Goal: Task Accomplishment & Management: Use online tool/utility

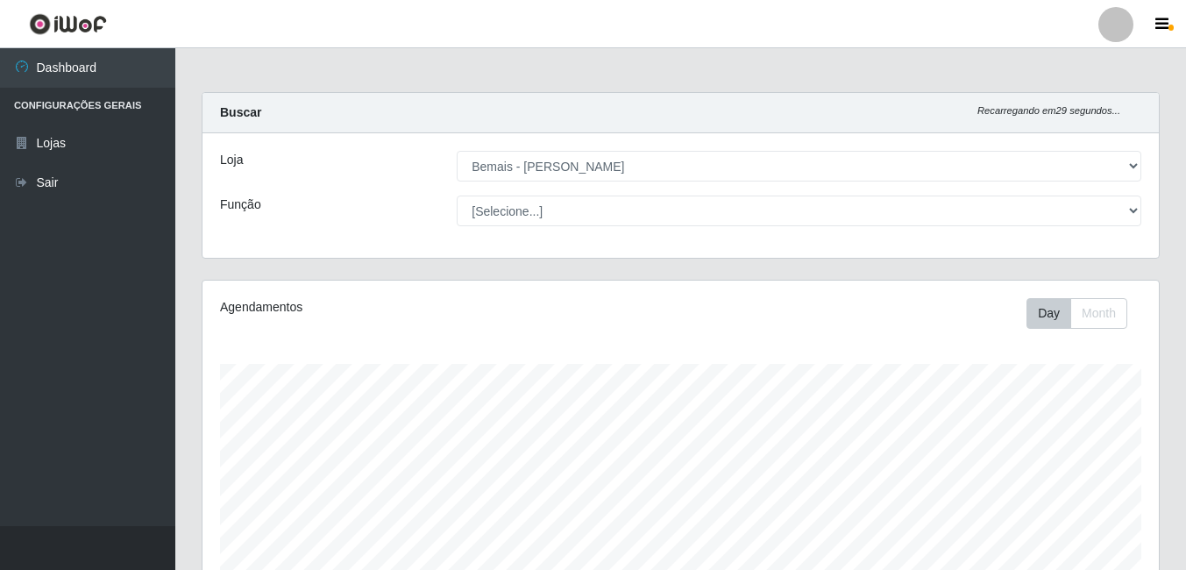
select select "230"
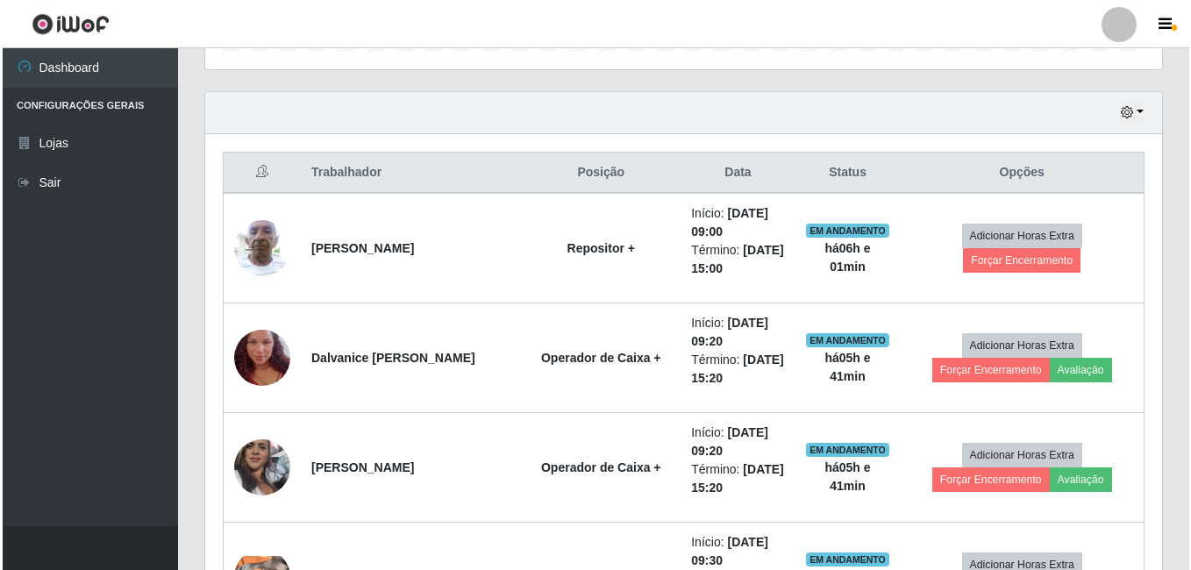
scroll to position [545, 0]
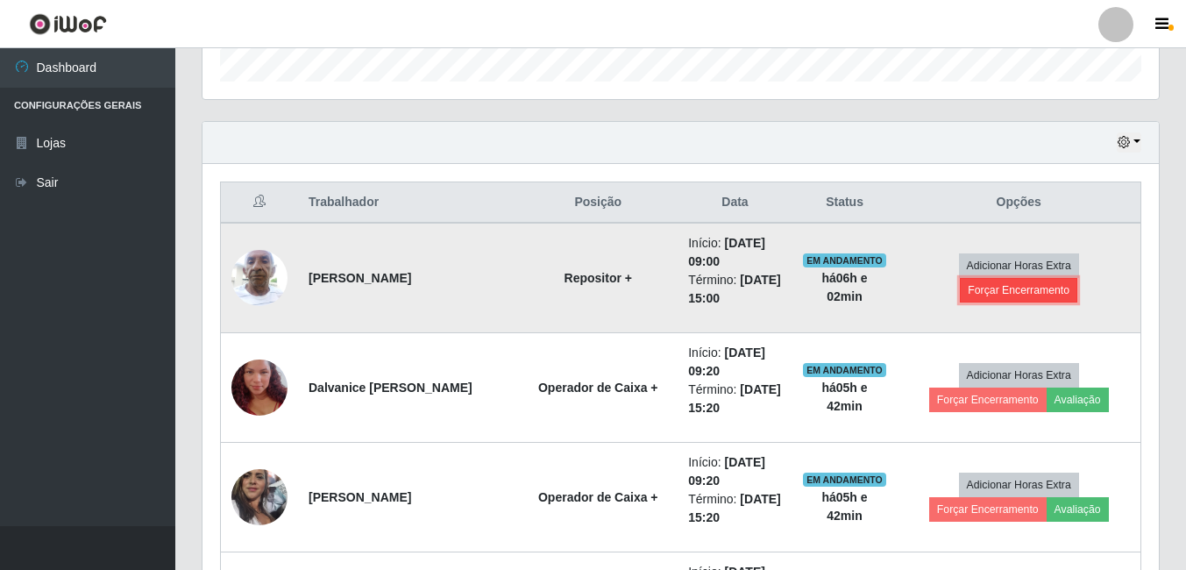
click at [987, 294] on button "Forçar Encerramento" at bounding box center [1018, 290] width 117 height 25
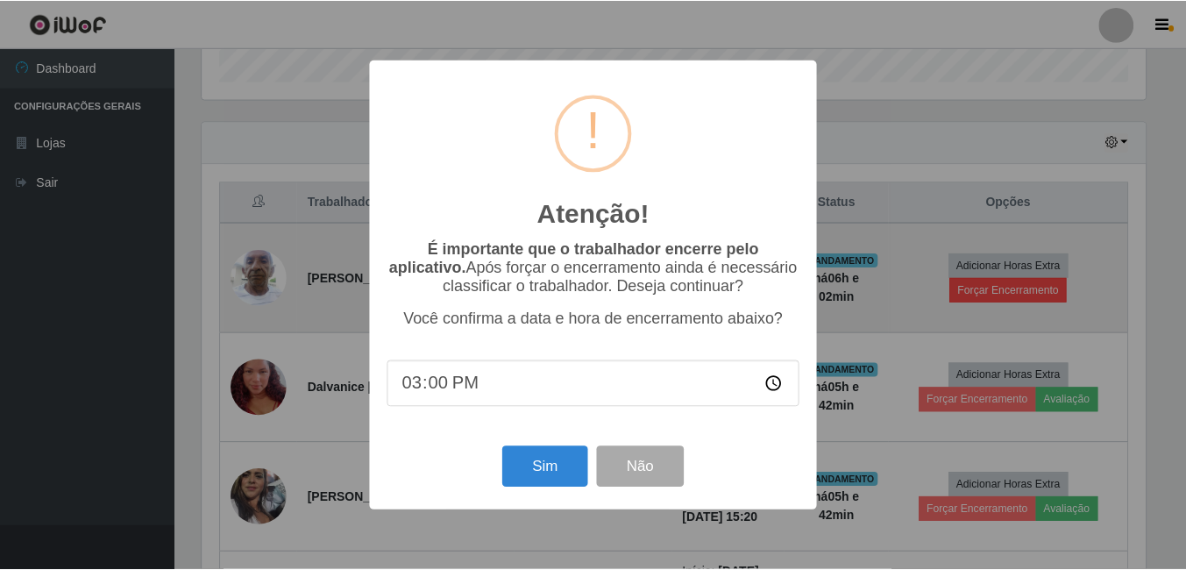
scroll to position [364, 948]
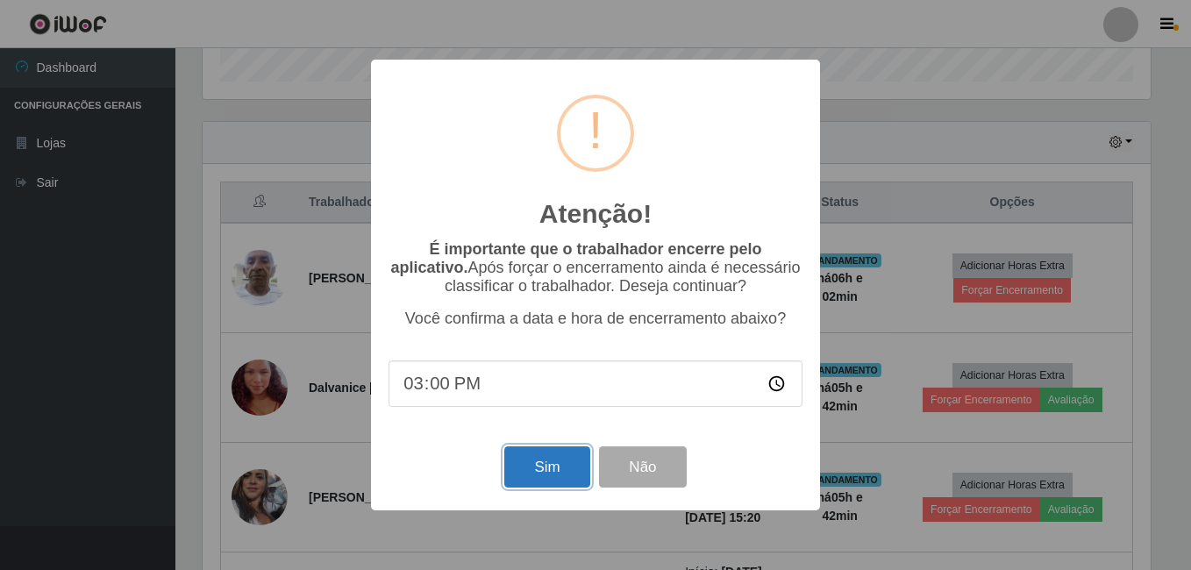
click at [556, 478] on button "Sim" at bounding box center [546, 466] width 85 height 41
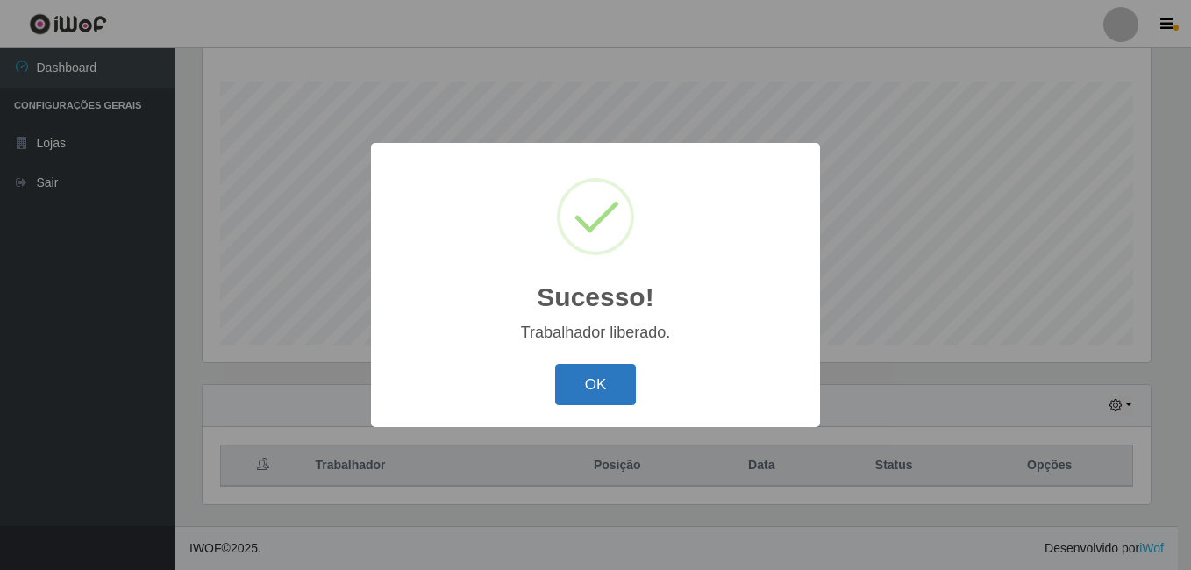
click at [591, 397] on button "OK" at bounding box center [596, 384] width 82 height 41
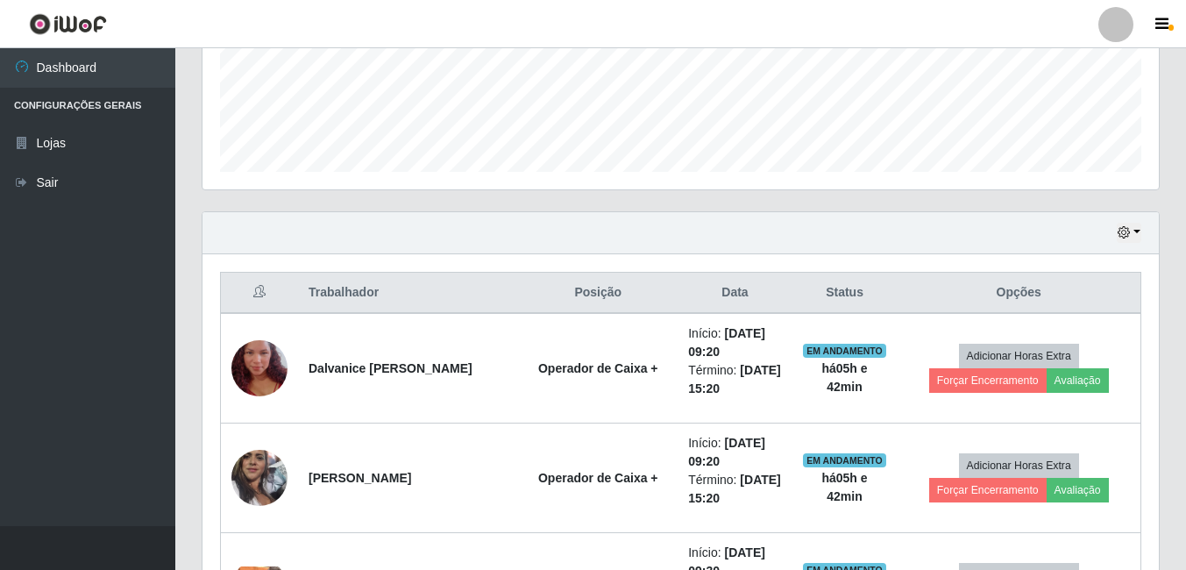
scroll to position [458, 0]
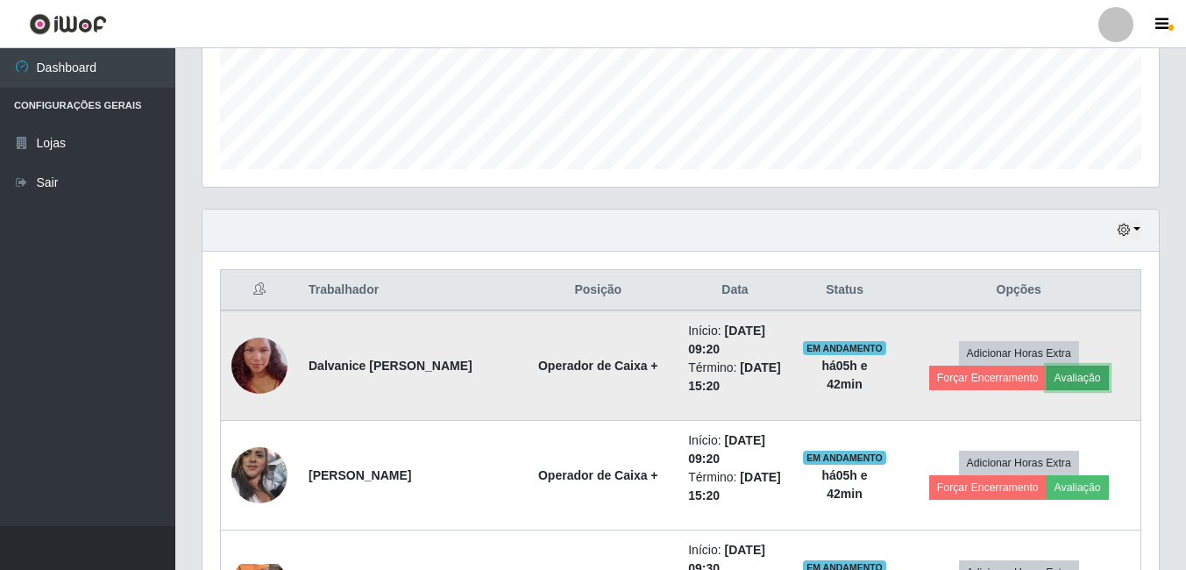
click at [1093, 379] on button "Avaliação" at bounding box center [1078, 378] width 62 height 25
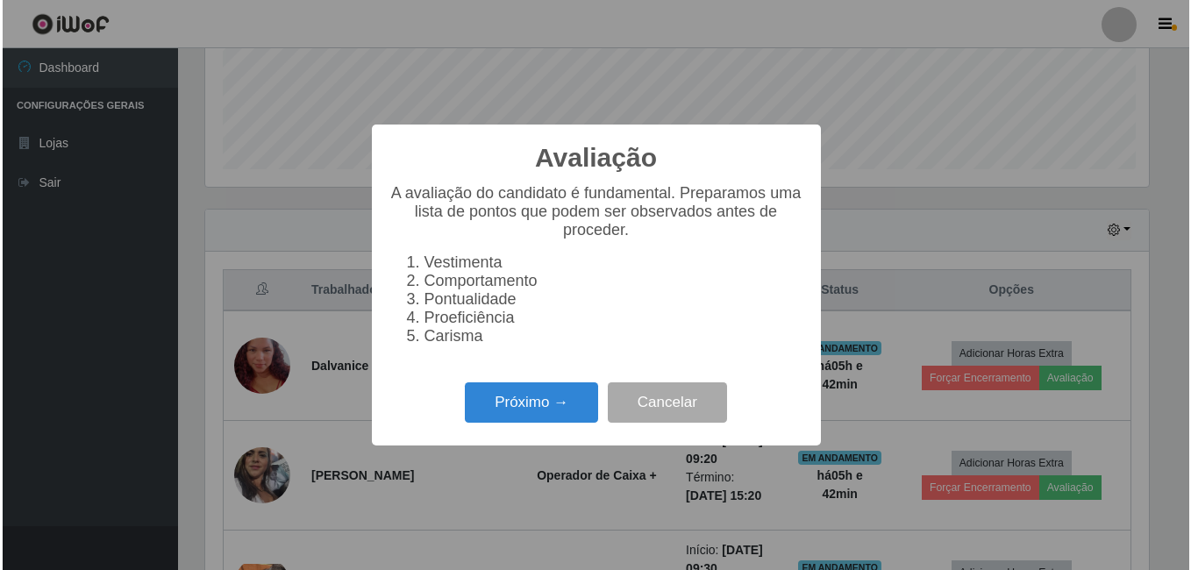
scroll to position [364, 948]
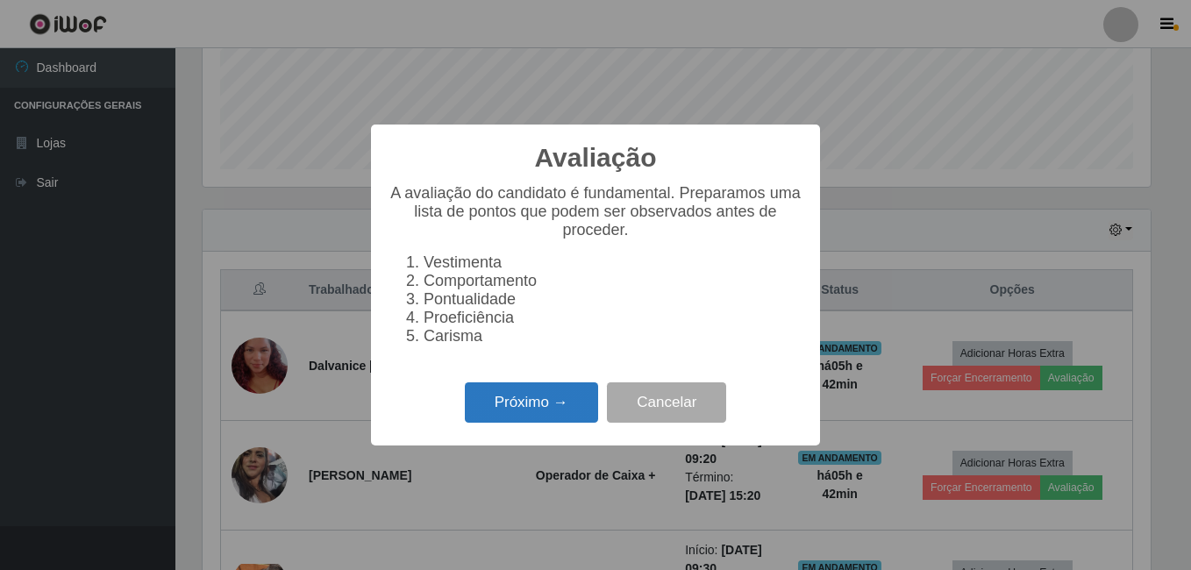
click at [500, 400] on button "Próximo →" at bounding box center [531, 402] width 133 height 41
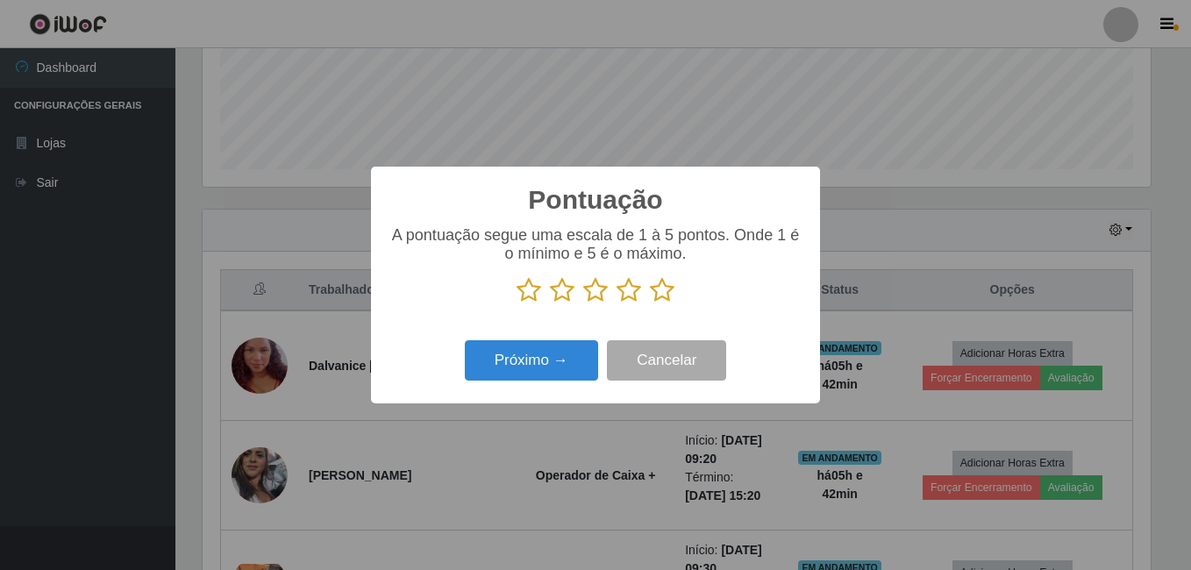
scroll to position [876464, 875880]
click at [669, 292] on icon at bounding box center [662, 290] width 25 height 26
click at [650, 303] on input "radio" at bounding box center [650, 303] width 0 height 0
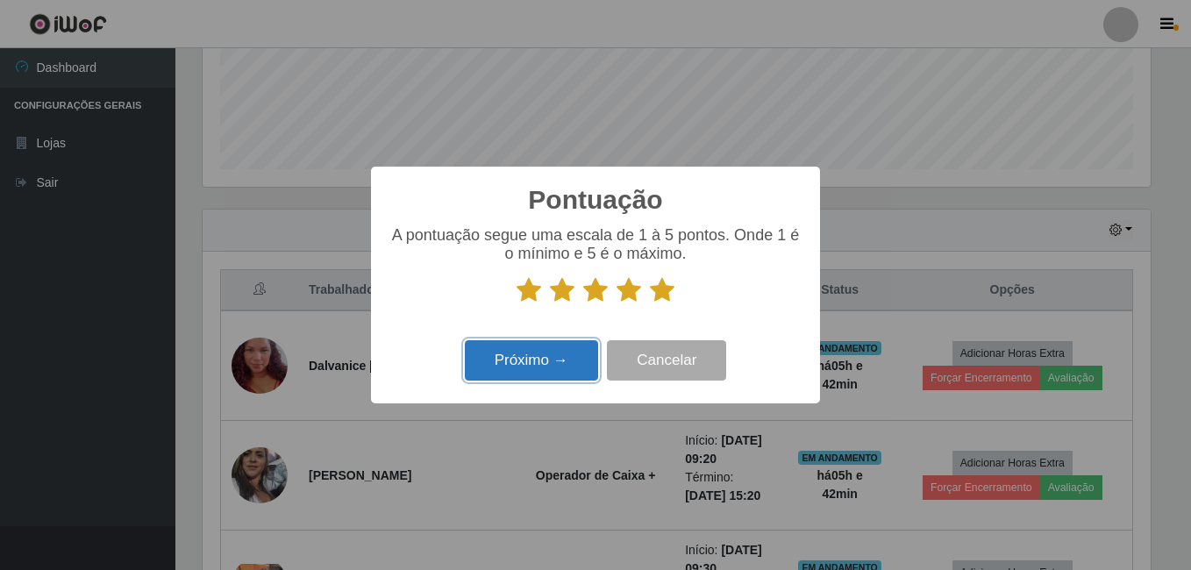
click at [573, 367] on button "Próximo →" at bounding box center [531, 360] width 133 height 41
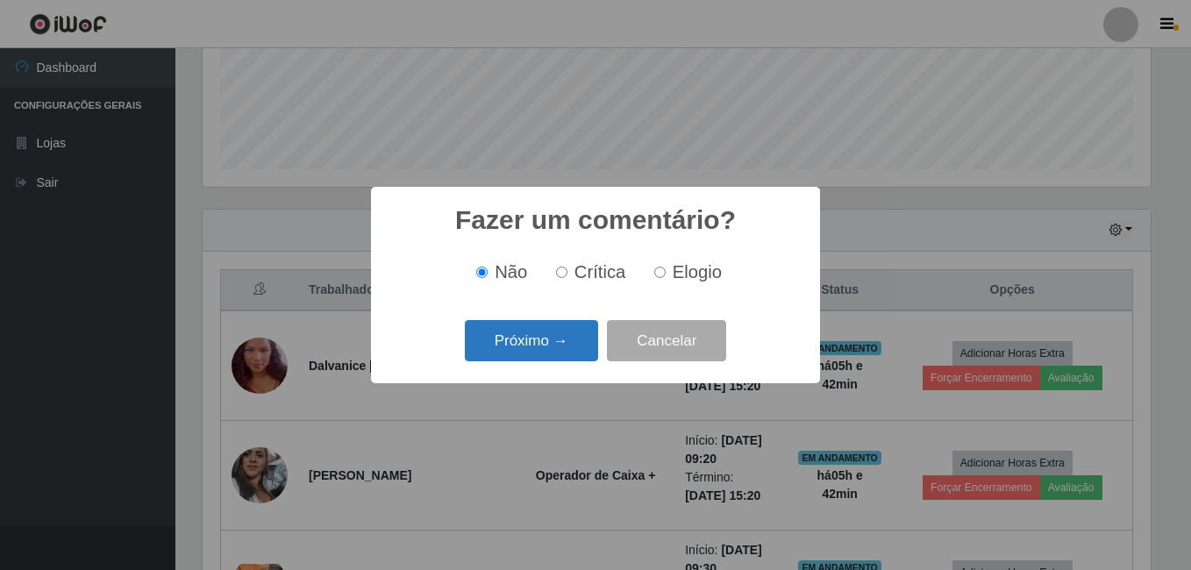
click at [563, 352] on button "Próximo →" at bounding box center [531, 340] width 133 height 41
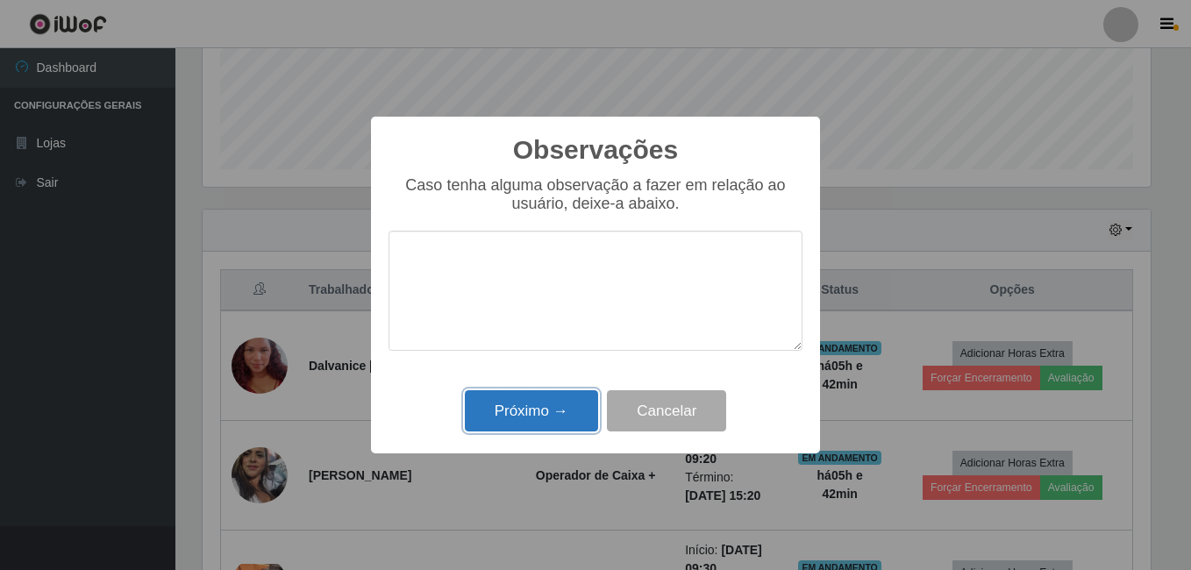
click at [560, 405] on button "Próximo →" at bounding box center [531, 410] width 133 height 41
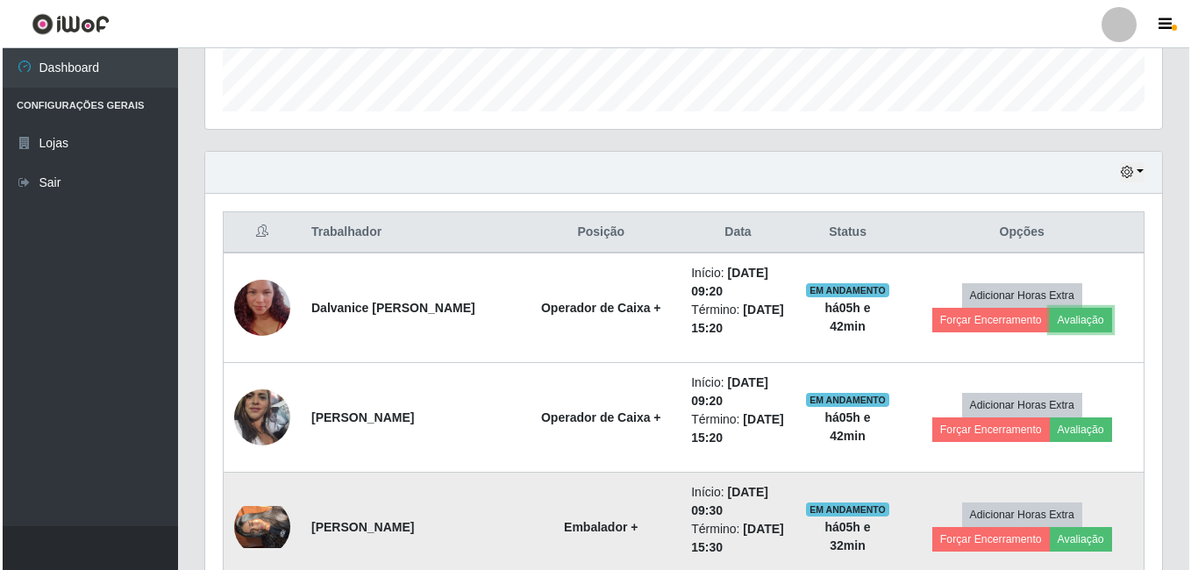
scroll to position [545, 0]
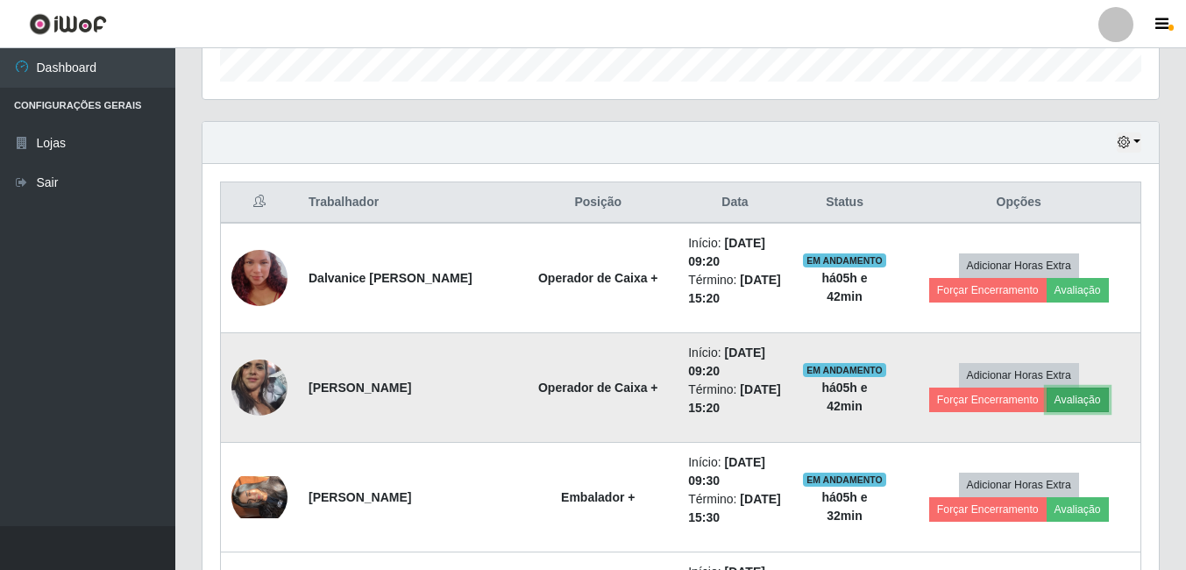
click at [1067, 403] on button "Avaliação" at bounding box center [1078, 400] width 62 height 25
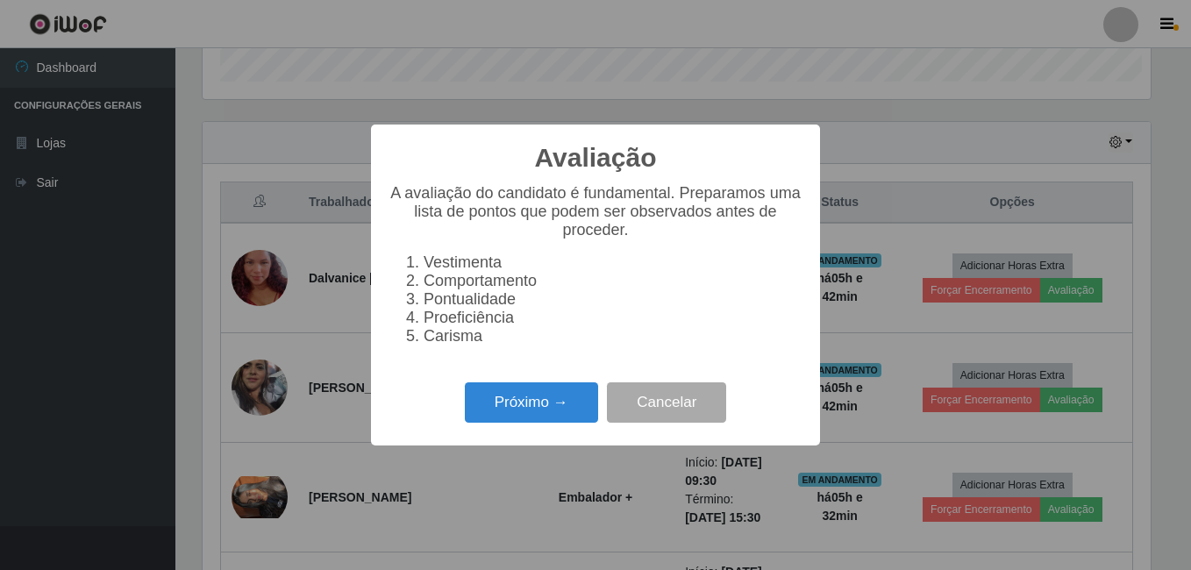
scroll to position [364, 948]
click at [531, 407] on button "Próximo →" at bounding box center [531, 402] width 133 height 41
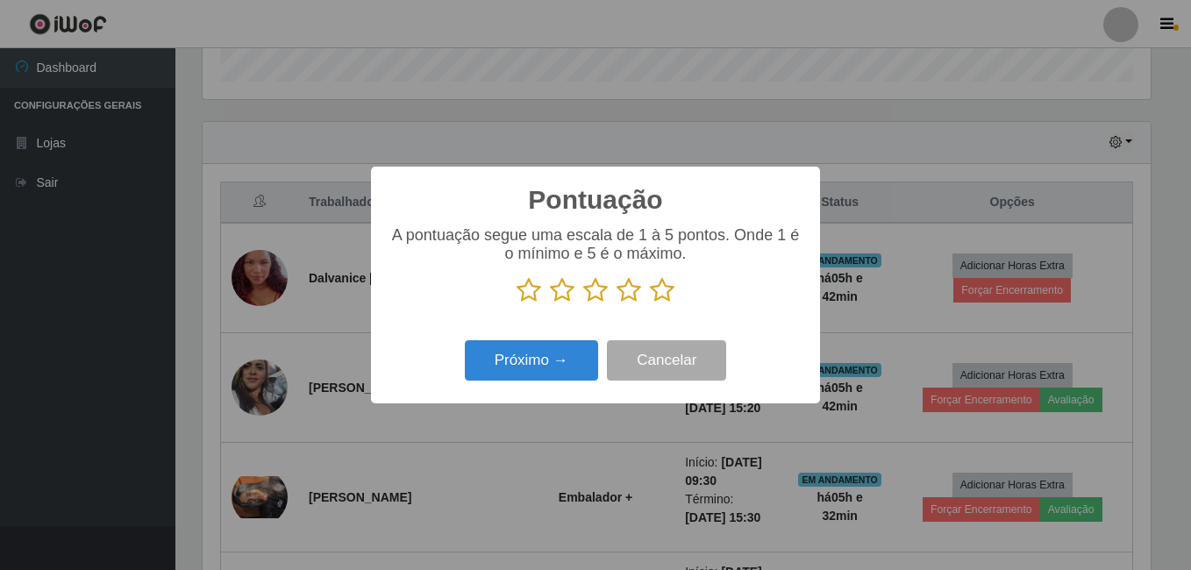
click at [663, 295] on icon at bounding box center [662, 290] width 25 height 26
click at [650, 303] on input "radio" at bounding box center [650, 303] width 0 height 0
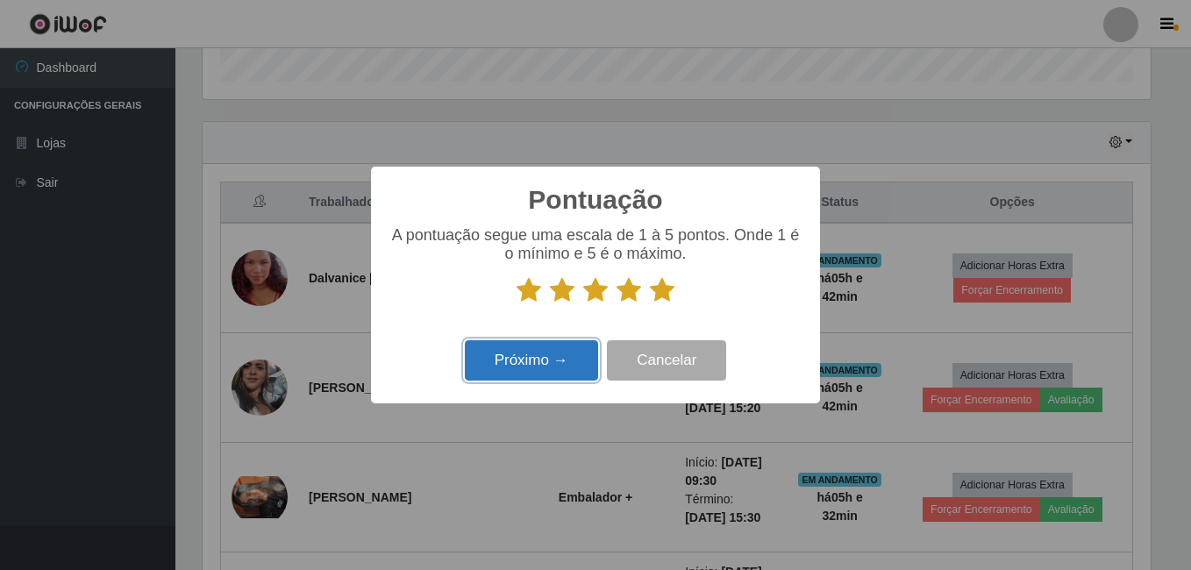
click at [548, 370] on button "Próximo →" at bounding box center [531, 360] width 133 height 41
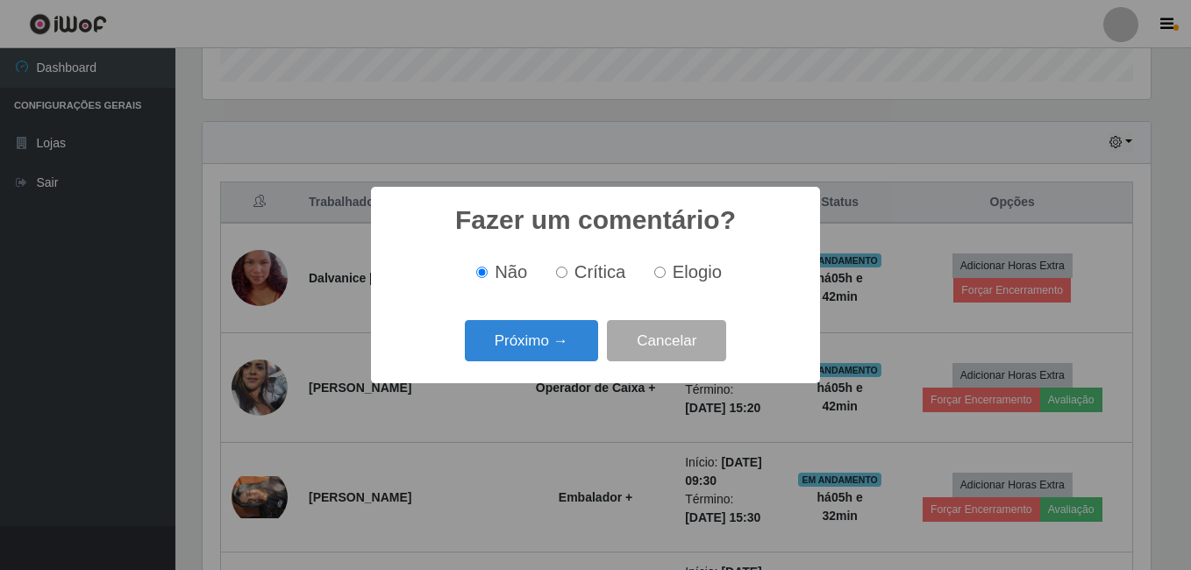
click at [552, 364] on div "Próximo → Cancelar" at bounding box center [595, 341] width 414 height 50
click at [554, 353] on button "Próximo →" at bounding box center [531, 340] width 133 height 41
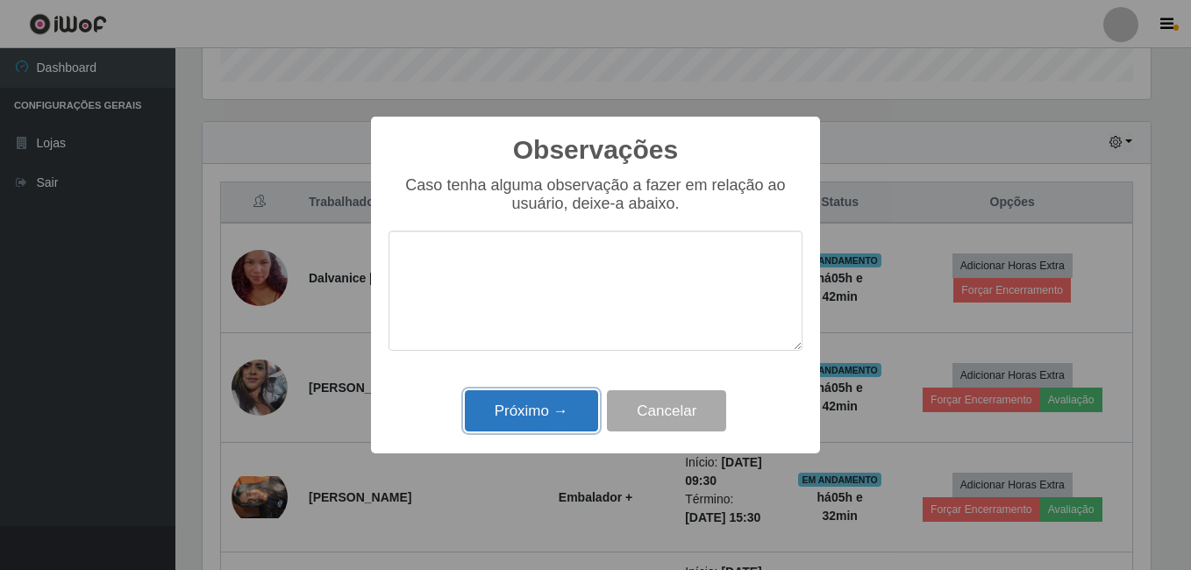
click at [570, 412] on button "Próximo →" at bounding box center [531, 410] width 133 height 41
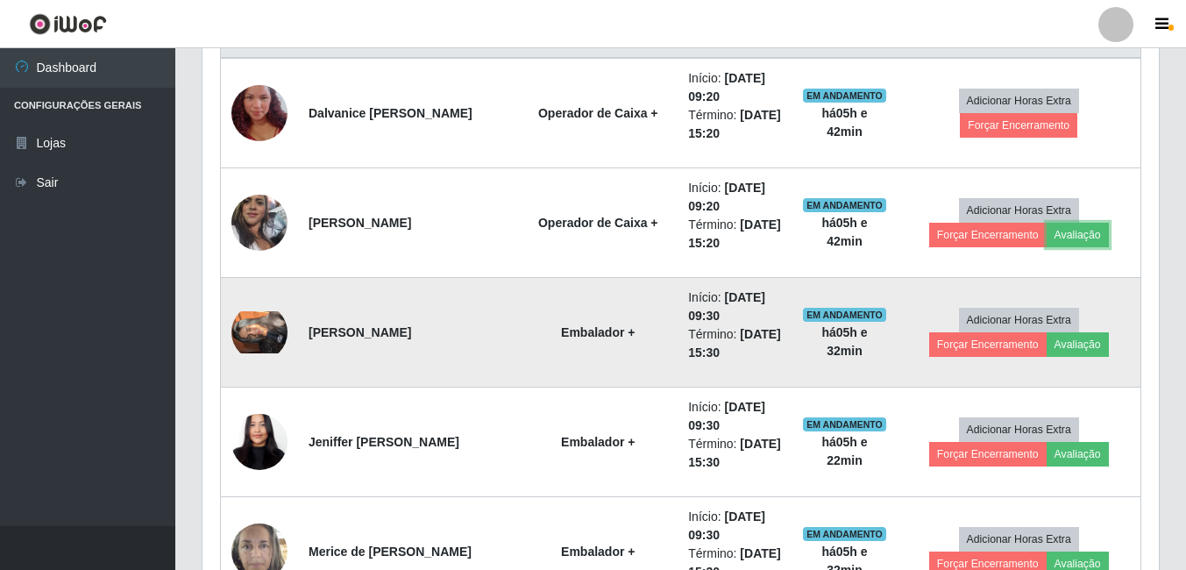
scroll to position [721, 0]
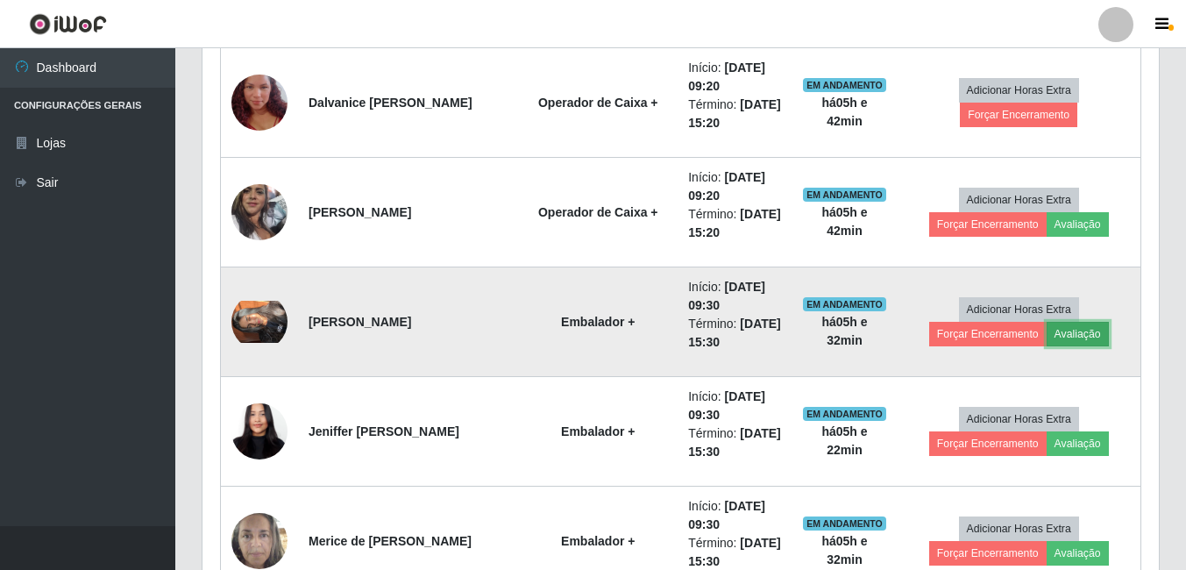
click at [1067, 336] on button "Avaliação" at bounding box center [1078, 334] width 62 height 25
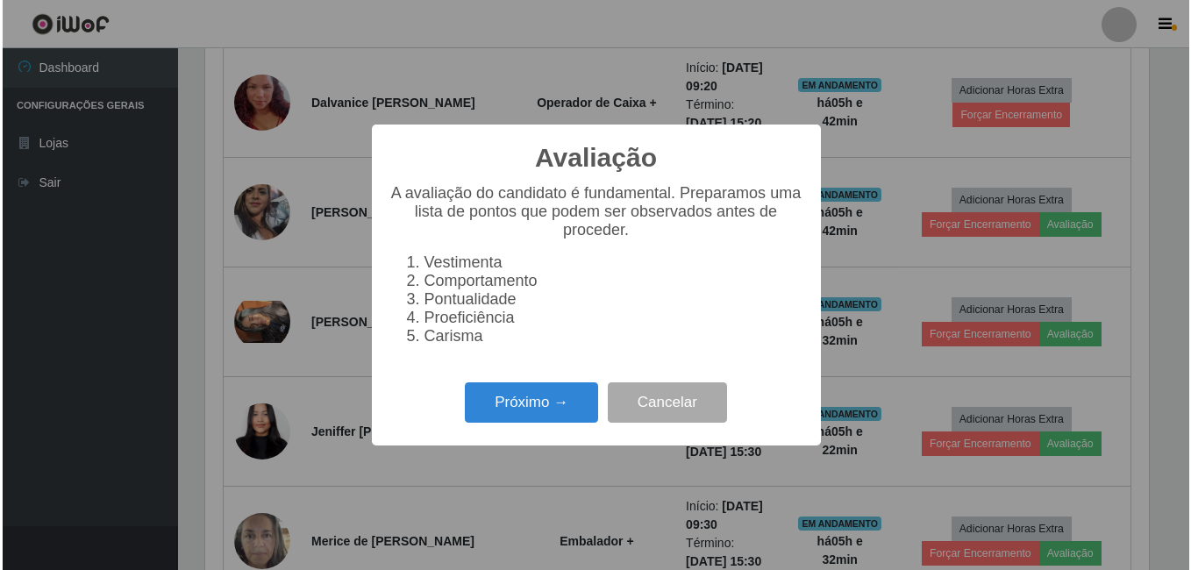
scroll to position [364, 948]
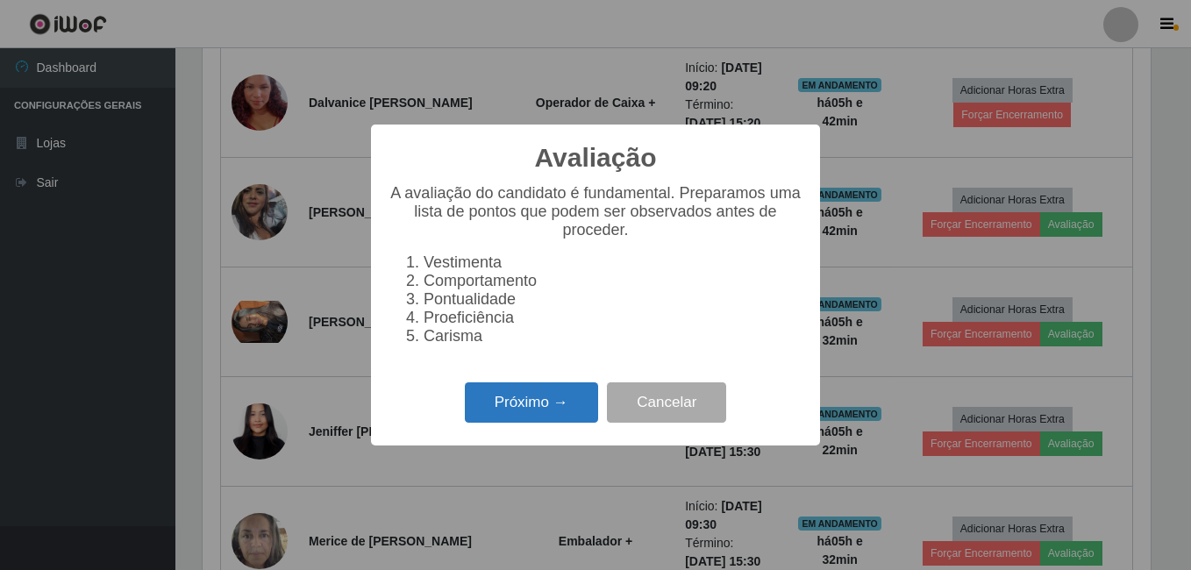
click at [542, 407] on button "Próximo →" at bounding box center [531, 402] width 133 height 41
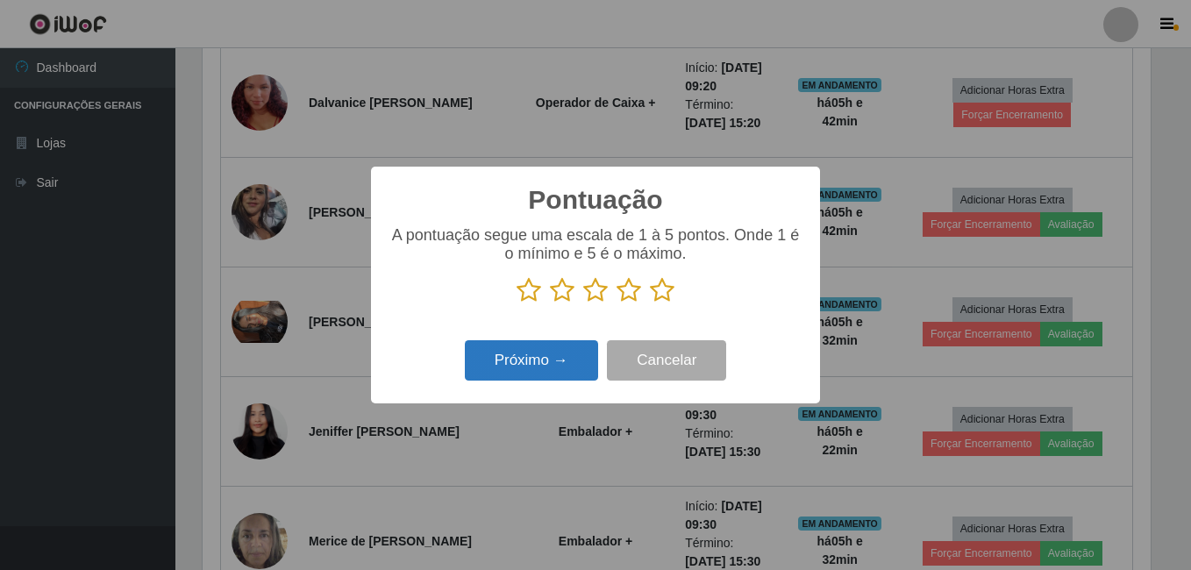
scroll to position [876464, 875880]
click at [664, 294] on icon at bounding box center [662, 290] width 25 height 26
click at [650, 303] on input "radio" at bounding box center [650, 303] width 0 height 0
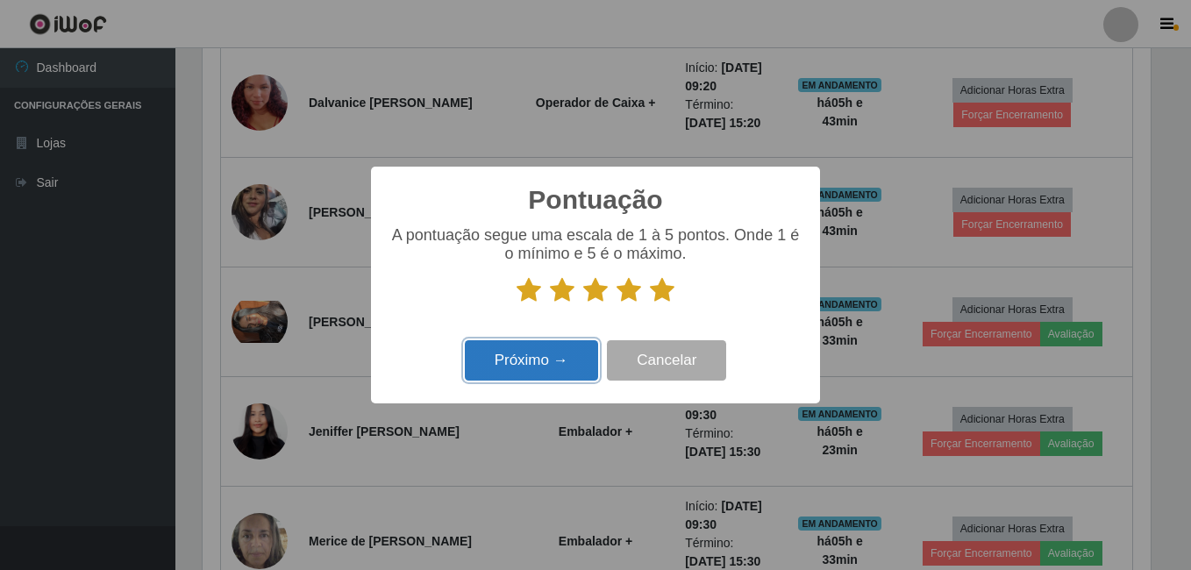
click at [566, 358] on button "Próximo →" at bounding box center [531, 360] width 133 height 41
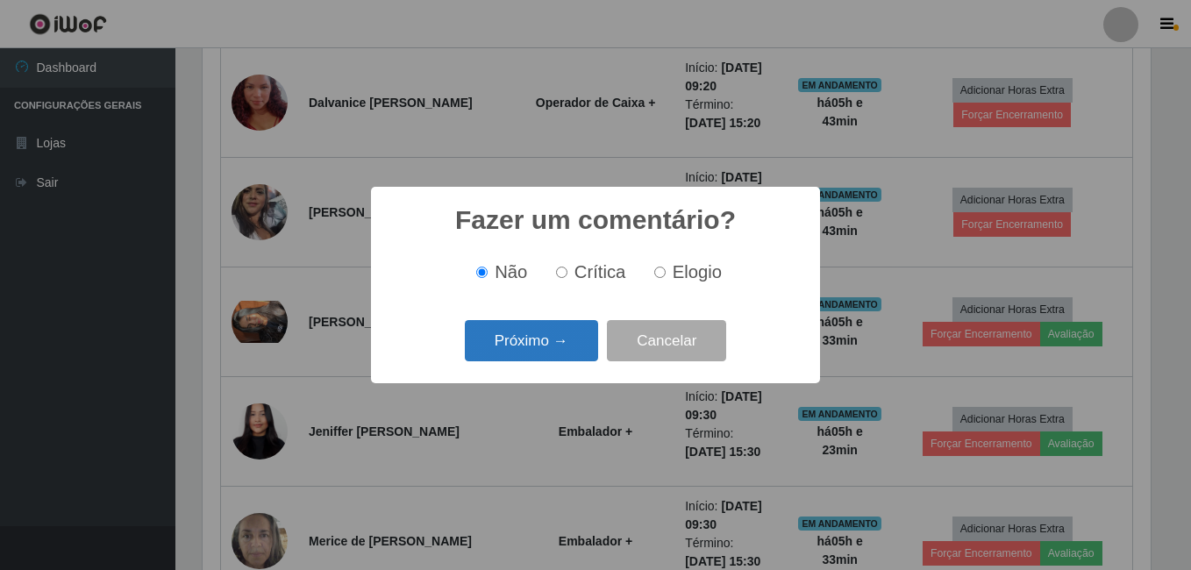
click at [579, 345] on button "Próximo →" at bounding box center [531, 340] width 133 height 41
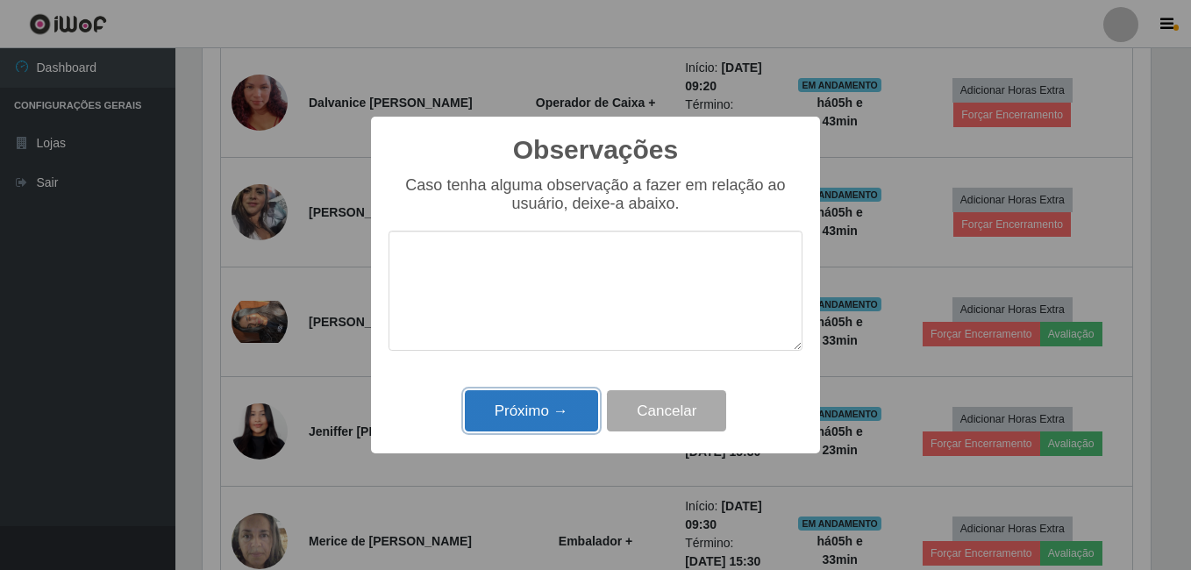
click at [504, 399] on button "Próximo →" at bounding box center [531, 410] width 133 height 41
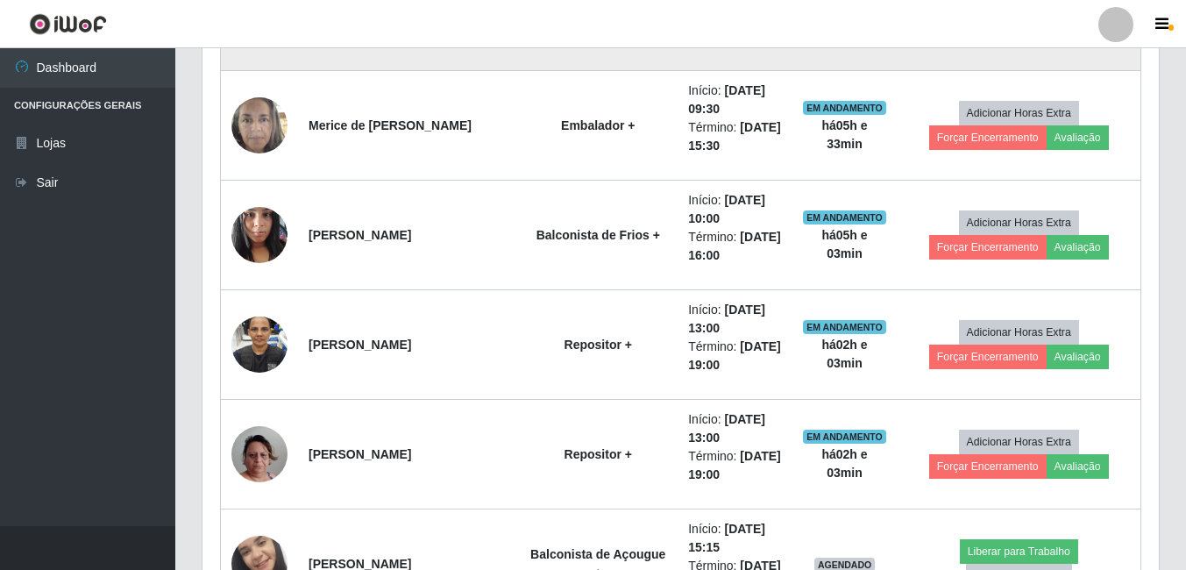
scroll to position [1247, 0]
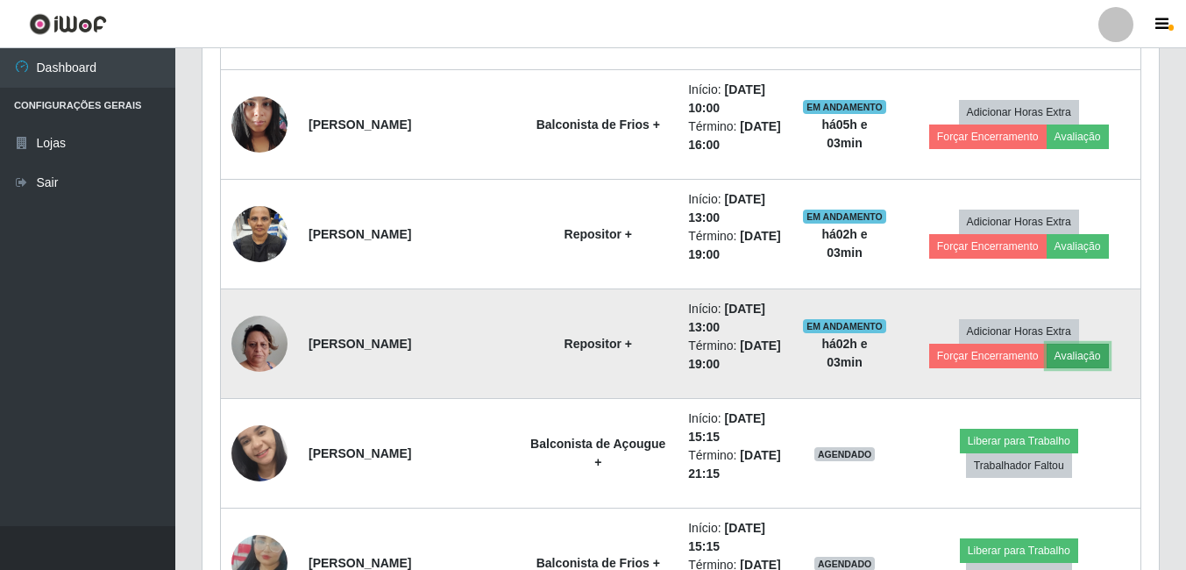
click at [1067, 353] on button "Avaliação" at bounding box center [1078, 356] width 62 height 25
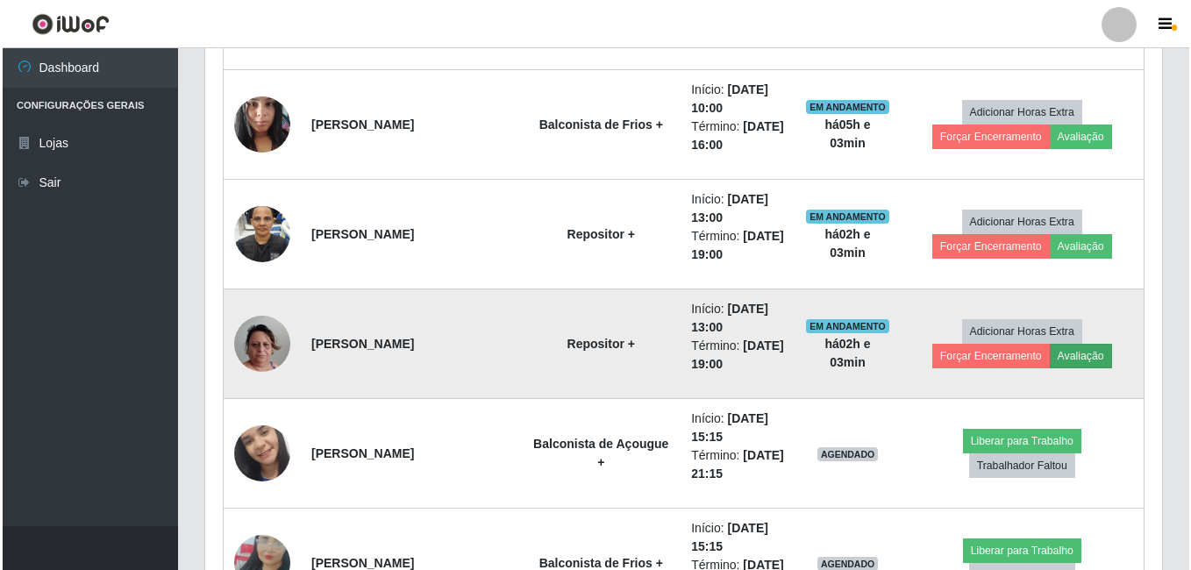
scroll to position [364, 948]
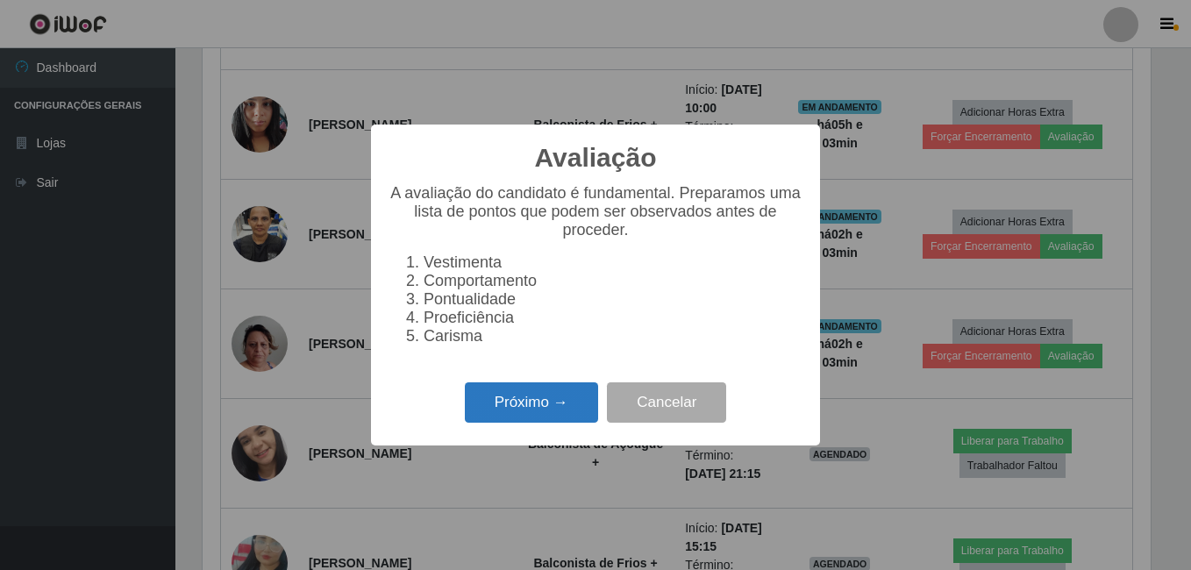
click at [568, 406] on button "Próximo →" at bounding box center [531, 402] width 133 height 41
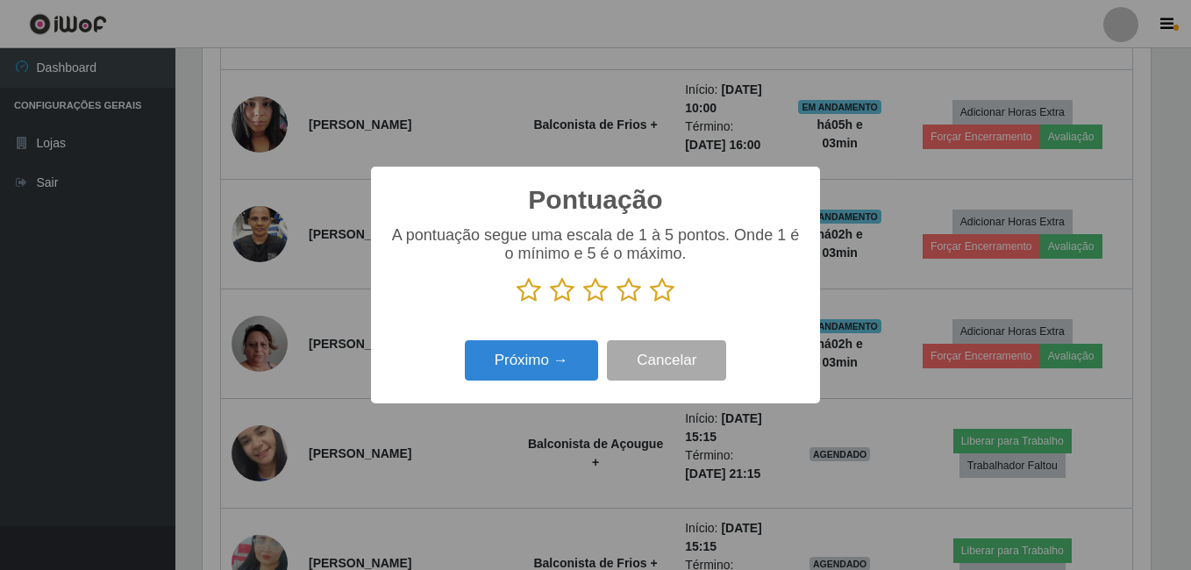
click at [669, 296] on icon at bounding box center [662, 290] width 25 height 26
click at [650, 303] on input "radio" at bounding box center [650, 303] width 0 height 0
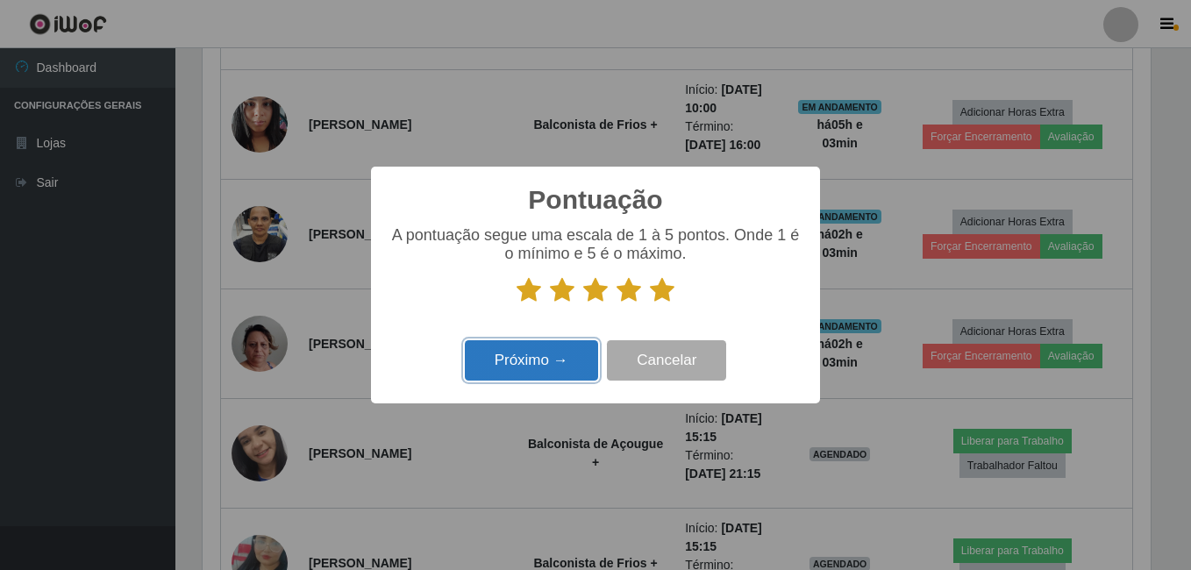
click at [572, 359] on button "Próximo →" at bounding box center [531, 360] width 133 height 41
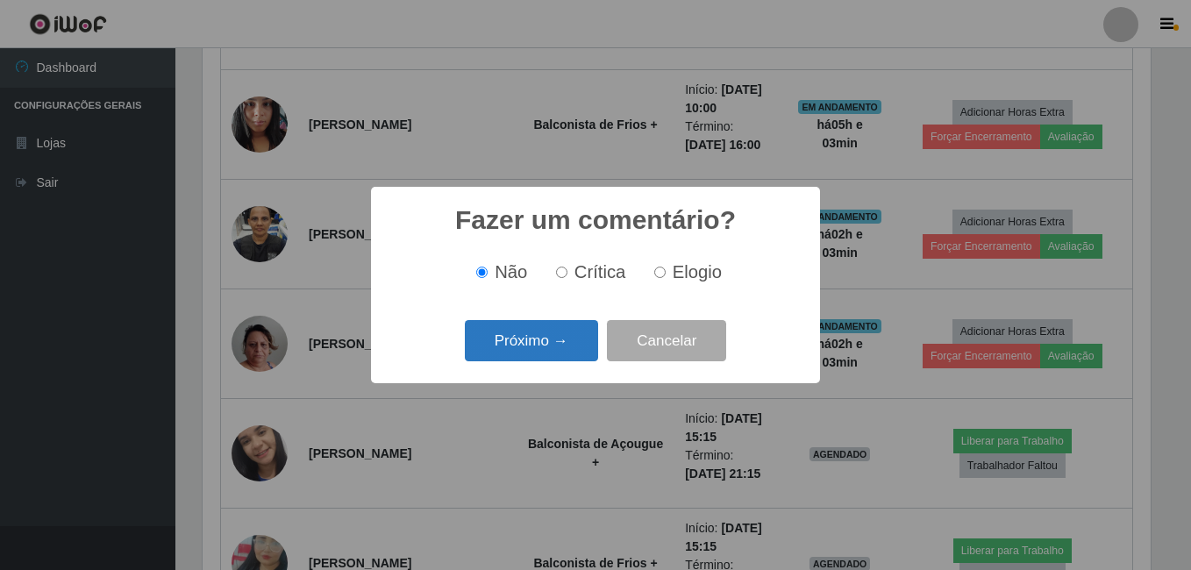
click at [561, 349] on button "Próximo →" at bounding box center [531, 340] width 133 height 41
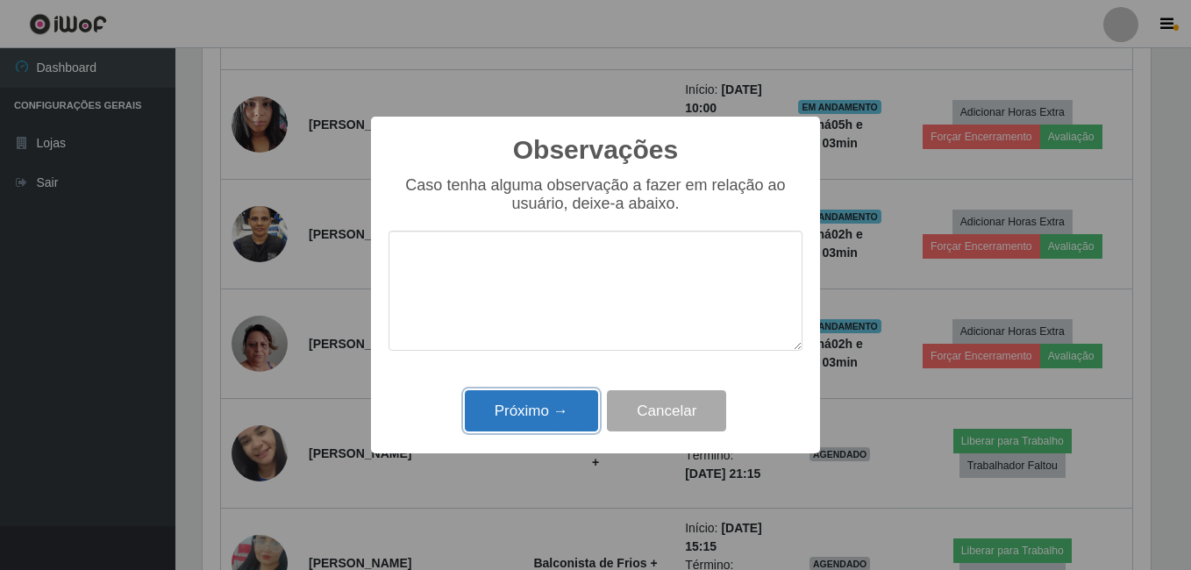
click at [555, 412] on button "Próximo →" at bounding box center [531, 410] width 133 height 41
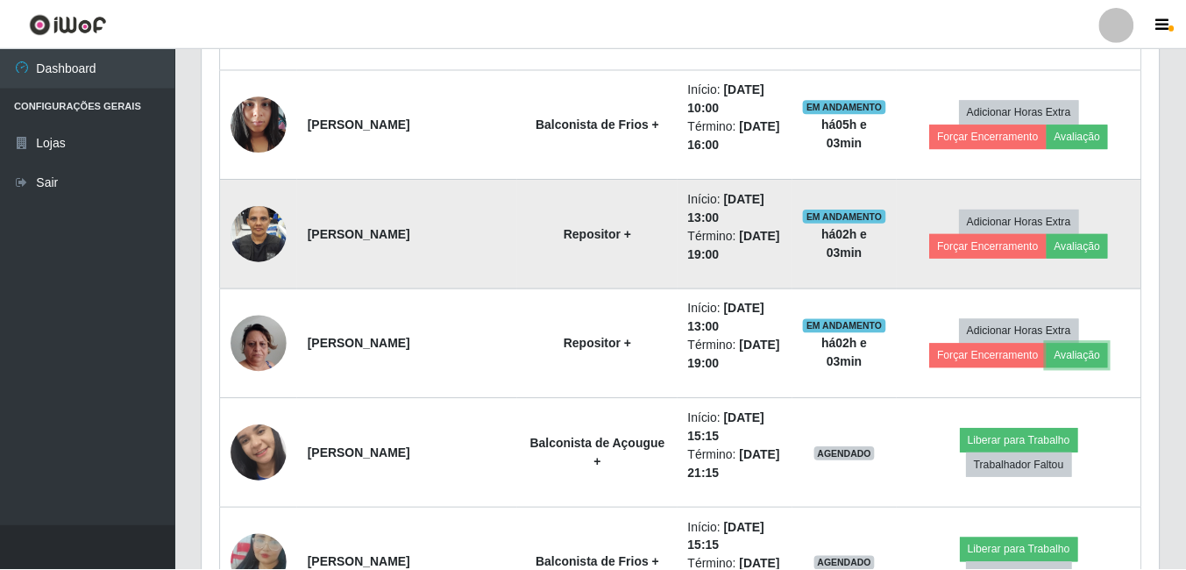
scroll to position [364, 957]
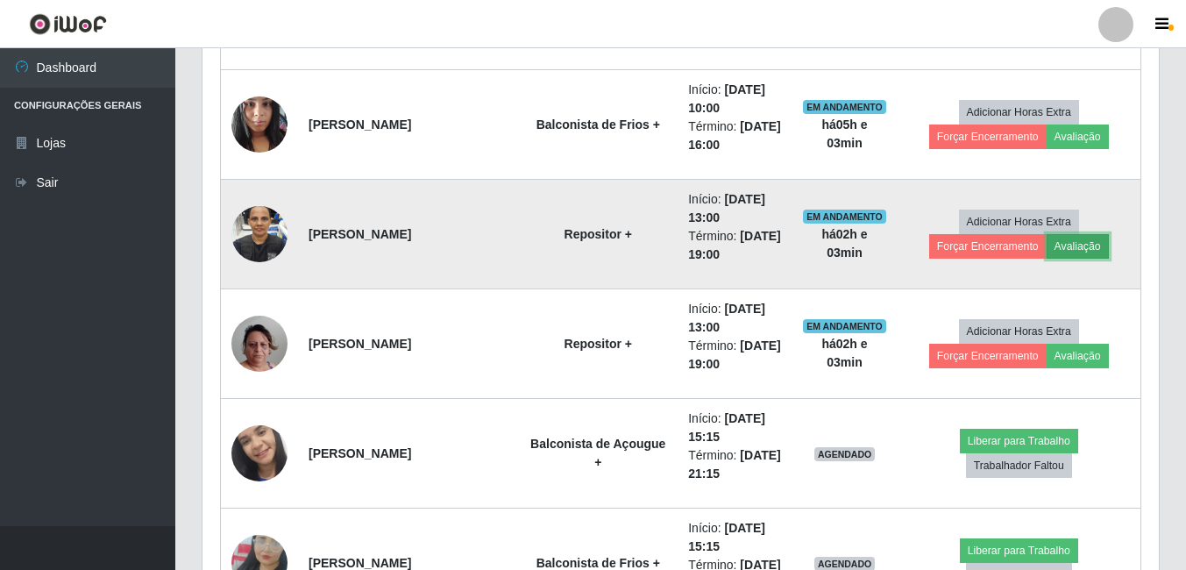
click at [1073, 252] on button "Avaliação" at bounding box center [1078, 246] width 62 height 25
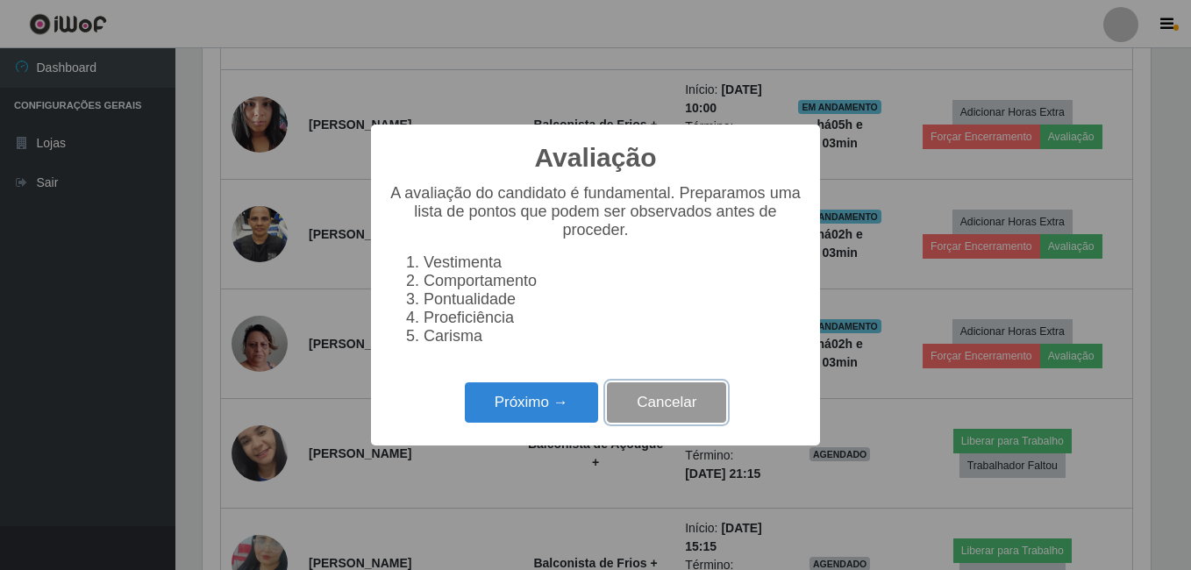
click at [664, 411] on button "Cancelar" at bounding box center [666, 402] width 119 height 41
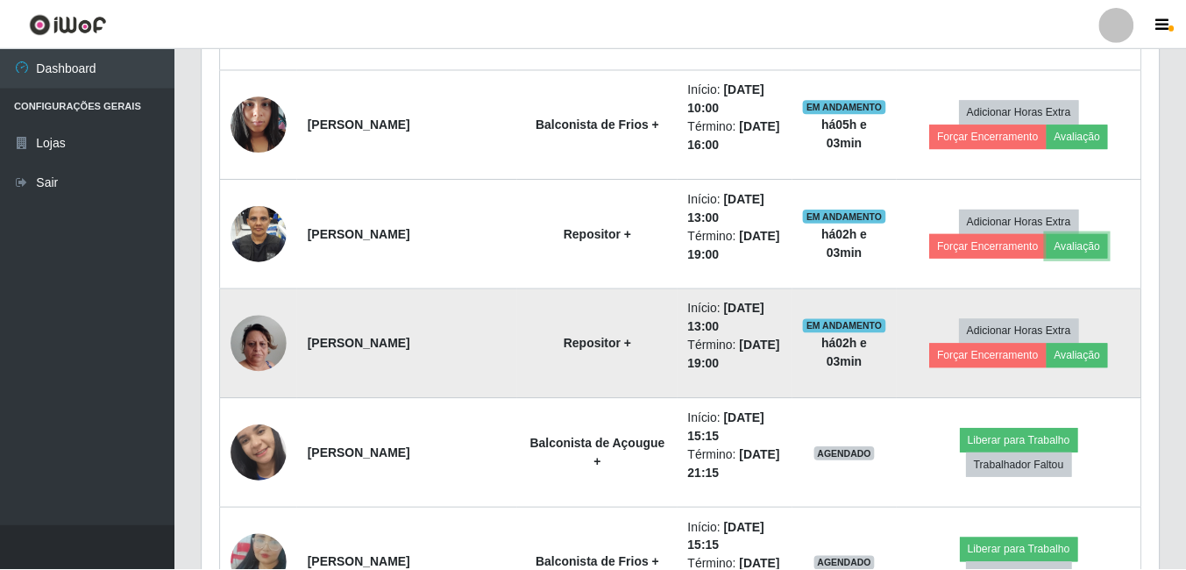
scroll to position [0, 0]
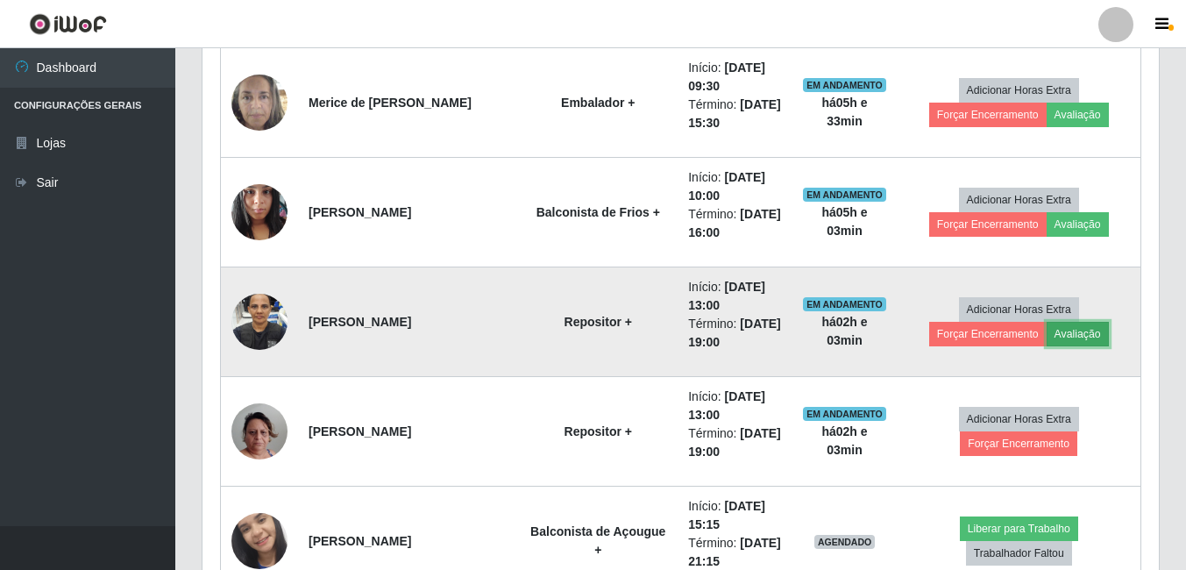
click at [1070, 335] on button "Avaliação" at bounding box center [1078, 334] width 62 height 25
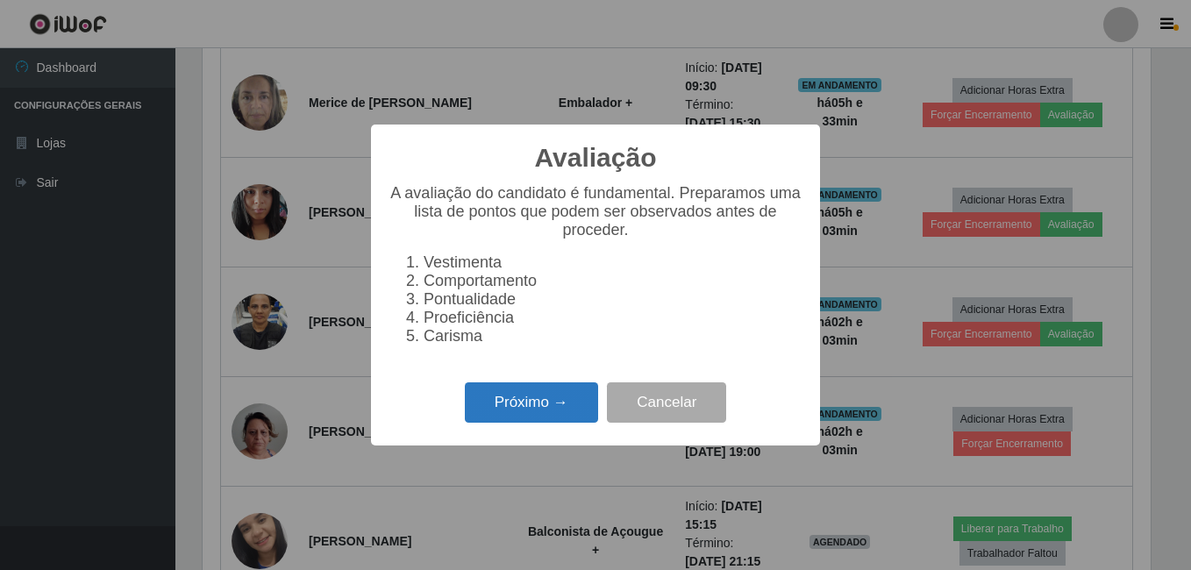
click at [544, 414] on button "Próximo →" at bounding box center [531, 402] width 133 height 41
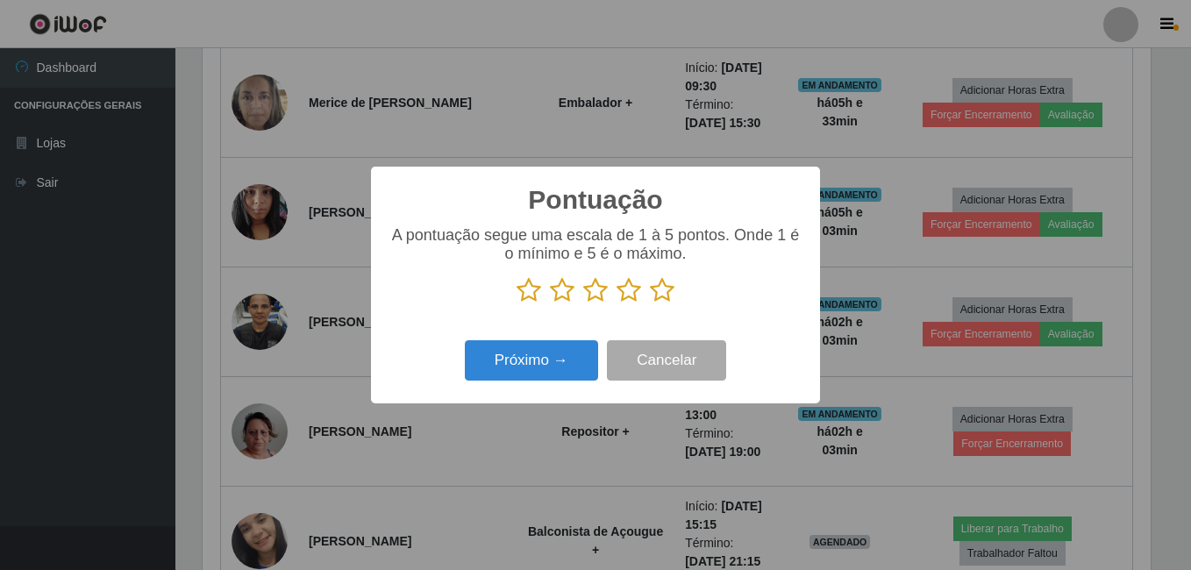
click at [667, 293] on icon at bounding box center [662, 290] width 25 height 26
click at [650, 303] on input "radio" at bounding box center [650, 303] width 0 height 0
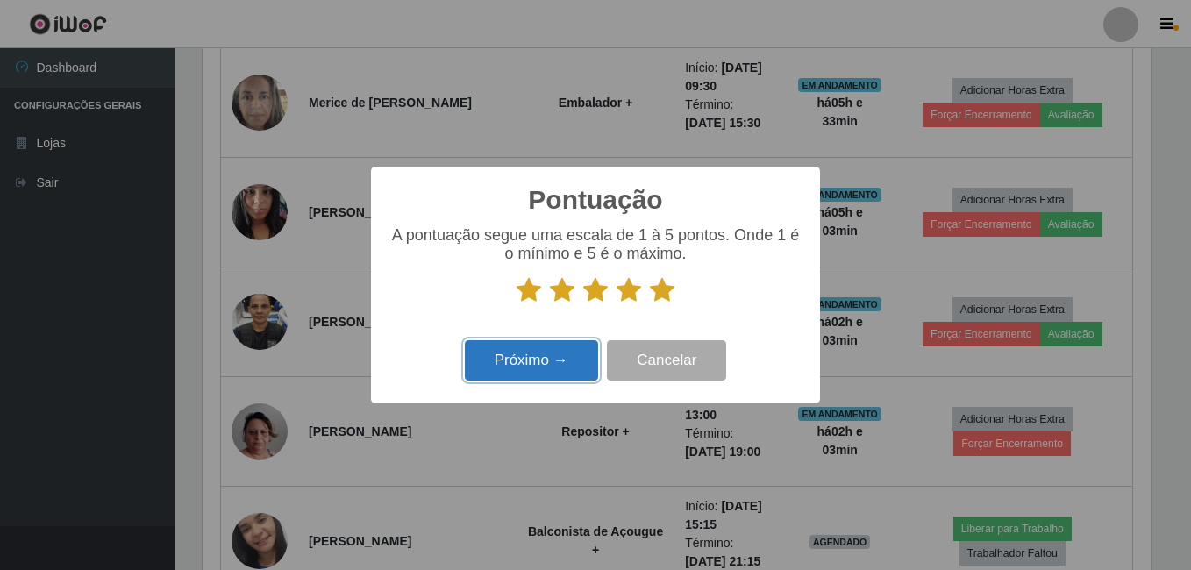
click at [538, 368] on button "Próximo →" at bounding box center [531, 360] width 133 height 41
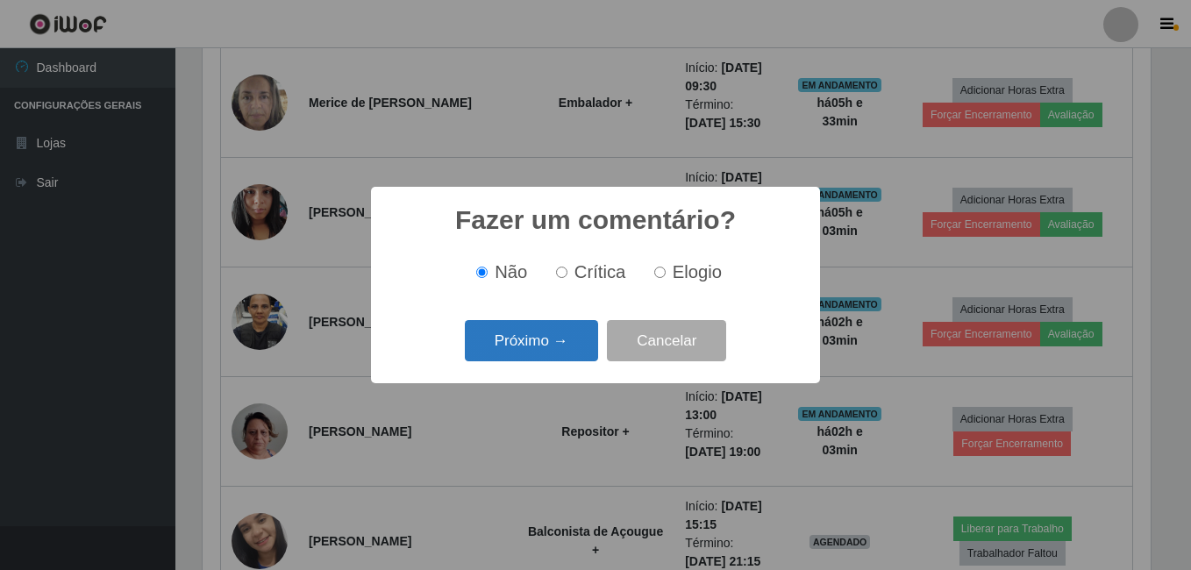
click at [545, 353] on button "Próximo →" at bounding box center [531, 340] width 133 height 41
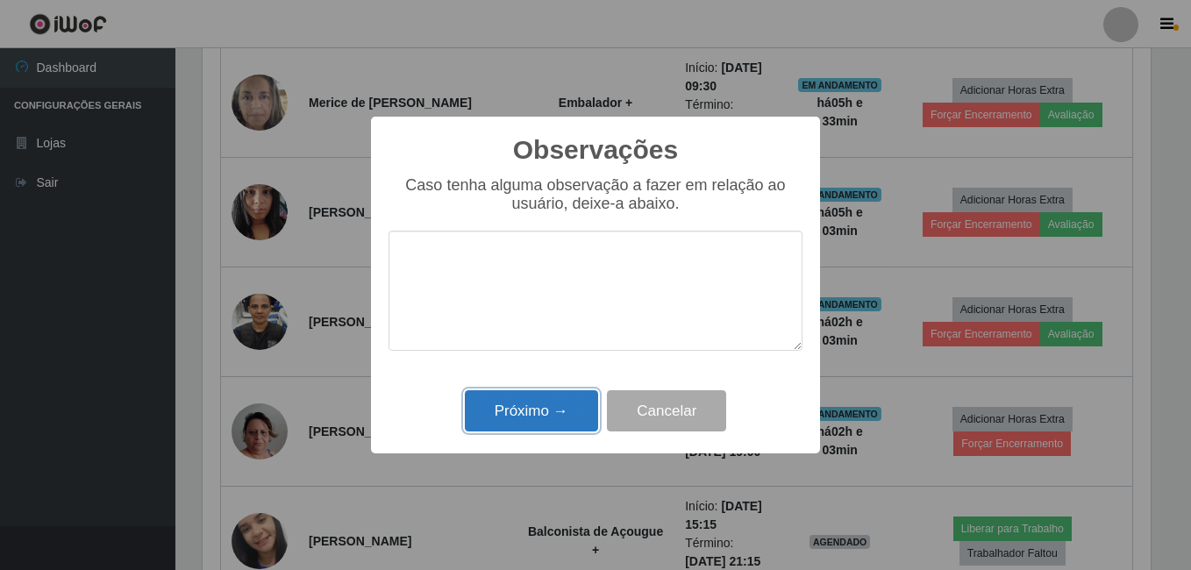
click at [530, 408] on button "Próximo →" at bounding box center [531, 410] width 133 height 41
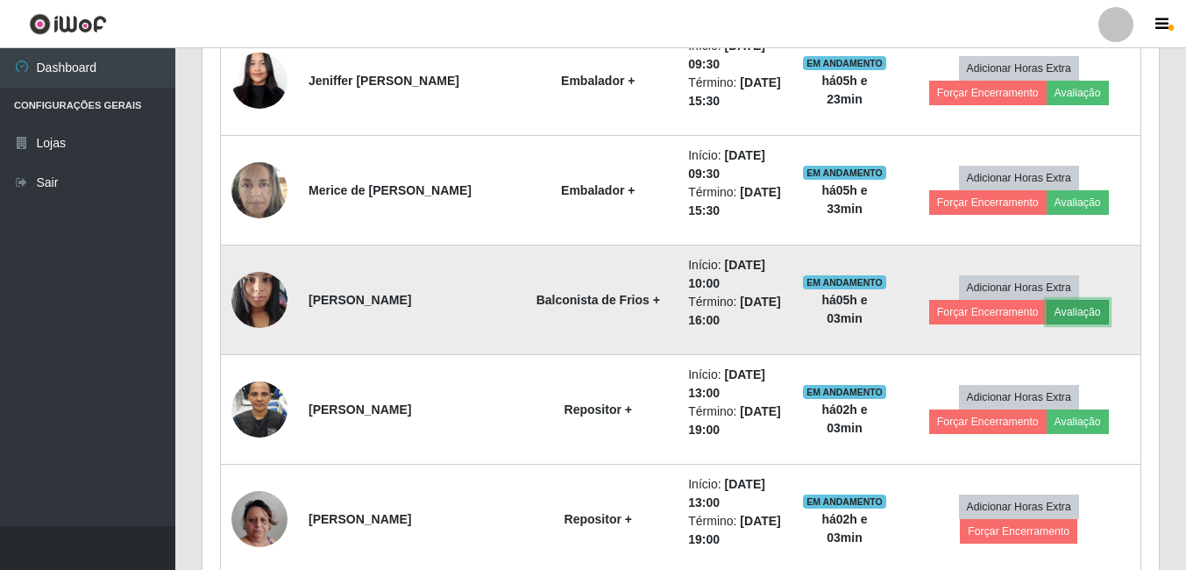
click at [1082, 311] on button "Avaliação" at bounding box center [1078, 312] width 62 height 25
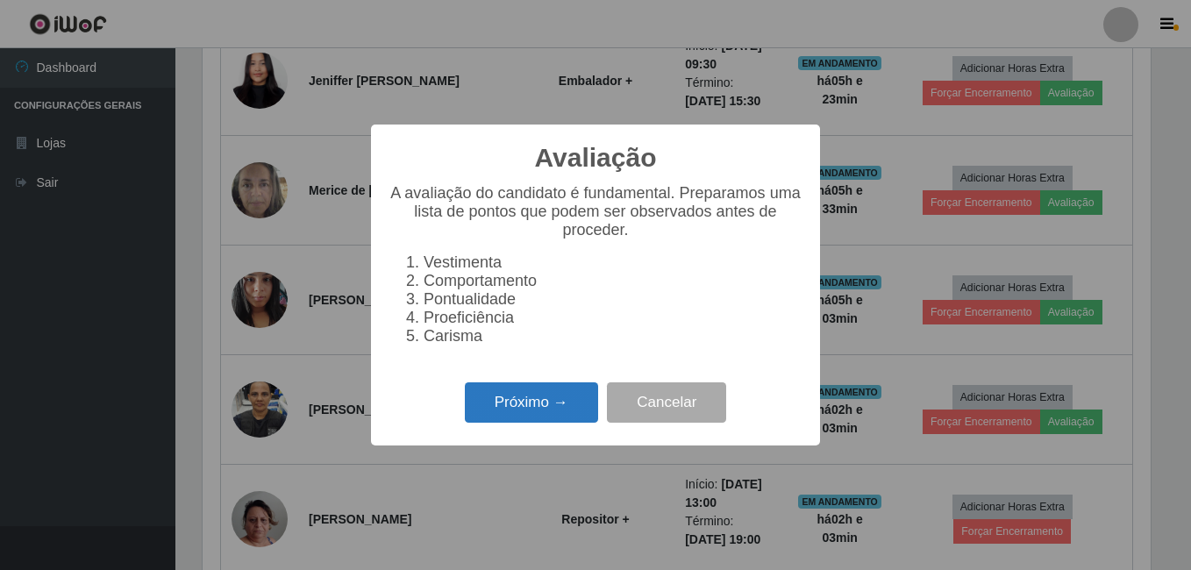
click at [522, 418] on button "Próximo →" at bounding box center [531, 402] width 133 height 41
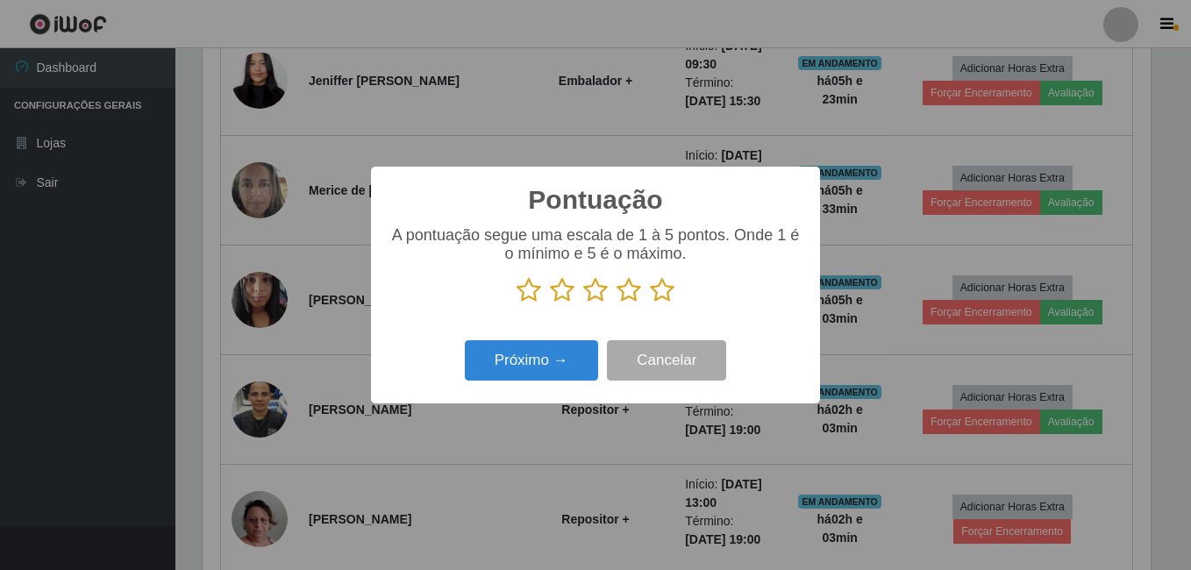
click at [658, 294] on icon at bounding box center [662, 290] width 25 height 26
click at [650, 303] on input "radio" at bounding box center [650, 303] width 0 height 0
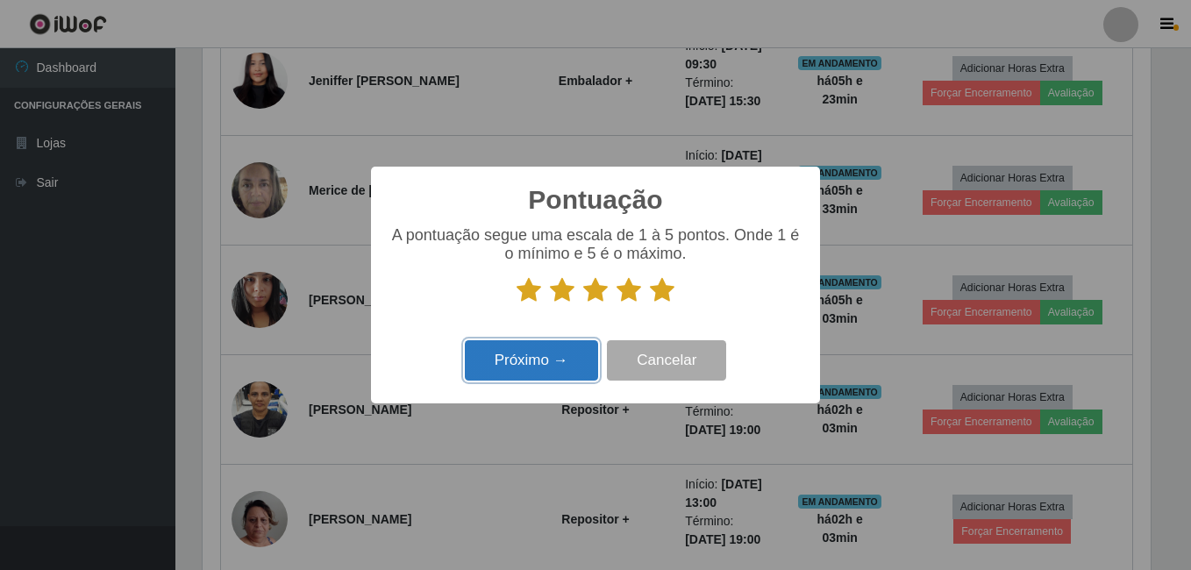
click at [562, 348] on button "Próximo →" at bounding box center [531, 360] width 133 height 41
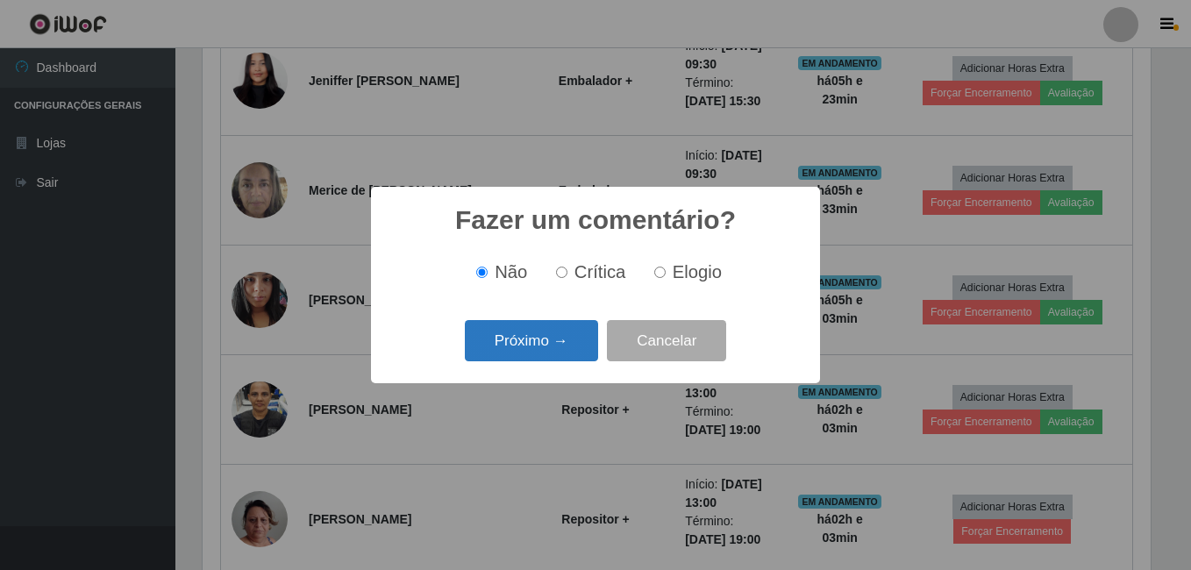
click at [557, 348] on button "Próximo →" at bounding box center [531, 340] width 133 height 41
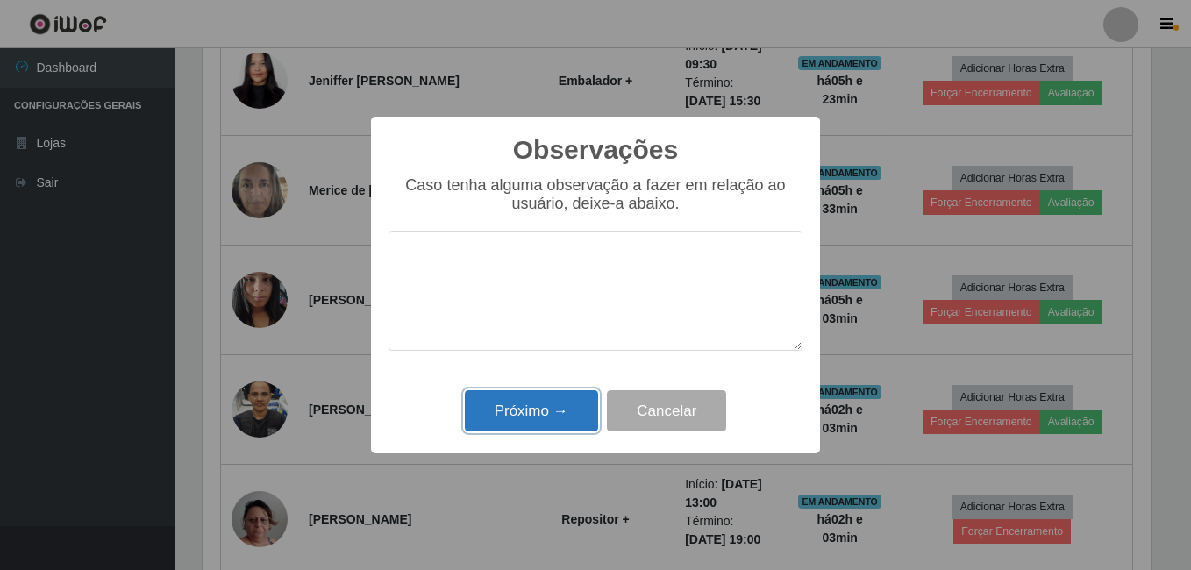
click at [532, 409] on button "Próximo →" at bounding box center [531, 410] width 133 height 41
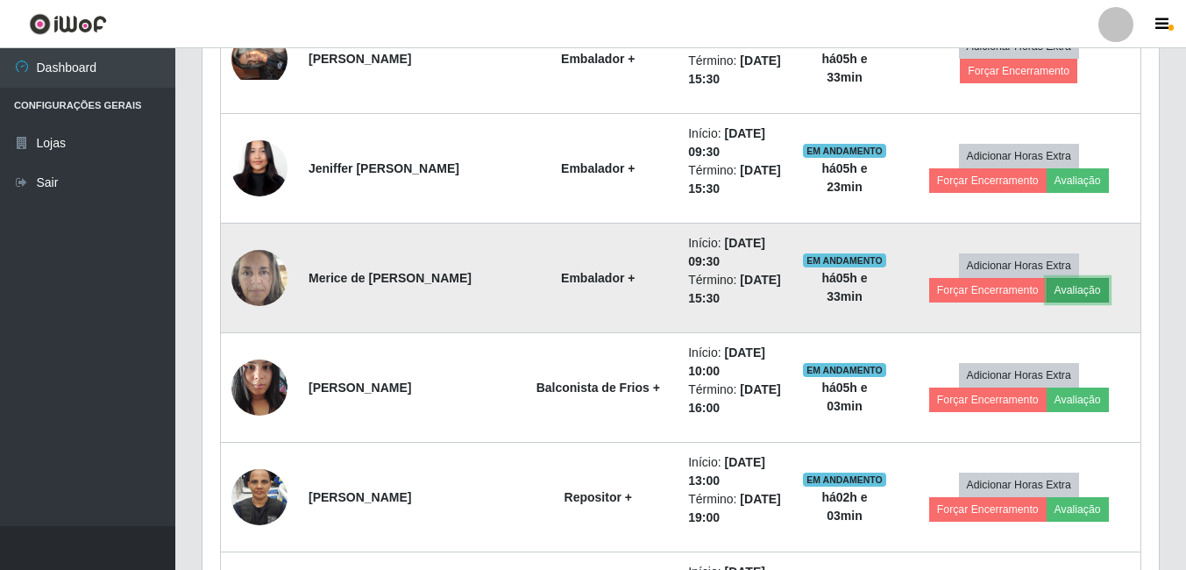
click at [1068, 301] on button "Avaliação" at bounding box center [1078, 290] width 62 height 25
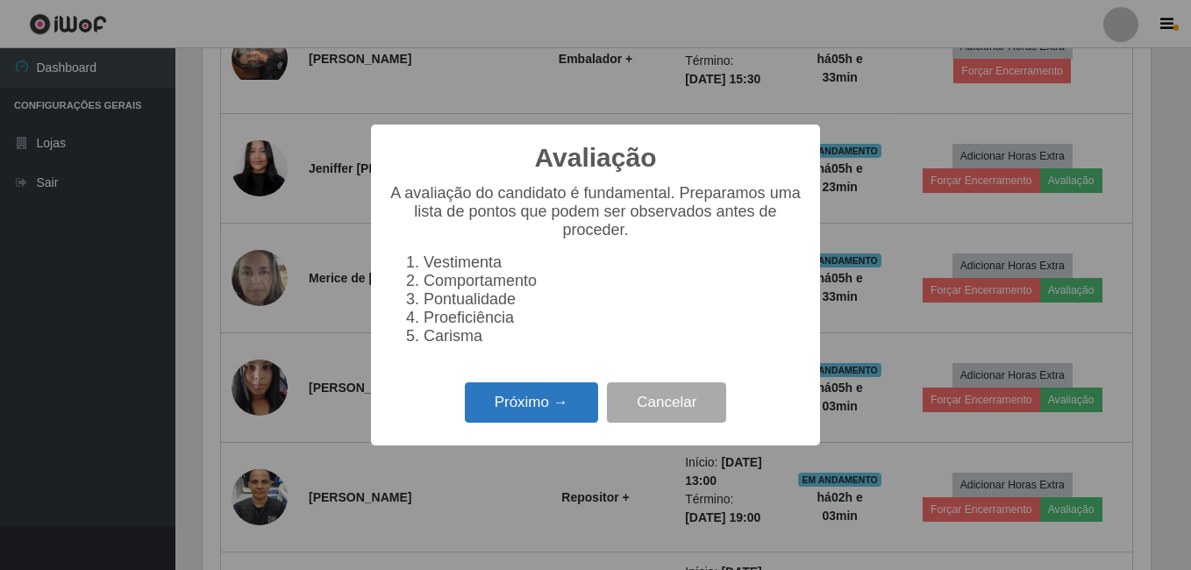
click at [572, 400] on button "Próximo →" at bounding box center [531, 402] width 133 height 41
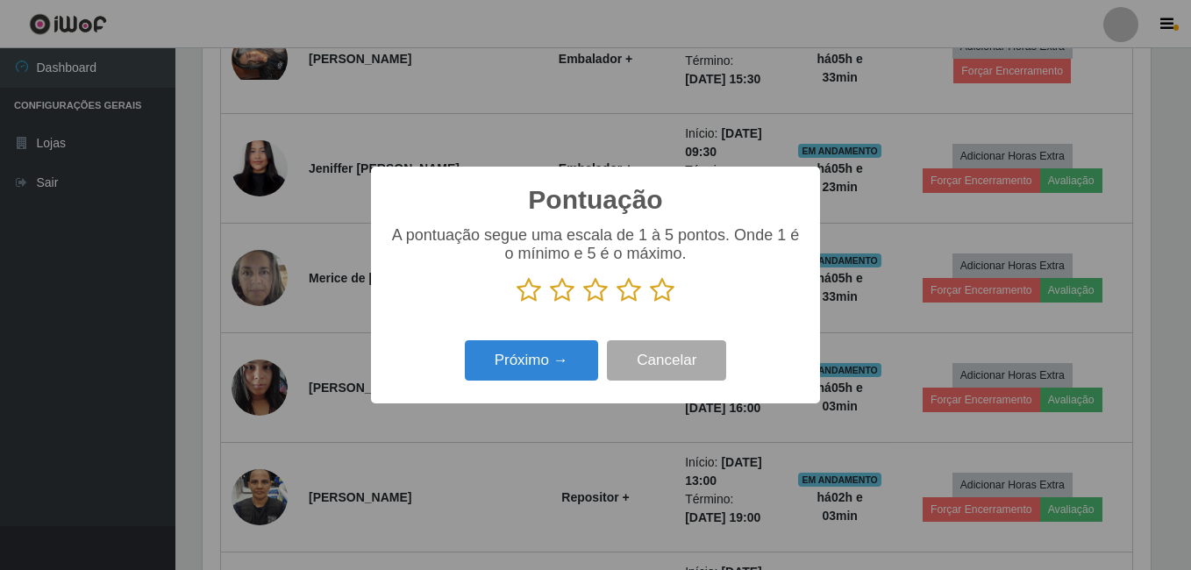
click at [658, 292] on icon at bounding box center [662, 290] width 25 height 26
click at [650, 303] on input "radio" at bounding box center [650, 303] width 0 height 0
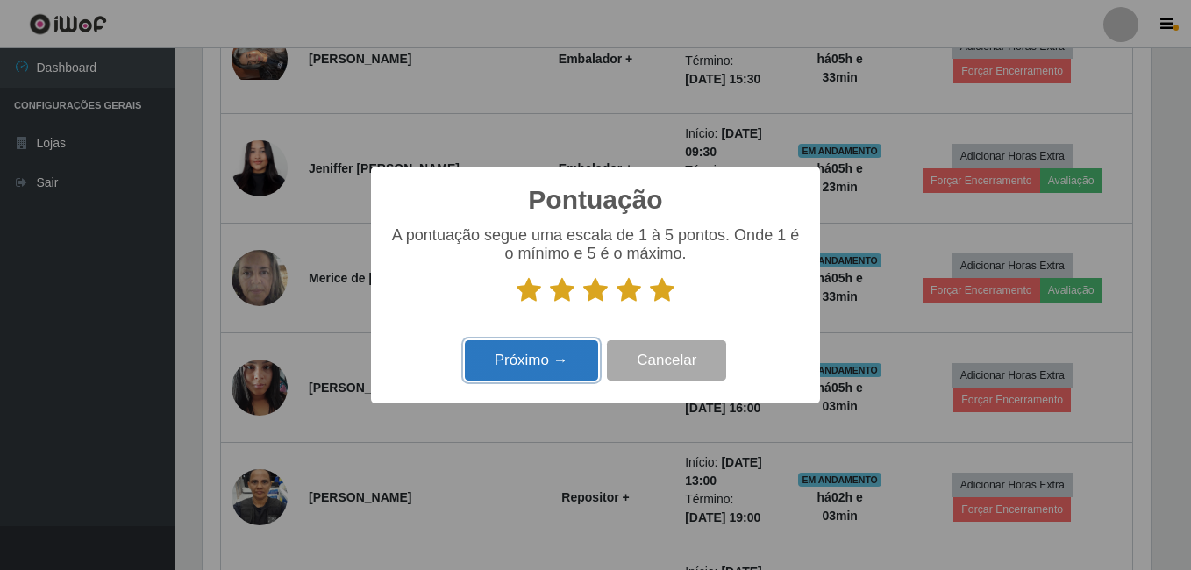
click at [526, 372] on button "Próximo →" at bounding box center [531, 360] width 133 height 41
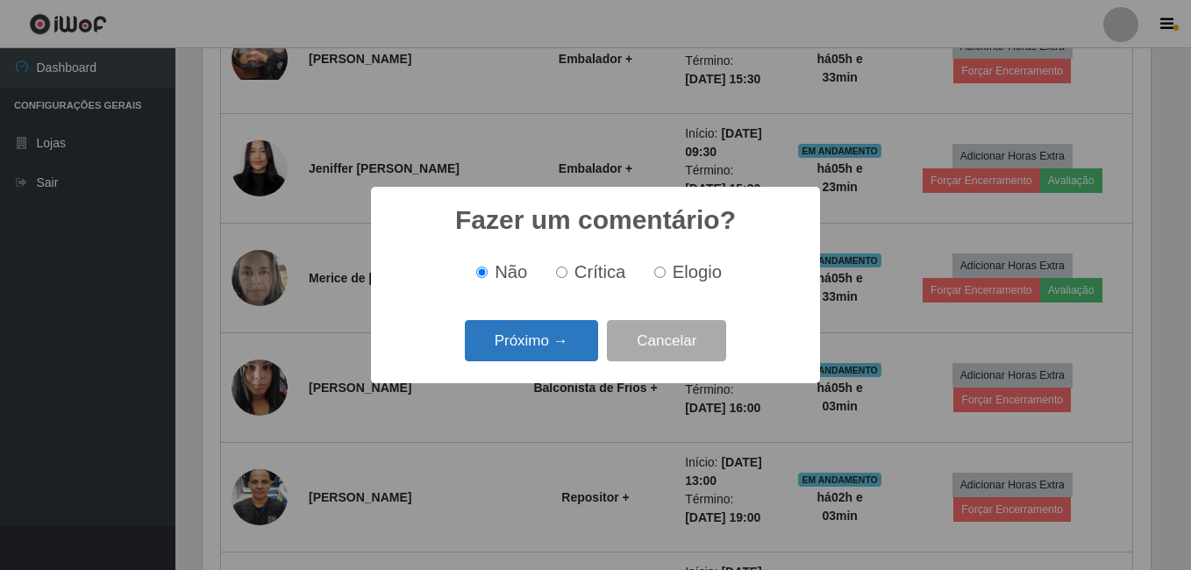
click at [546, 350] on button "Próximo →" at bounding box center [531, 340] width 133 height 41
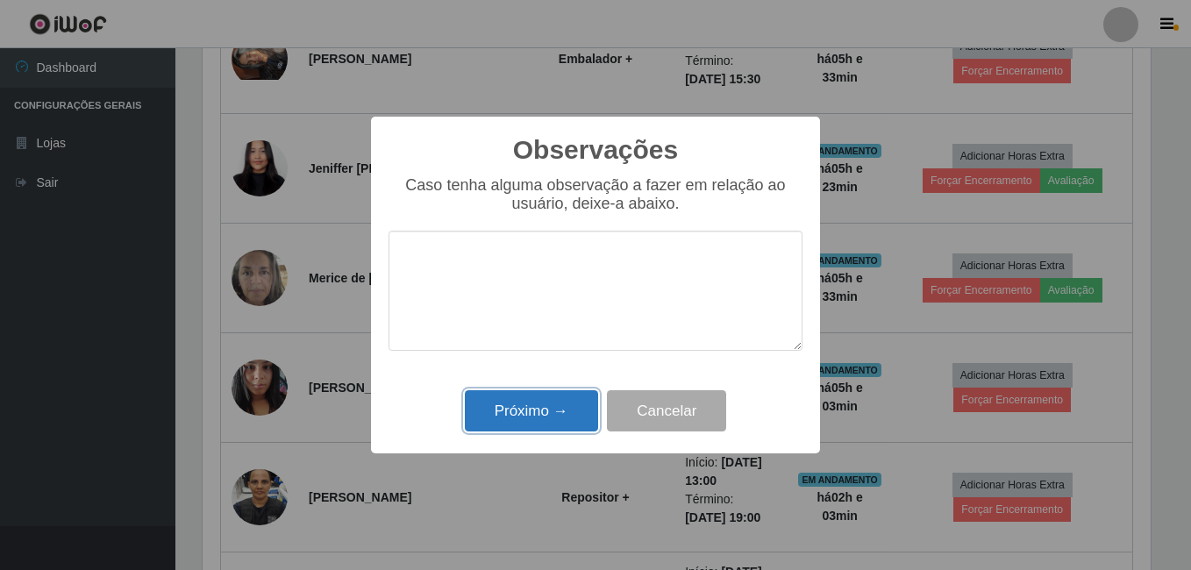
click at [513, 427] on button "Próximo →" at bounding box center [531, 410] width 133 height 41
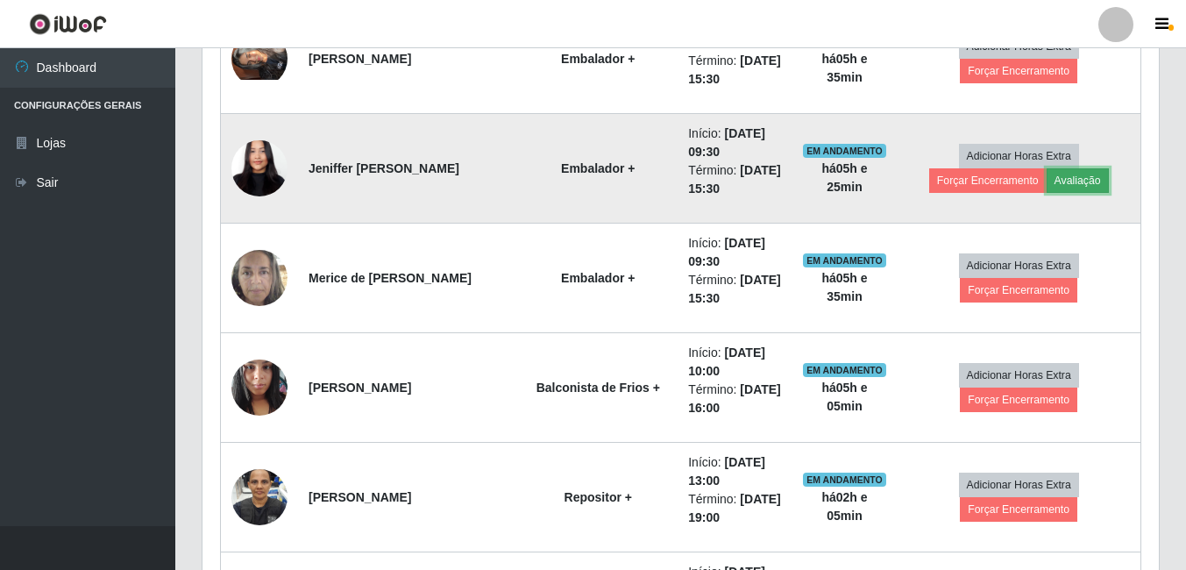
click at [1069, 177] on button "Avaliação" at bounding box center [1078, 180] width 62 height 25
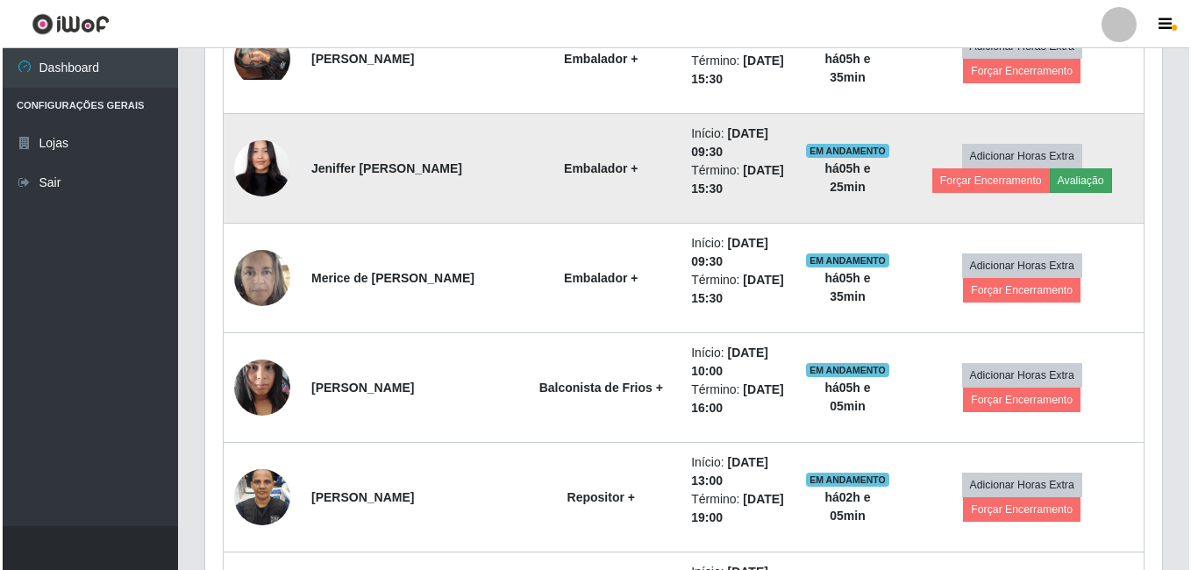
scroll to position [364, 948]
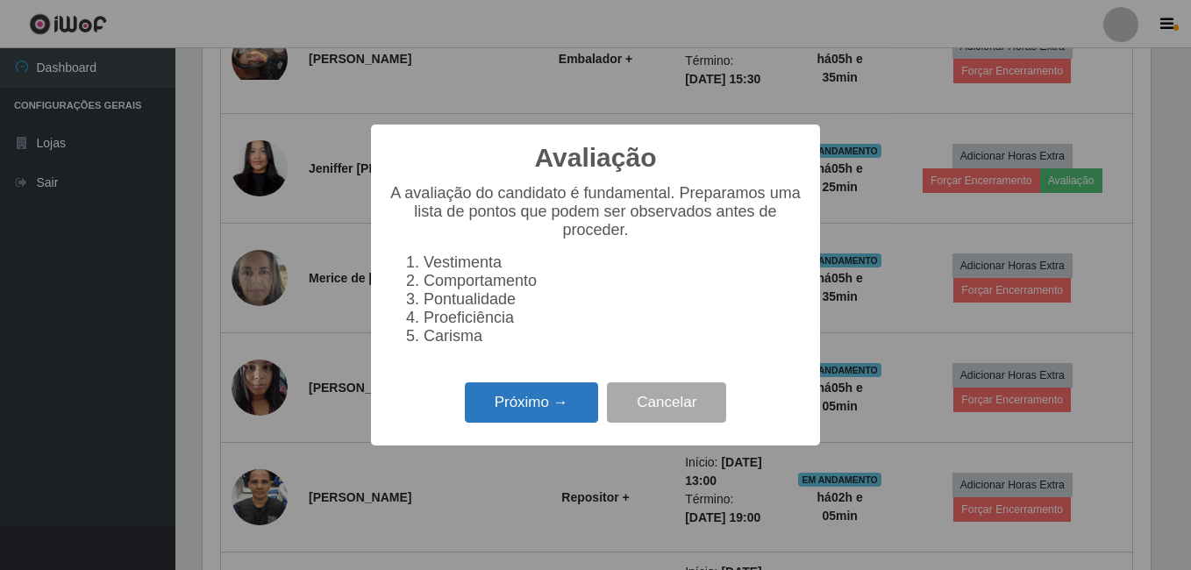
click at [543, 409] on button "Próximo →" at bounding box center [531, 402] width 133 height 41
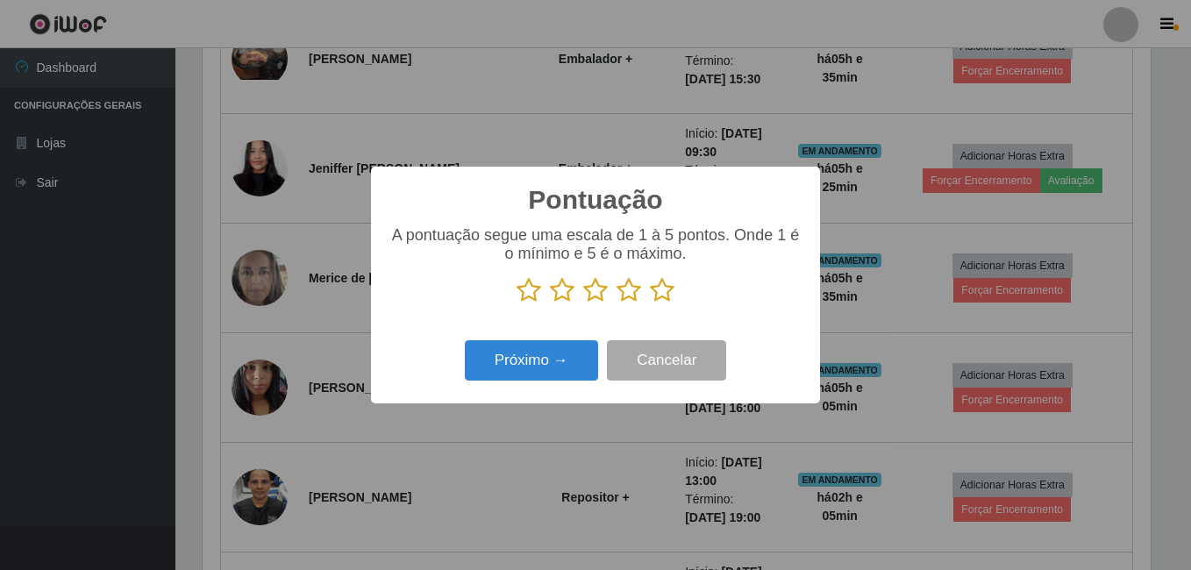
click at [665, 295] on icon at bounding box center [662, 290] width 25 height 26
click at [650, 303] on input "radio" at bounding box center [650, 303] width 0 height 0
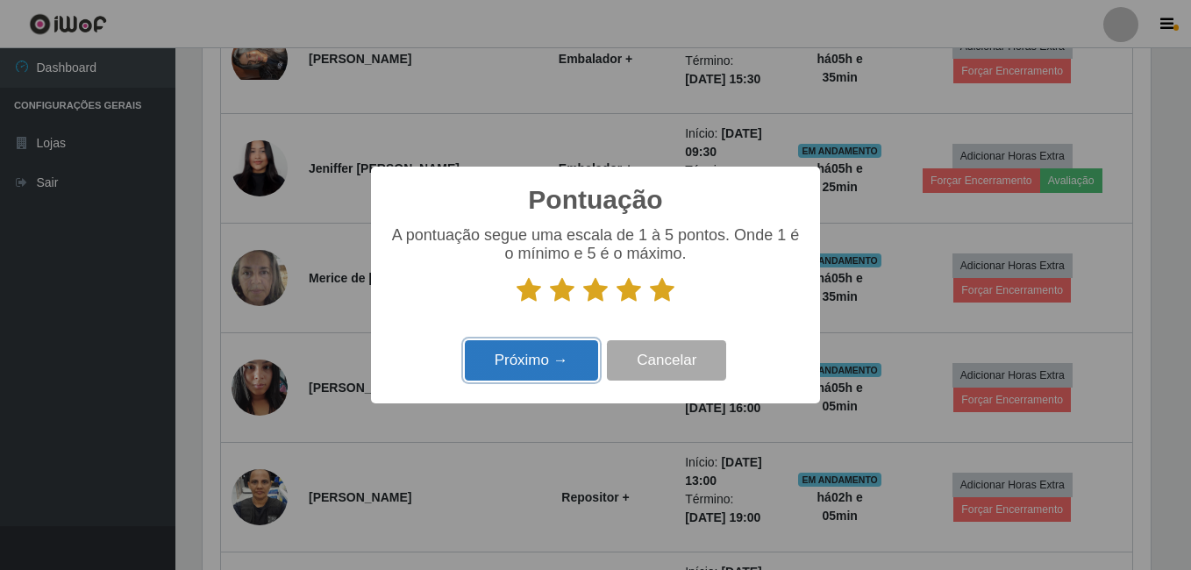
click at [506, 374] on button "Próximo →" at bounding box center [531, 360] width 133 height 41
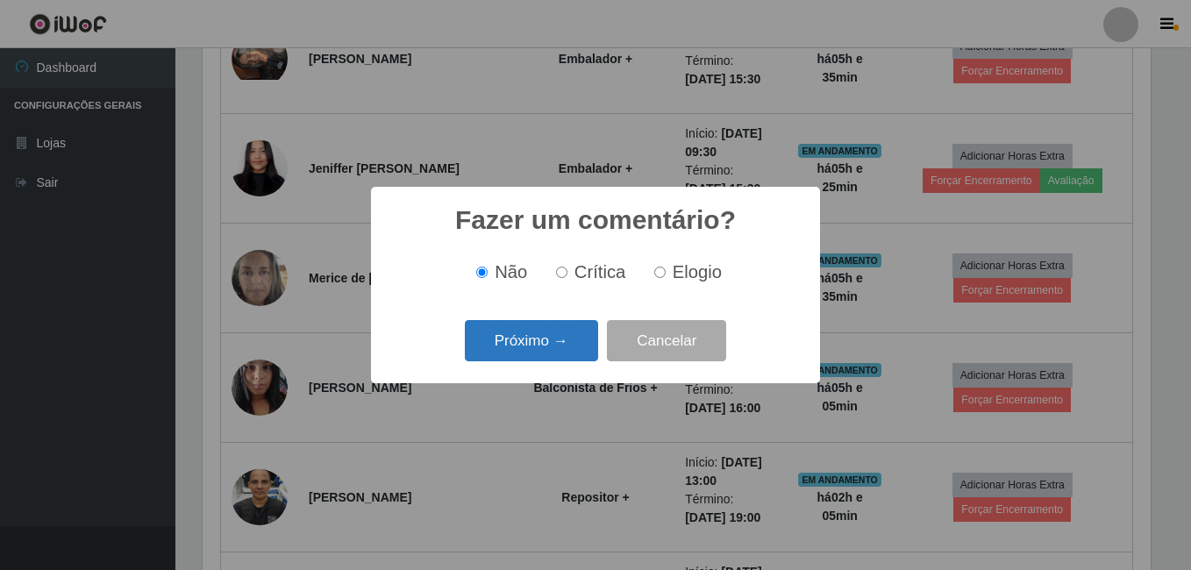
click at [549, 349] on button "Próximo →" at bounding box center [531, 340] width 133 height 41
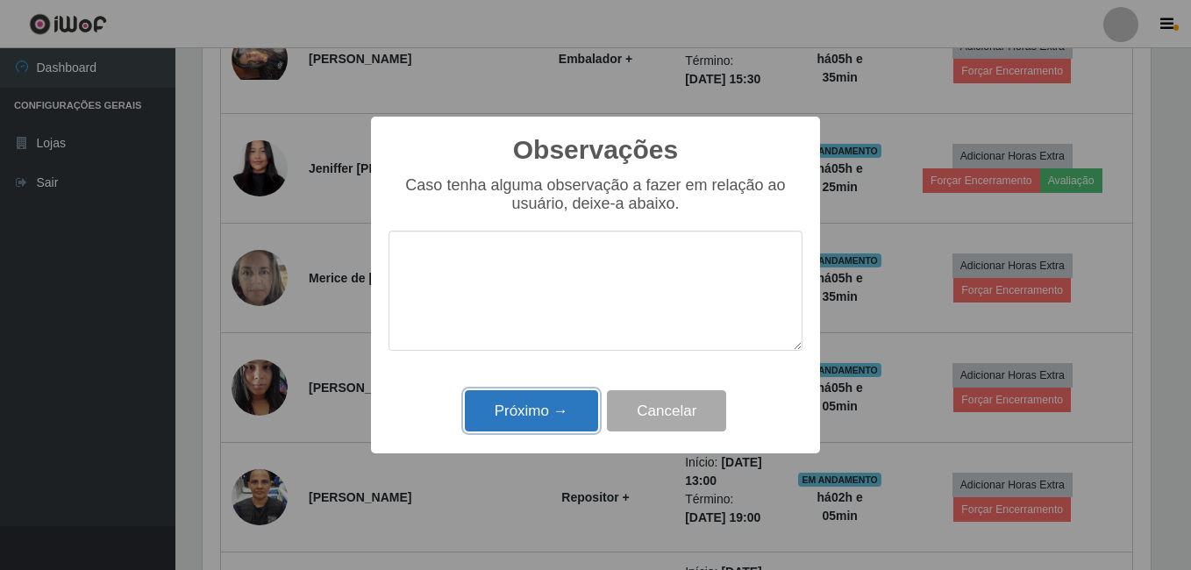
click at [526, 408] on button "Próximo →" at bounding box center [531, 410] width 133 height 41
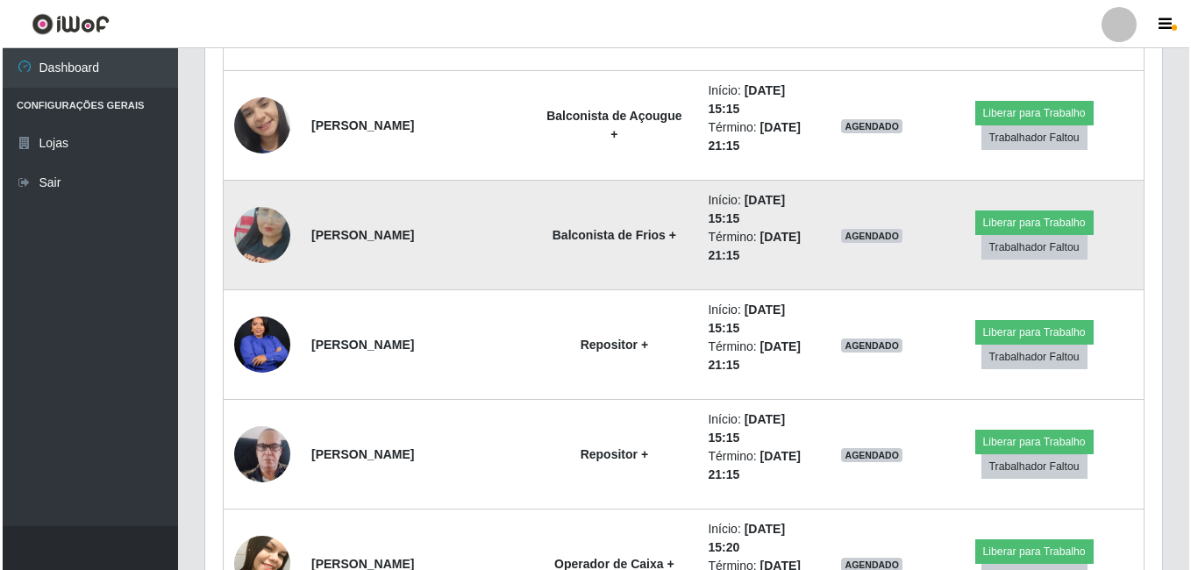
scroll to position [1576, 0]
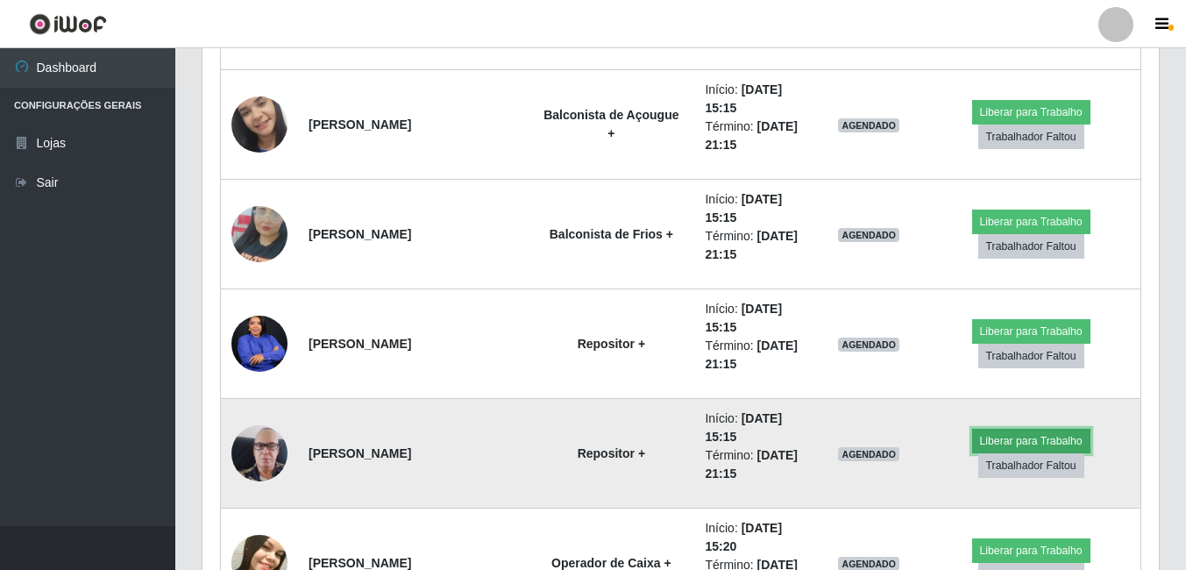
click at [993, 444] on button "Liberar para Trabalho" at bounding box center [1031, 441] width 118 height 25
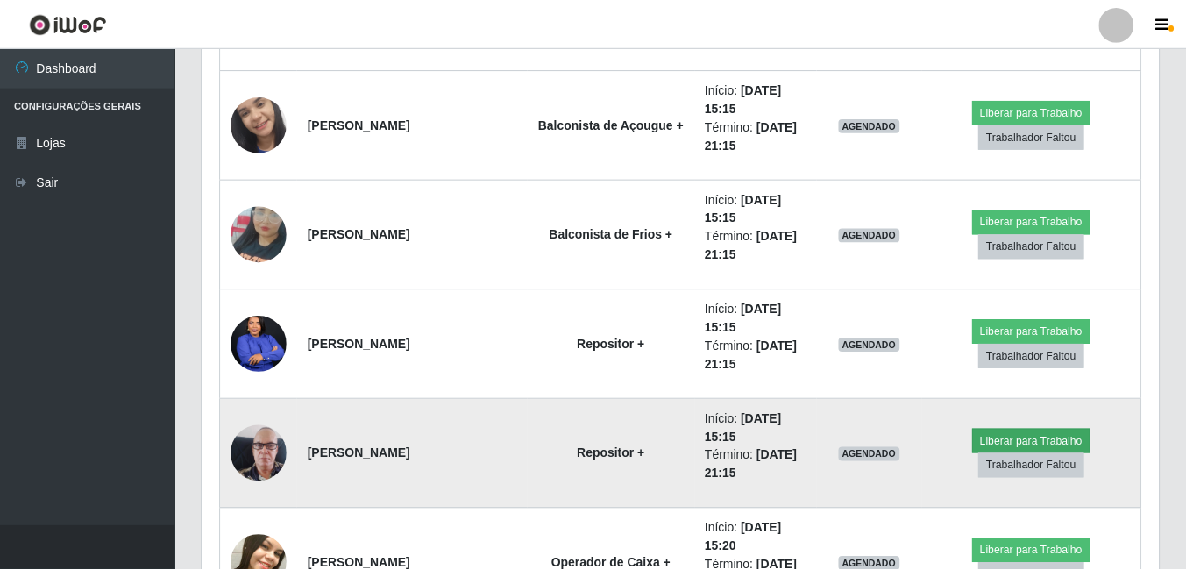
scroll to position [364, 948]
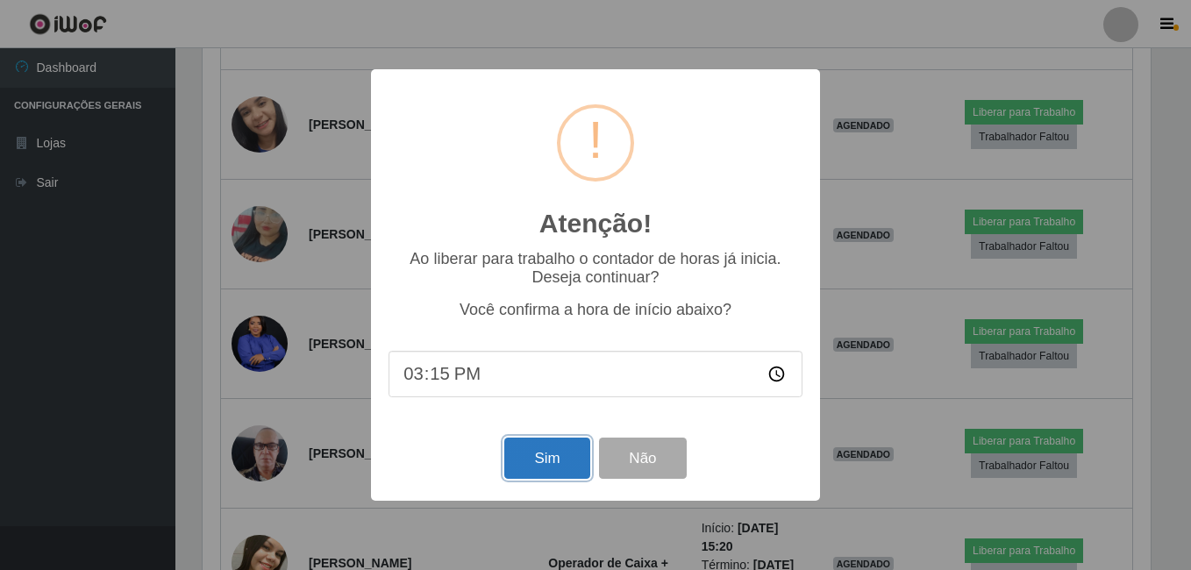
click at [533, 446] on button "Sim" at bounding box center [546, 458] width 85 height 41
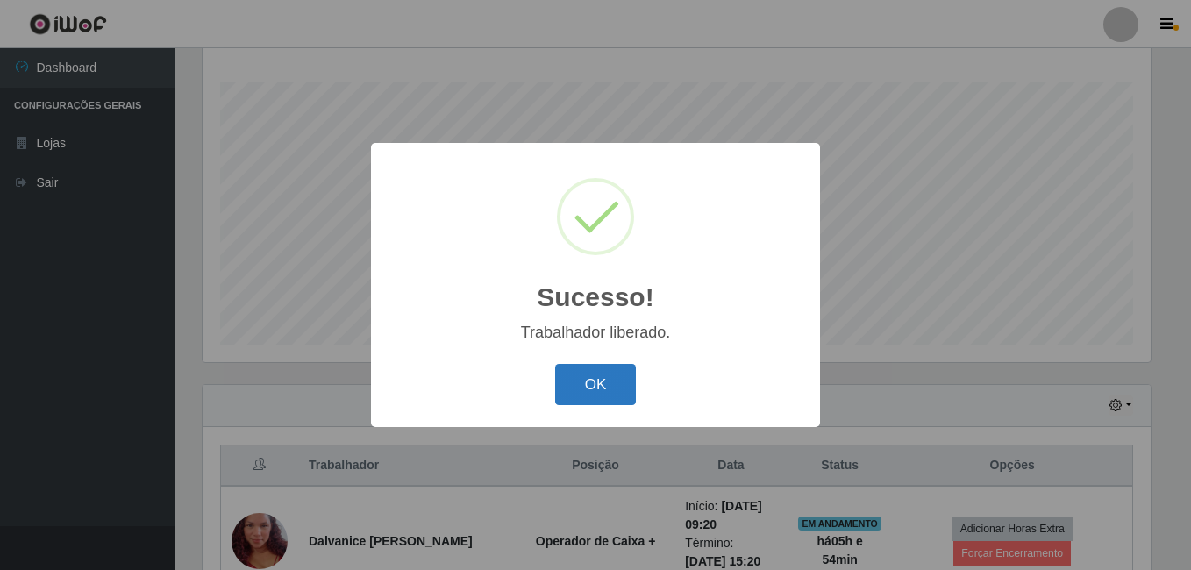
click at [612, 390] on button "OK" at bounding box center [596, 384] width 82 height 41
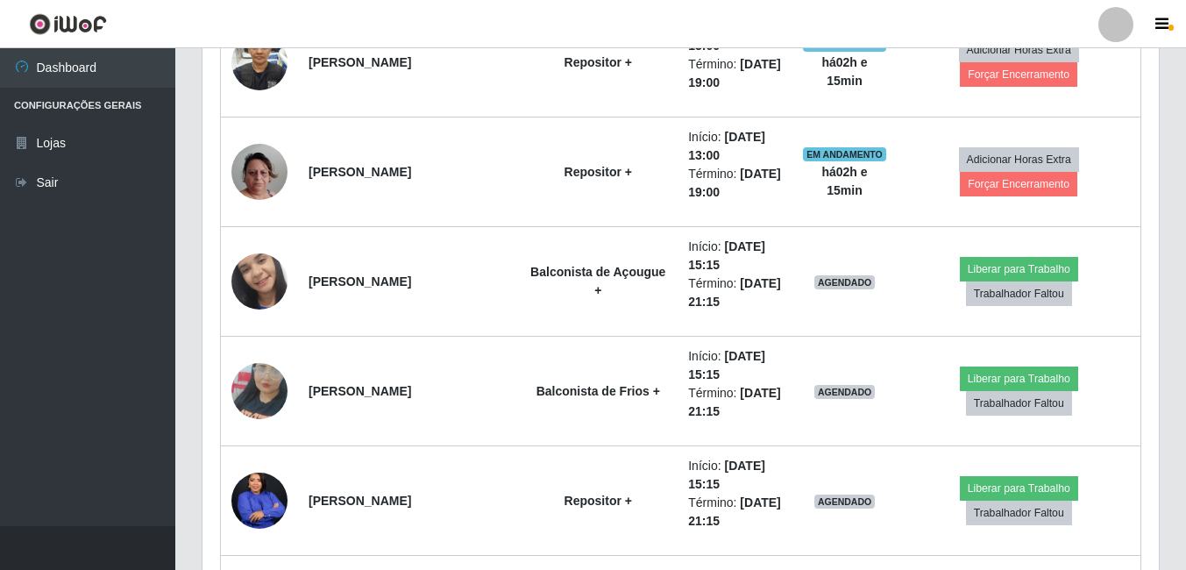
scroll to position [1422, 0]
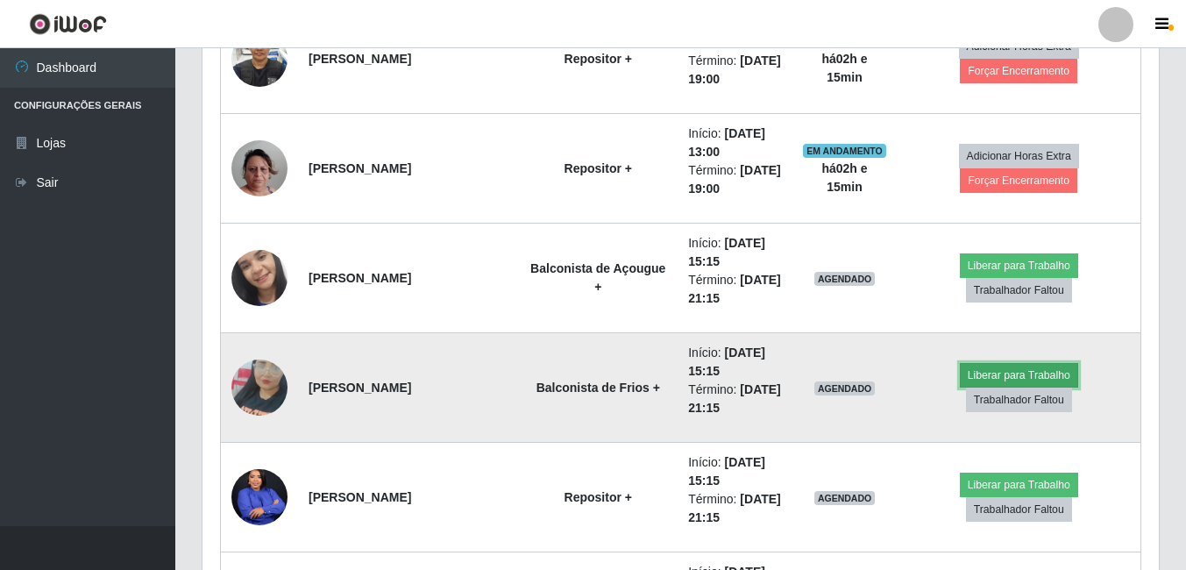
click at [980, 388] on button "Liberar para Trabalho" at bounding box center [1019, 375] width 118 height 25
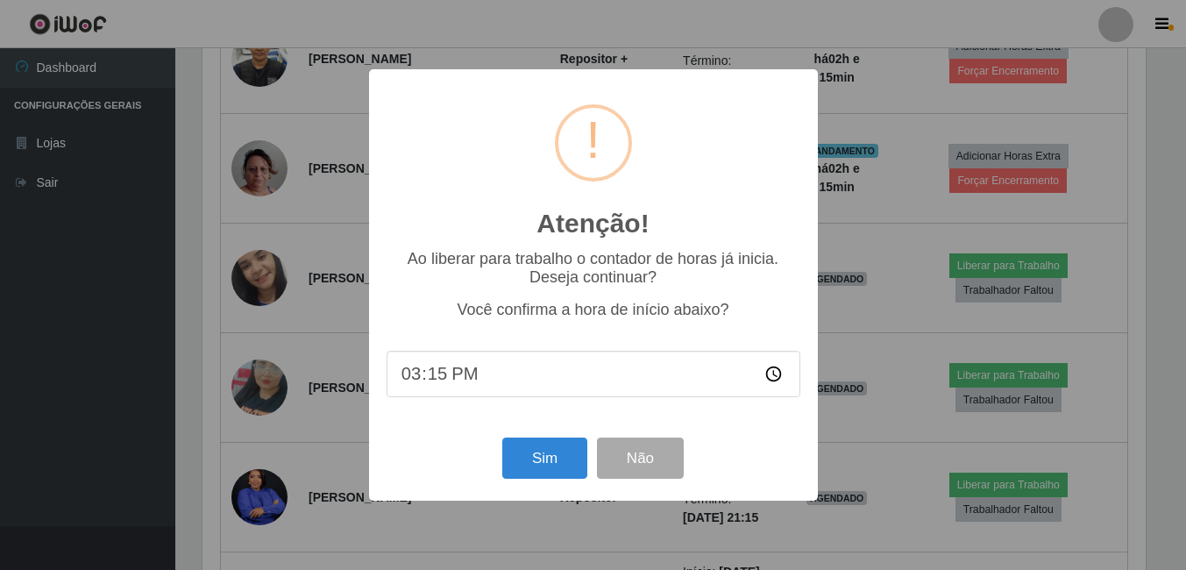
scroll to position [364, 948]
click at [518, 456] on button "Sim" at bounding box center [546, 458] width 85 height 41
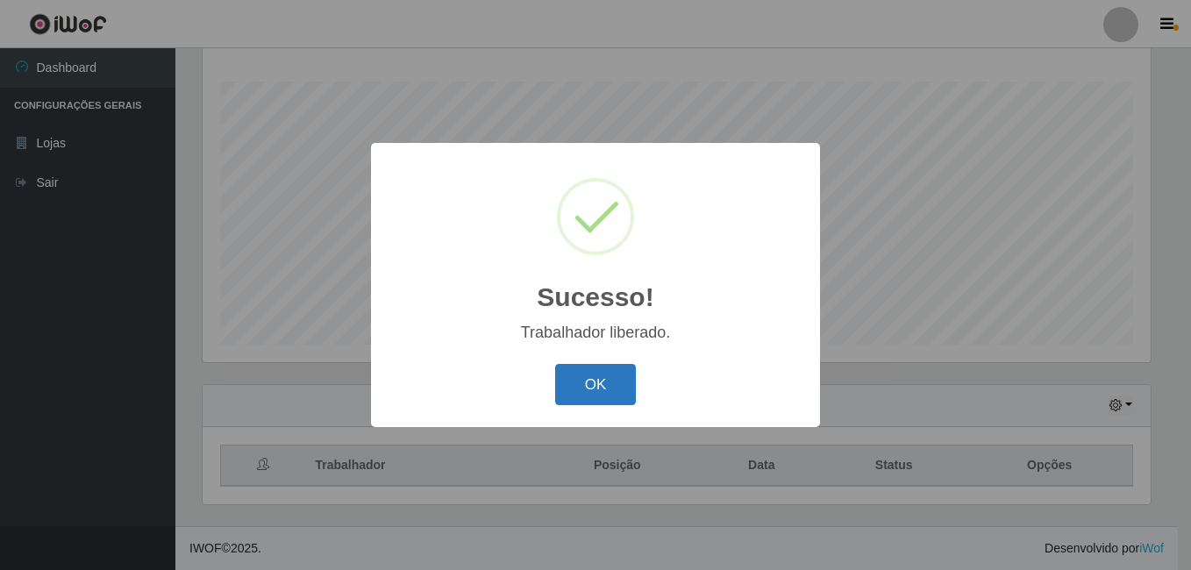
click at [580, 386] on button "OK" at bounding box center [596, 384] width 82 height 41
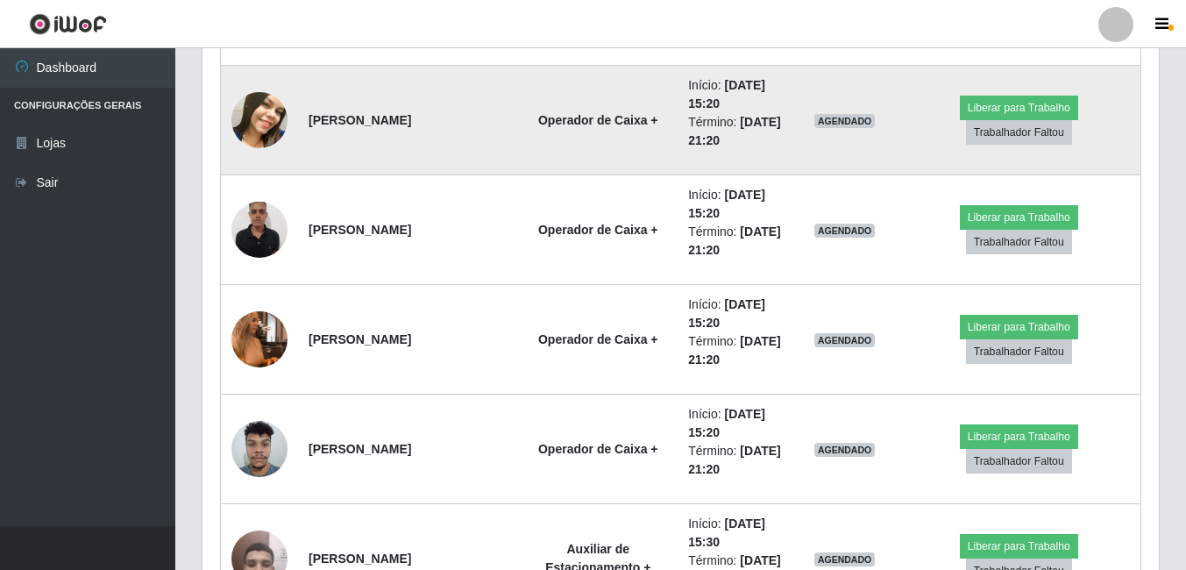
scroll to position [2036, 0]
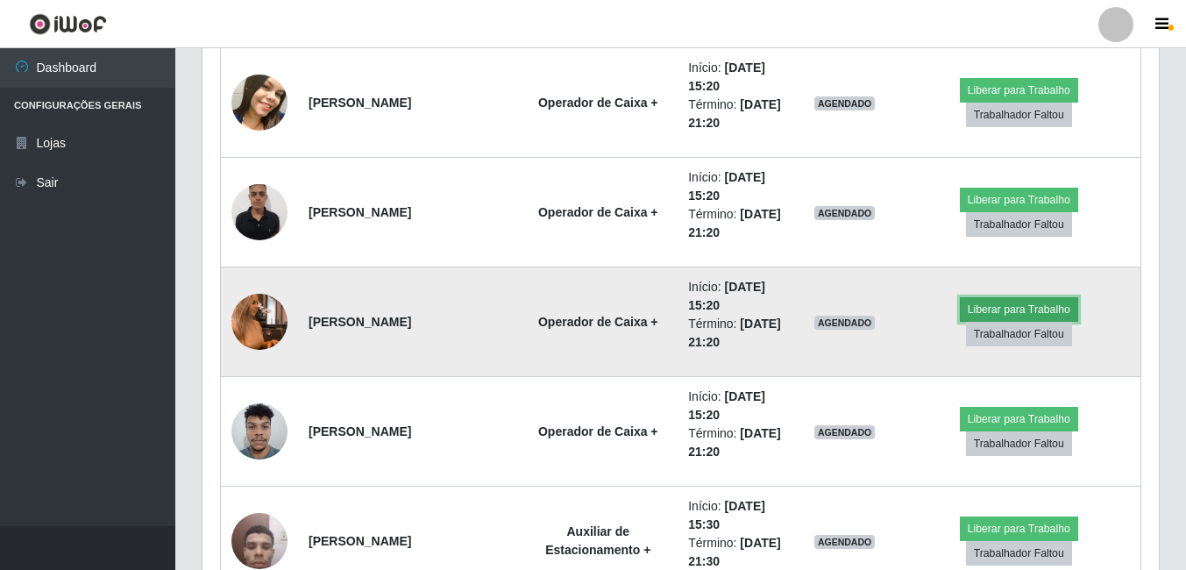
click at [960, 322] on button "Liberar para Trabalho" at bounding box center [1019, 309] width 118 height 25
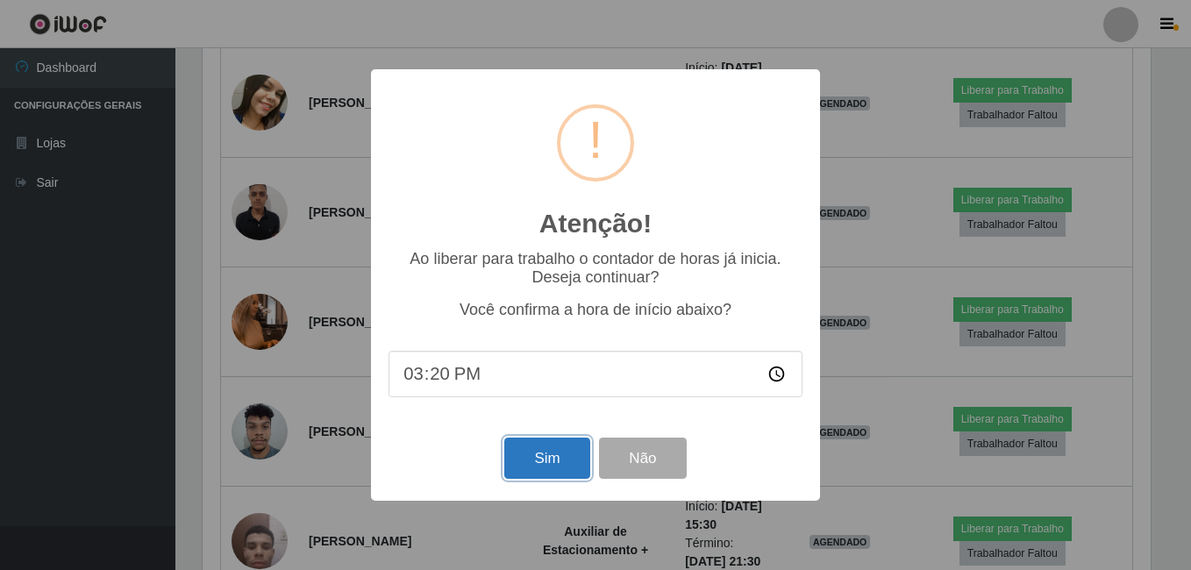
click at [533, 458] on button "Sim" at bounding box center [546, 458] width 85 height 41
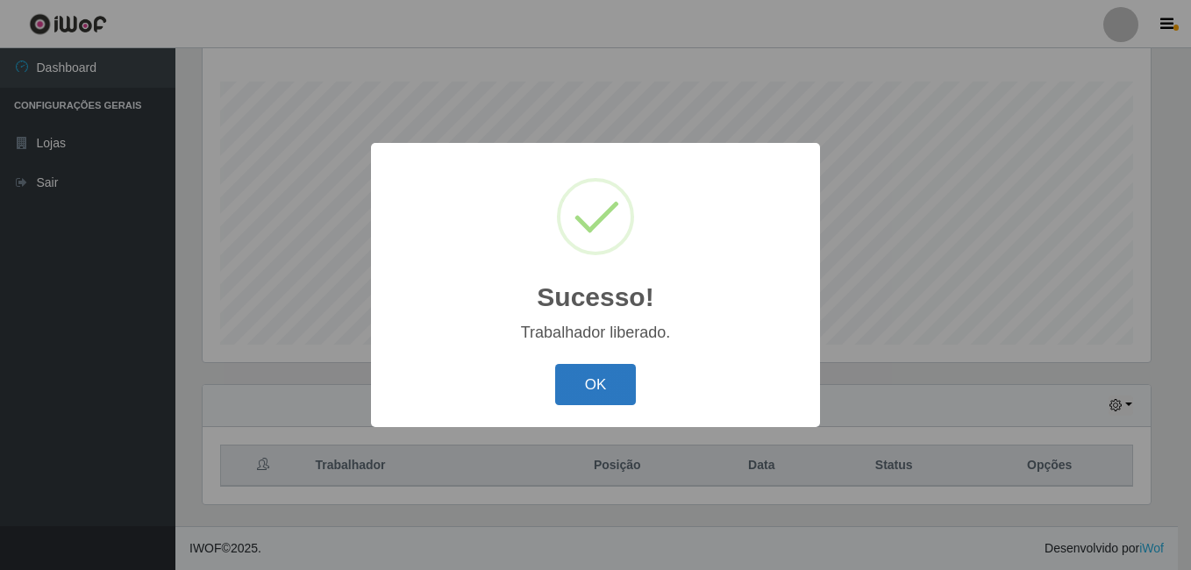
click at [606, 393] on button "OK" at bounding box center [596, 384] width 82 height 41
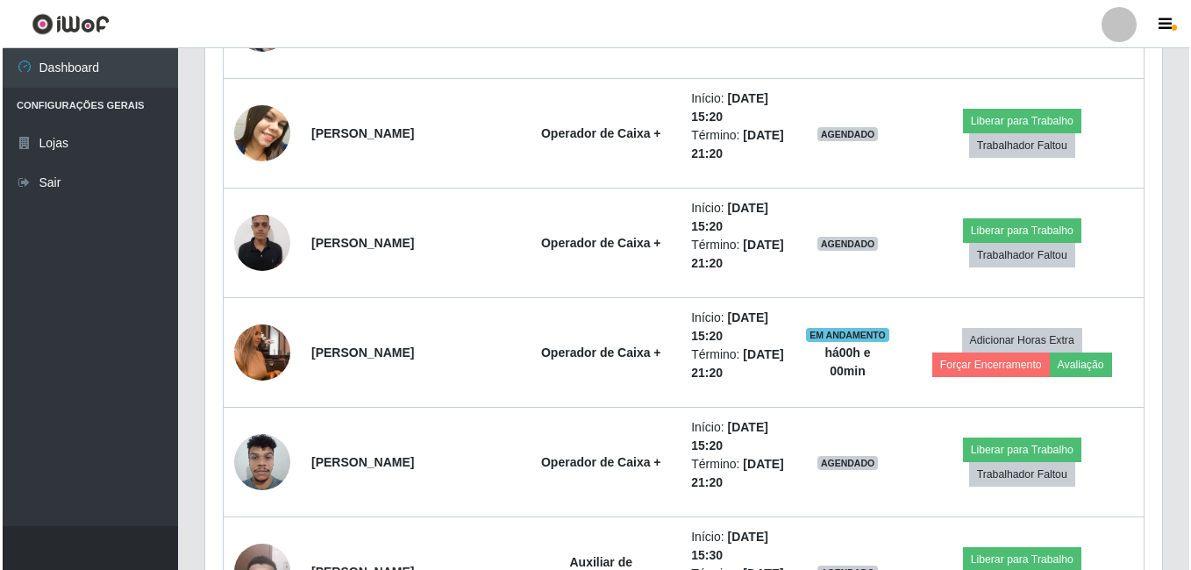
scroll to position [2036, 0]
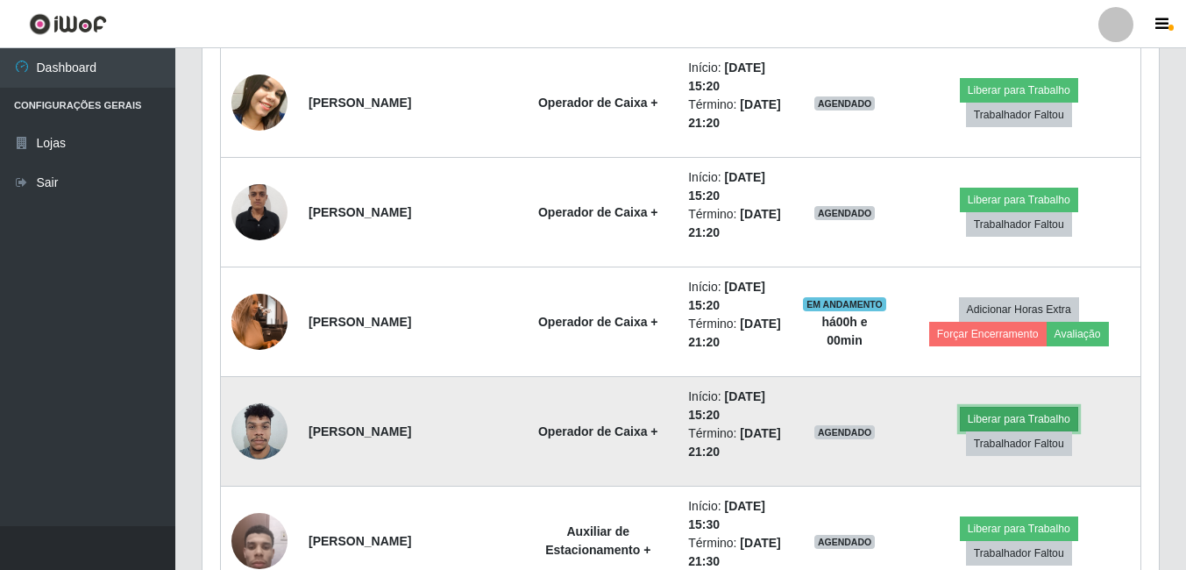
click at [960, 427] on button "Liberar para Trabalho" at bounding box center [1019, 419] width 118 height 25
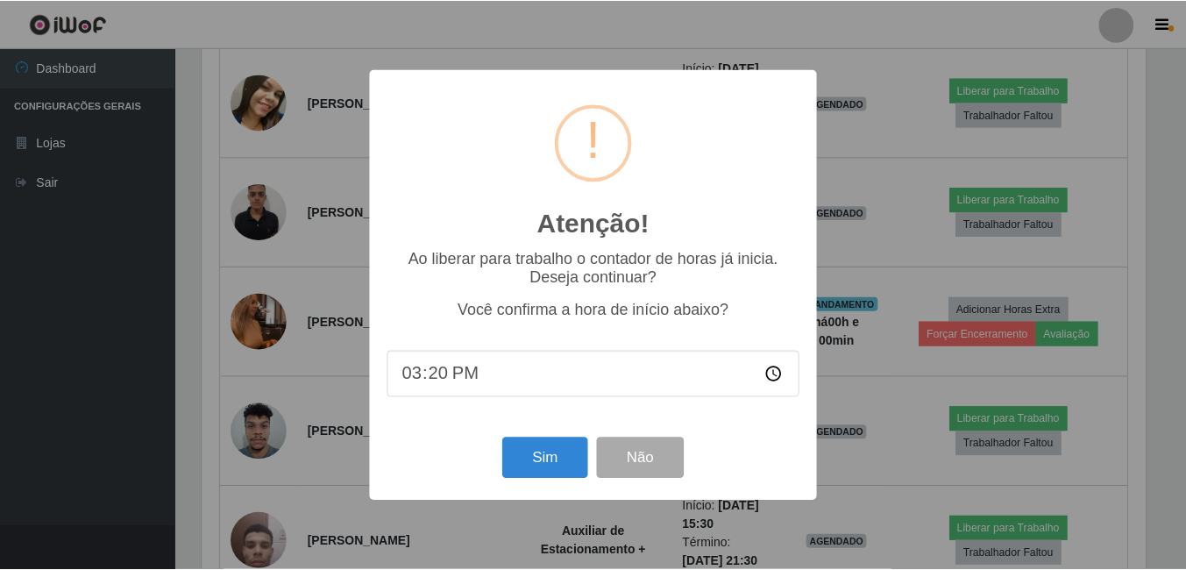
scroll to position [364, 948]
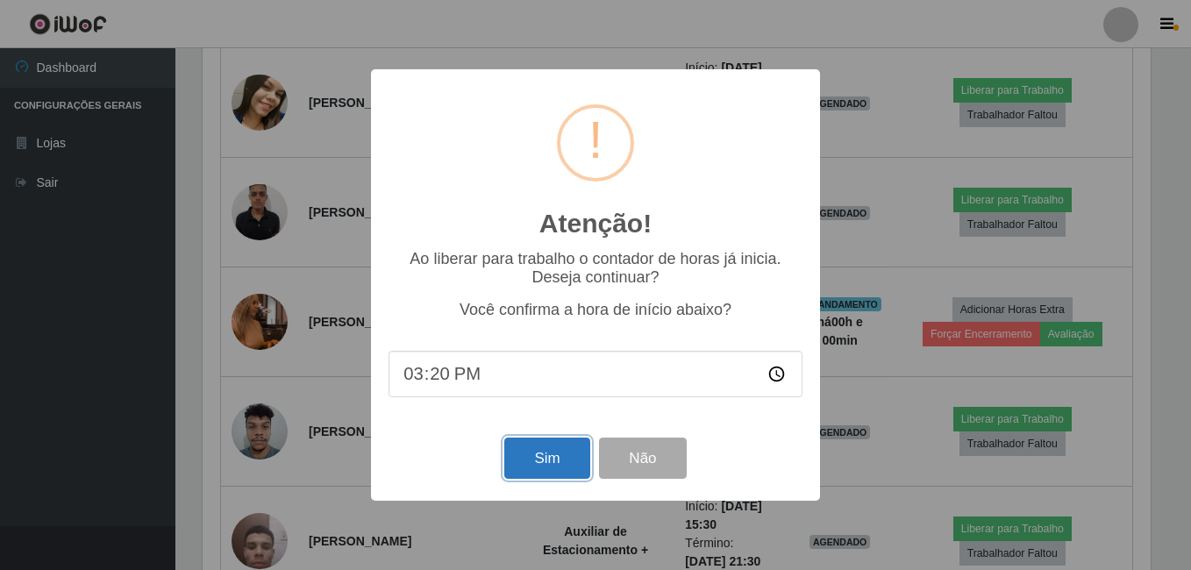
click at [569, 462] on button "Sim" at bounding box center [546, 458] width 85 height 41
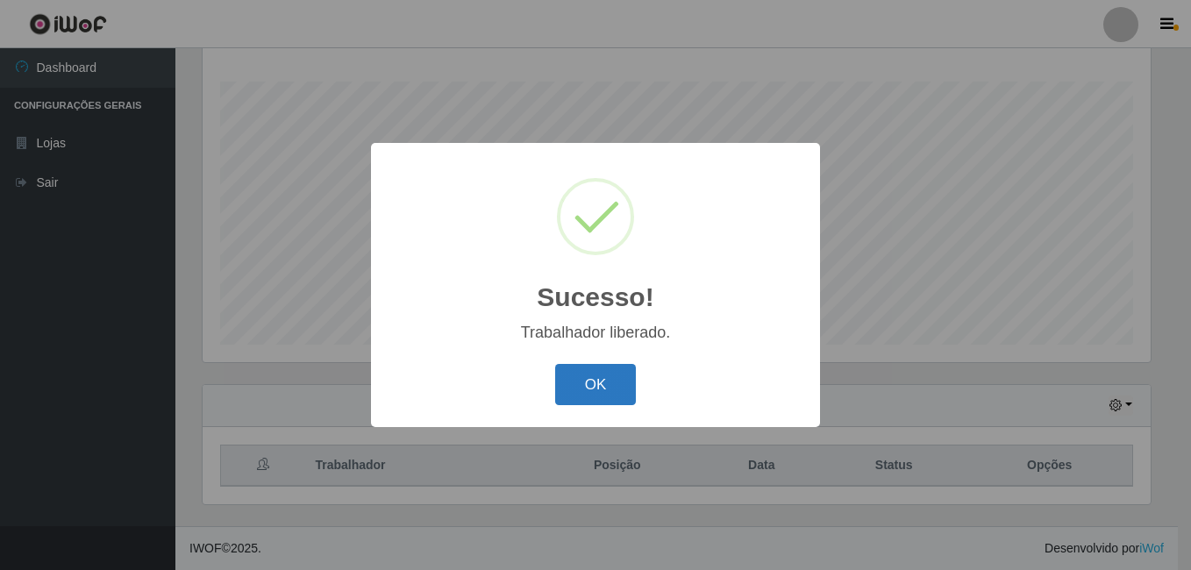
click at [587, 399] on button "OK" at bounding box center [596, 384] width 82 height 41
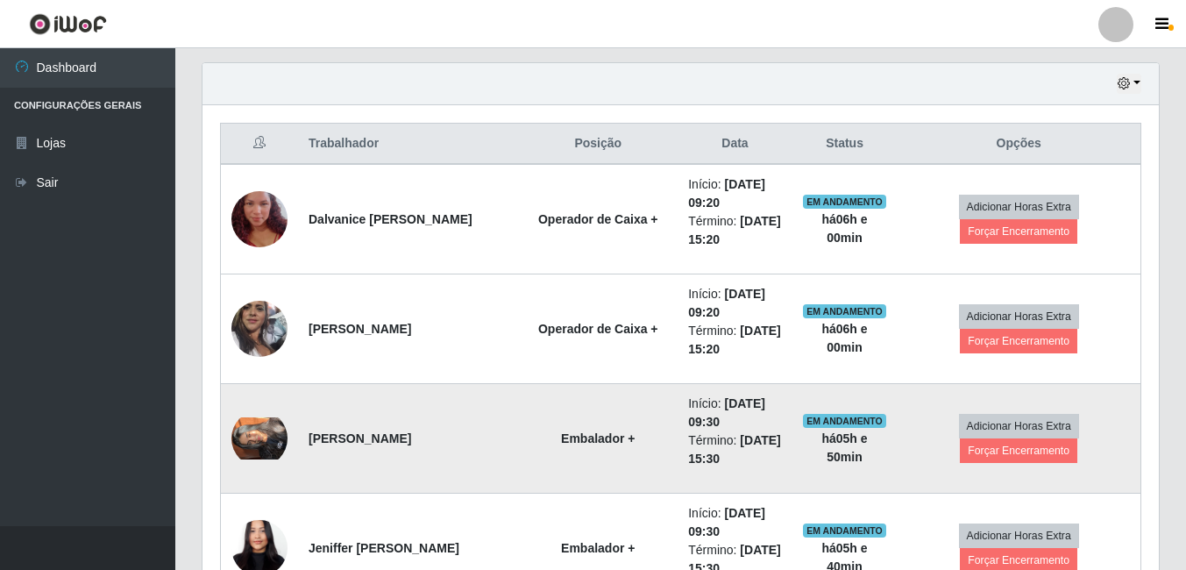
scroll to position [633, 0]
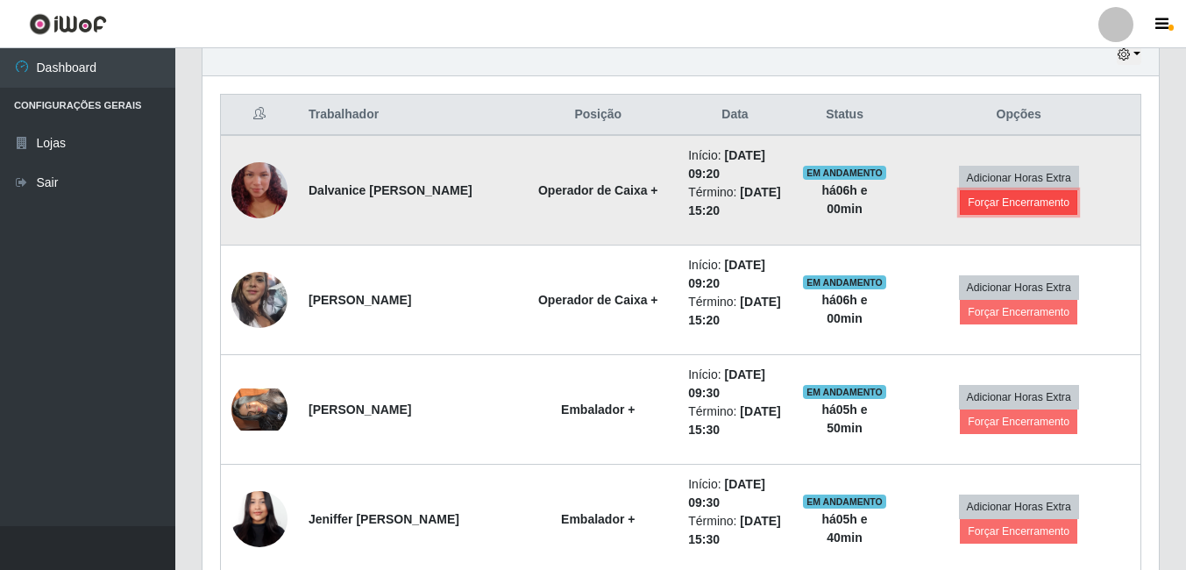
click at [1053, 207] on button "Forçar Encerramento" at bounding box center [1018, 202] width 117 height 25
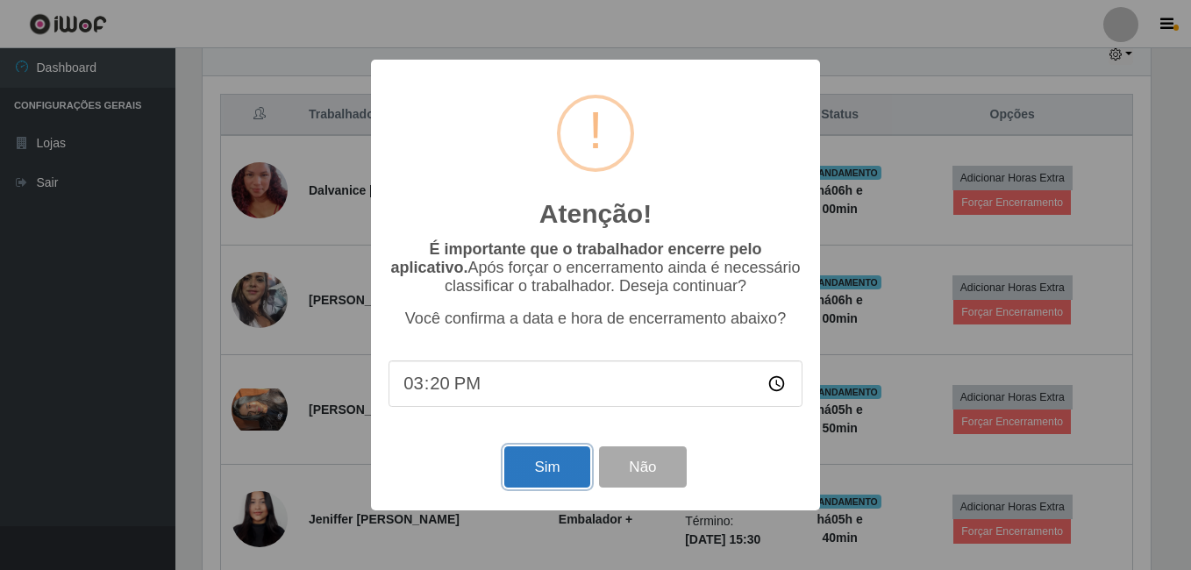
click at [546, 464] on button "Sim" at bounding box center [546, 466] width 85 height 41
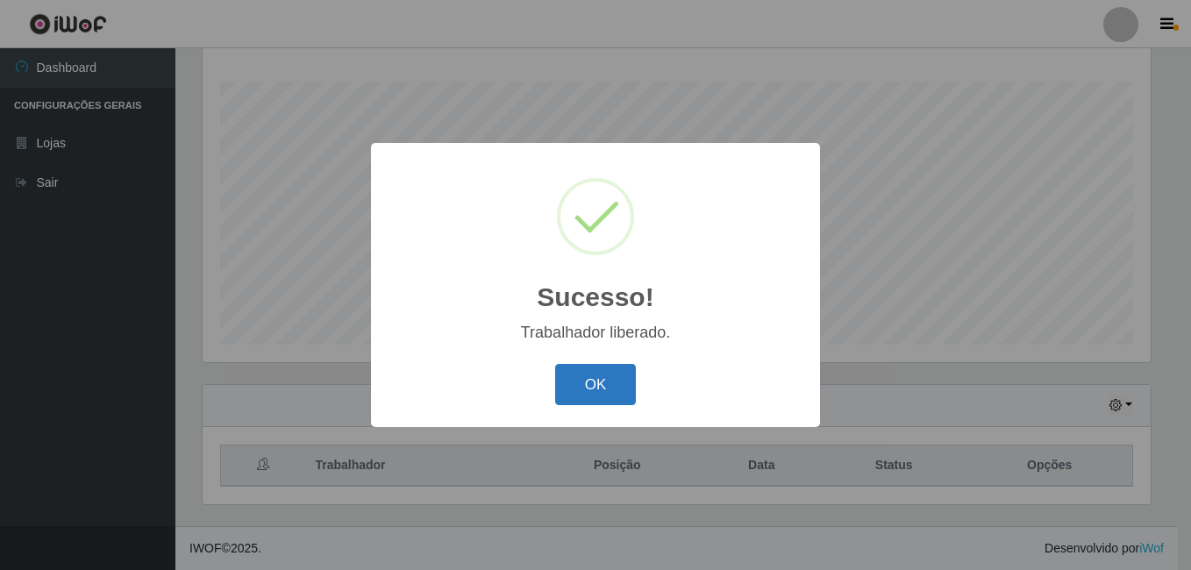
click at [580, 381] on button "OK" at bounding box center [596, 384] width 82 height 41
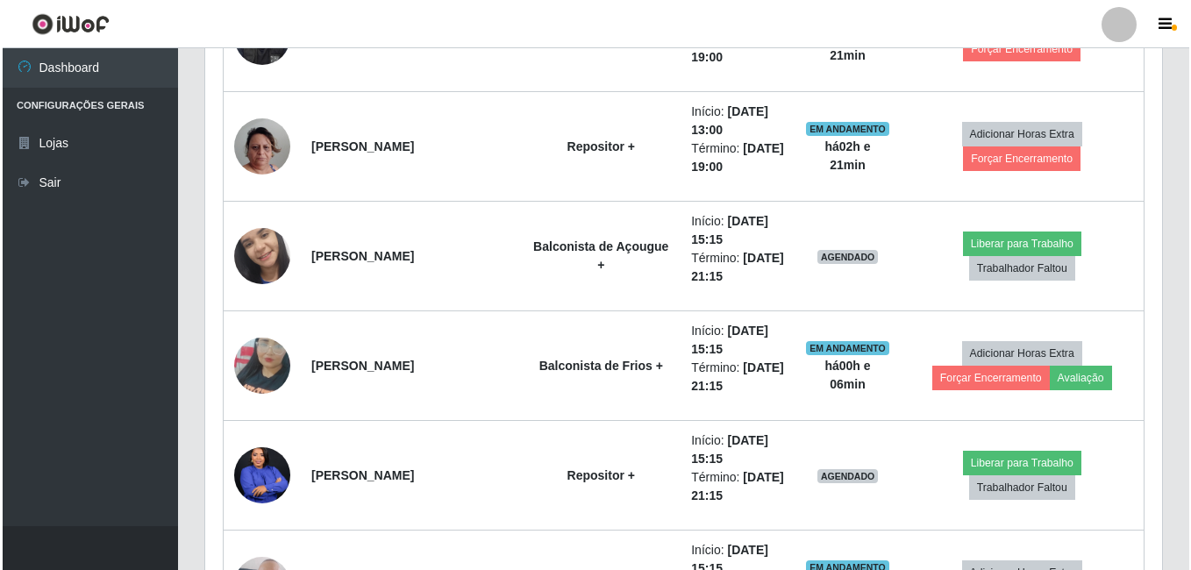
scroll to position [1422, 0]
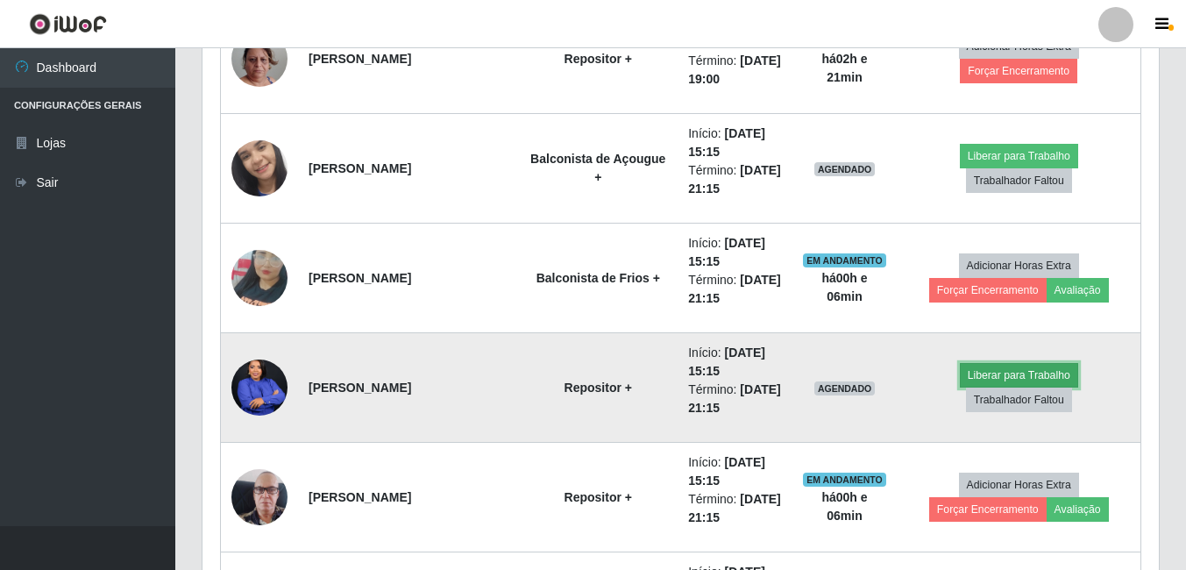
click at [960, 388] on button "Liberar para Trabalho" at bounding box center [1019, 375] width 118 height 25
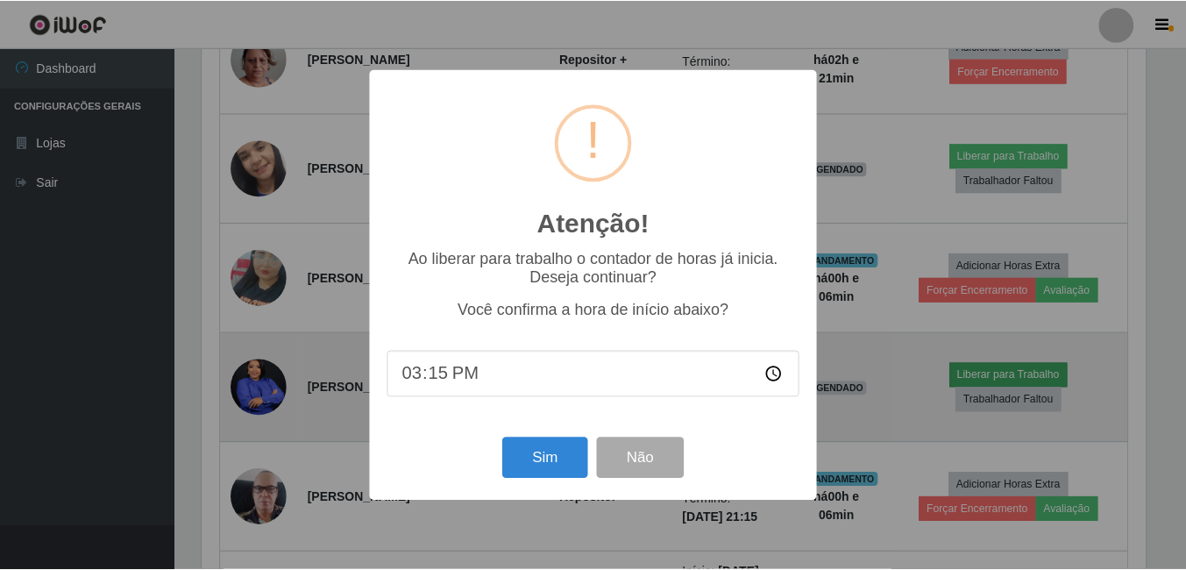
scroll to position [364, 948]
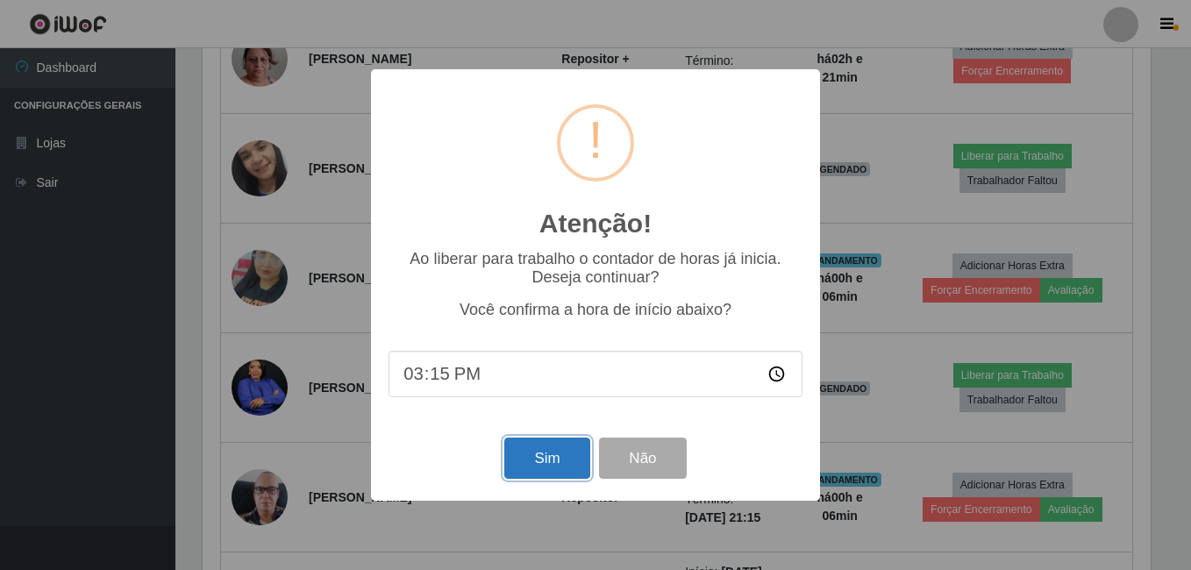
click at [546, 459] on button "Sim" at bounding box center [546, 458] width 85 height 41
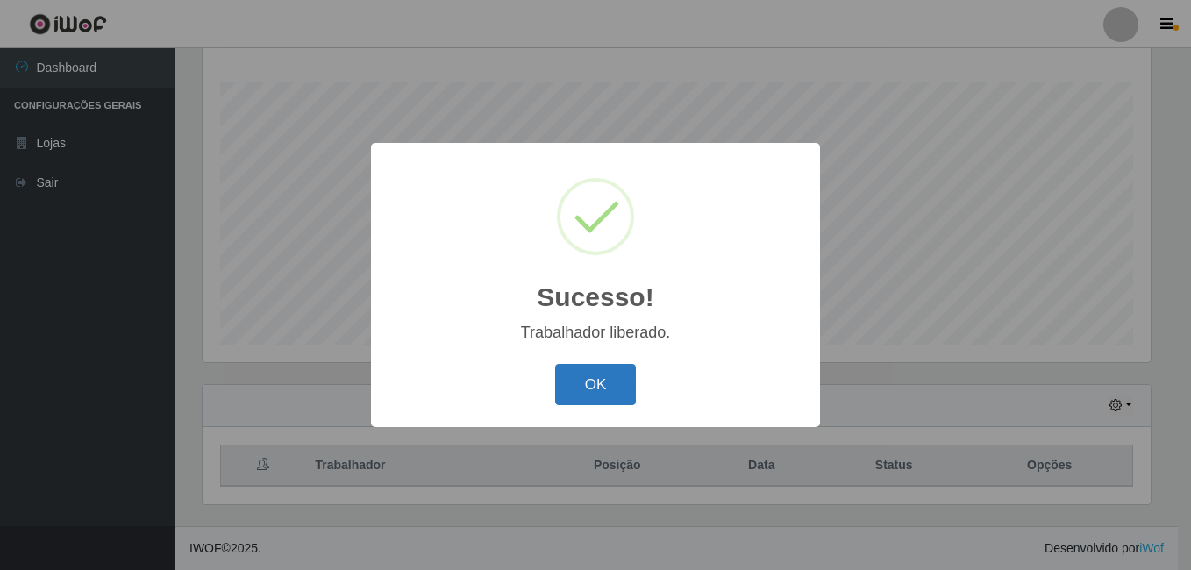
click at [577, 392] on button "OK" at bounding box center [596, 384] width 82 height 41
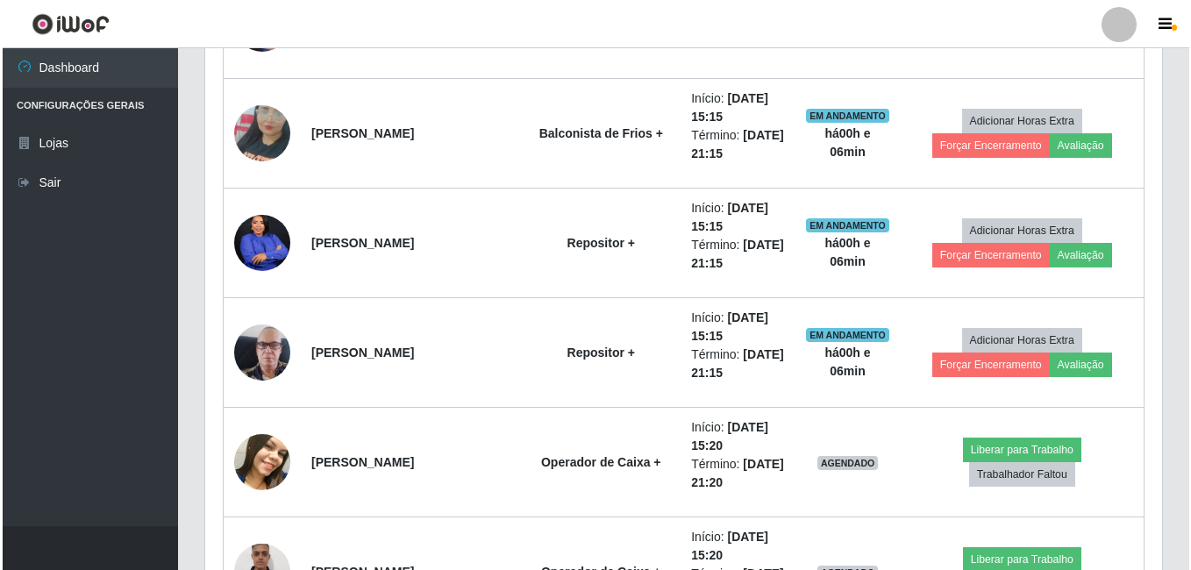
scroll to position [1598, 0]
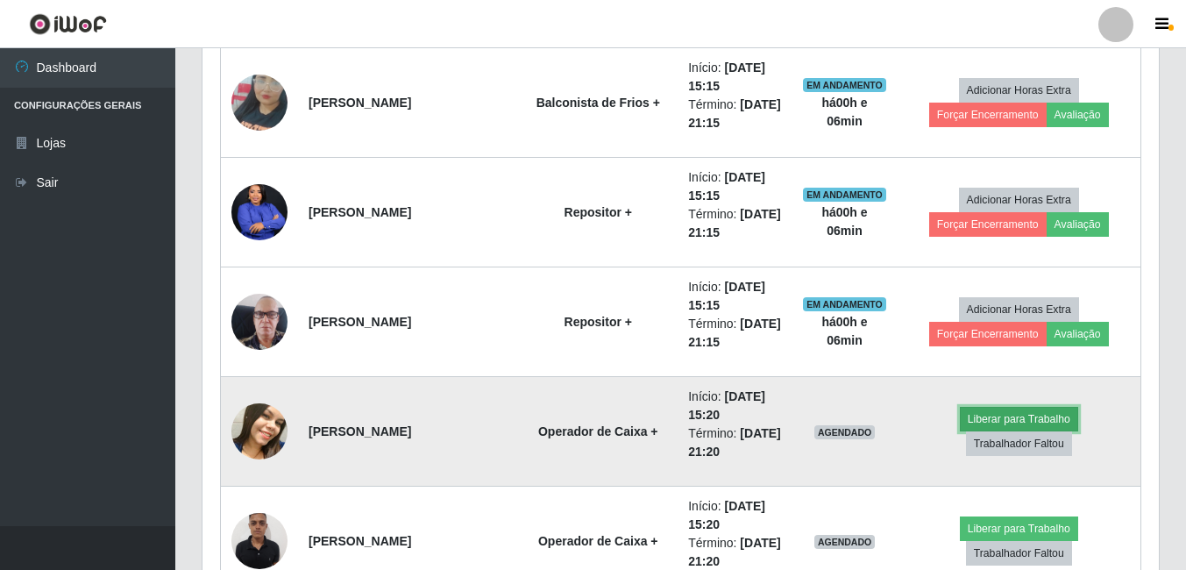
click at [960, 431] on button "Liberar para Trabalho" at bounding box center [1019, 419] width 118 height 25
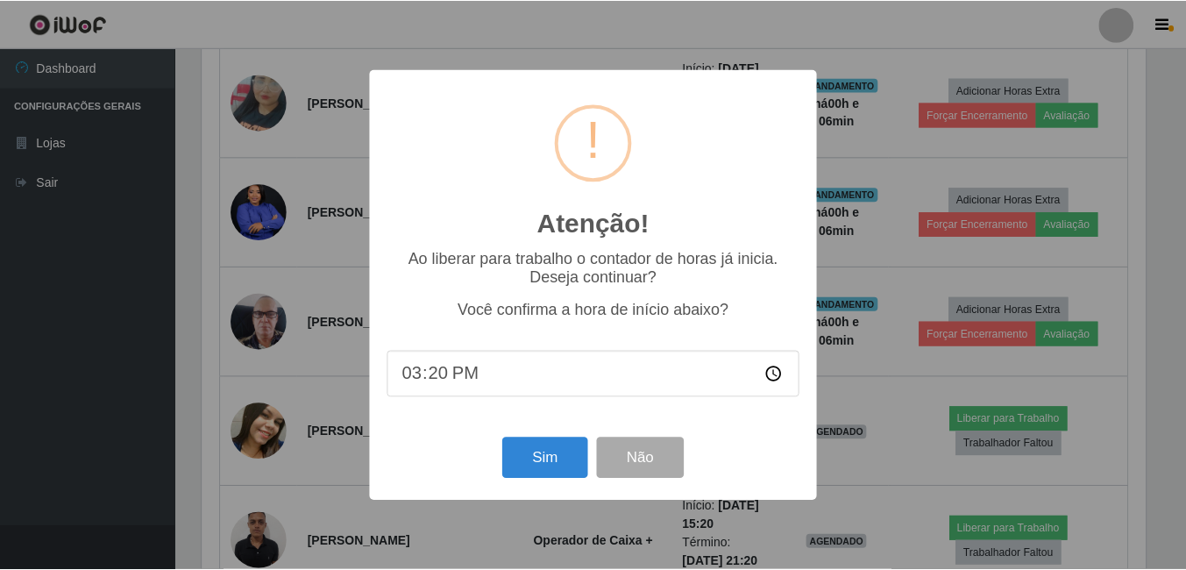
scroll to position [364, 948]
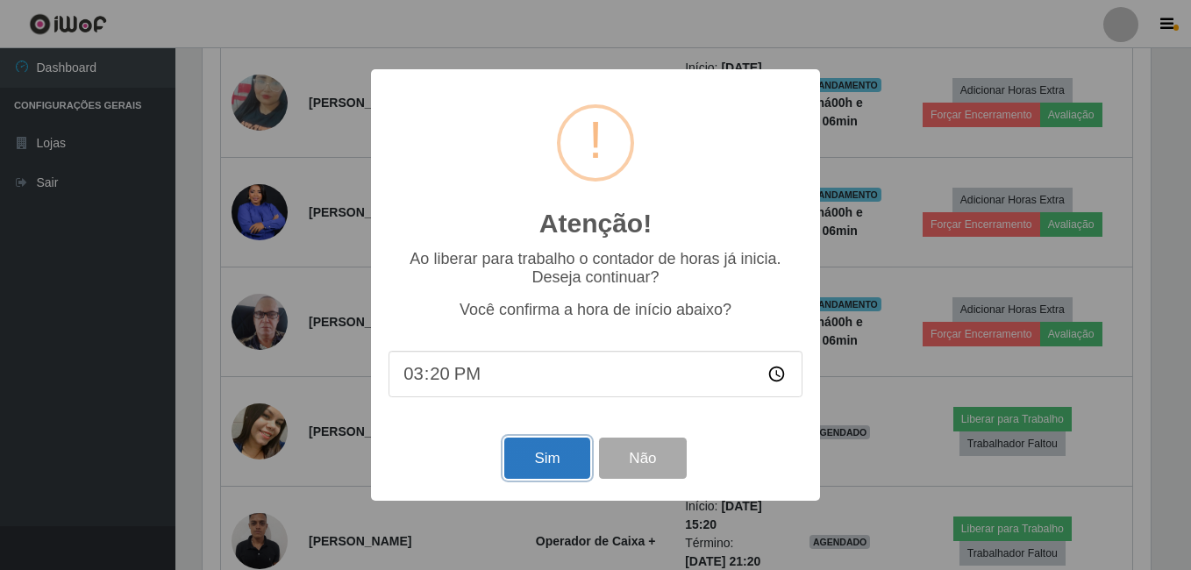
drag, startPoint x: 571, startPoint y: 470, endPoint x: 558, endPoint y: 460, distance: 16.3
click at [570, 469] on button "Sim" at bounding box center [546, 458] width 85 height 41
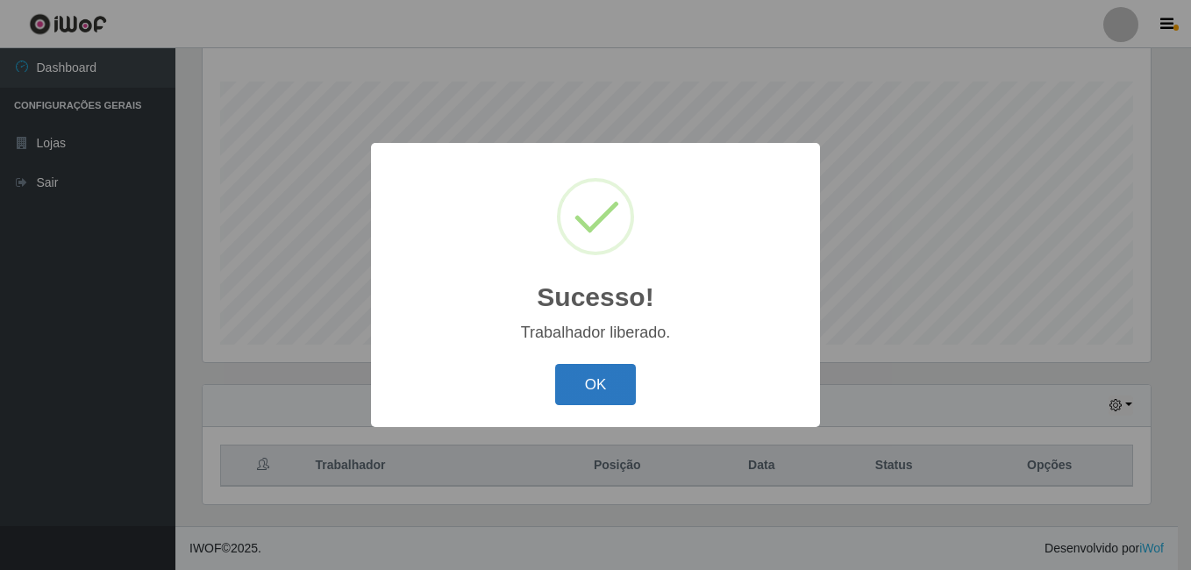
click at [599, 395] on button "OK" at bounding box center [596, 384] width 82 height 41
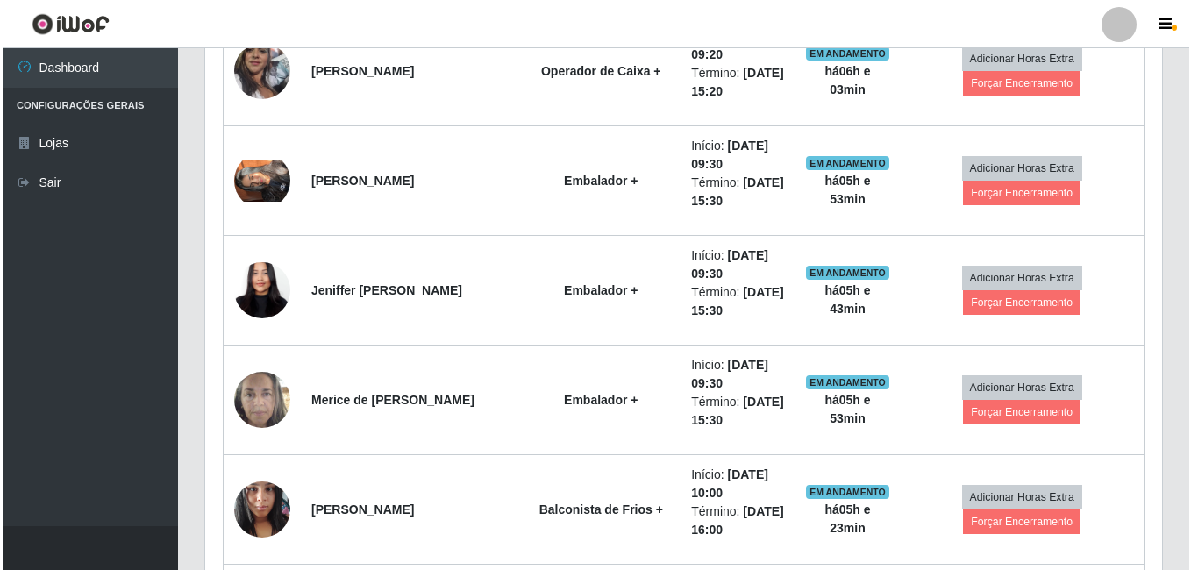
scroll to position [721, 0]
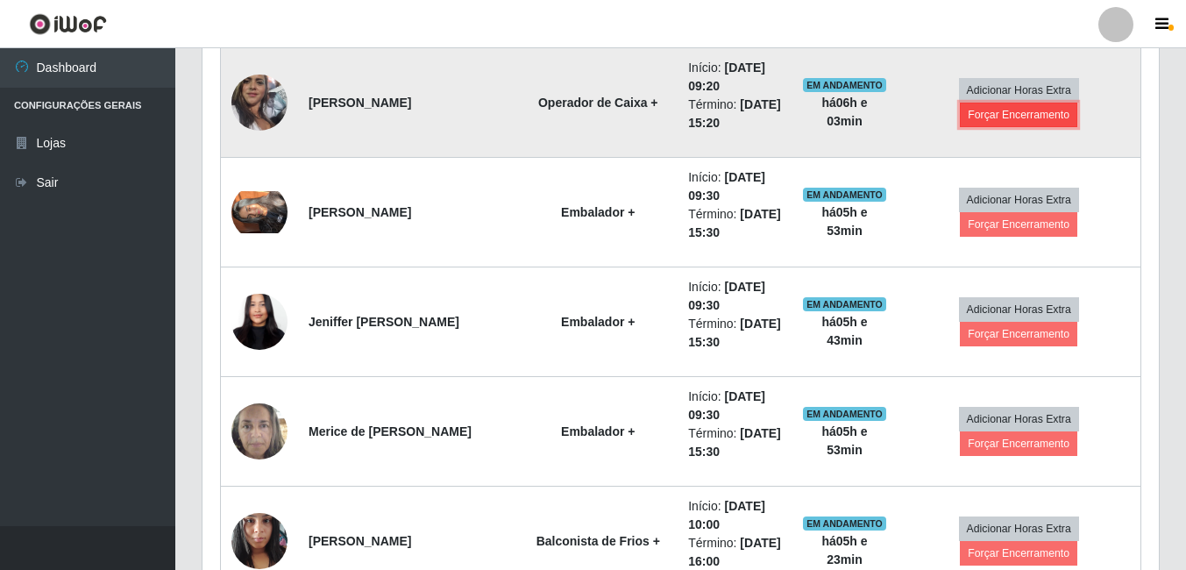
click at [962, 119] on button "Forçar Encerramento" at bounding box center [1018, 115] width 117 height 25
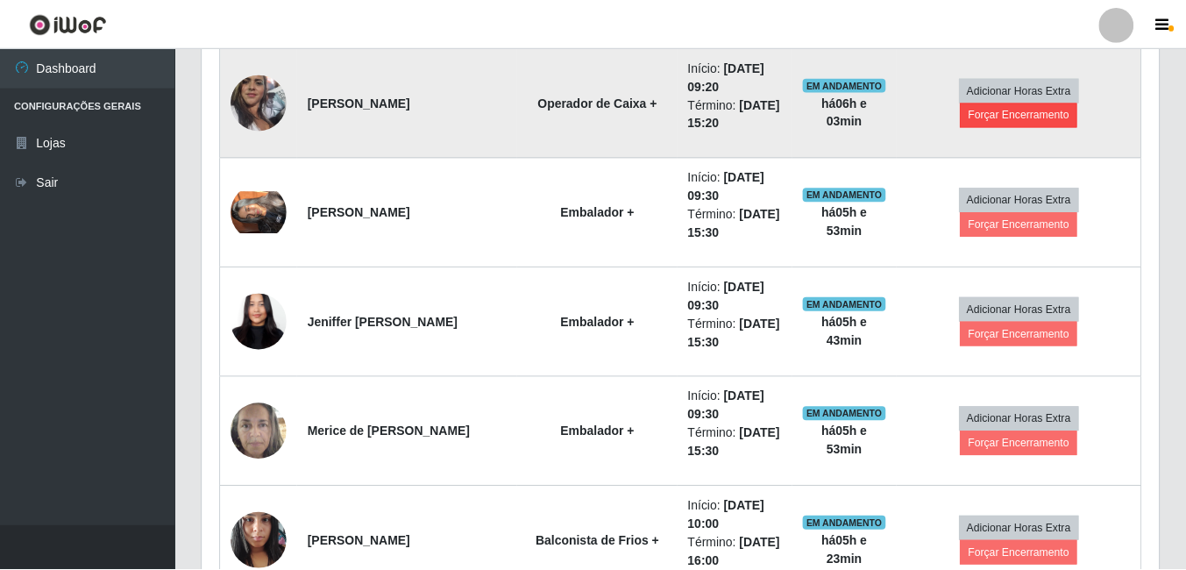
scroll to position [364, 948]
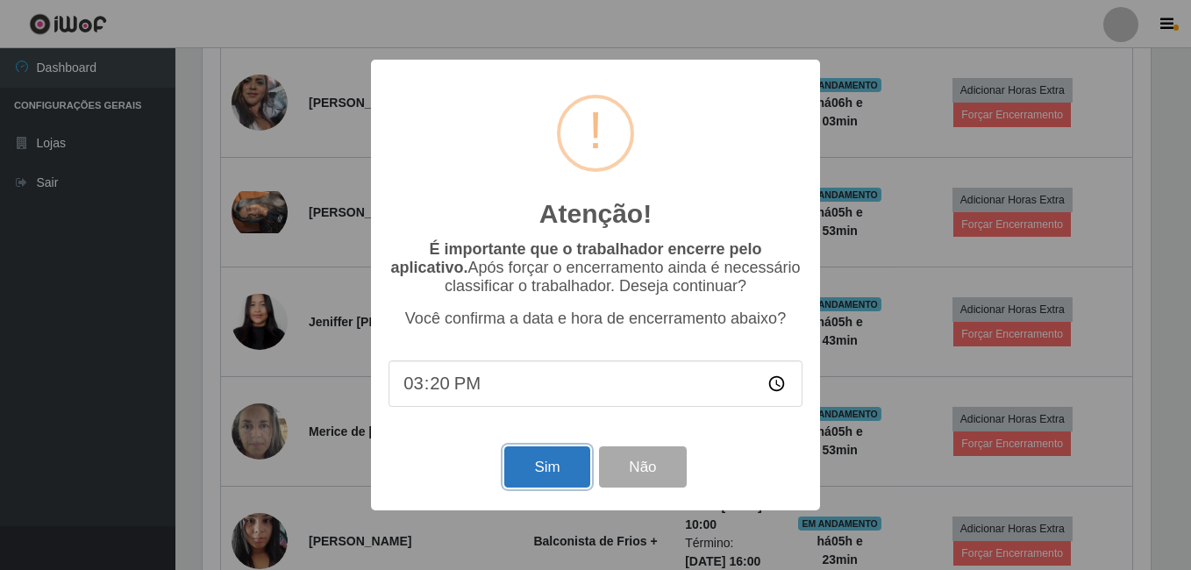
click at [552, 475] on button "Sim" at bounding box center [546, 466] width 85 height 41
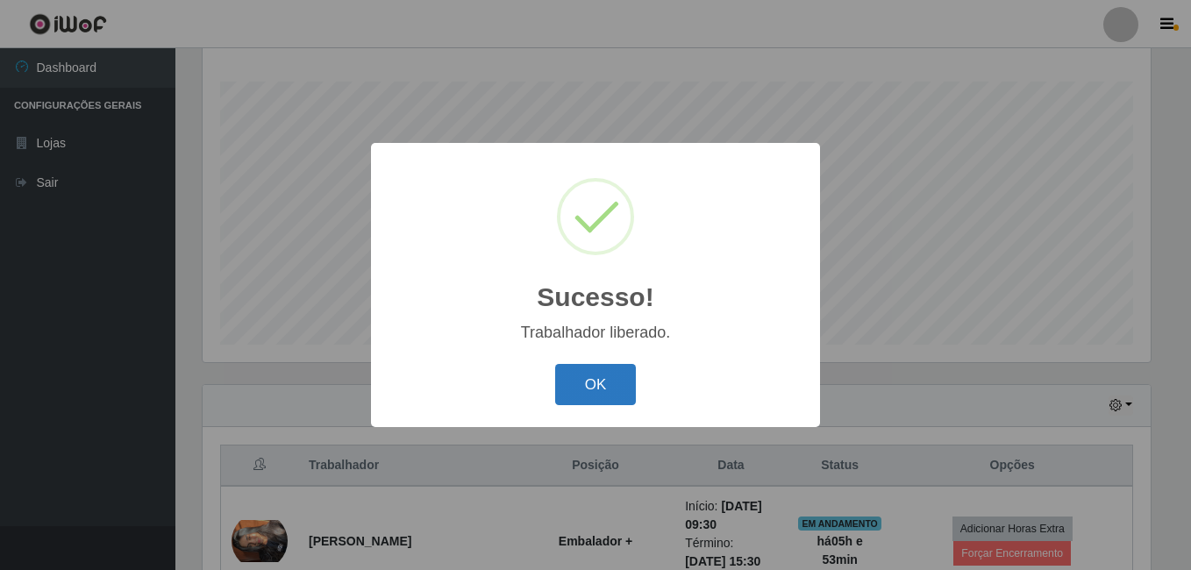
click at [605, 386] on button "OK" at bounding box center [596, 384] width 82 height 41
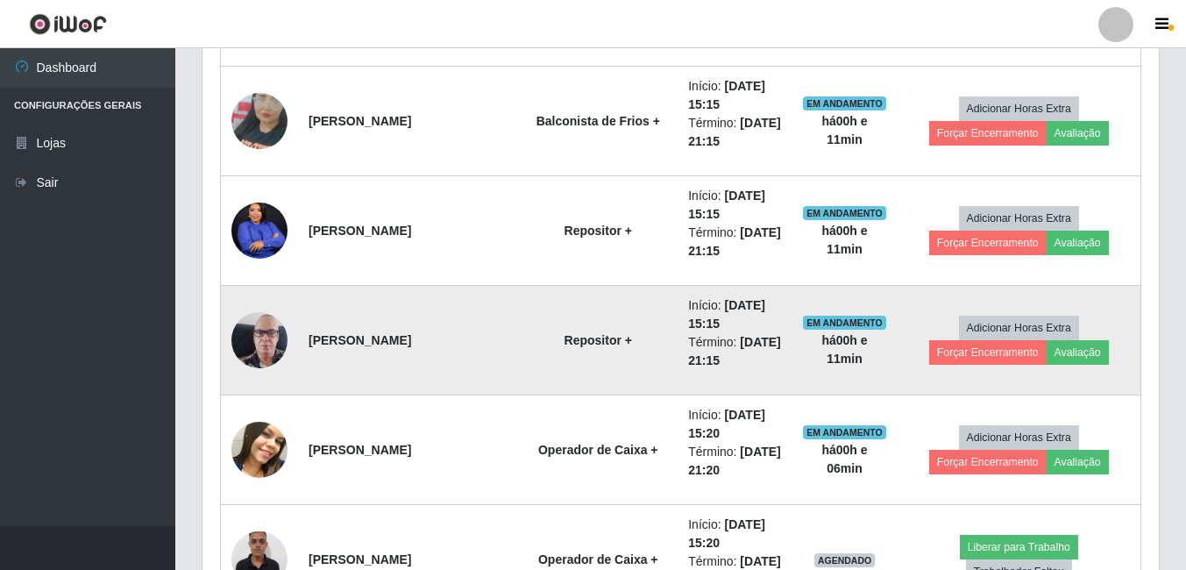
scroll to position [1598, 0]
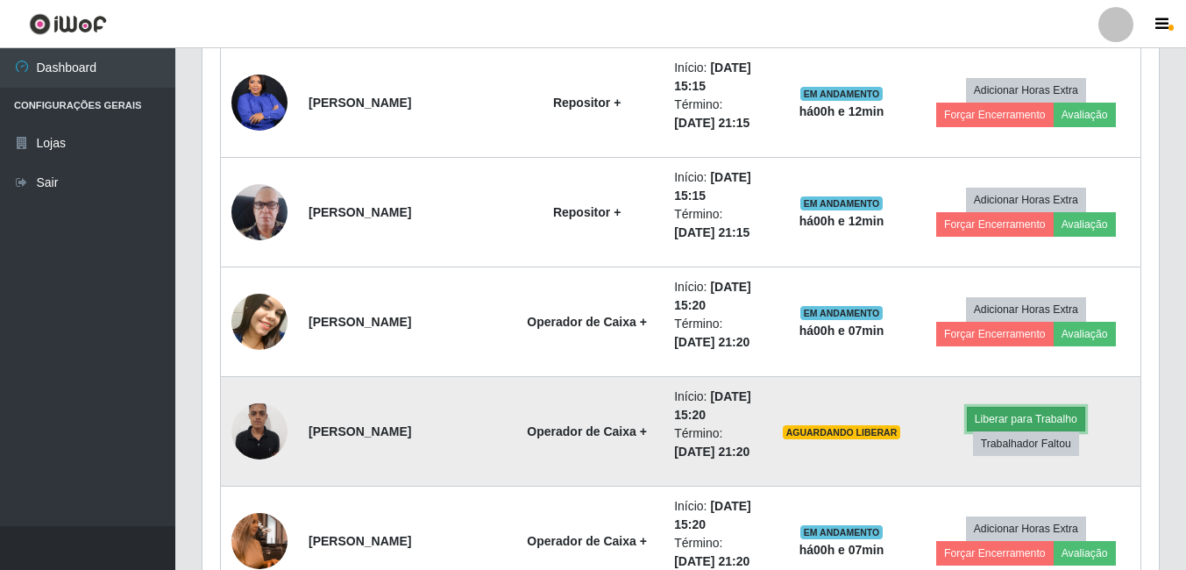
click at [967, 431] on button "Liberar para Trabalho" at bounding box center [1026, 419] width 118 height 25
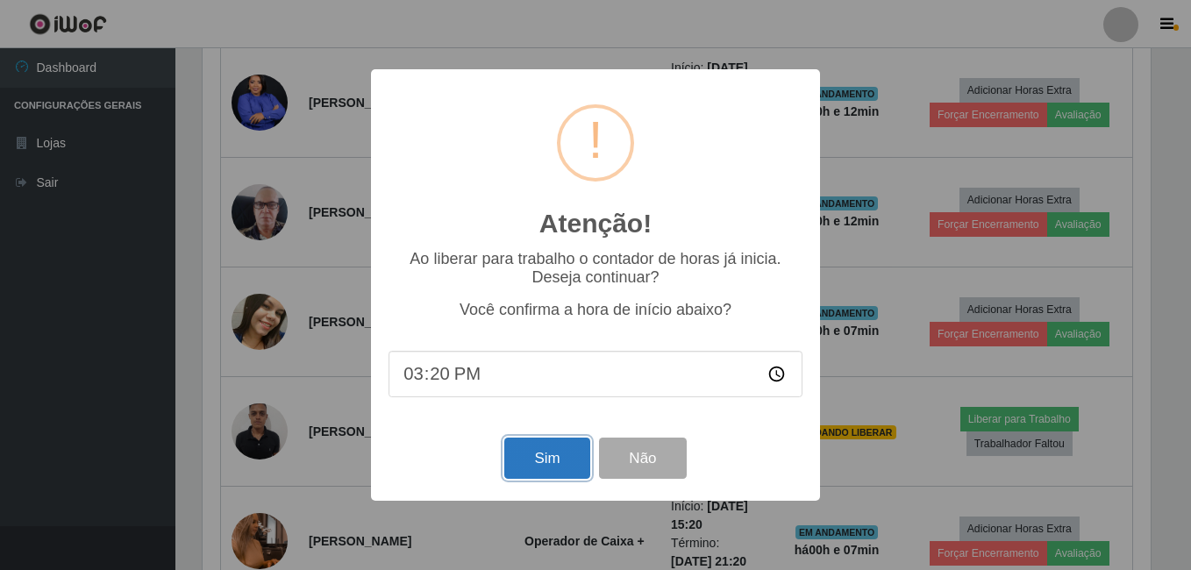
click at [541, 462] on button "Sim" at bounding box center [546, 458] width 85 height 41
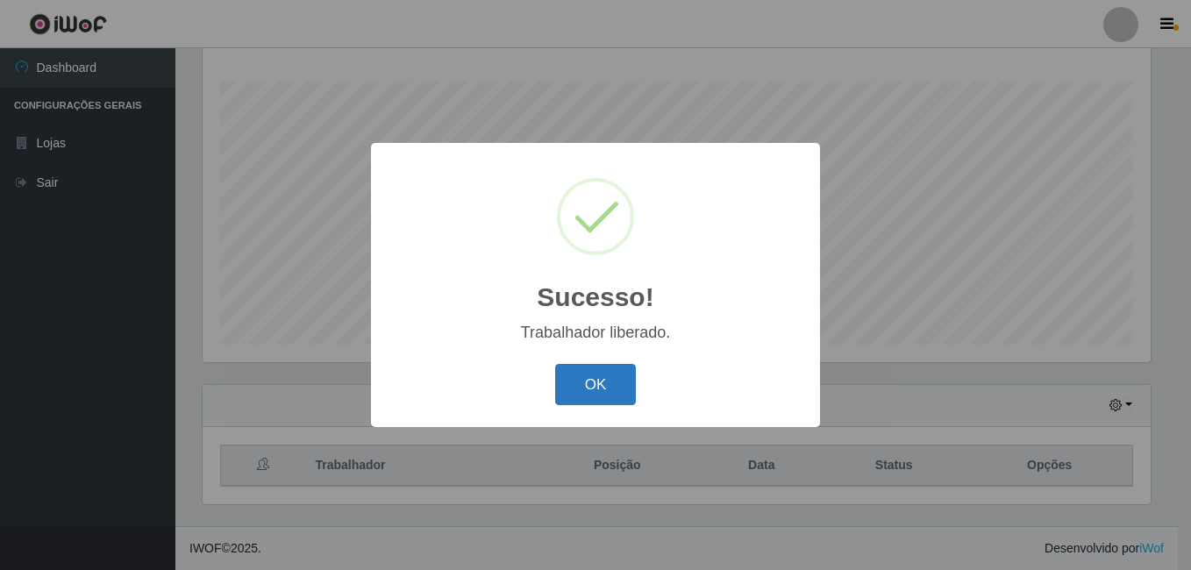
click at [609, 392] on button "OK" at bounding box center [596, 384] width 82 height 41
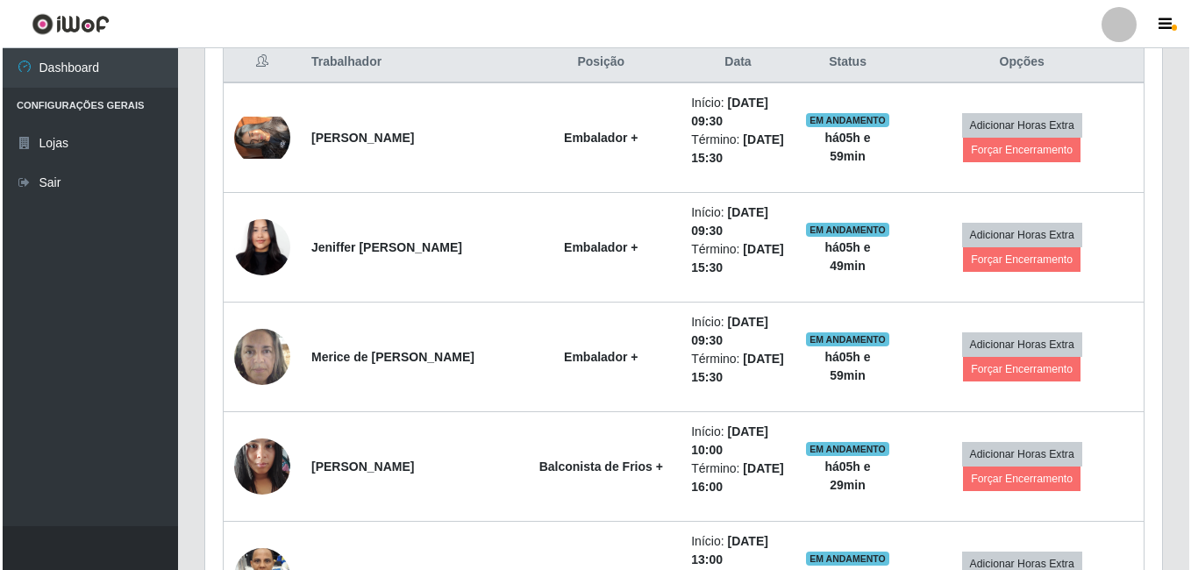
scroll to position [655, 0]
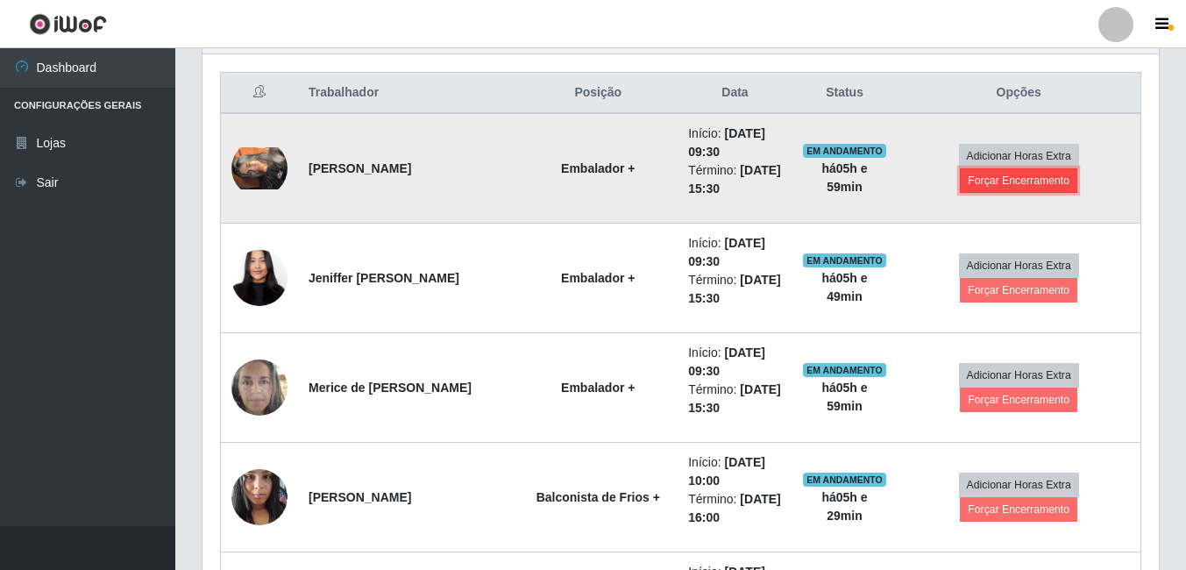
click at [1026, 188] on button "Forçar Encerramento" at bounding box center [1018, 180] width 117 height 25
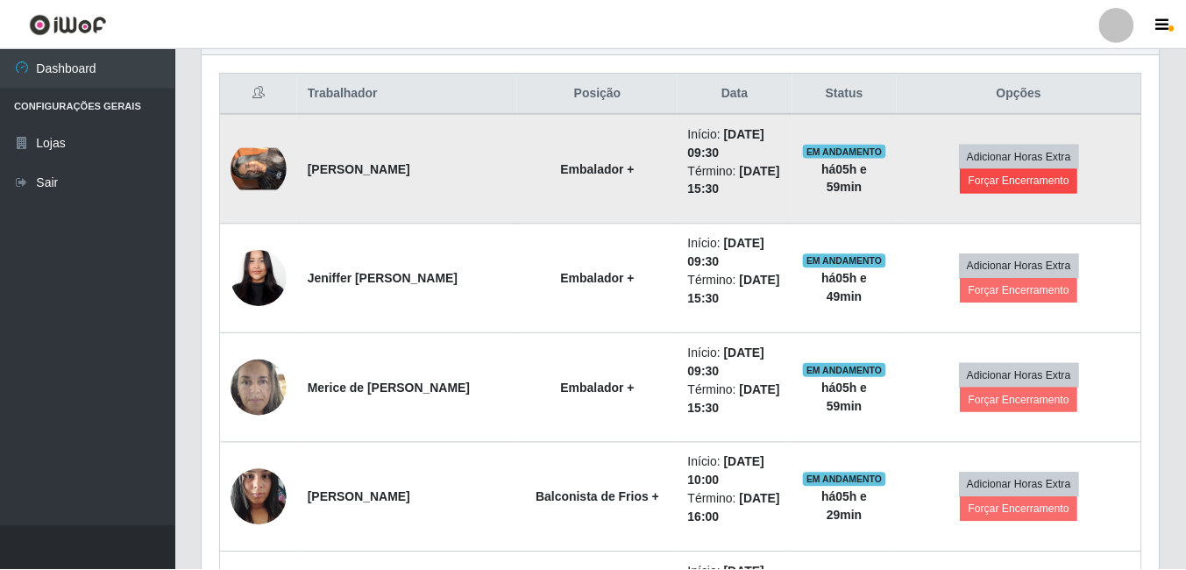
scroll to position [364, 948]
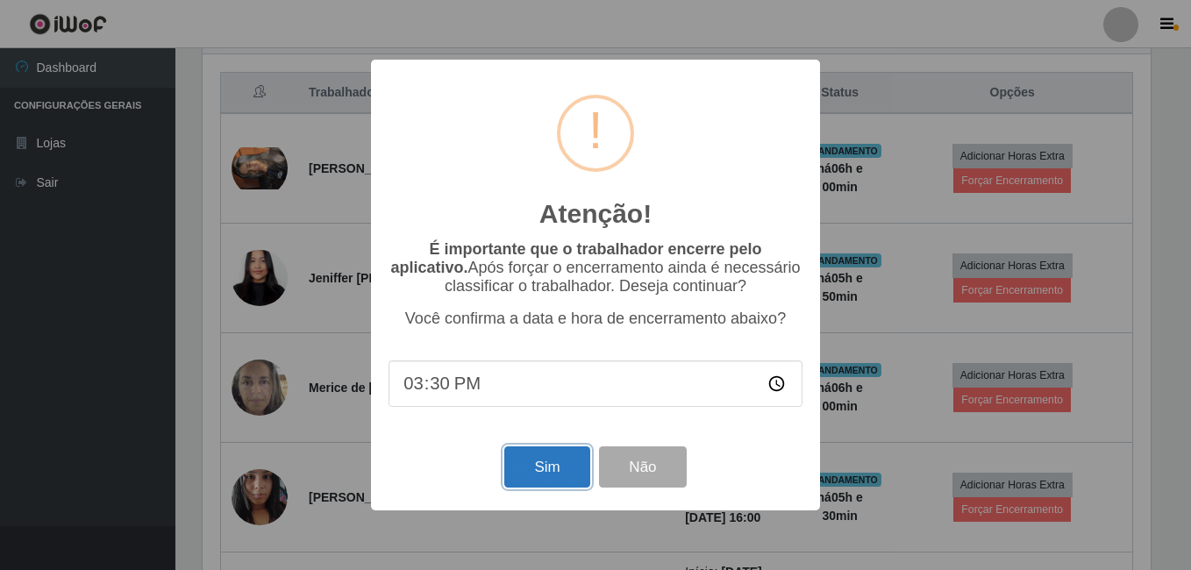
click at [562, 470] on button "Sim" at bounding box center [546, 466] width 85 height 41
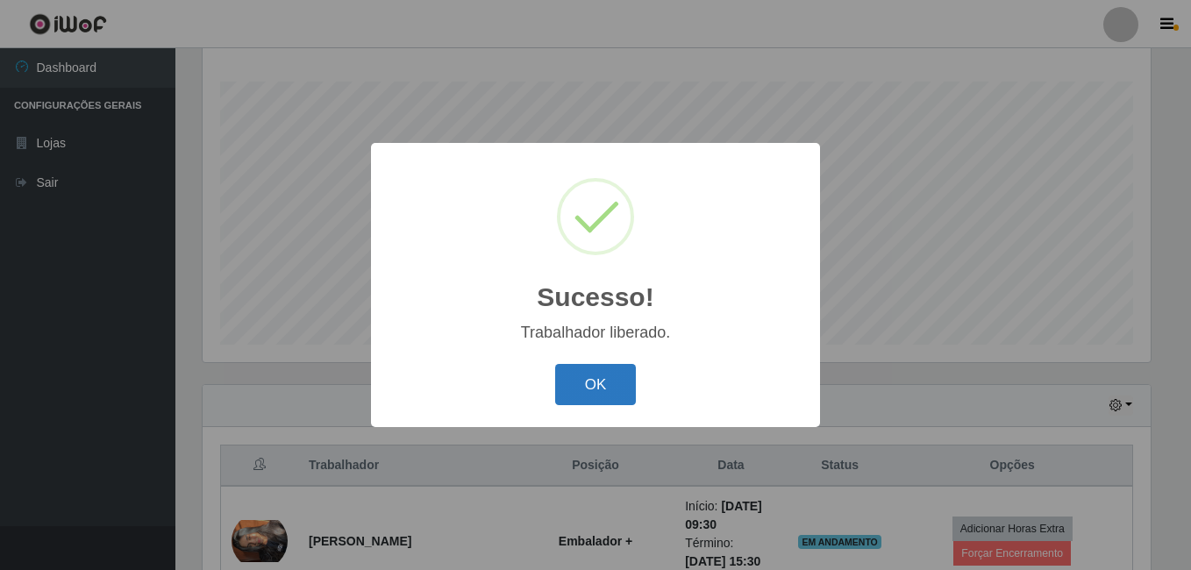
click at [610, 381] on button "OK" at bounding box center [596, 384] width 82 height 41
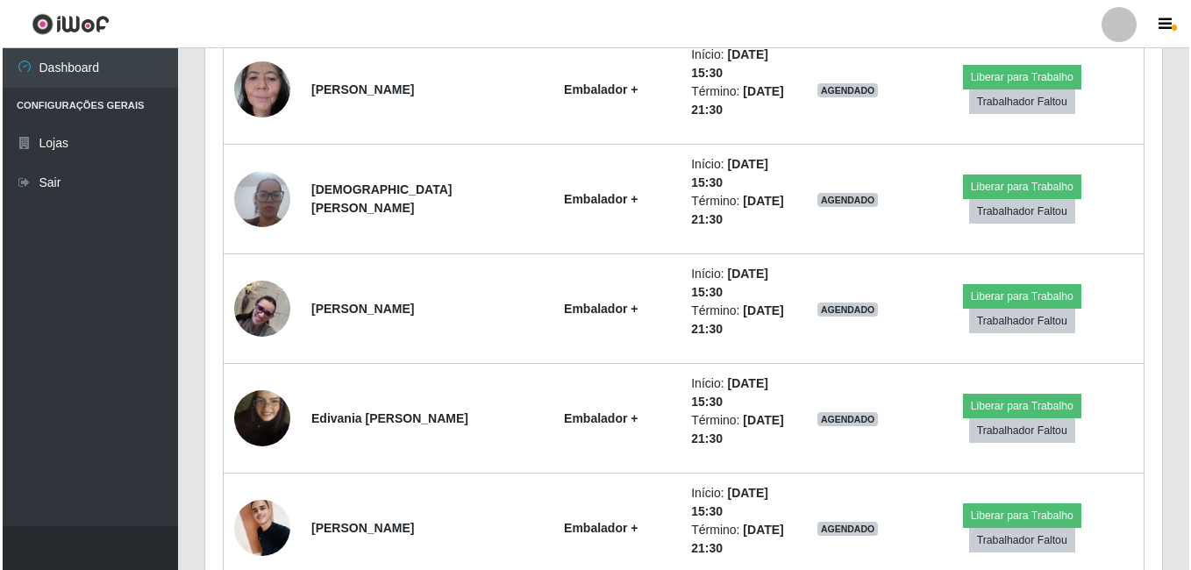
scroll to position [2299, 0]
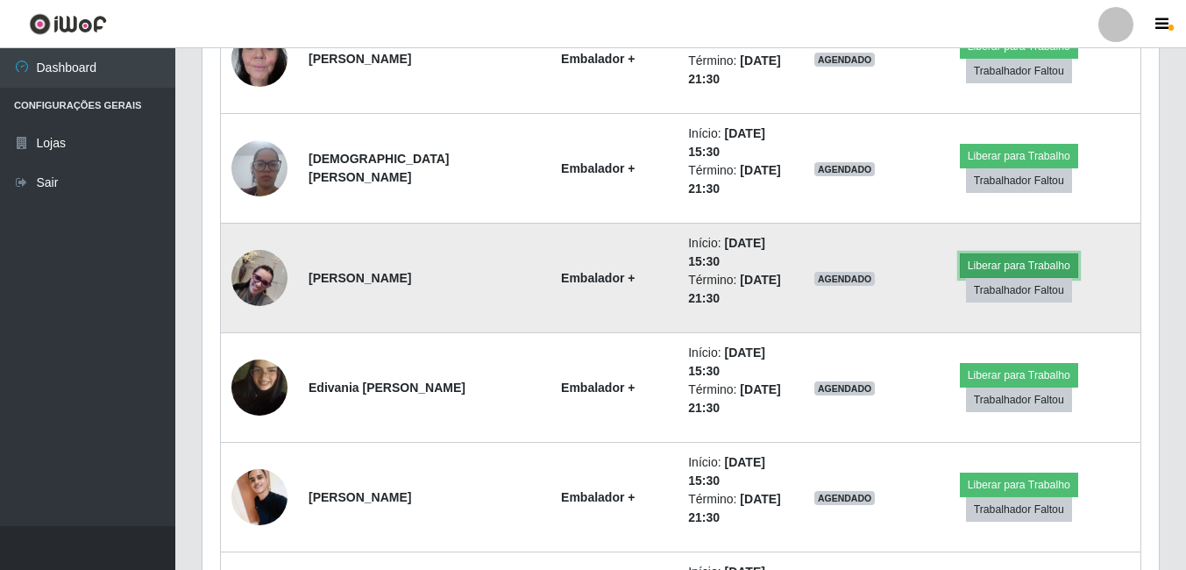
click at [960, 278] on button "Liberar para Trabalho" at bounding box center [1019, 265] width 118 height 25
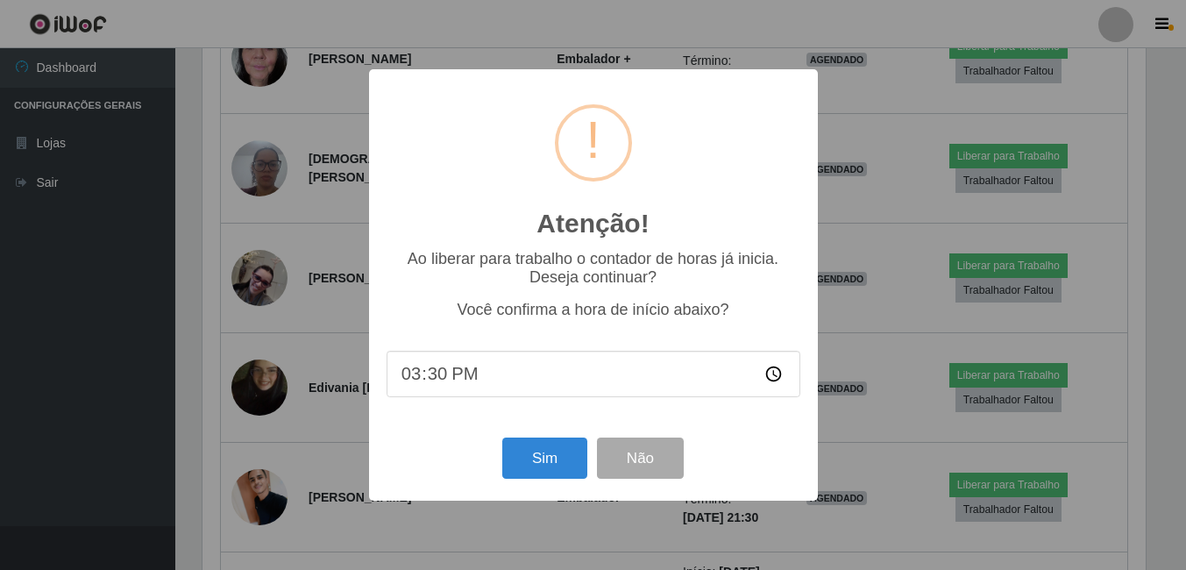
scroll to position [364, 948]
click at [537, 463] on button "Sim" at bounding box center [546, 458] width 85 height 41
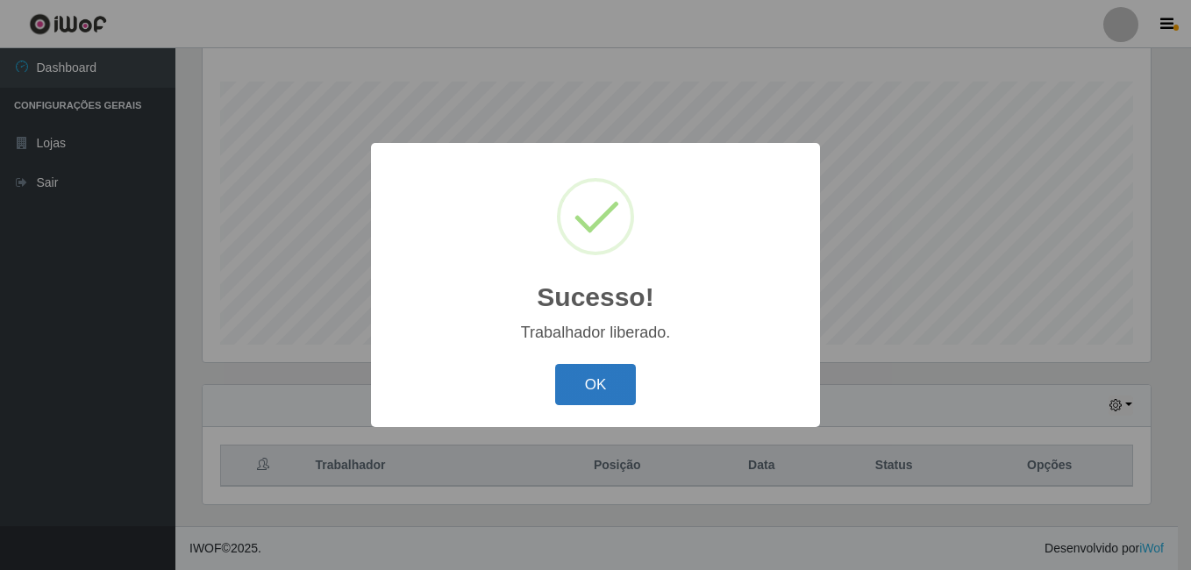
click at [566, 378] on button "OK" at bounding box center [596, 384] width 82 height 41
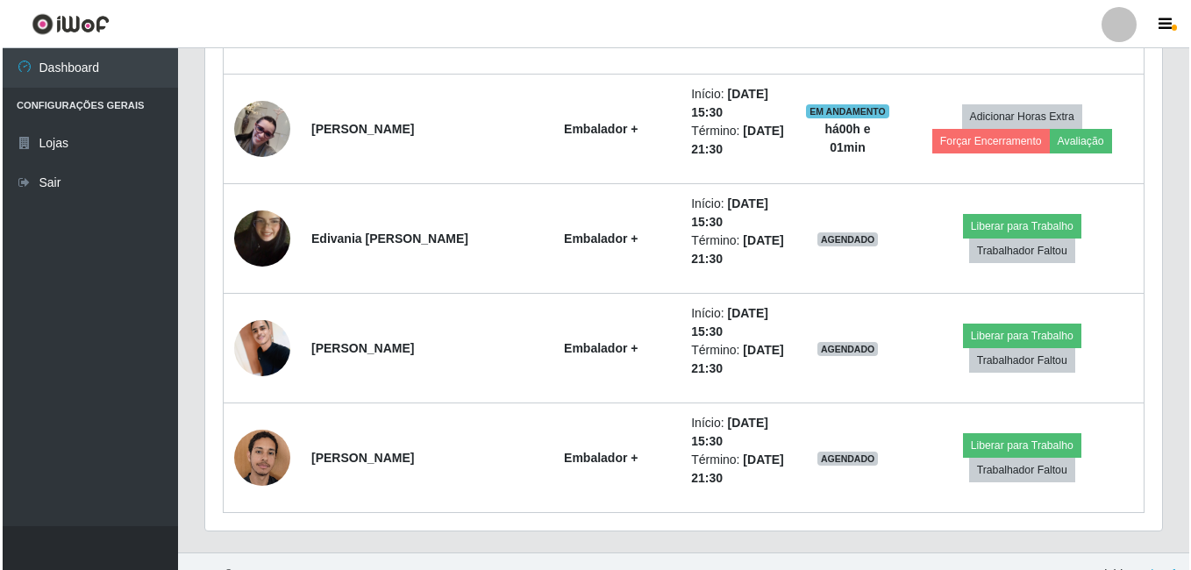
scroll to position [2474, 0]
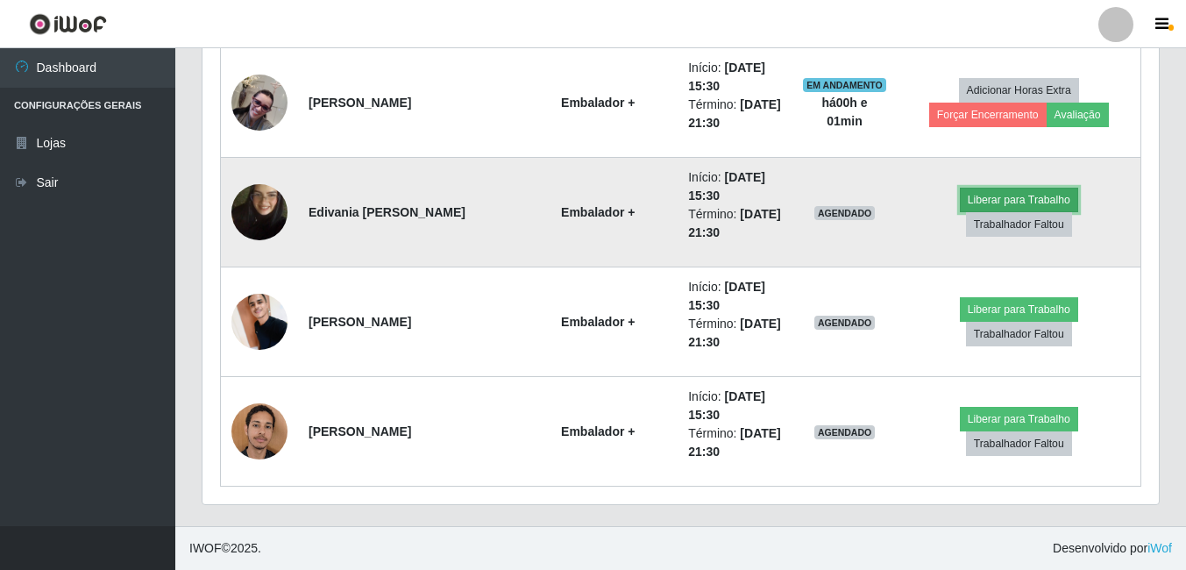
click at [960, 212] on button "Liberar para Trabalho" at bounding box center [1019, 200] width 118 height 25
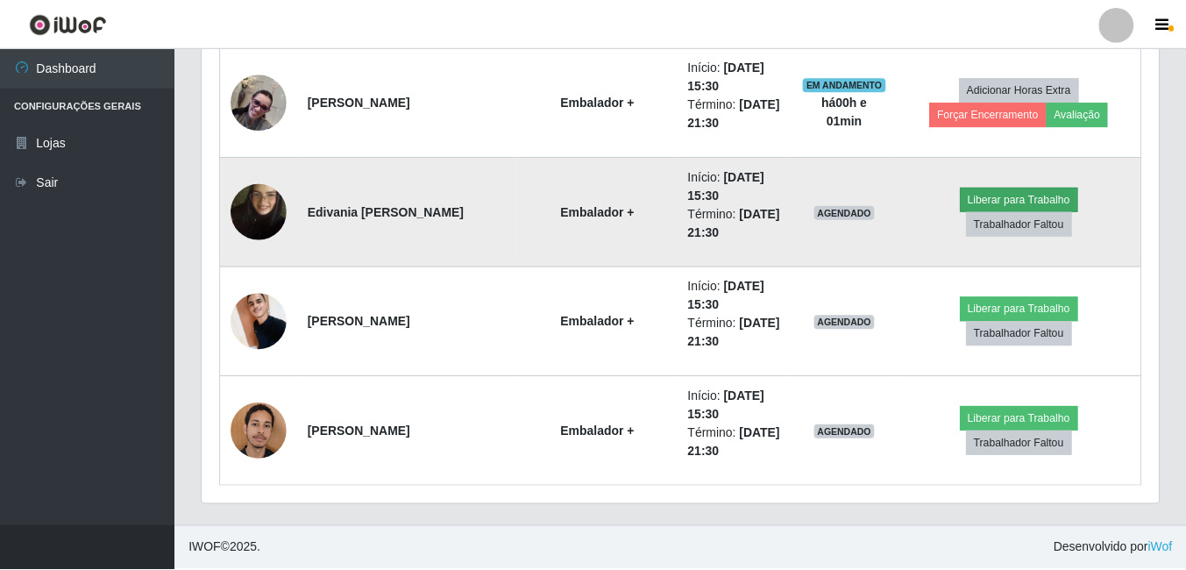
scroll to position [364, 948]
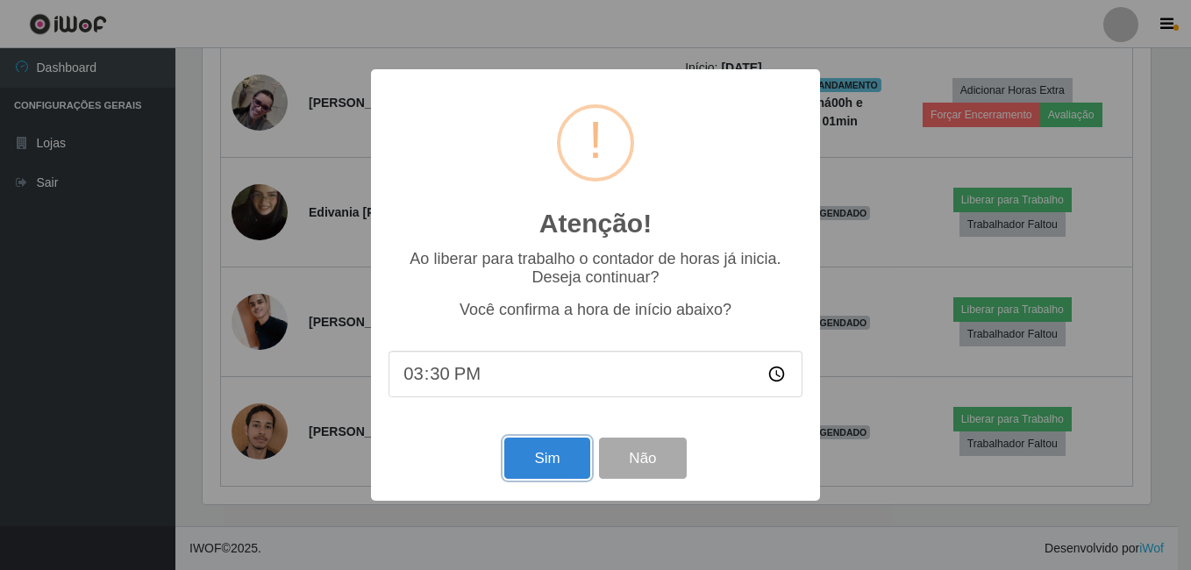
click at [561, 452] on button "Sim" at bounding box center [546, 458] width 85 height 41
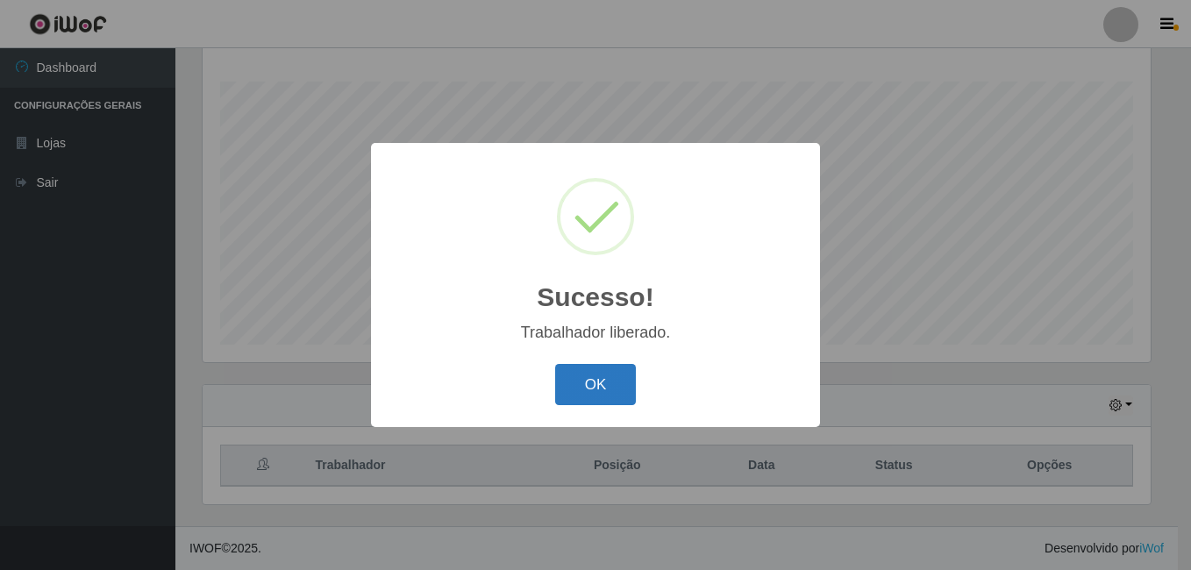
click at [579, 388] on button "OK" at bounding box center [596, 384] width 82 height 41
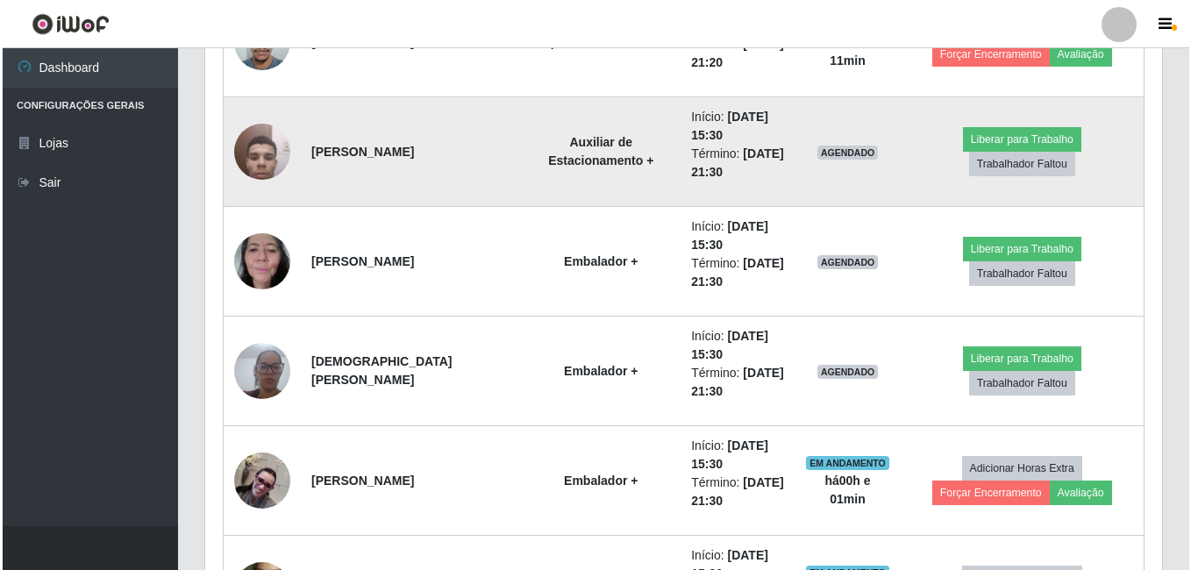
scroll to position [2124, 0]
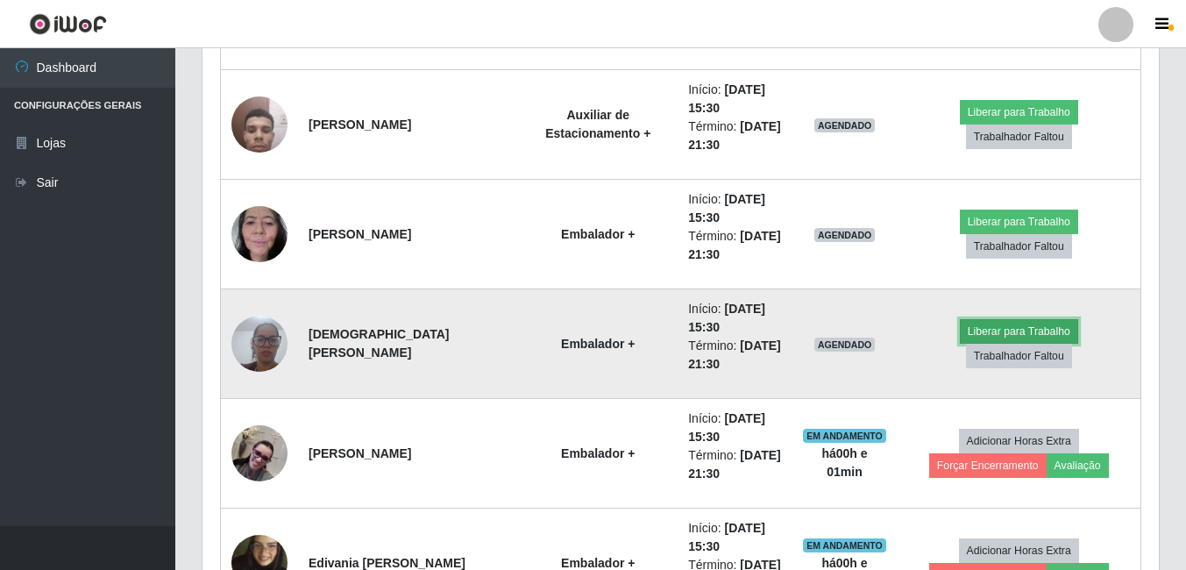
click at [960, 342] on button "Liberar para Trabalho" at bounding box center [1019, 331] width 118 height 25
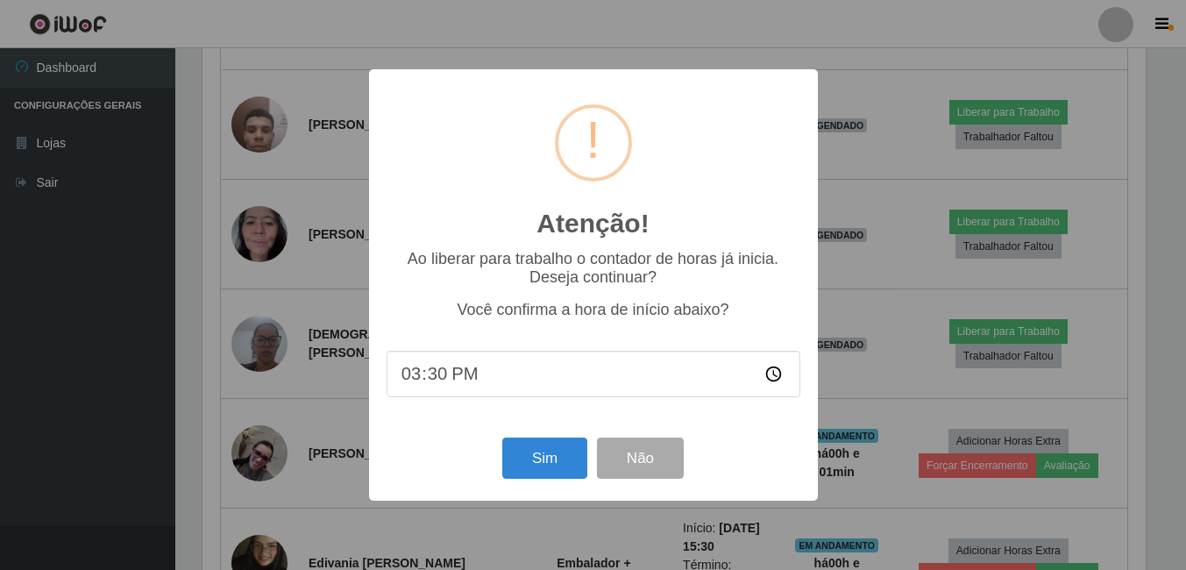
scroll to position [364, 948]
click at [545, 454] on button "Sim" at bounding box center [546, 458] width 85 height 41
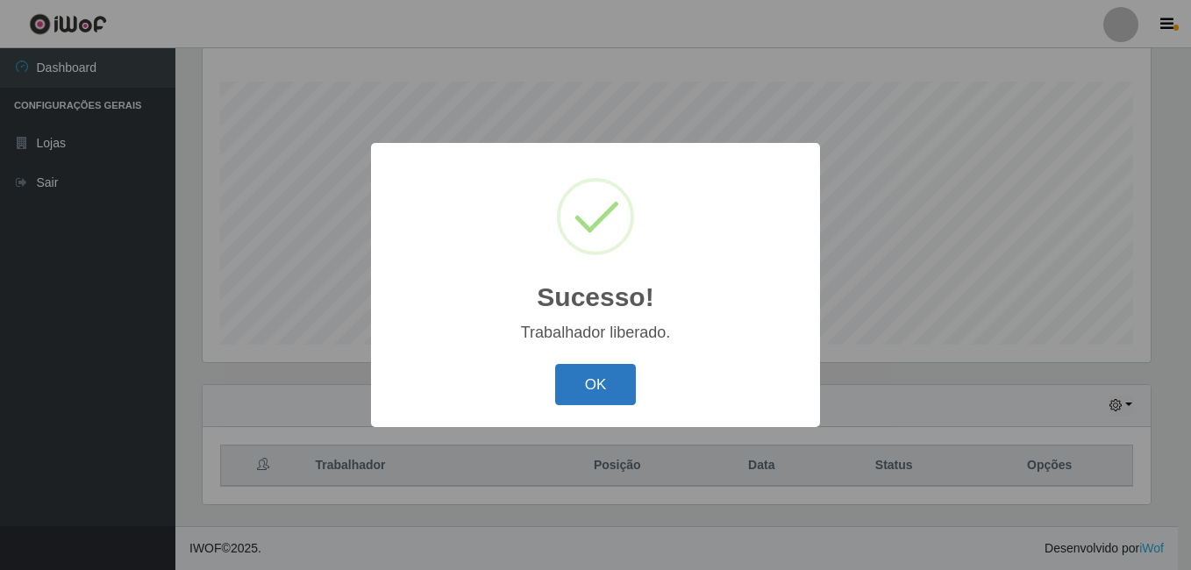
click at [597, 388] on button "OK" at bounding box center [596, 384] width 82 height 41
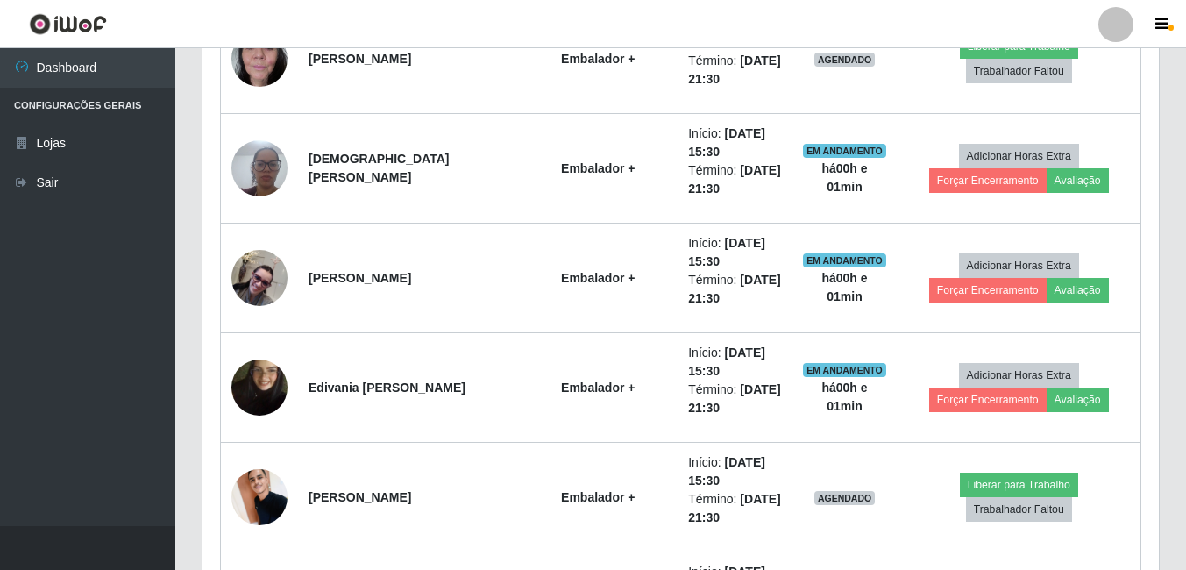
scroll to position [2387, 0]
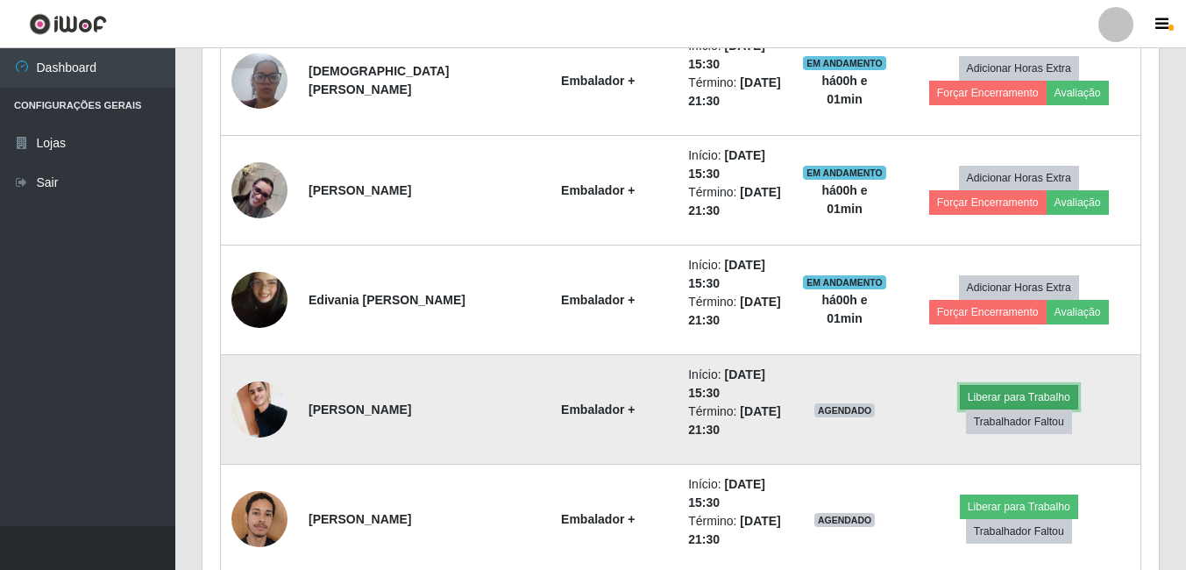
click at [960, 409] on button "Liberar para Trabalho" at bounding box center [1019, 397] width 118 height 25
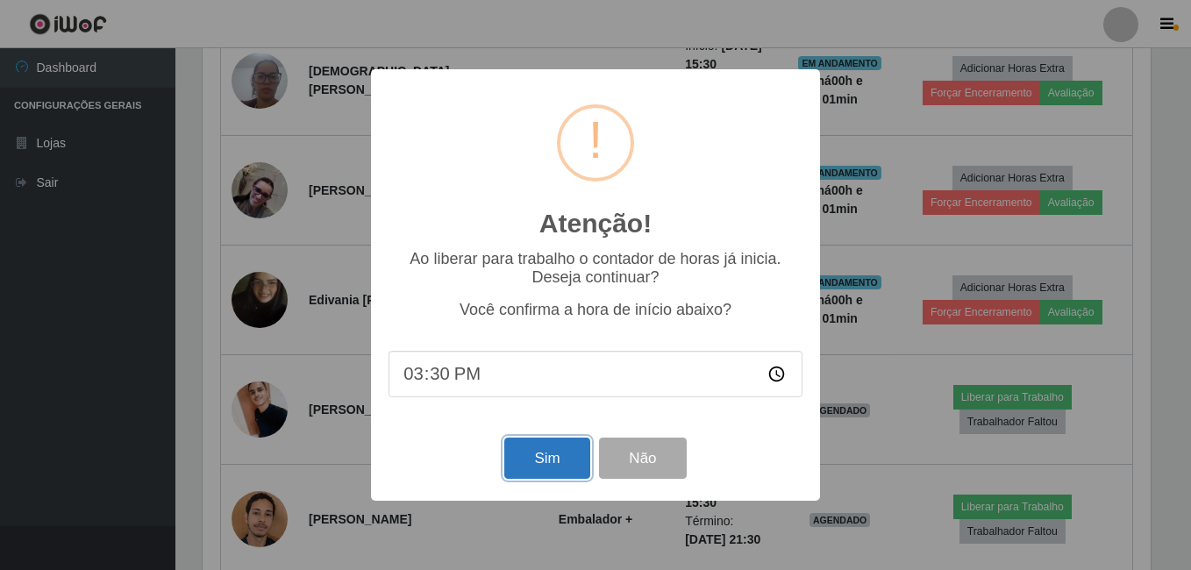
click at [560, 451] on button "Sim" at bounding box center [546, 458] width 85 height 41
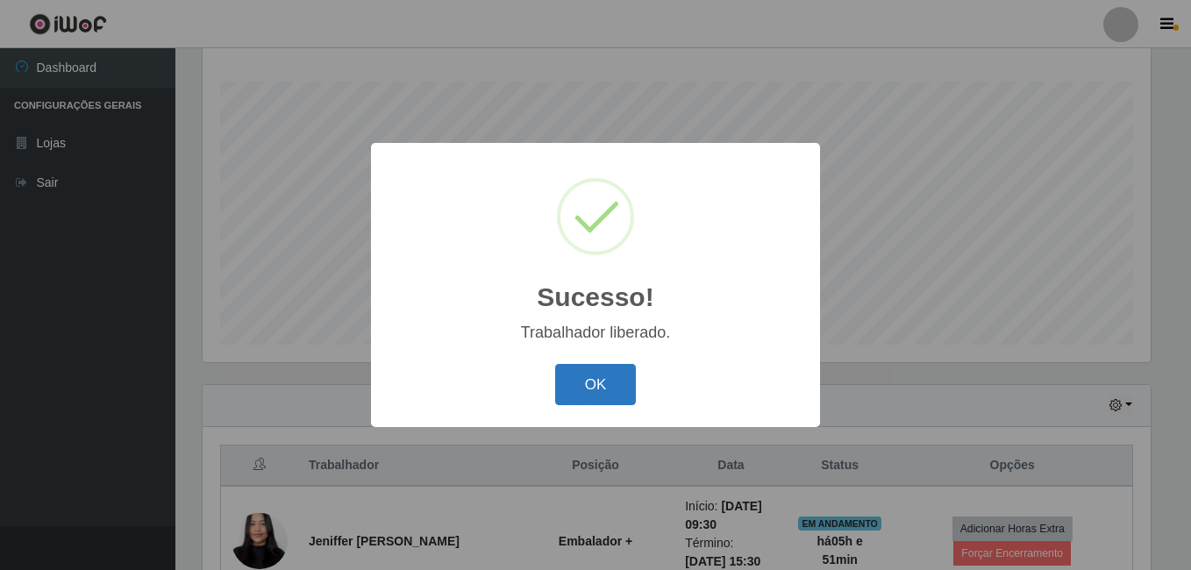
click at [606, 385] on button "OK" at bounding box center [596, 384] width 82 height 41
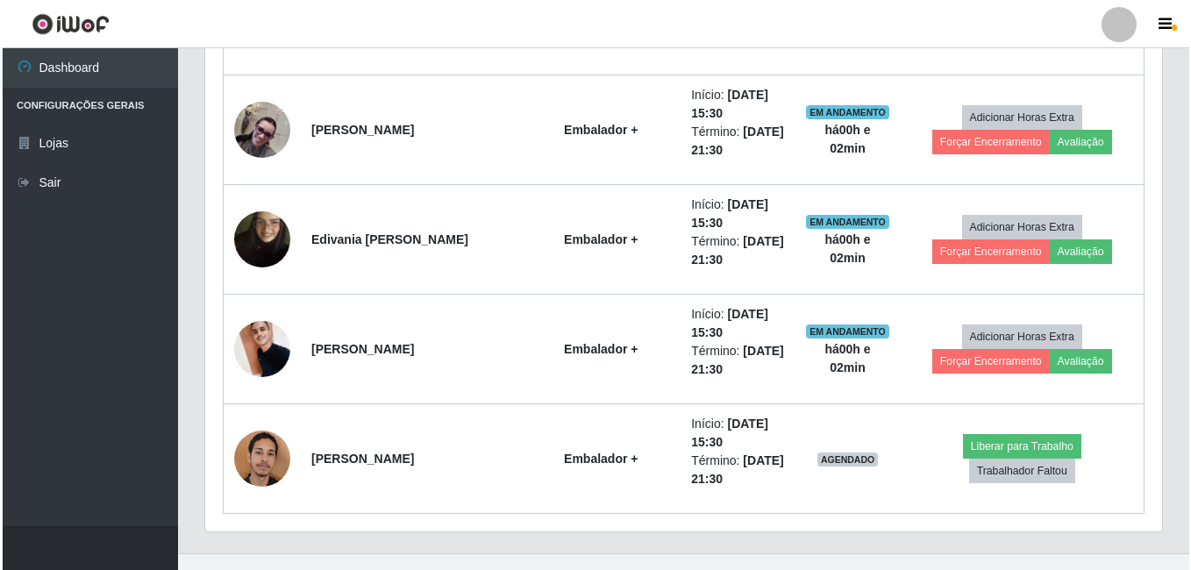
scroll to position [2474, 0]
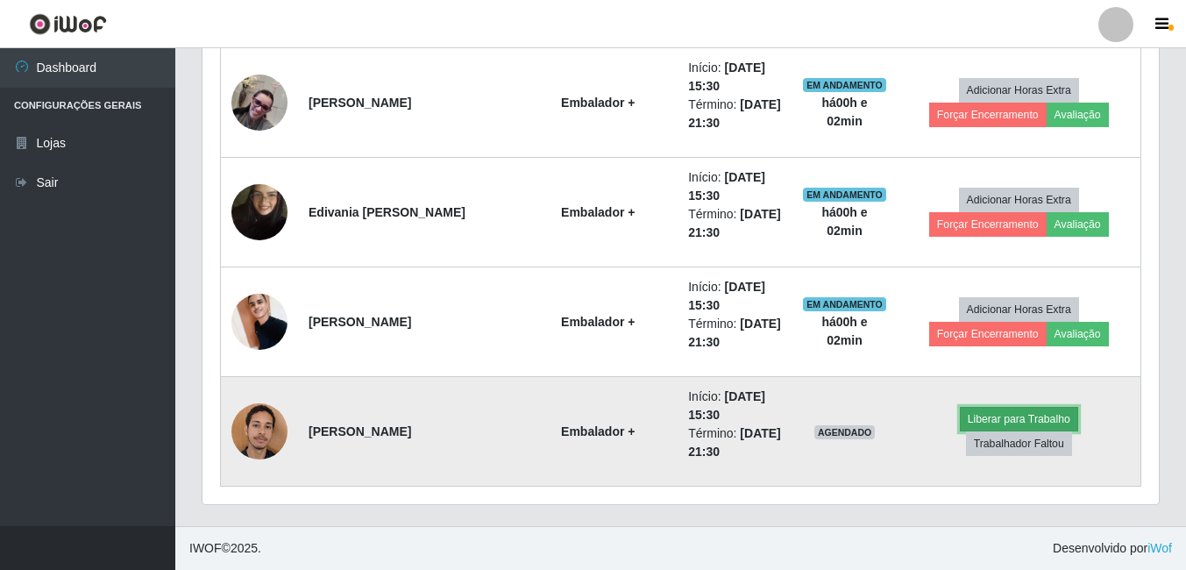
click at [960, 431] on button "Liberar para Trabalho" at bounding box center [1019, 419] width 118 height 25
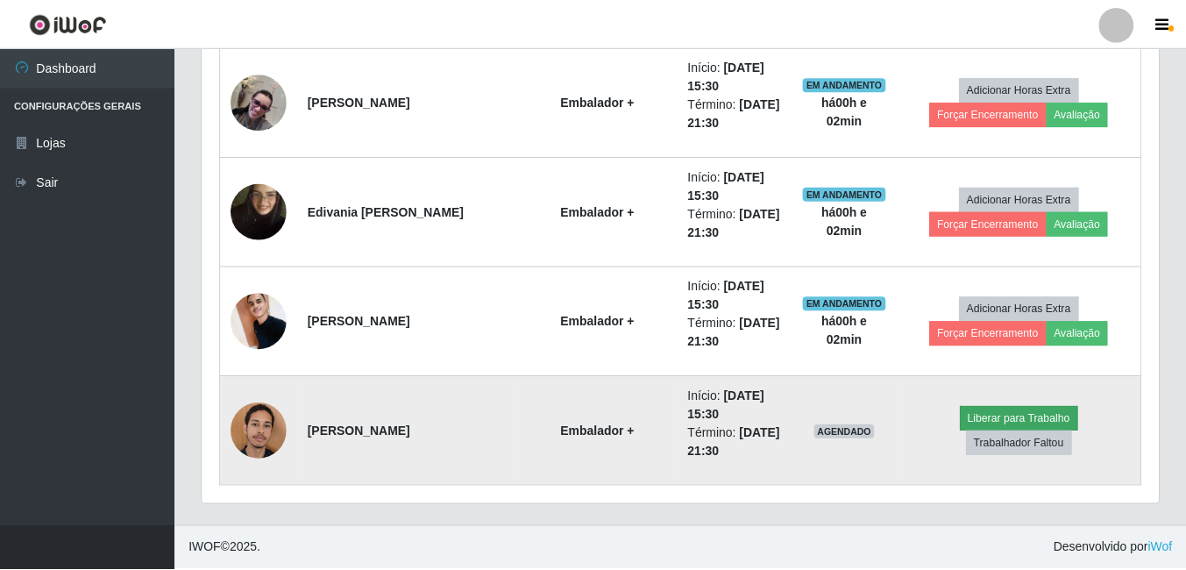
scroll to position [364, 948]
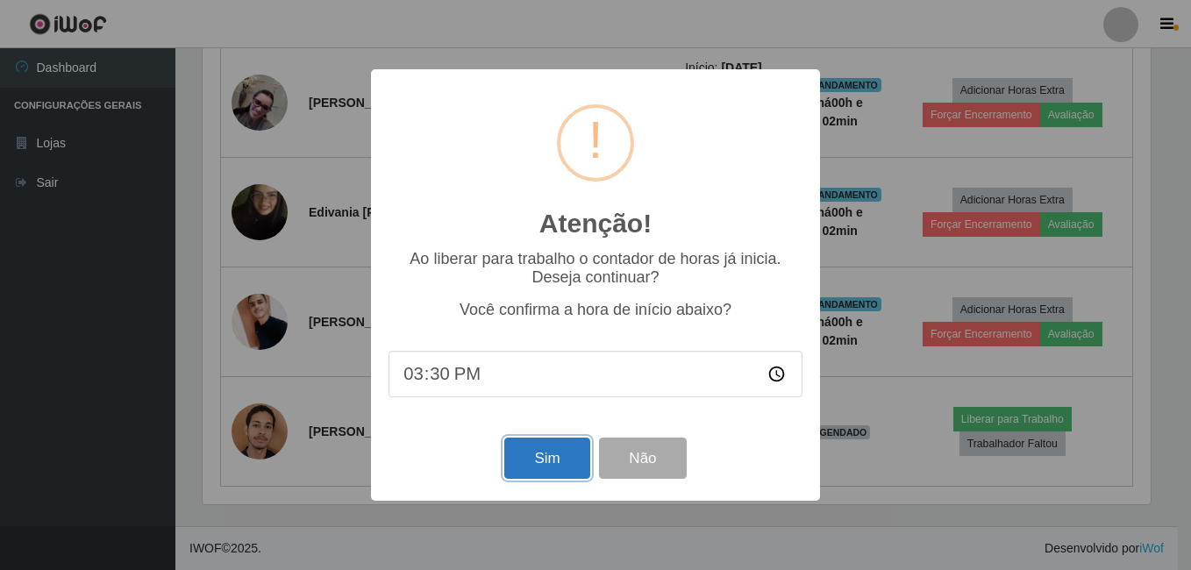
click at [530, 462] on button "Sim" at bounding box center [546, 458] width 85 height 41
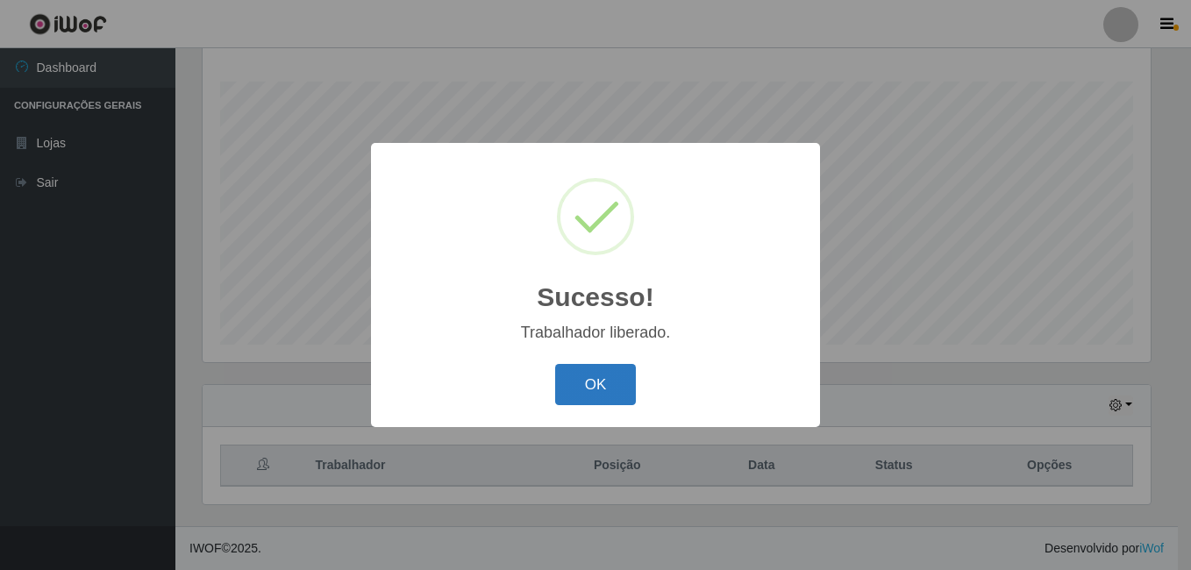
click at [605, 392] on button "OK" at bounding box center [596, 384] width 82 height 41
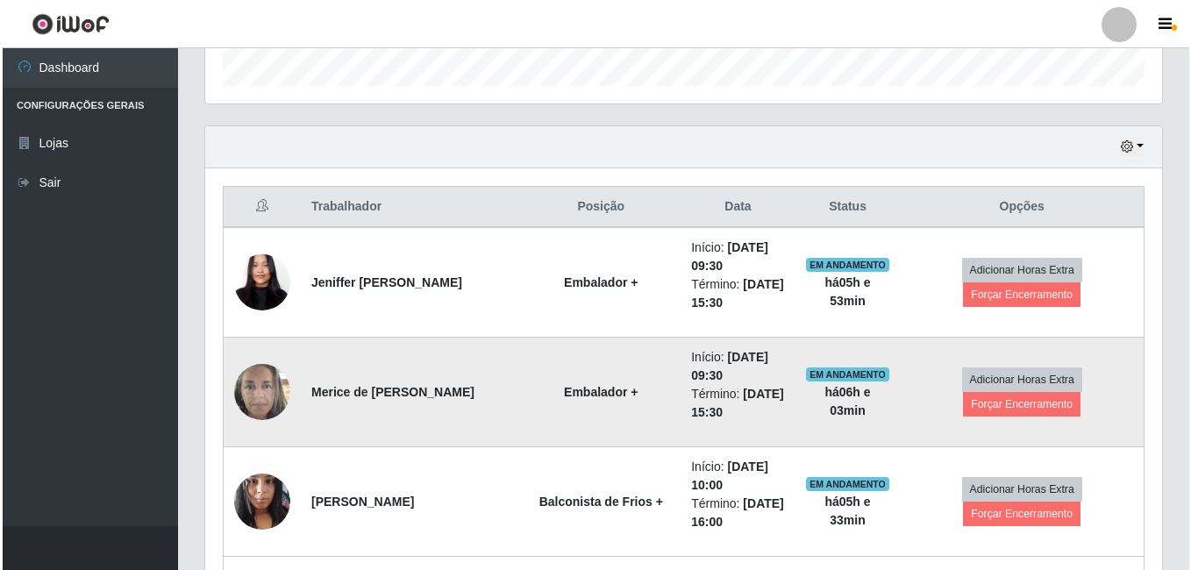
scroll to position [545, 0]
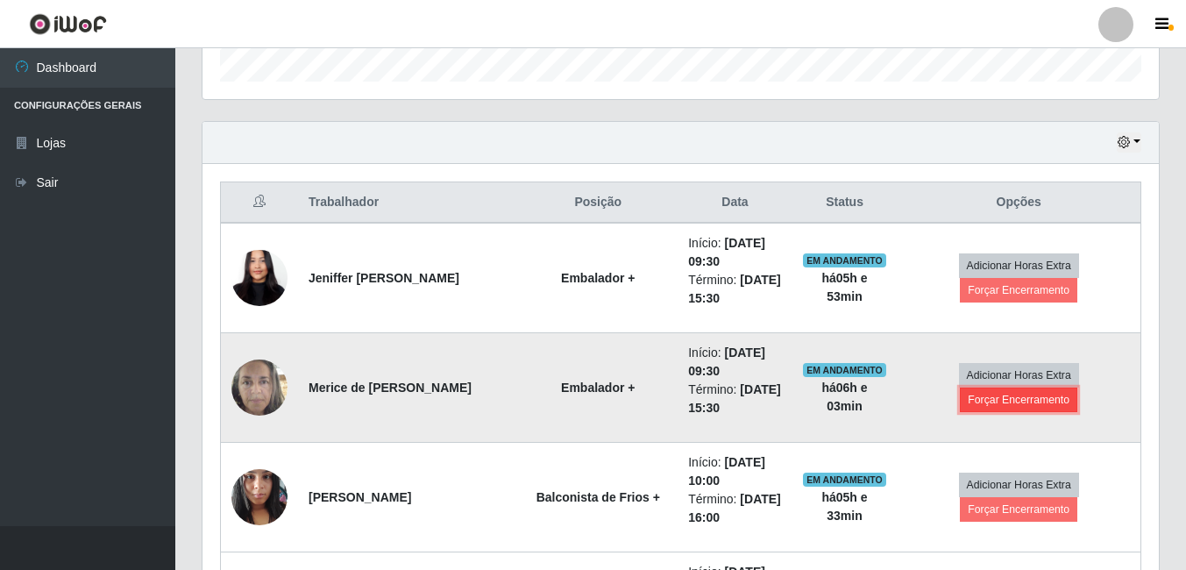
click at [984, 402] on button "Forçar Encerramento" at bounding box center [1018, 400] width 117 height 25
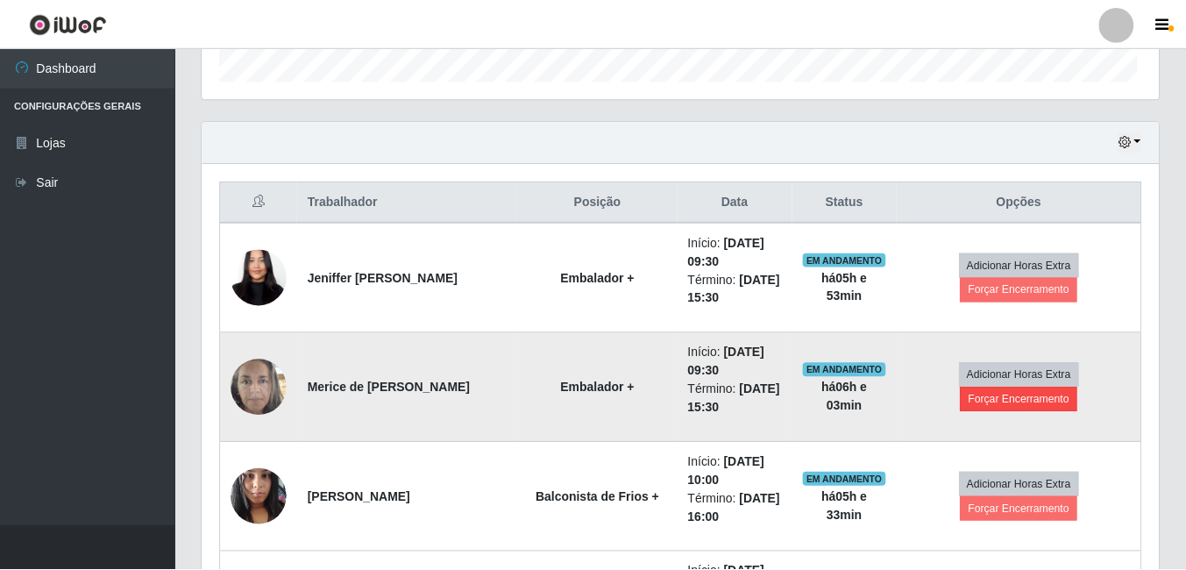
scroll to position [364, 948]
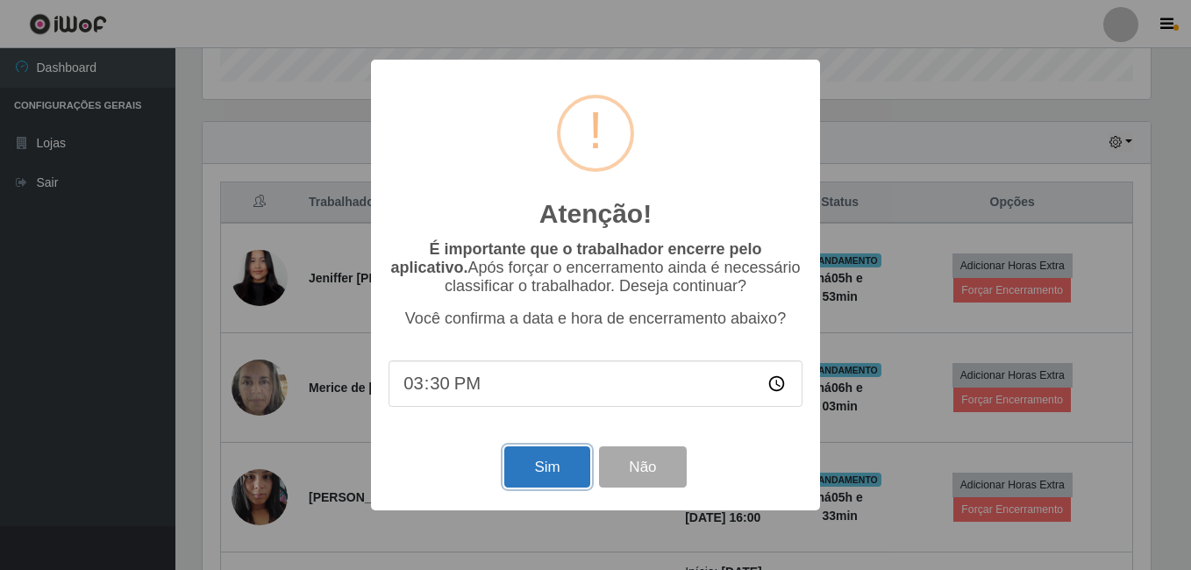
click at [539, 470] on button "Sim" at bounding box center [546, 466] width 85 height 41
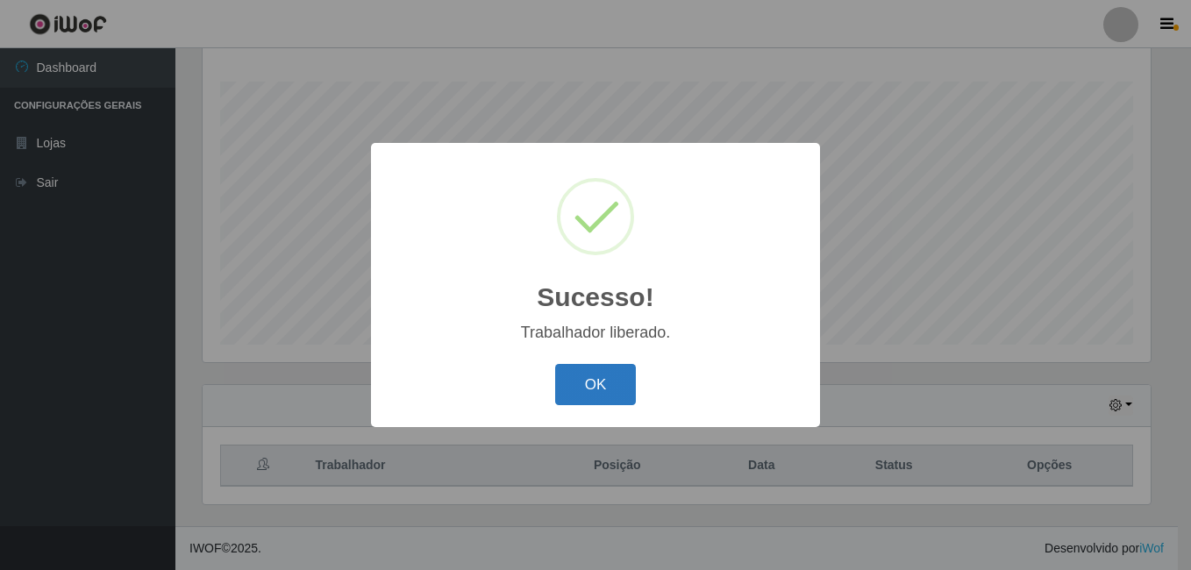
click at [611, 383] on button "OK" at bounding box center [596, 384] width 82 height 41
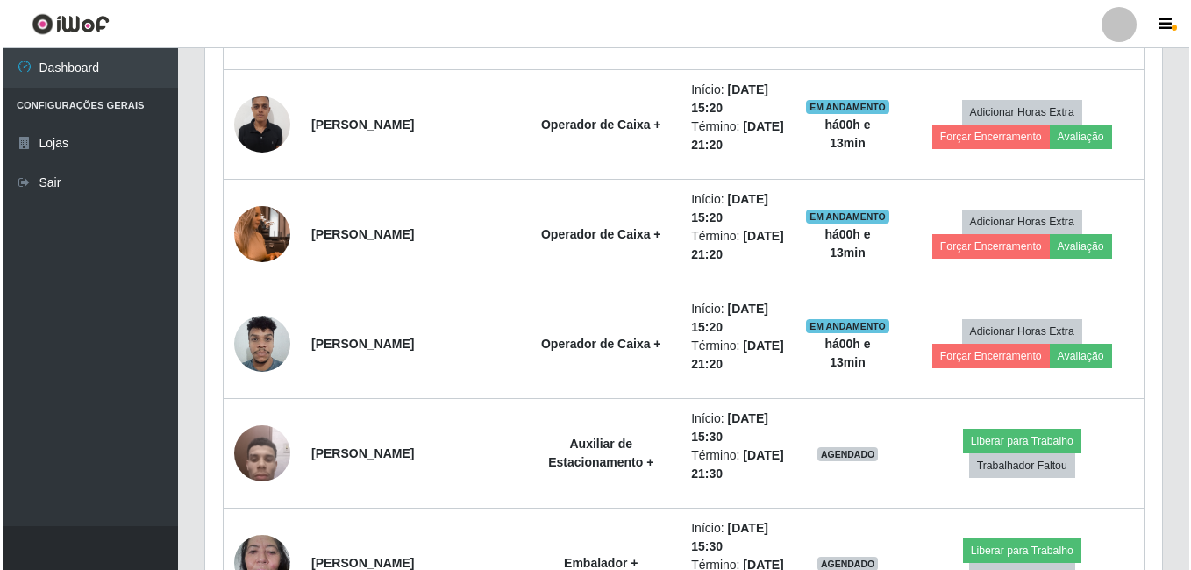
scroll to position [1773, 0]
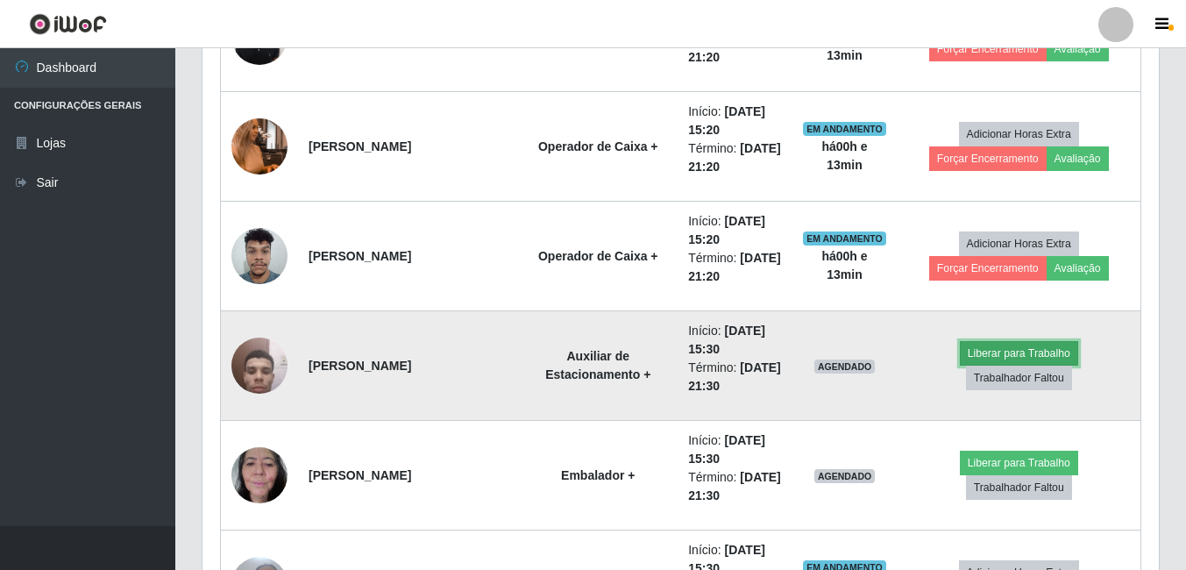
click at [960, 366] on button "Liberar para Trabalho" at bounding box center [1019, 353] width 118 height 25
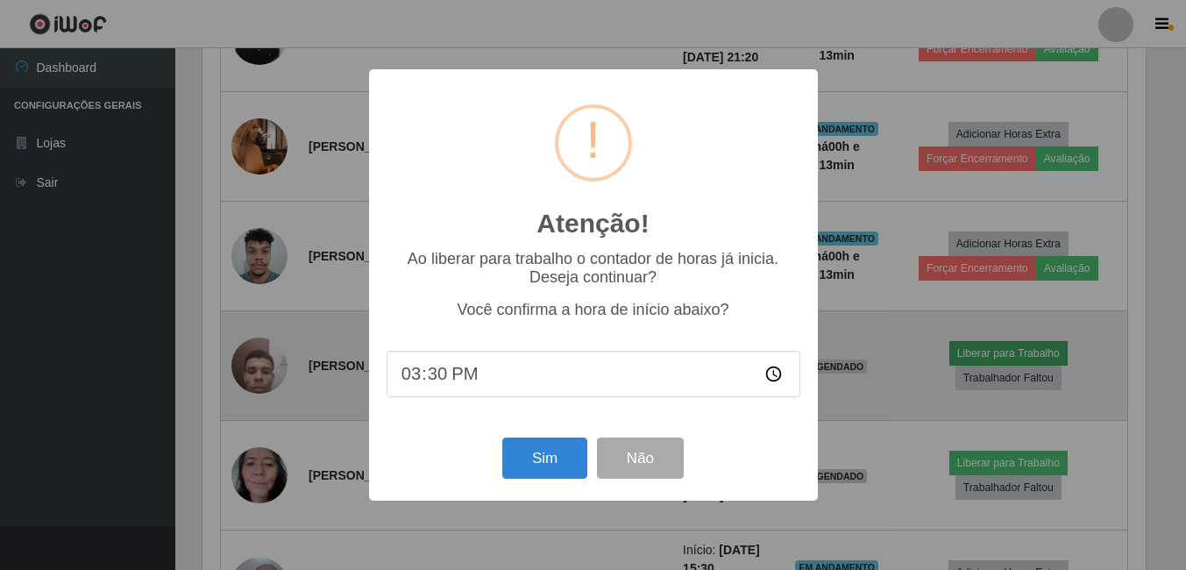
scroll to position [364, 948]
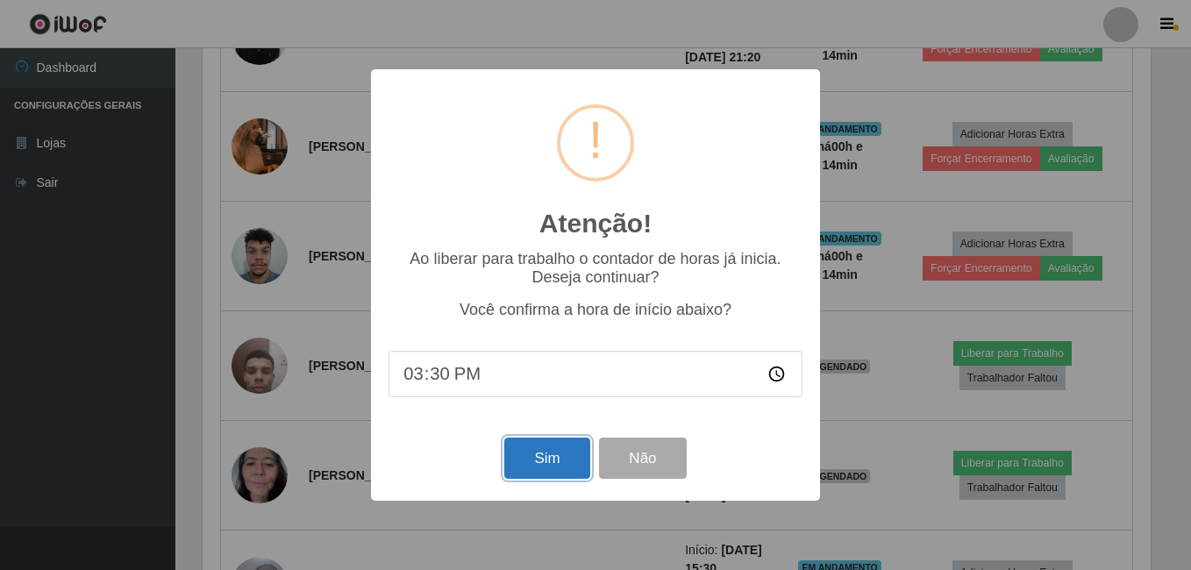
click at [570, 465] on button "Sim" at bounding box center [546, 458] width 85 height 41
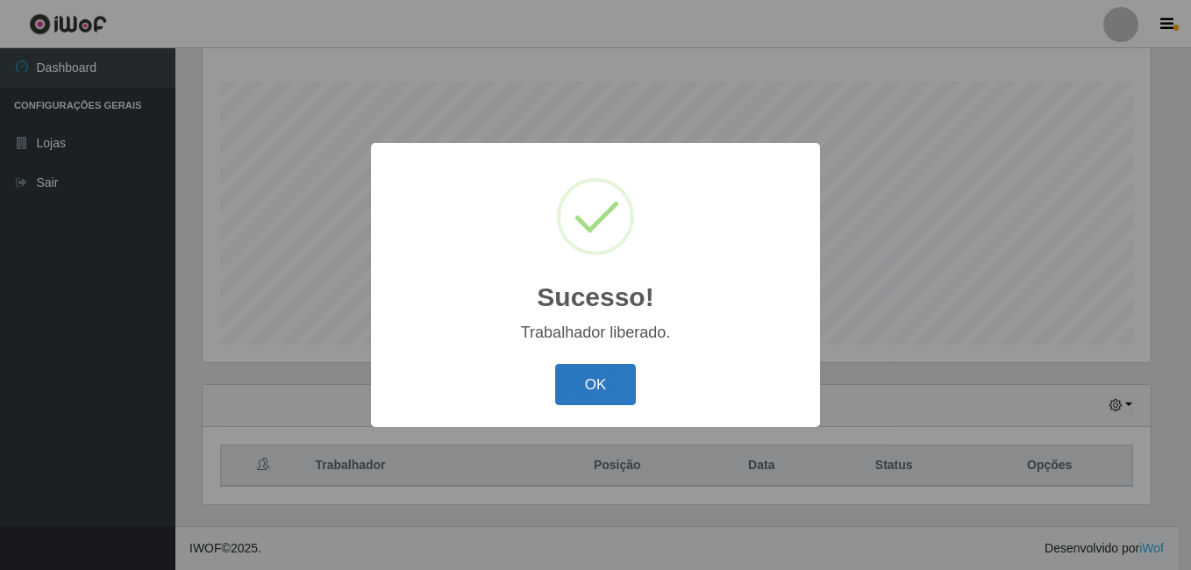
click at [592, 381] on button "OK" at bounding box center [596, 384] width 82 height 41
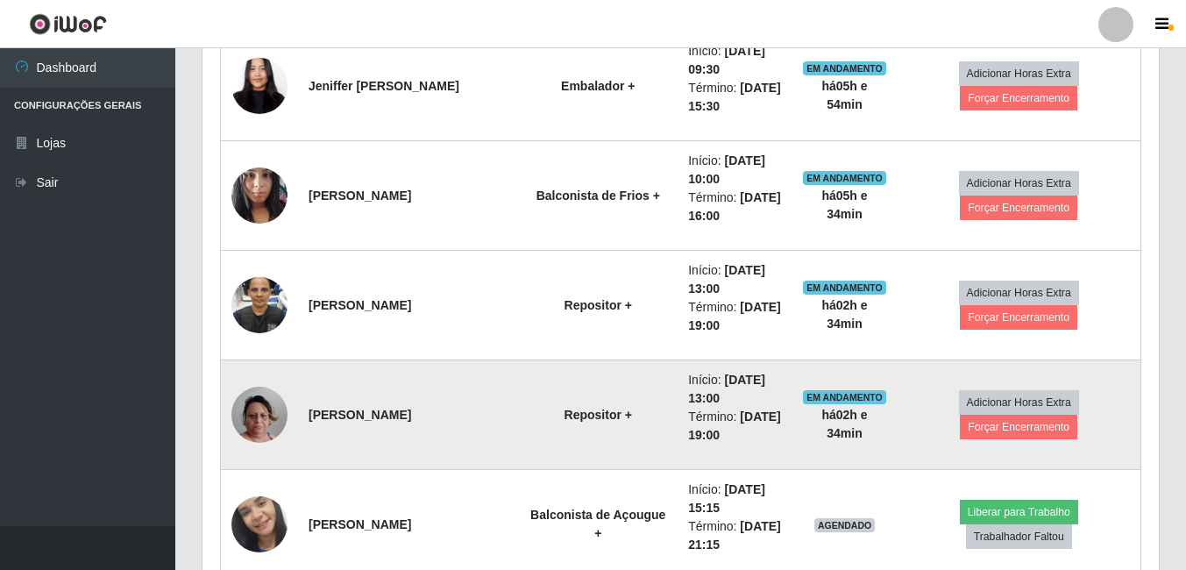
scroll to position [896, 0]
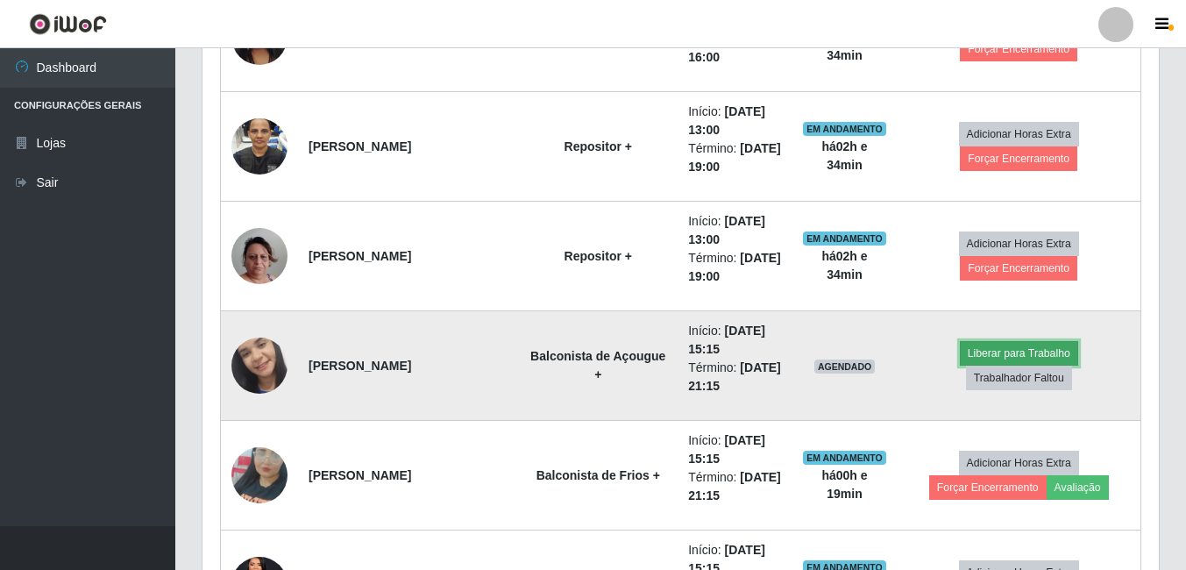
click at [960, 366] on button "Liberar para Trabalho" at bounding box center [1019, 353] width 118 height 25
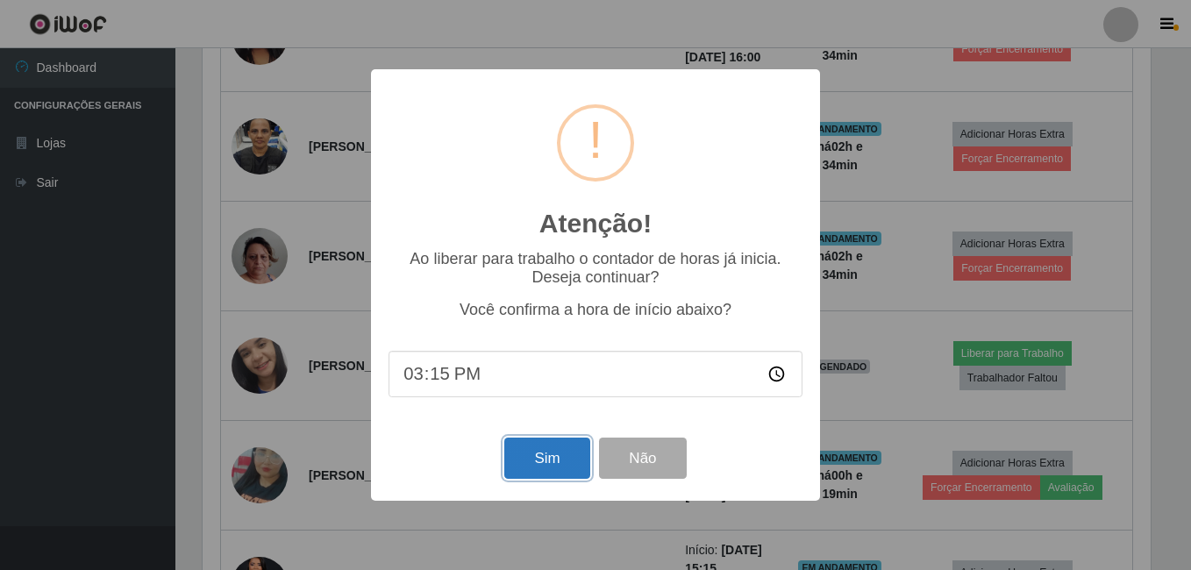
click at [548, 465] on button "Sim" at bounding box center [546, 458] width 85 height 41
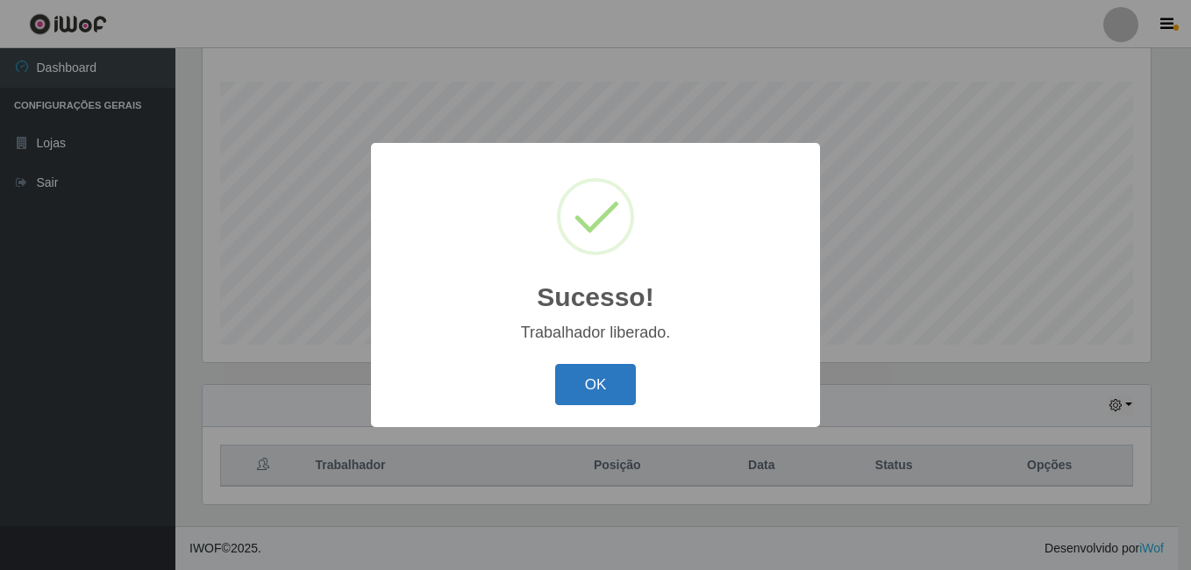
click at [611, 387] on button "OK" at bounding box center [596, 384] width 82 height 41
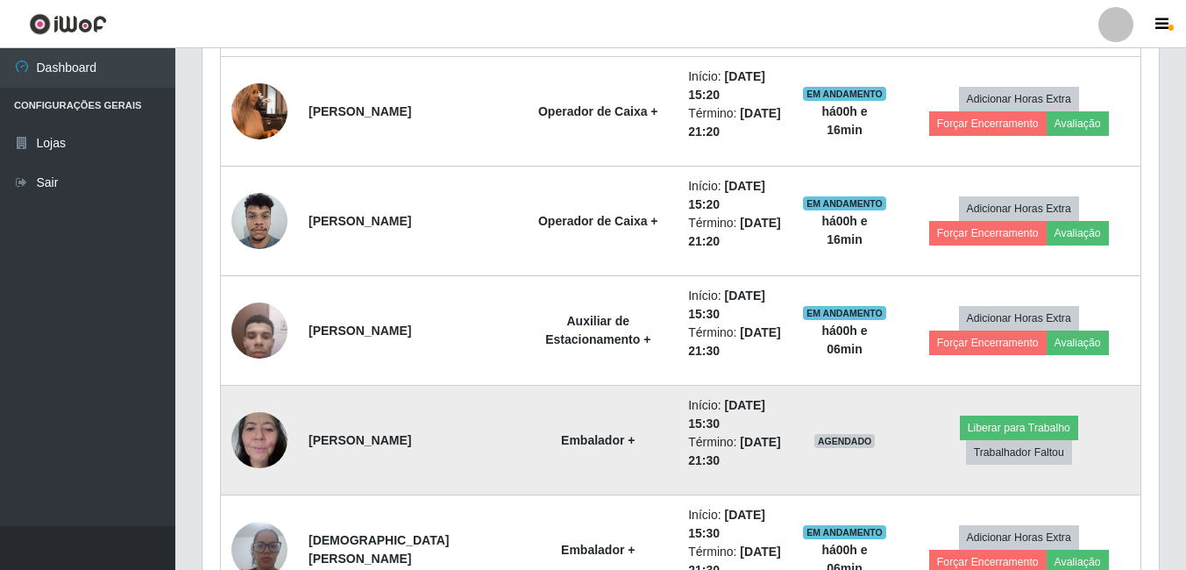
scroll to position [1839, 0]
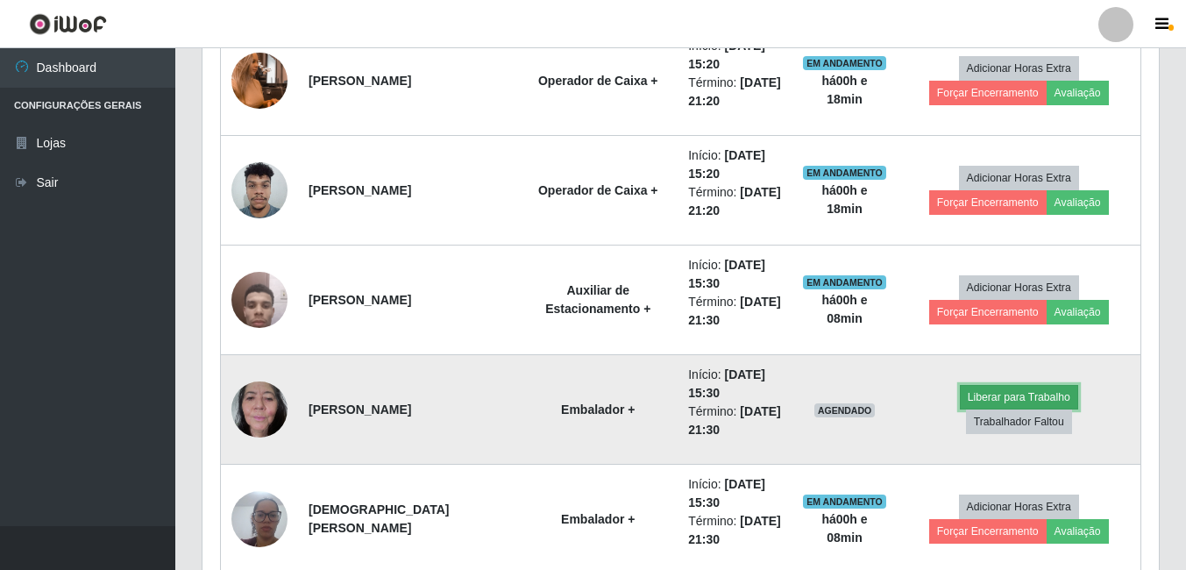
click at [960, 409] on button "Liberar para Trabalho" at bounding box center [1019, 397] width 118 height 25
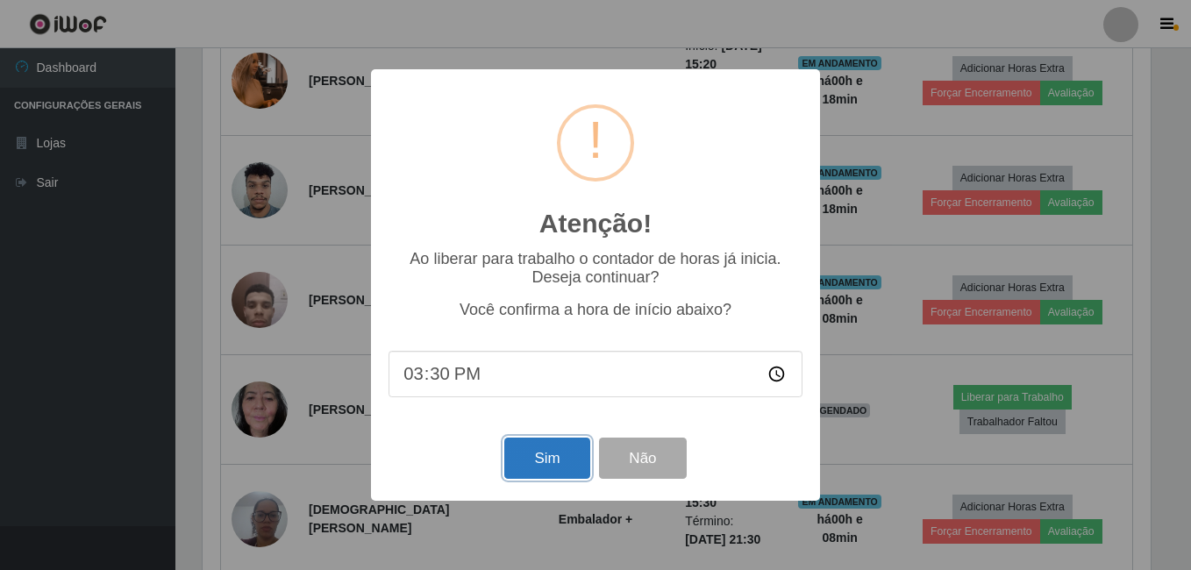
drag, startPoint x: 559, startPoint y: 457, endPoint x: 552, endPoint y: 444, distance: 14.5
click at [559, 454] on button "Sim" at bounding box center [546, 458] width 85 height 41
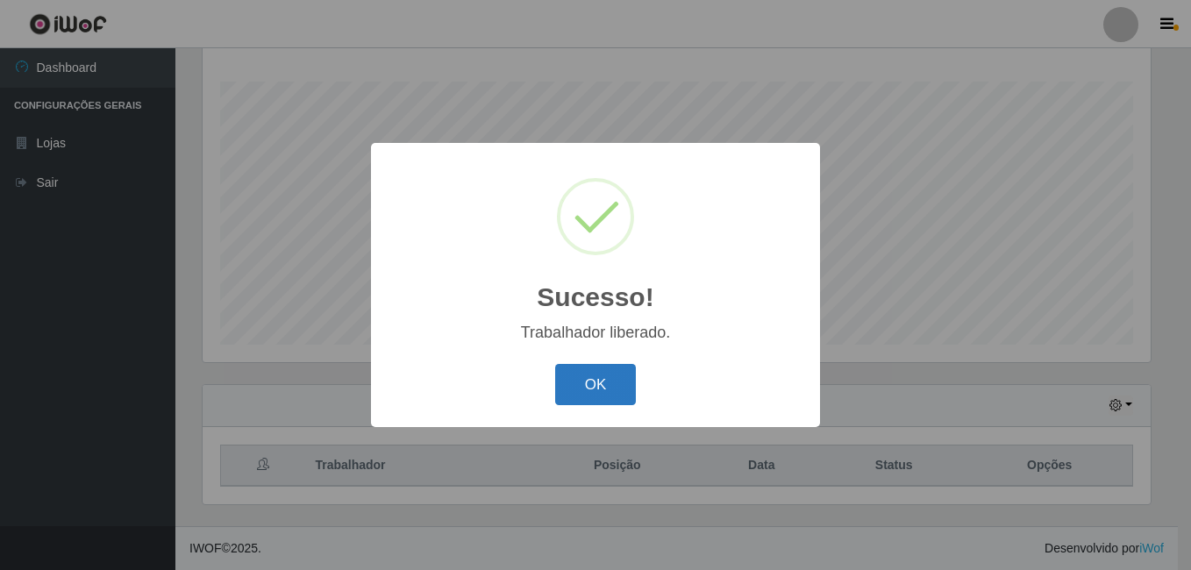
click at [585, 381] on button "OK" at bounding box center [596, 384] width 82 height 41
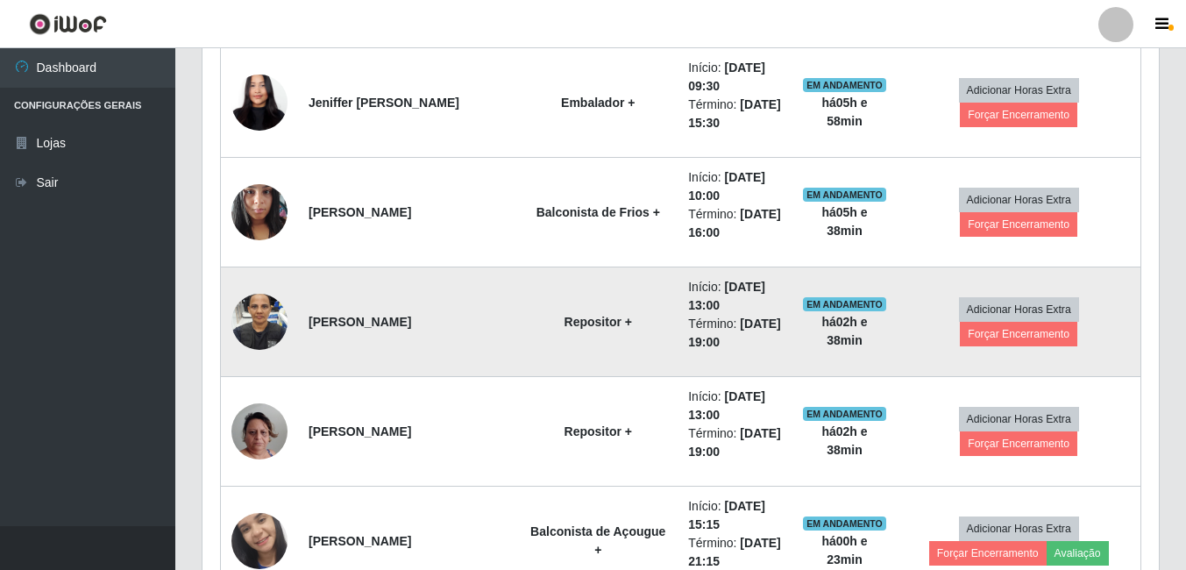
scroll to position [633, 0]
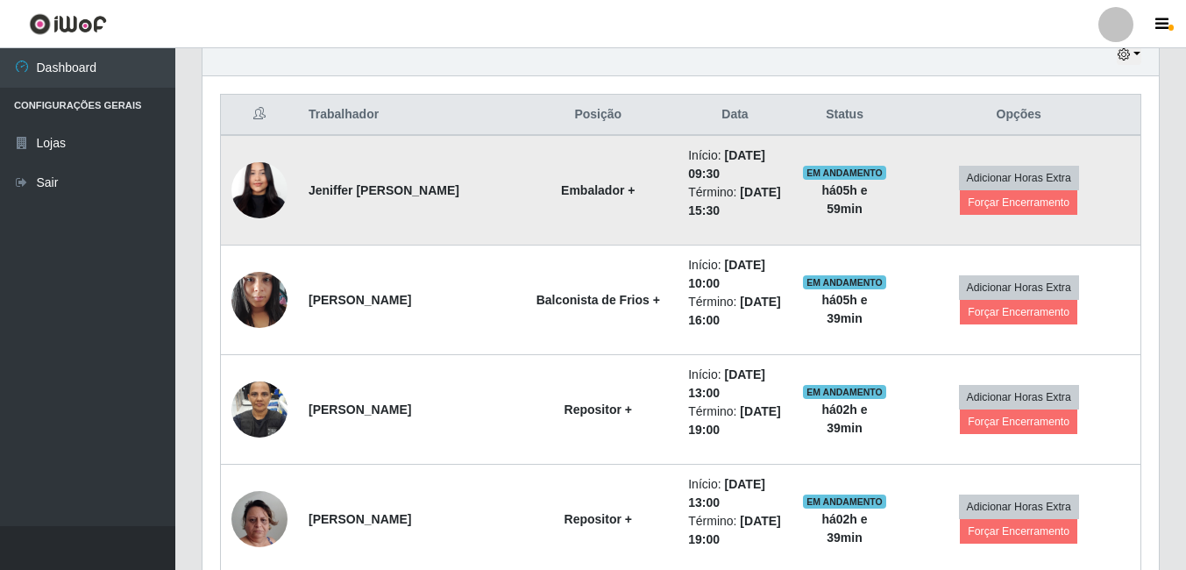
click at [264, 200] on img at bounding box center [259, 191] width 56 height 122
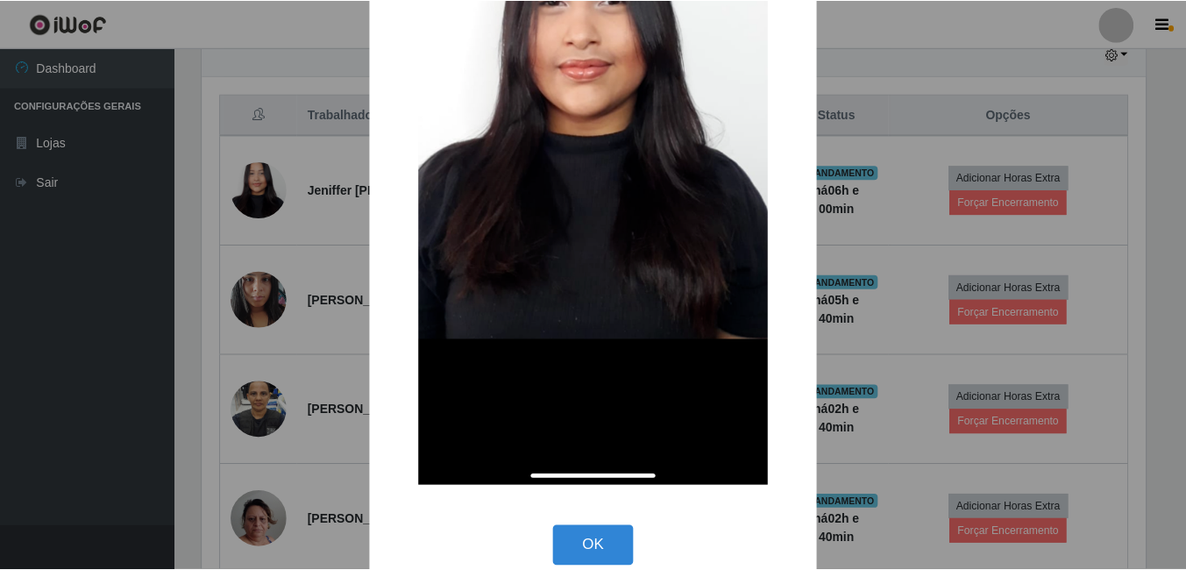
scroll to position [343, 0]
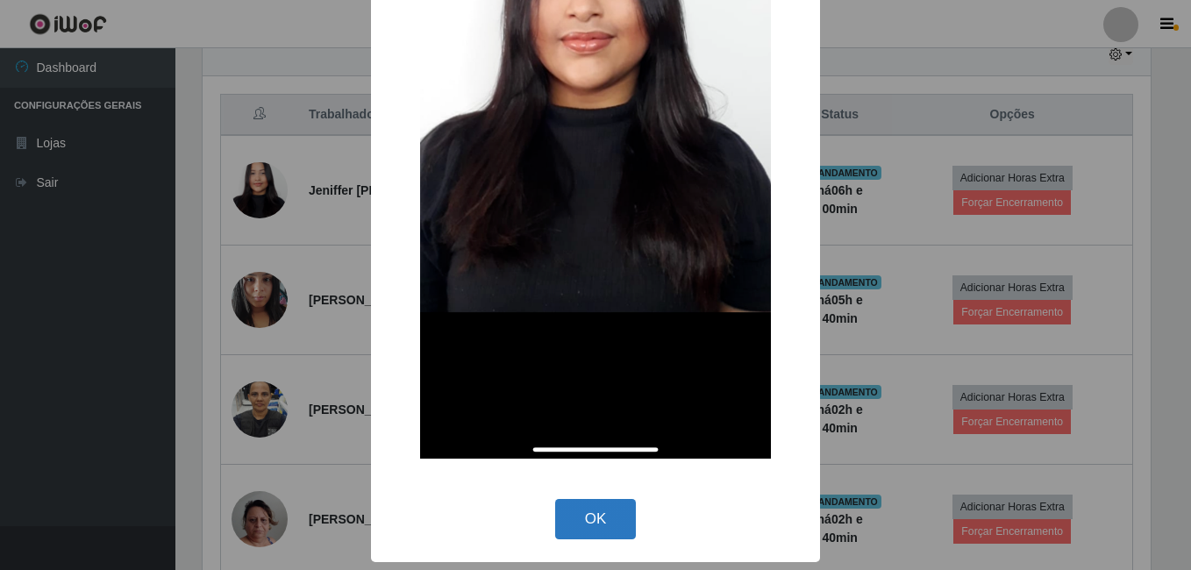
click at [586, 521] on button "OK" at bounding box center [596, 519] width 82 height 41
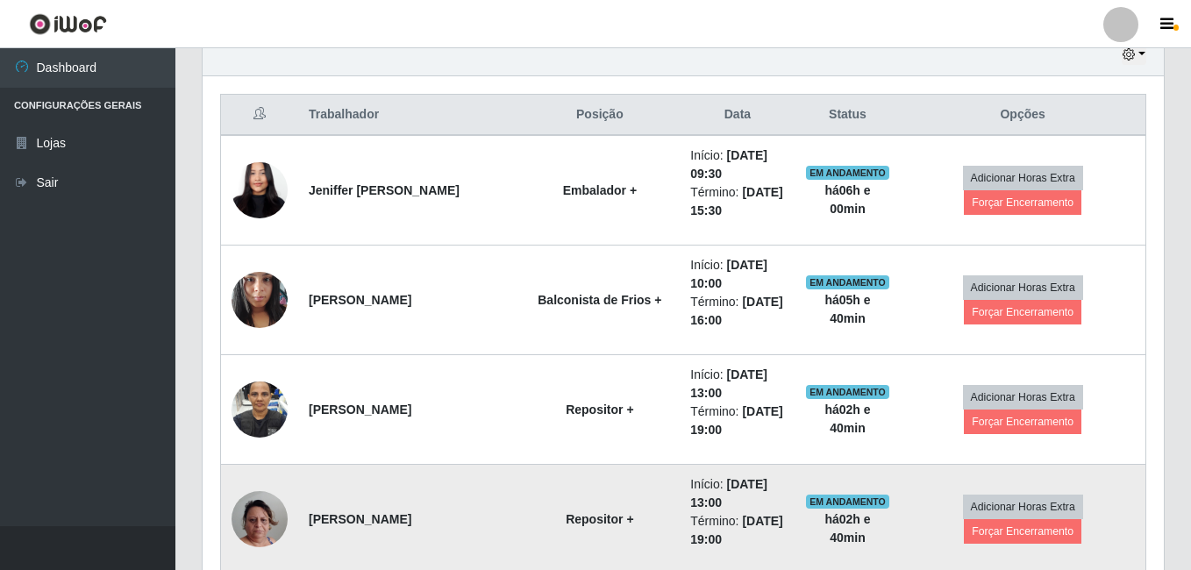
scroll to position [364, 957]
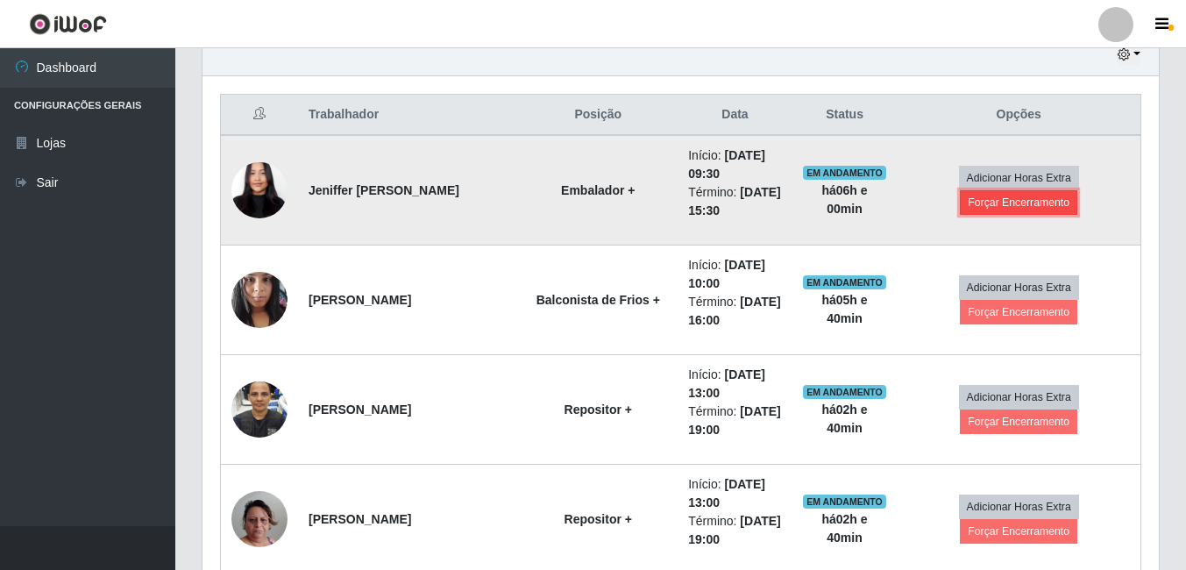
click at [1038, 205] on button "Forçar Encerramento" at bounding box center [1018, 202] width 117 height 25
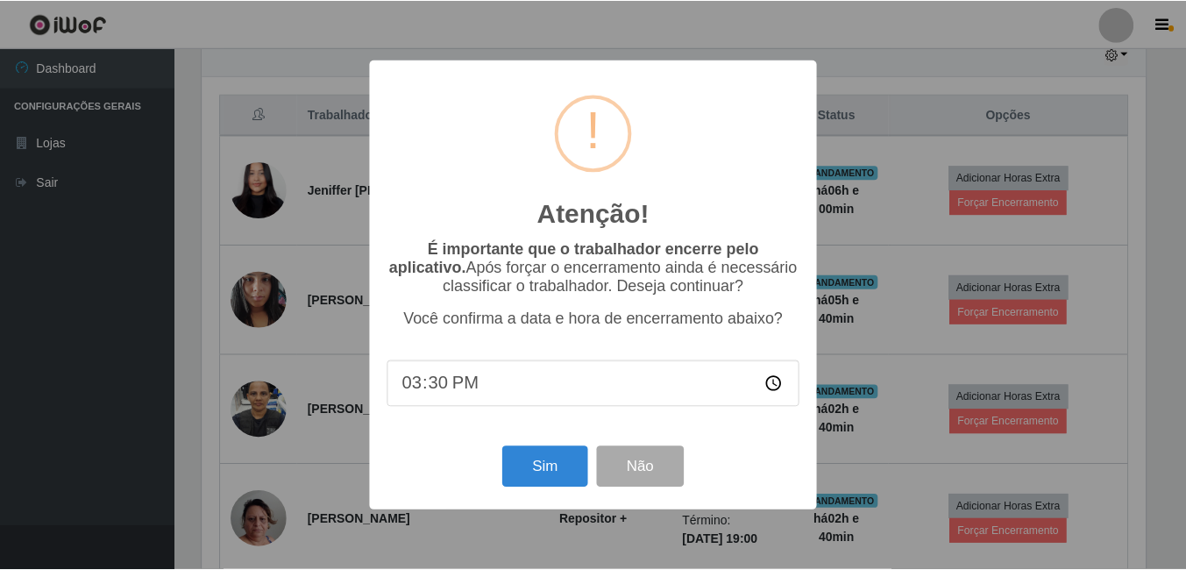
scroll to position [364, 948]
drag, startPoint x: 523, startPoint y: 477, endPoint x: 523, endPoint y: 466, distance: 11.4
click at [523, 476] on button "Sim" at bounding box center [546, 466] width 85 height 41
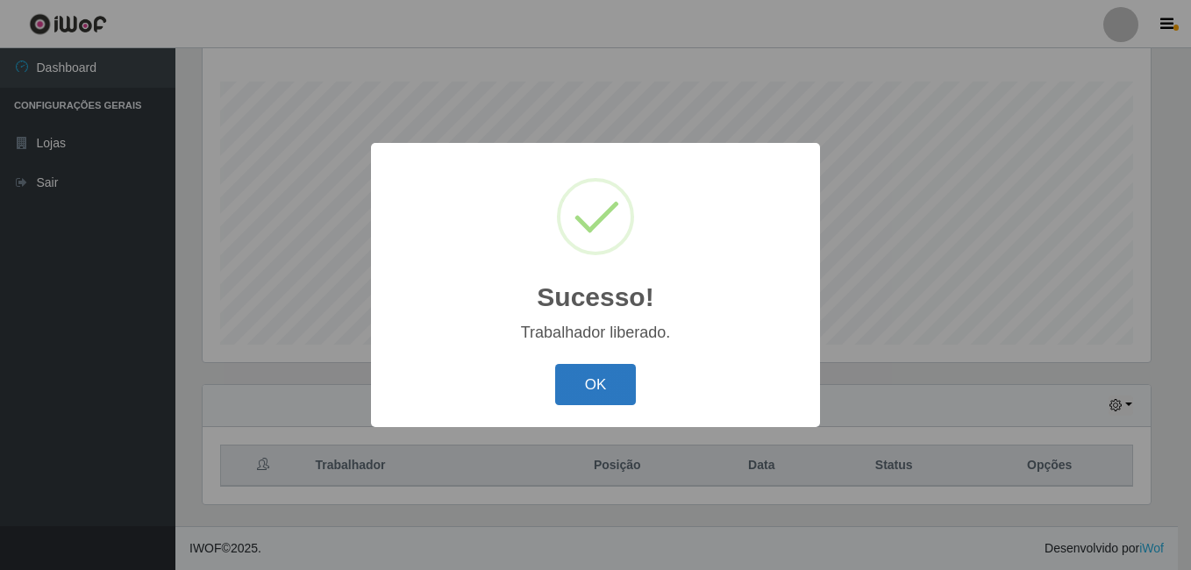
click at [584, 373] on button "OK" at bounding box center [596, 384] width 82 height 41
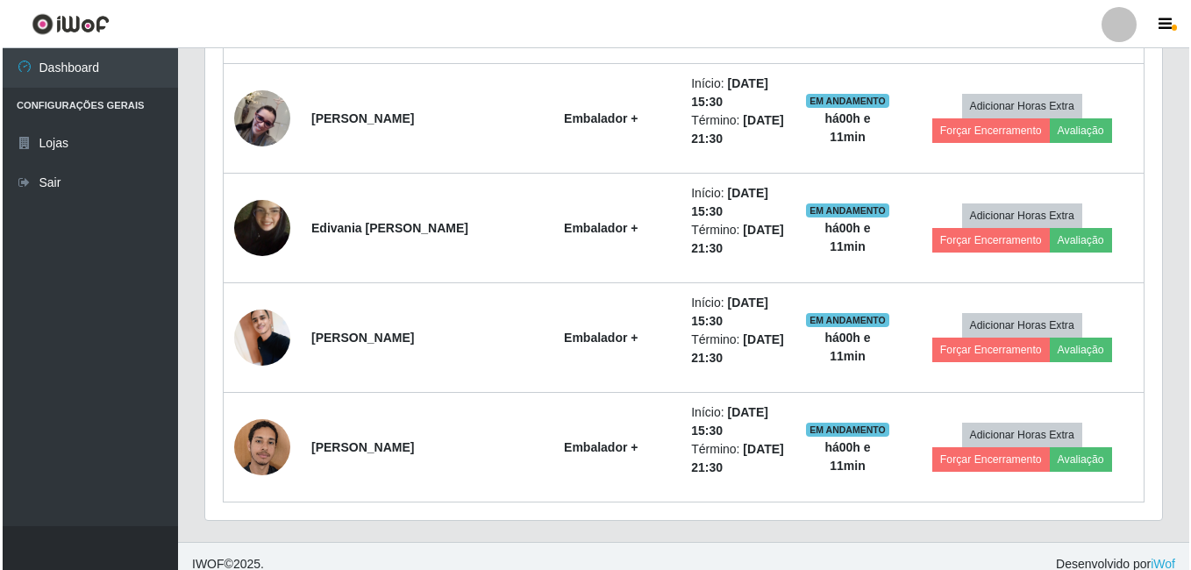
scroll to position [2255, 0]
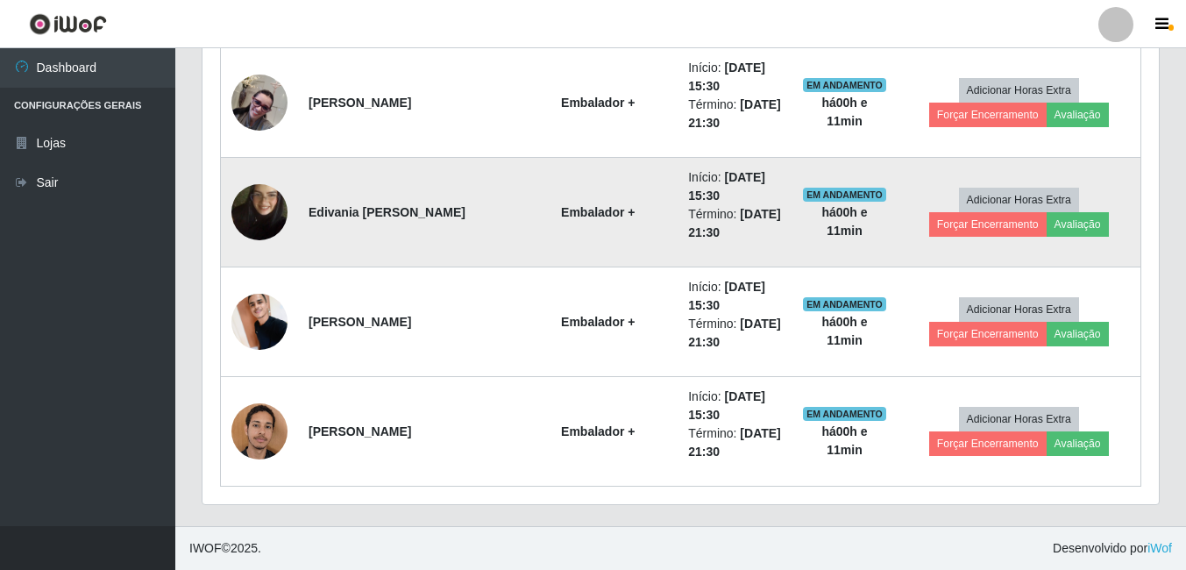
click at [267, 221] on img at bounding box center [259, 212] width 56 height 100
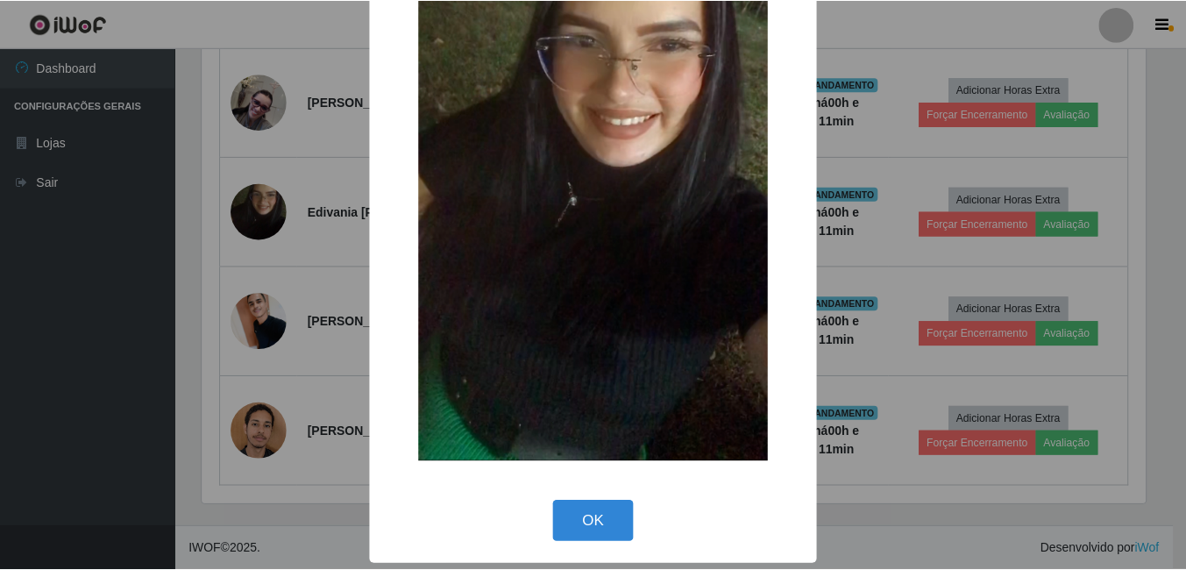
scroll to position [207, 0]
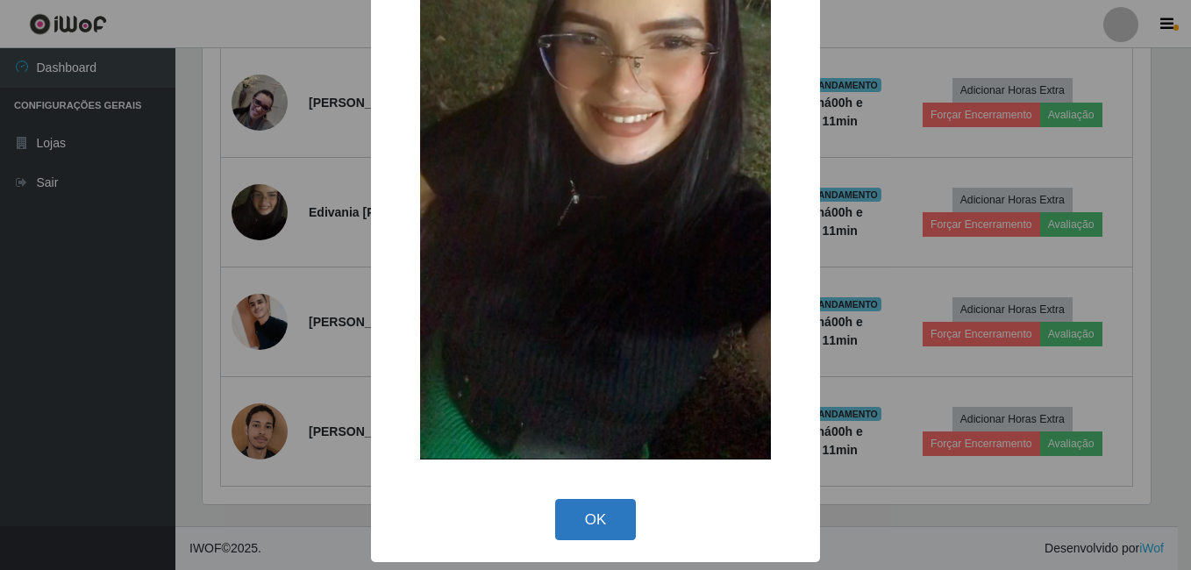
click at [590, 517] on button "OK" at bounding box center [596, 519] width 82 height 41
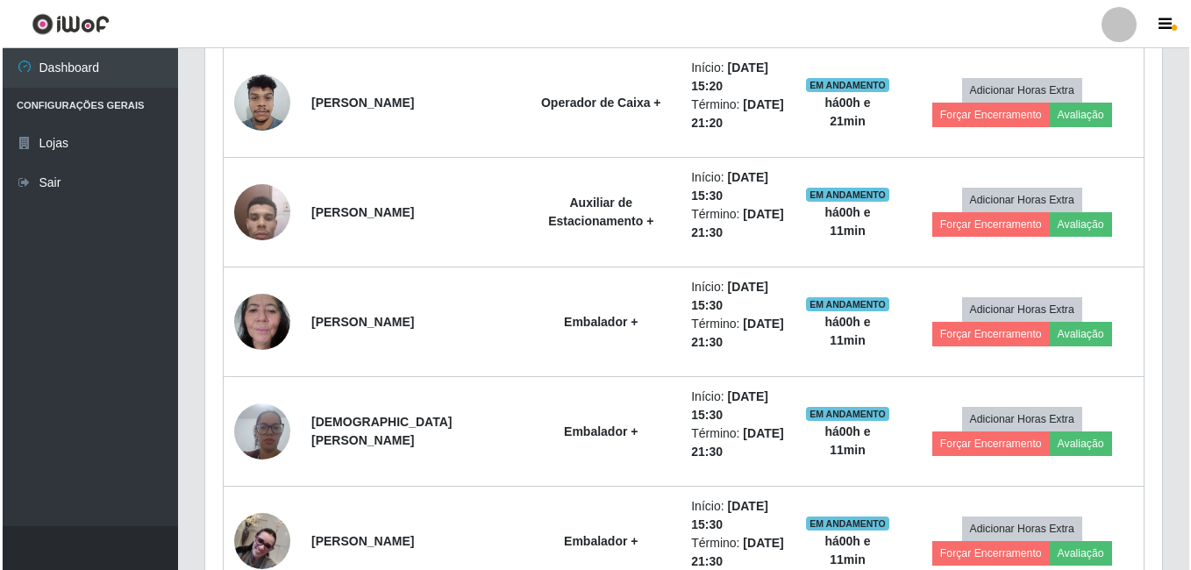
scroll to position [1729, 0]
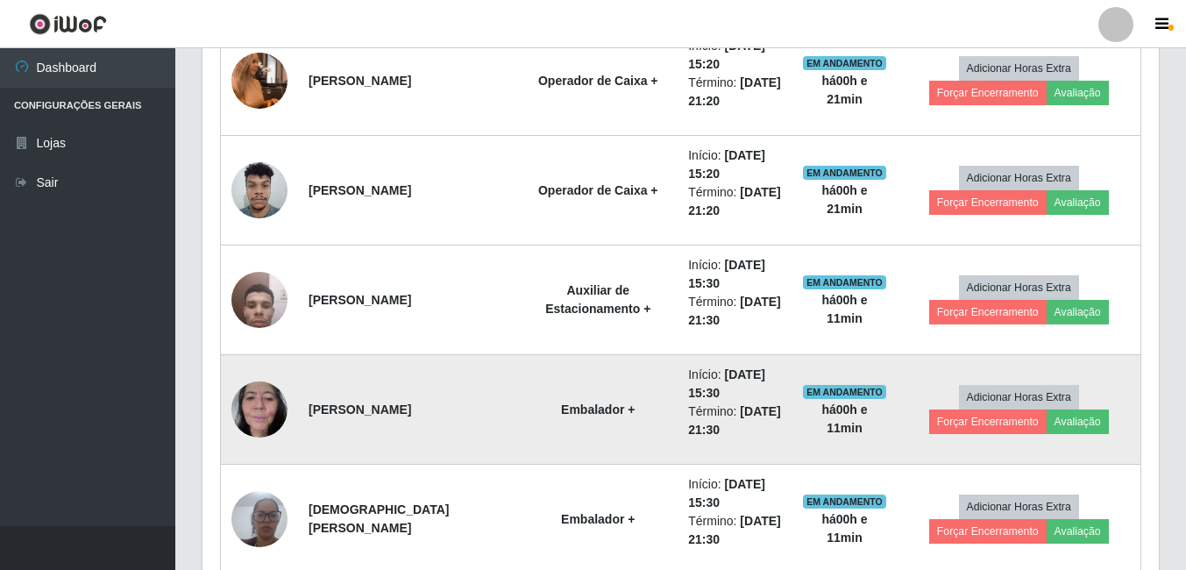
click at [262, 416] on img at bounding box center [259, 409] width 56 height 75
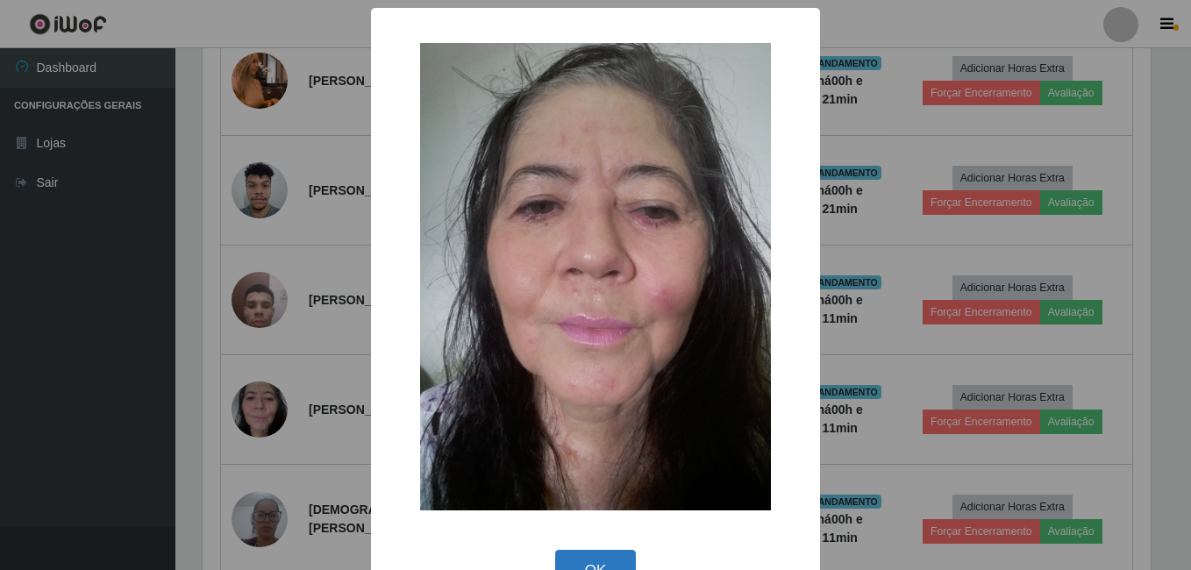
click at [576, 560] on button "OK" at bounding box center [596, 570] width 82 height 41
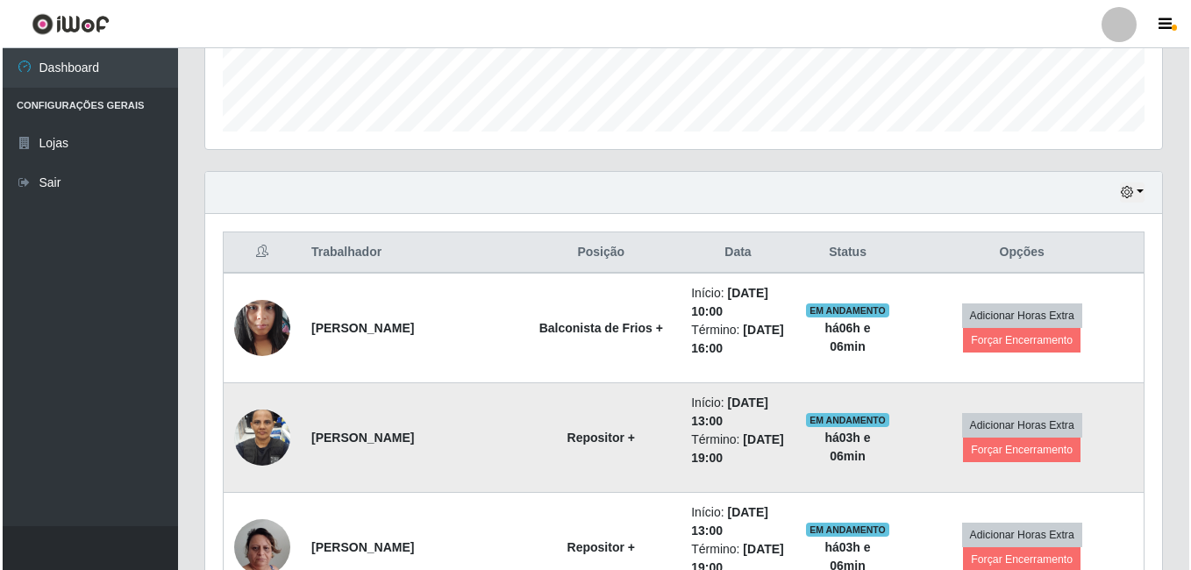
scroll to position [526, 0]
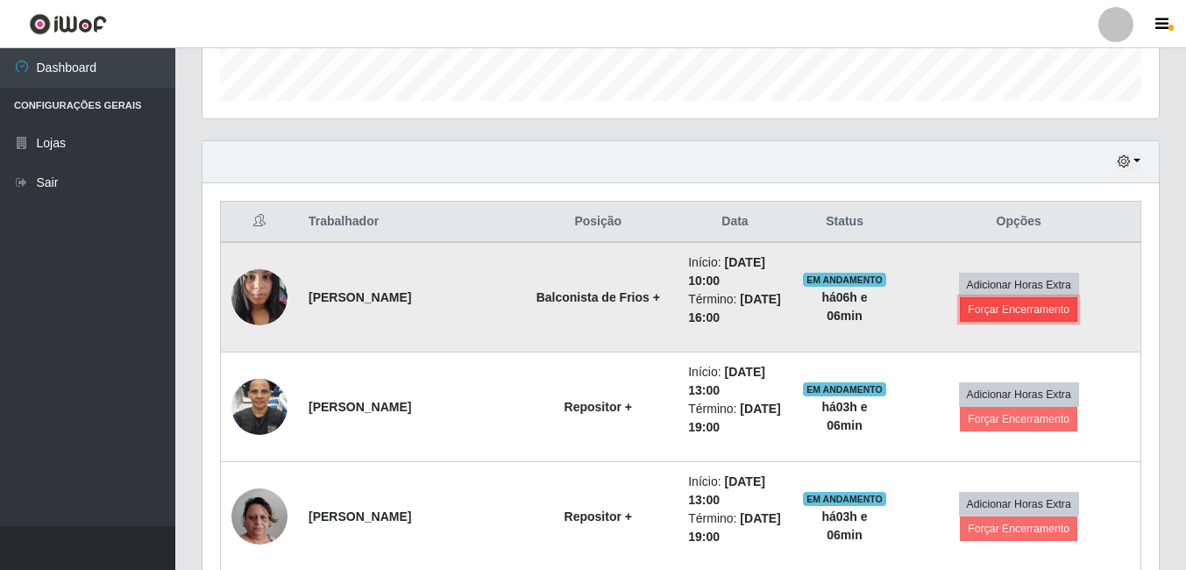
click at [1037, 297] on button "Forçar Encerramento" at bounding box center [1018, 309] width 117 height 25
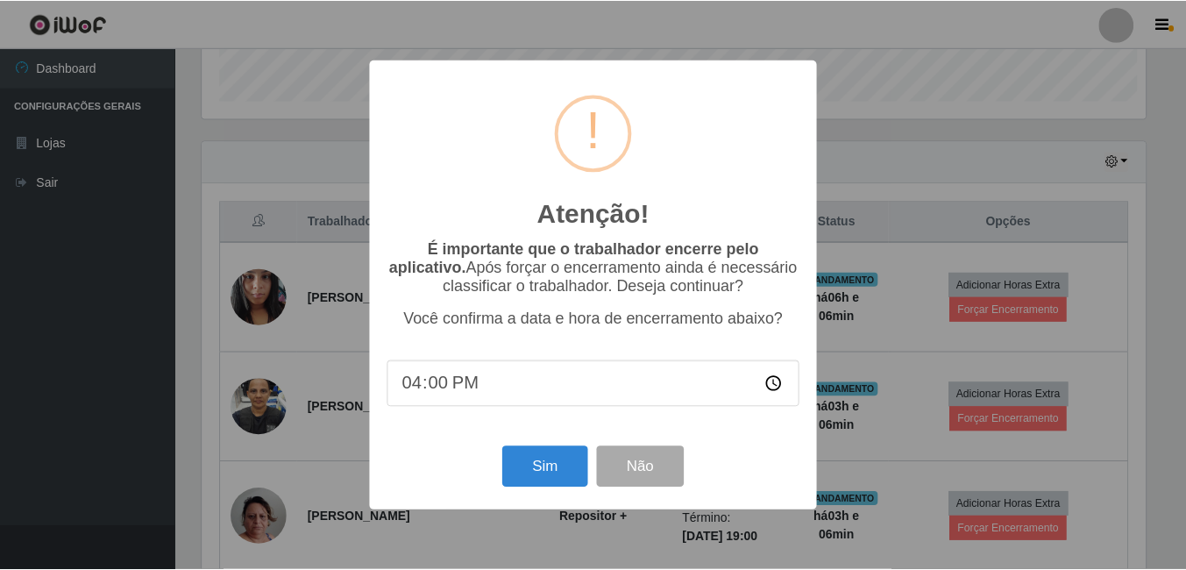
scroll to position [364, 948]
click at [520, 468] on button "Sim" at bounding box center [546, 466] width 85 height 41
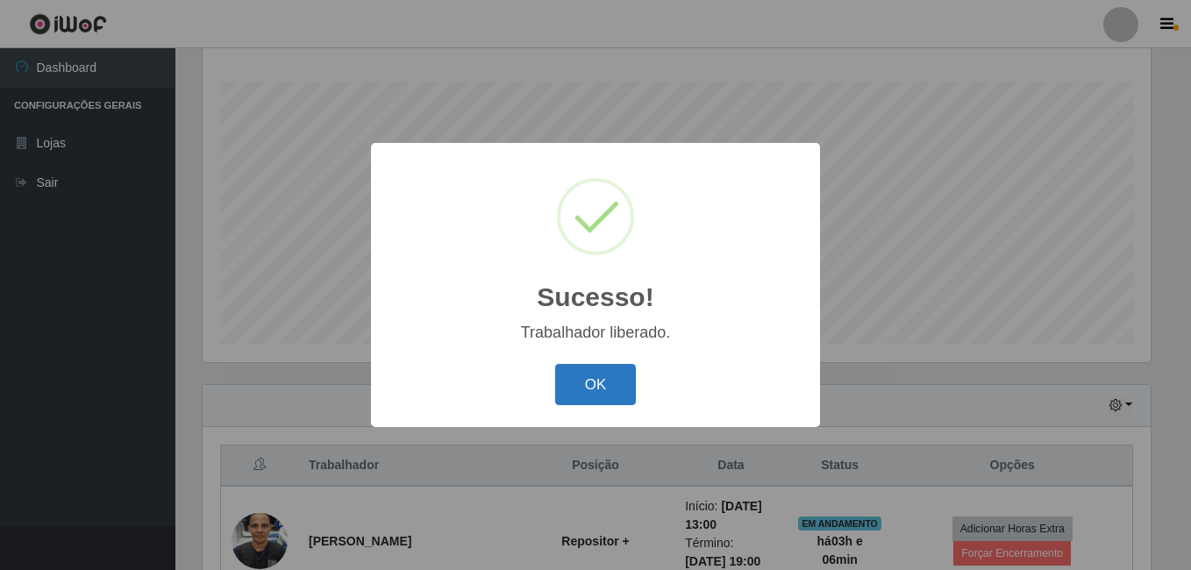
click at [609, 385] on button "OK" at bounding box center [596, 384] width 82 height 41
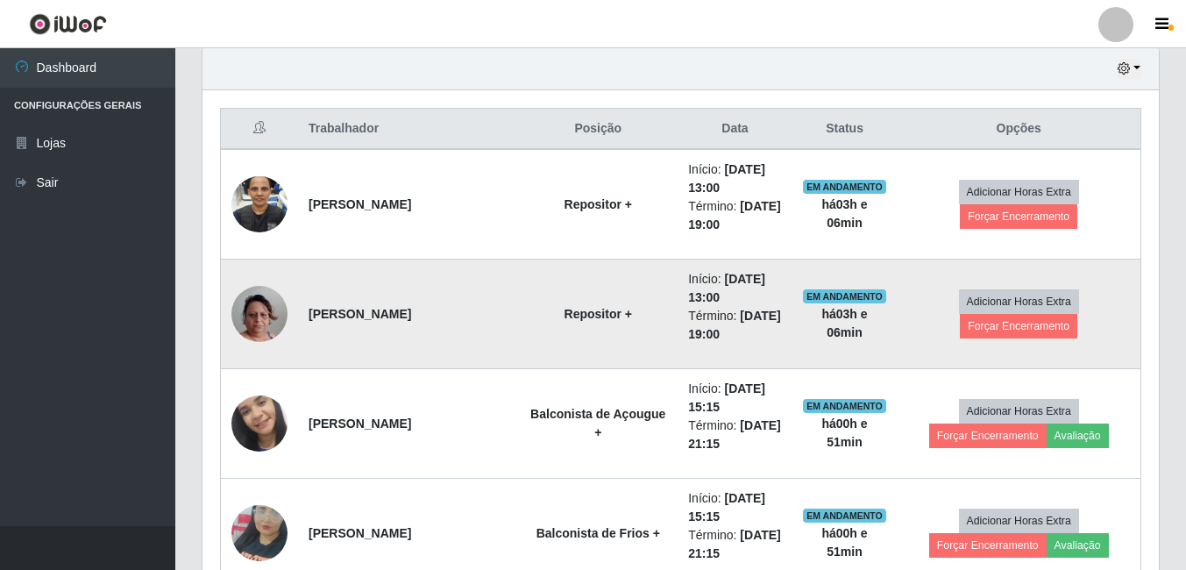
scroll to position [633, 0]
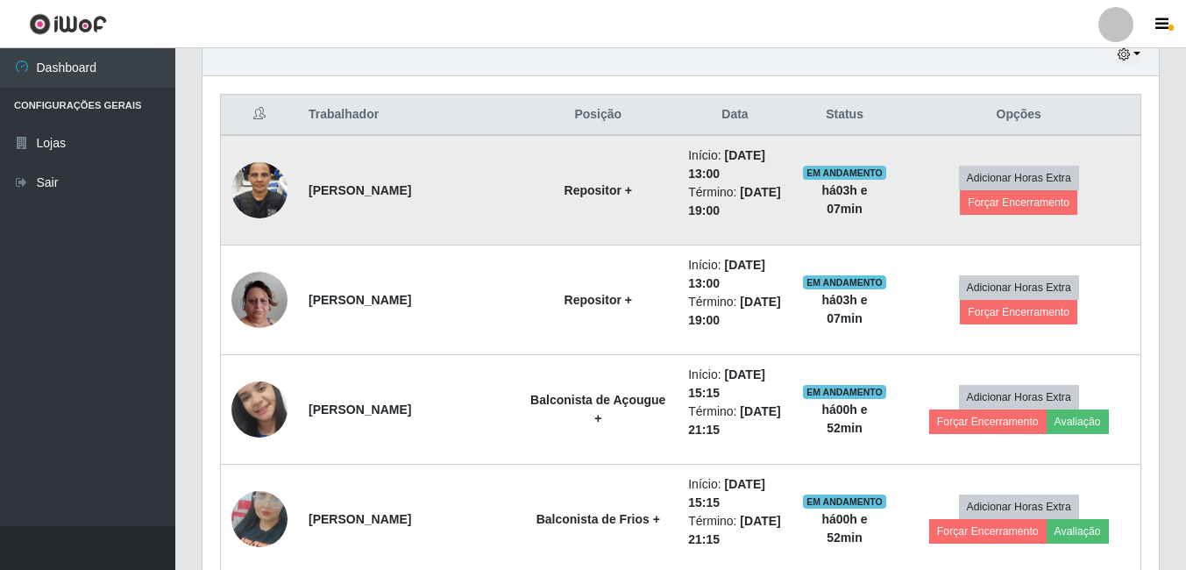
click at [247, 195] on img at bounding box center [259, 190] width 56 height 100
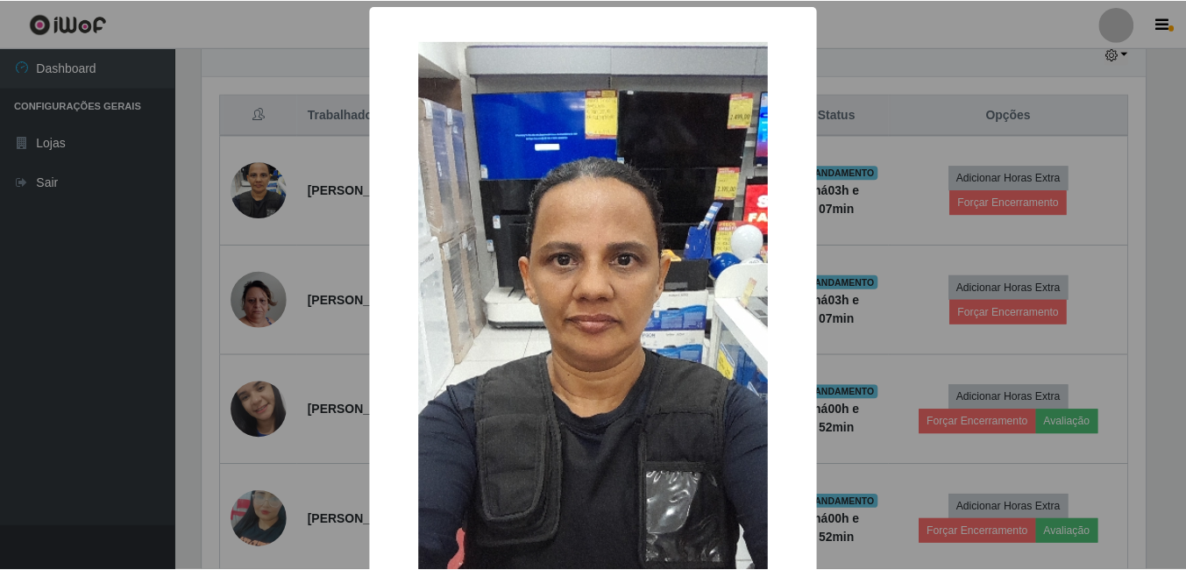
scroll to position [0, 0]
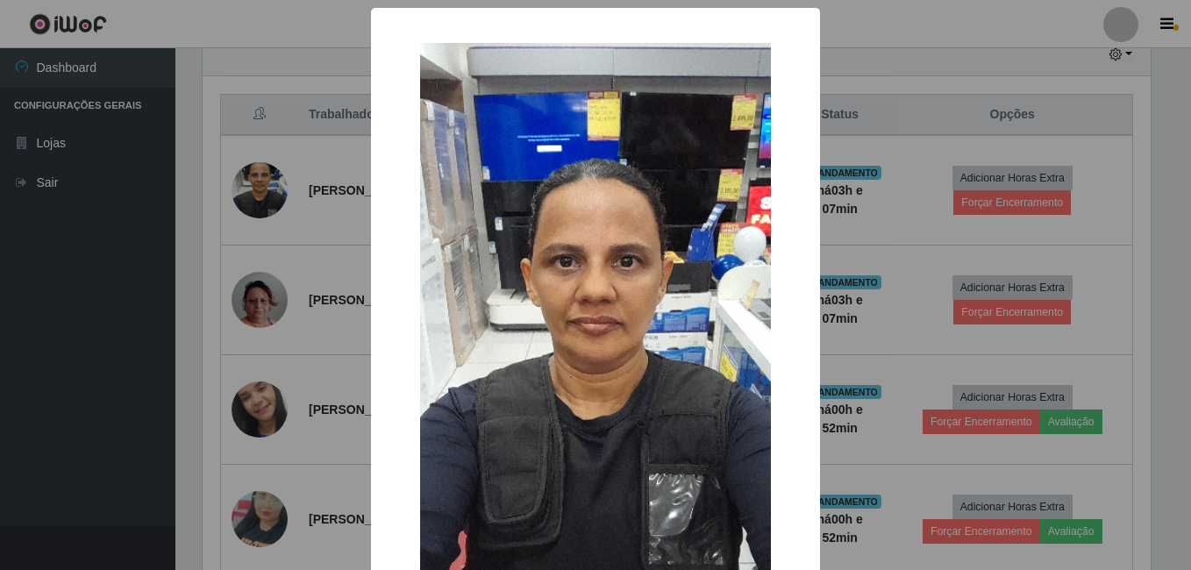
click at [324, 217] on div "× OK Cancel" at bounding box center [595, 285] width 1191 height 570
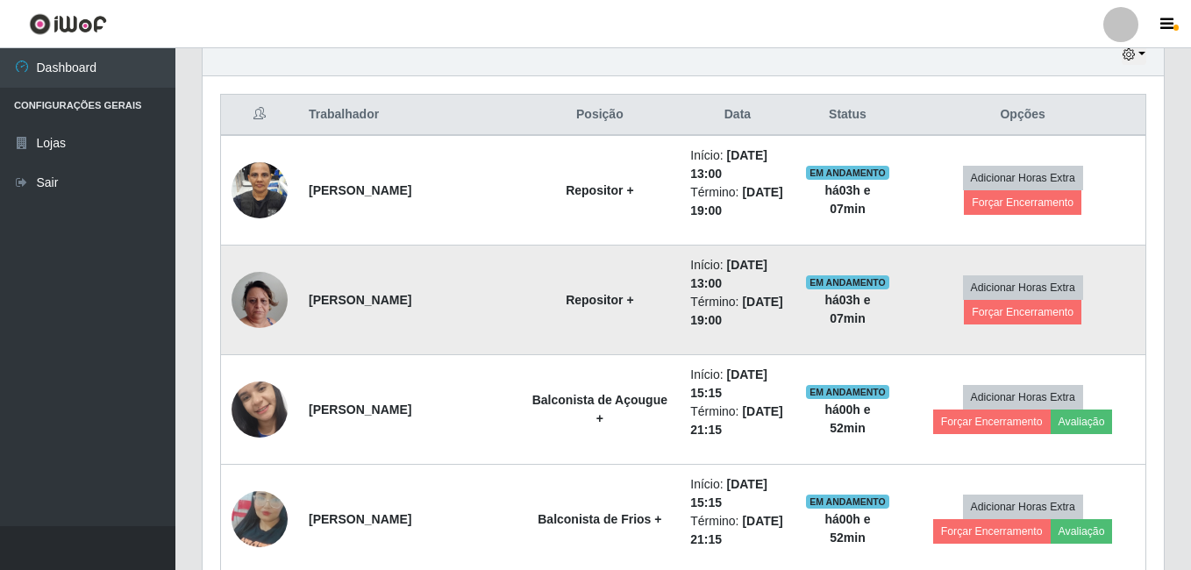
scroll to position [364, 957]
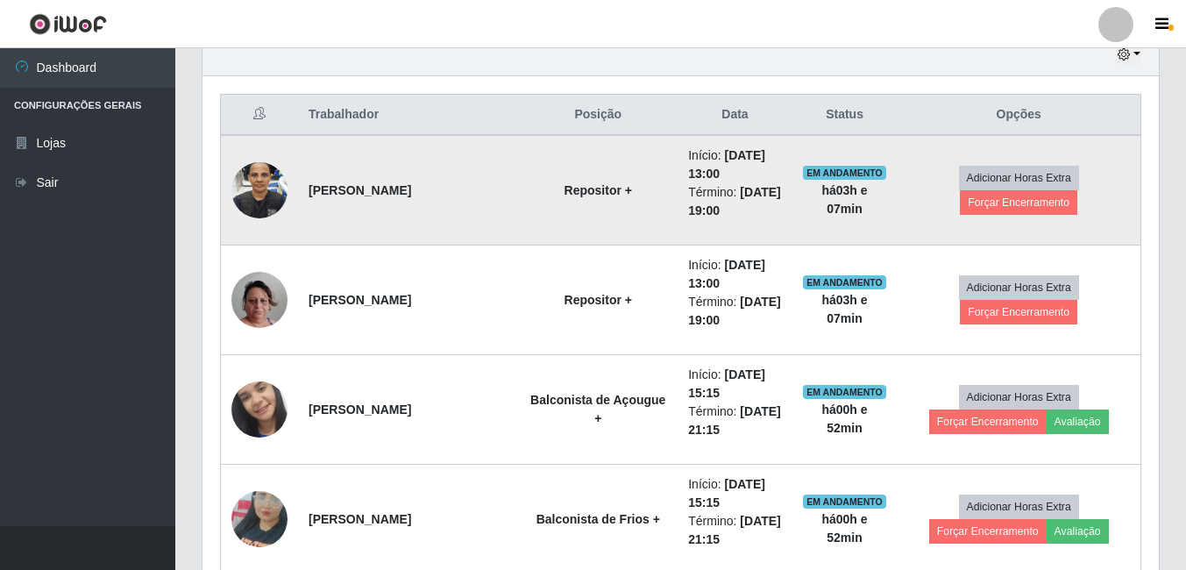
click at [269, 191] on img at bounding box center [259, 190] width 56 height 100
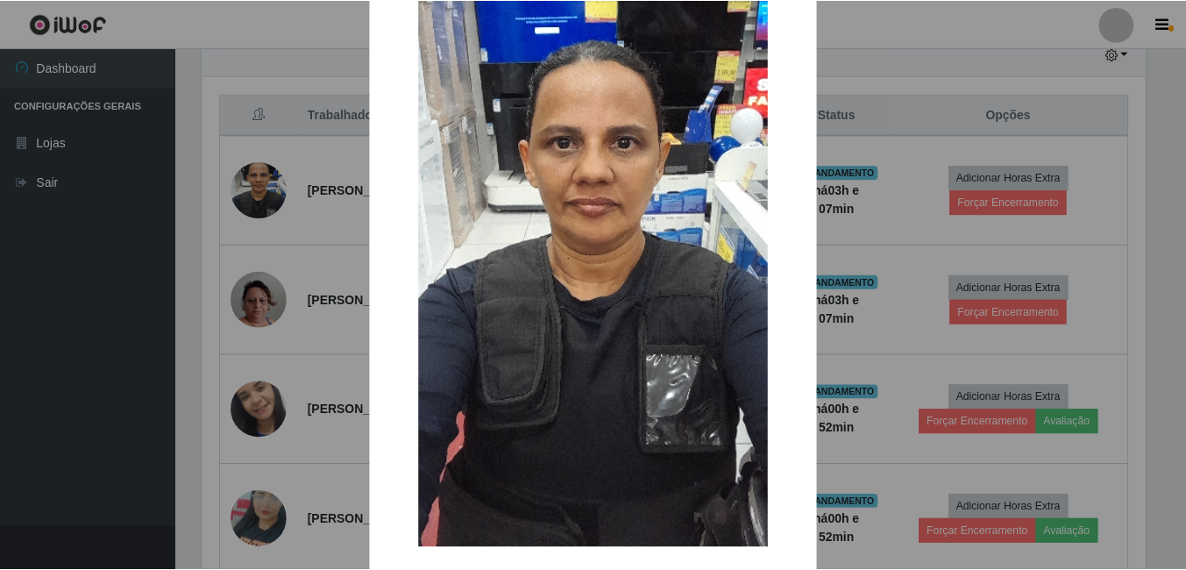
scroll to position [88, 0]
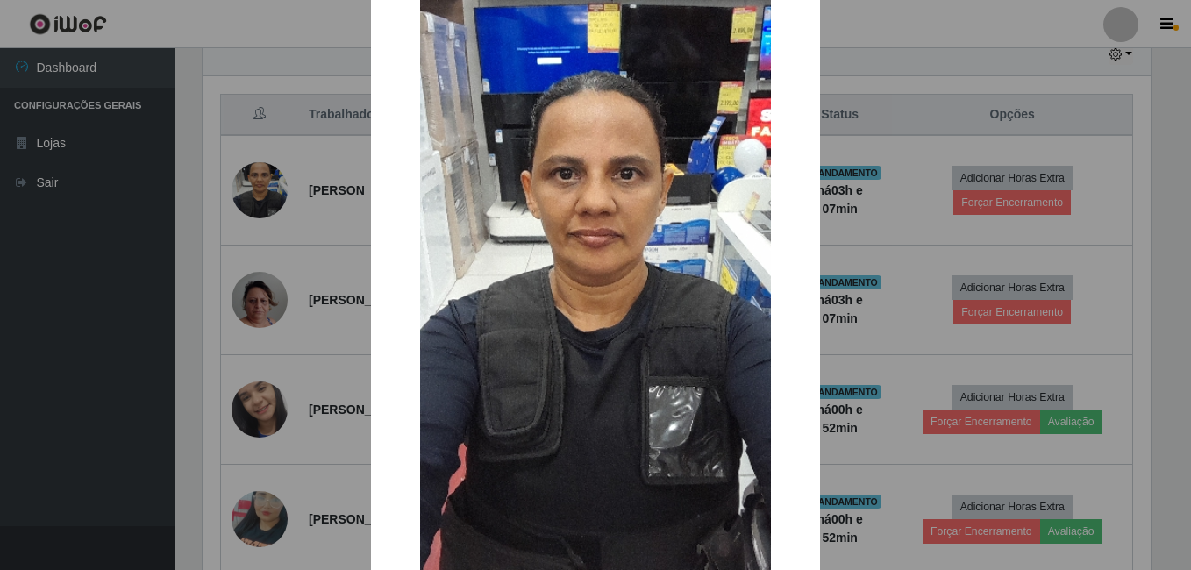
click at [307, 241] on div "× OK Cancel" at bounding box center [595, 285] width 1191 height 570
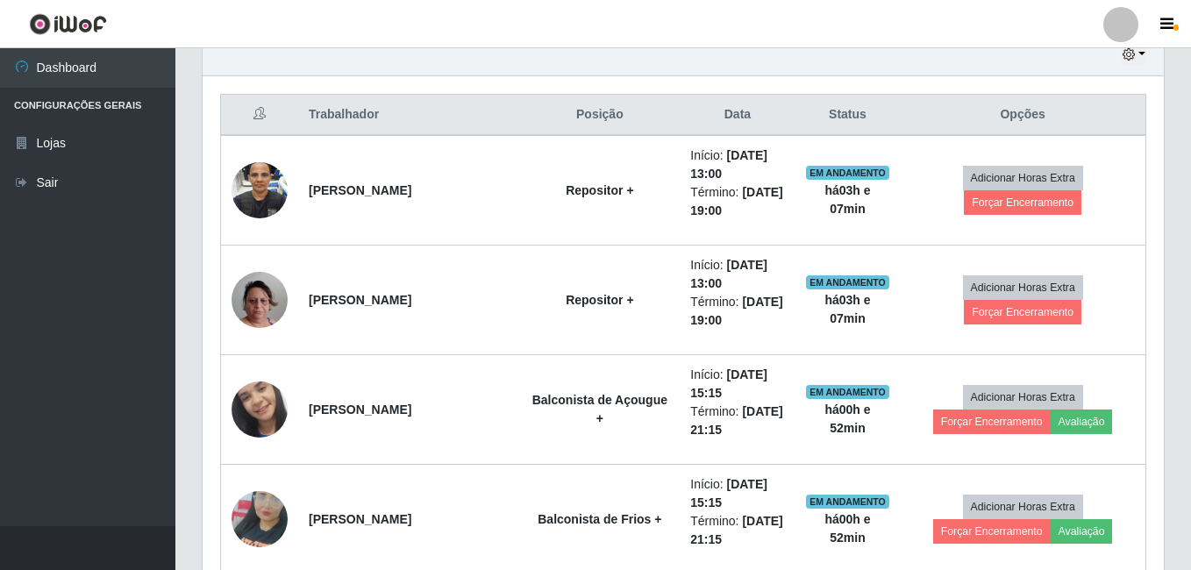
scroll to position [364, 957]
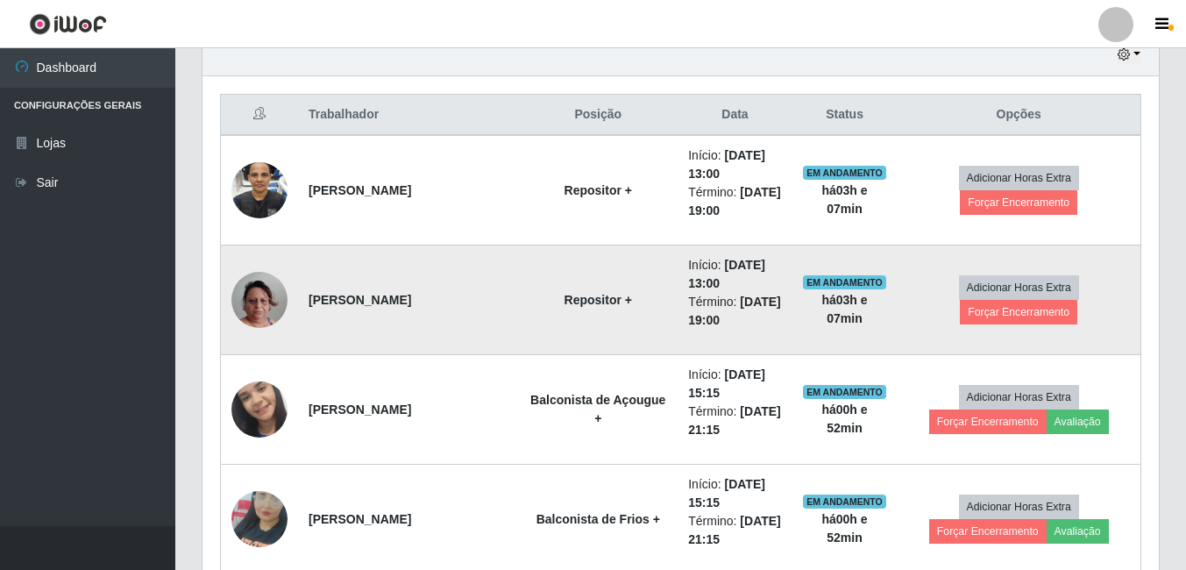
click at [280, 302] on img at bounding box center [259, 300] width 56 height 100
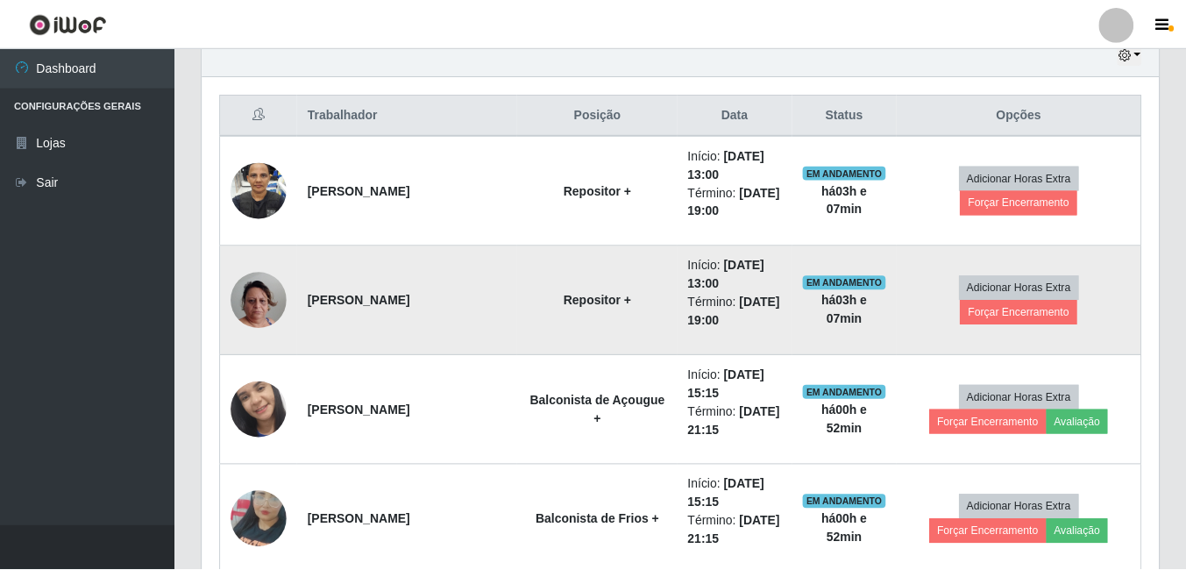
scroll to position [364, 948]
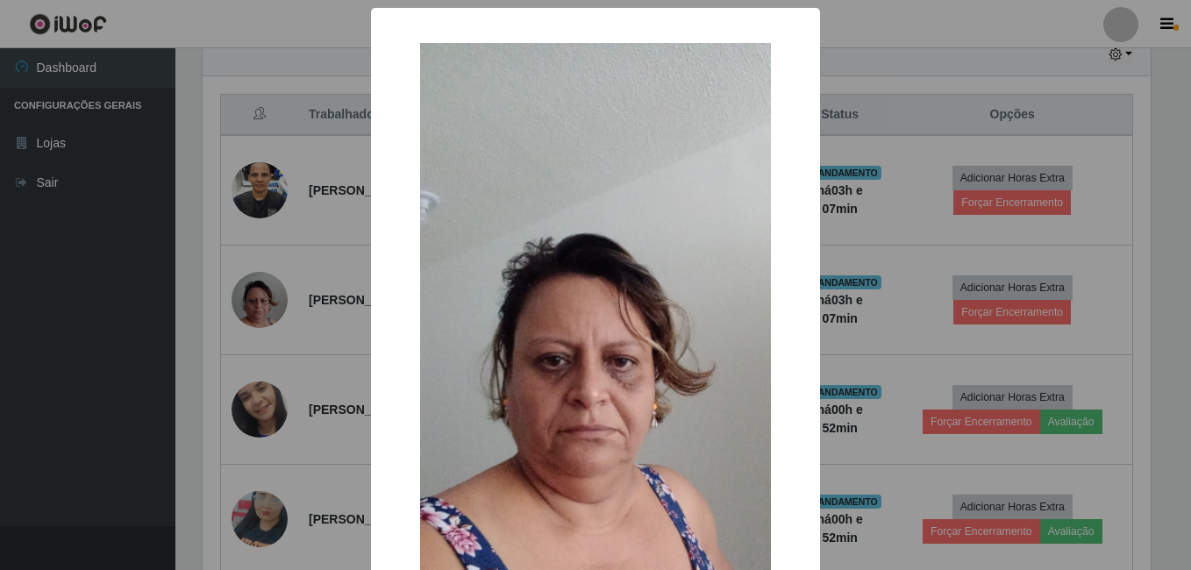
click at [297, 262] on div "× OK Cancel" at bounding box center [595, 285] width 1191 height 570
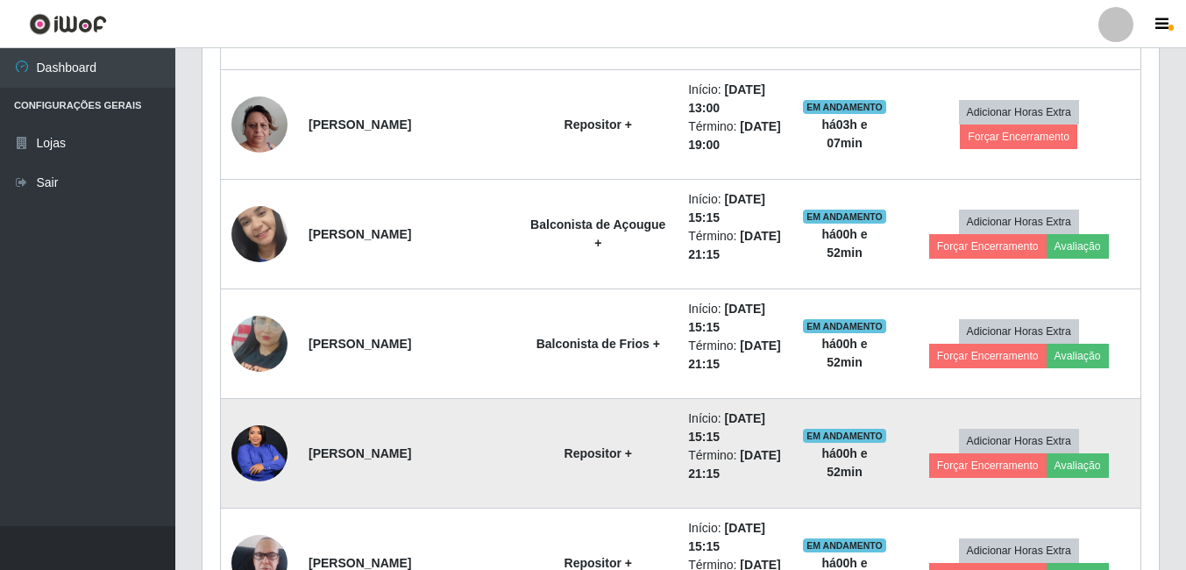
scroll to position [896, 0]
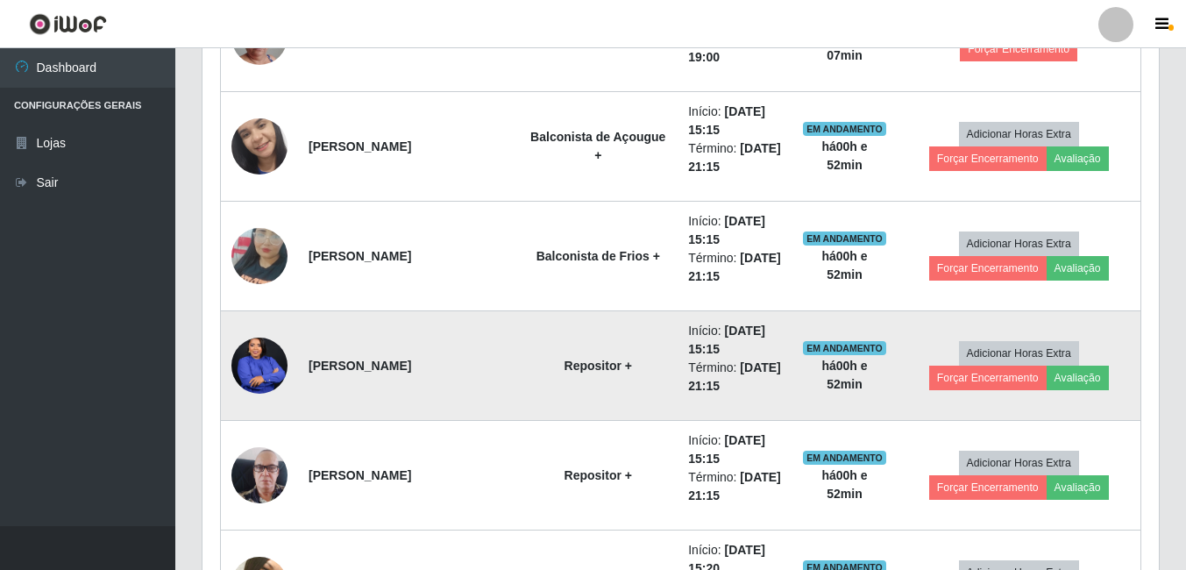
click at [268, 365] on img at bounding box center [259, 366] width 56 height 70
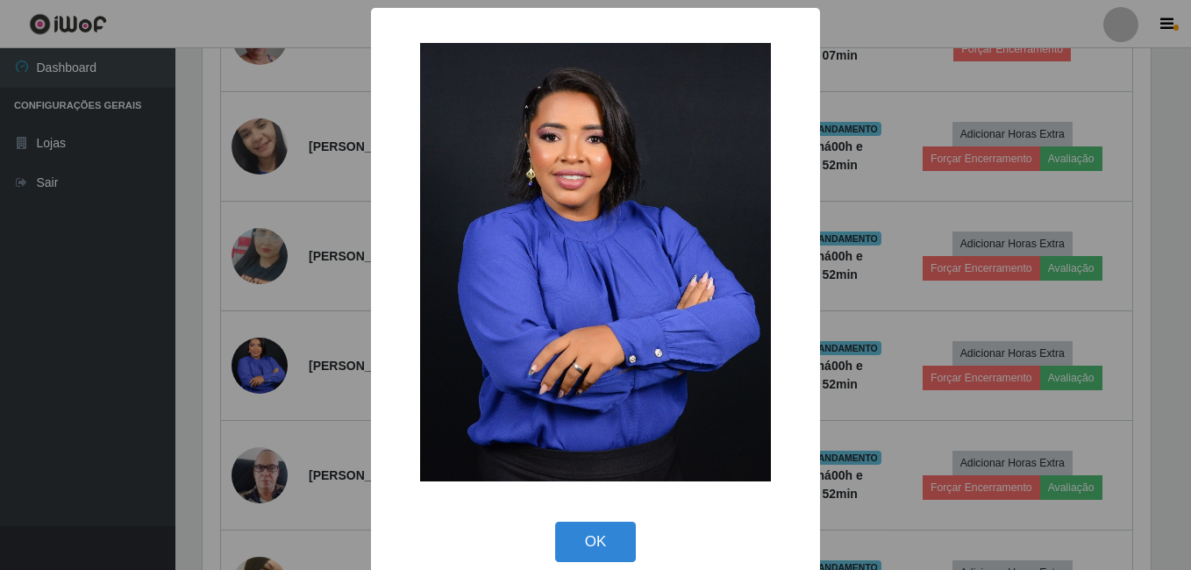
click at [325, 320] on div "× OK Cancel" at bounding box center [595, 285] width 1191 height 570
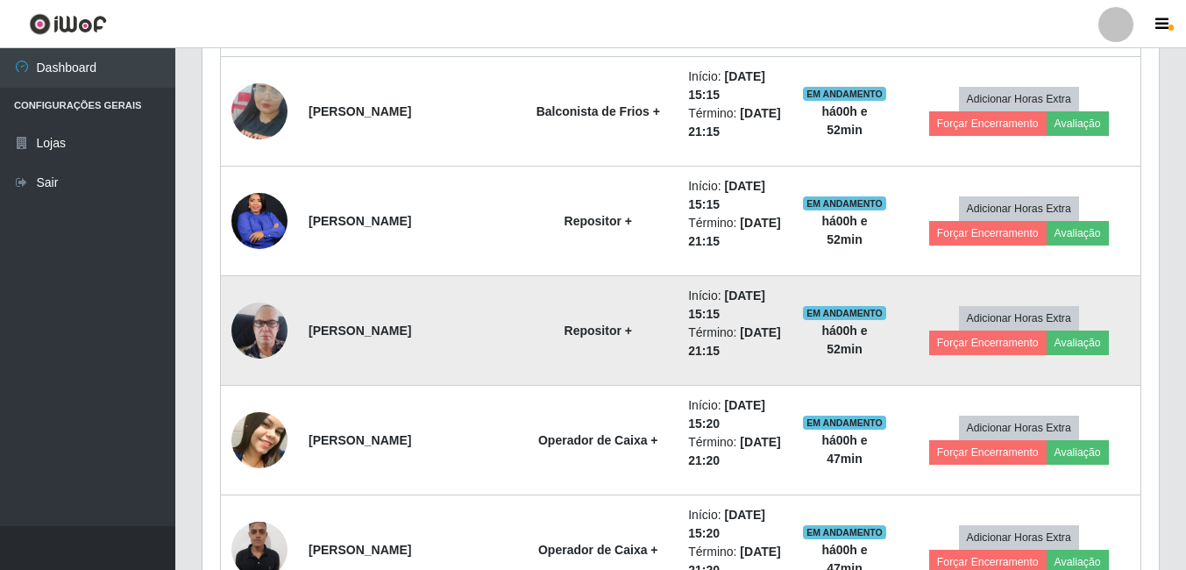
scroll to position [1071, 0]
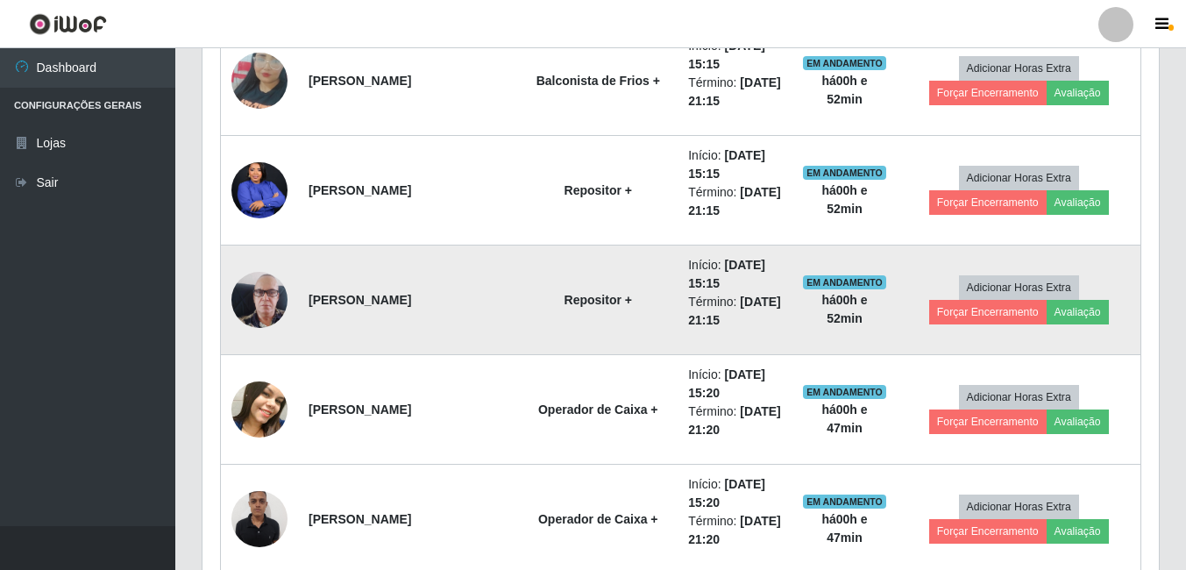
click at [263, 297] on img at bounding box center [259, 300] width 56 height 100
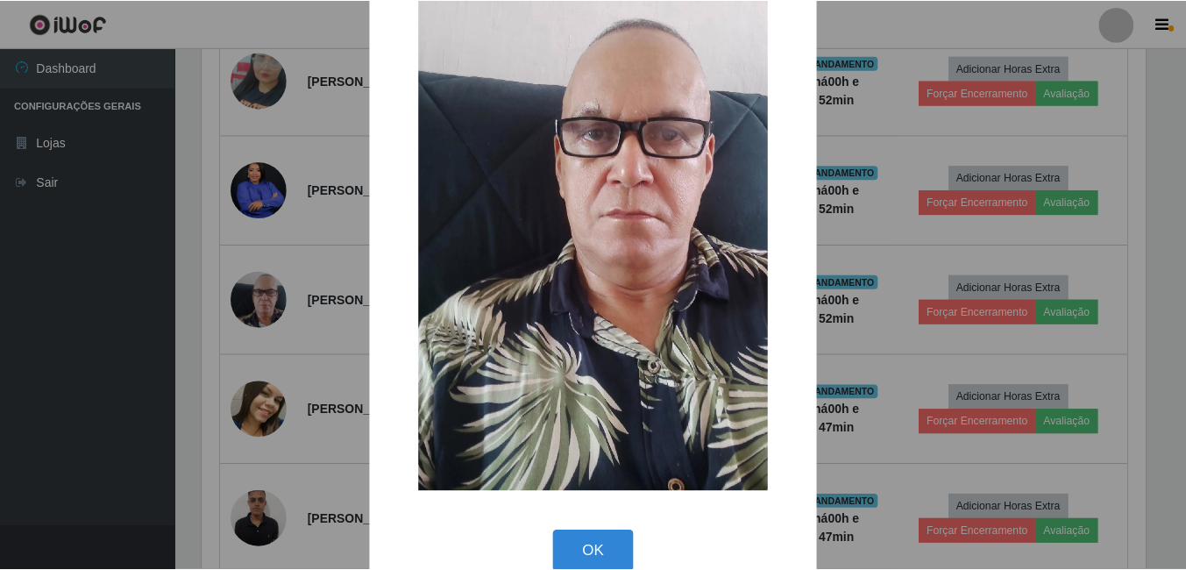
scroll to position [88, 0]
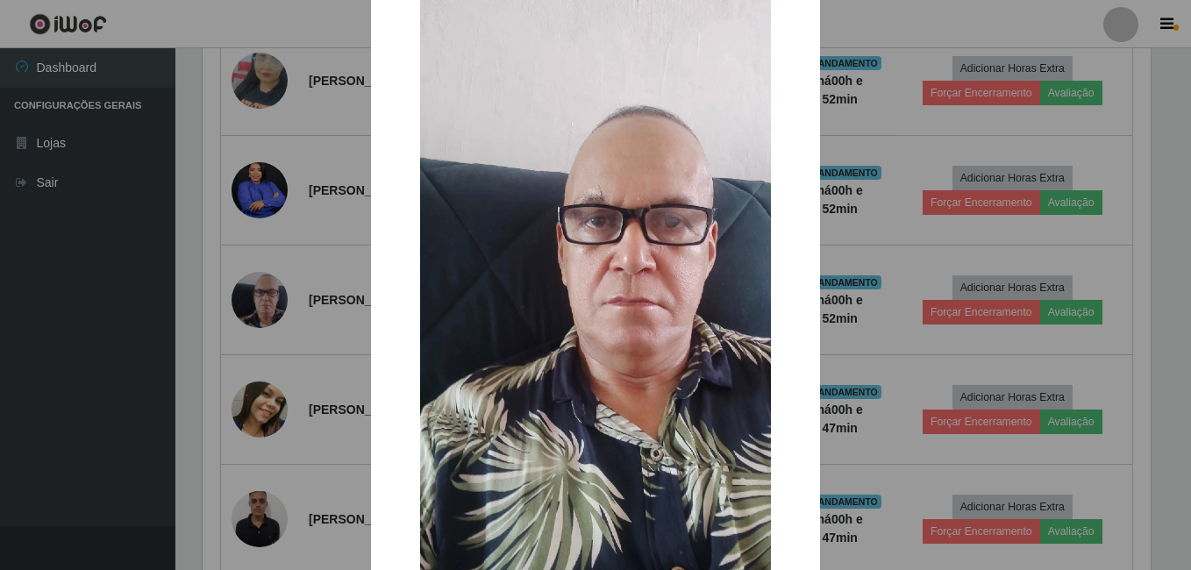
click at [323, 233] on div "× OK Cancel" at bounding box center [595, 285] width 1191 height 570
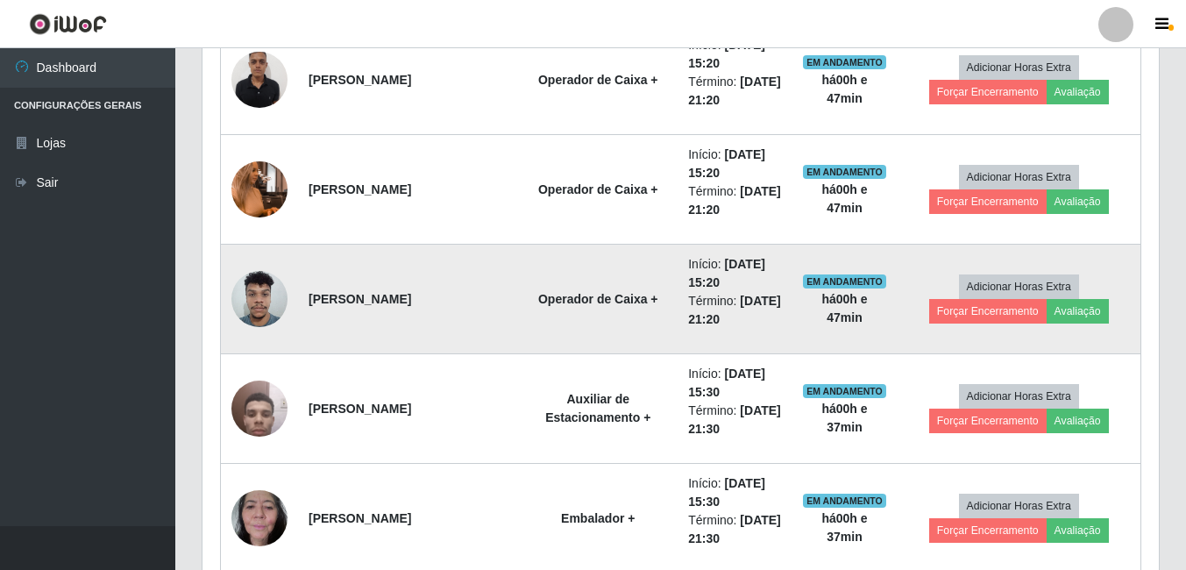
scroll to position [1620, 0]
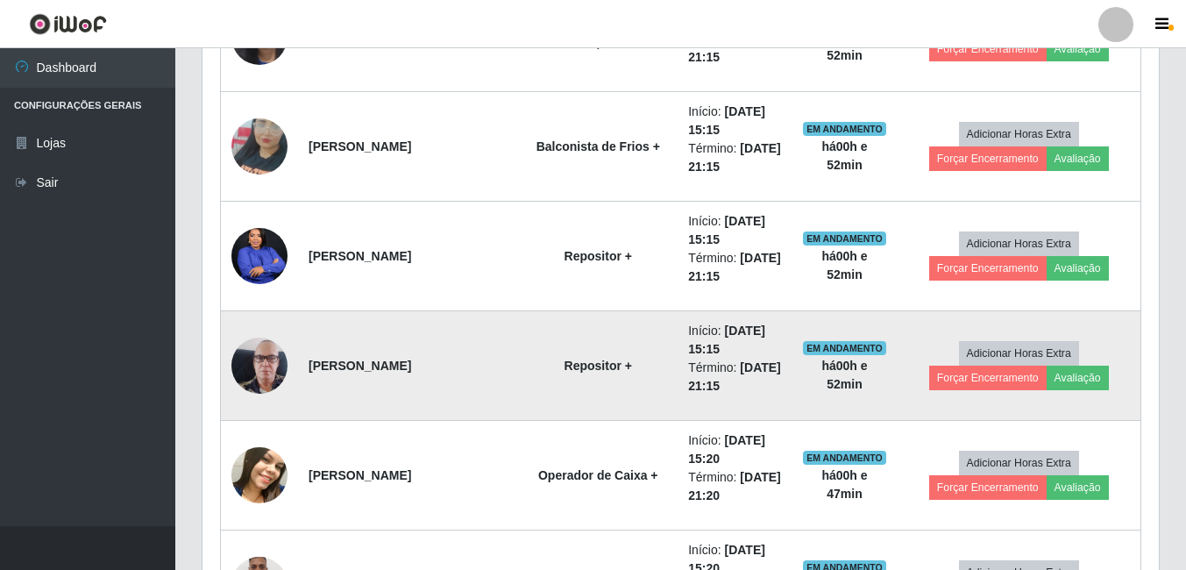
click at [262, 367] on img at bounding box center [259, 366] width 56 height 100
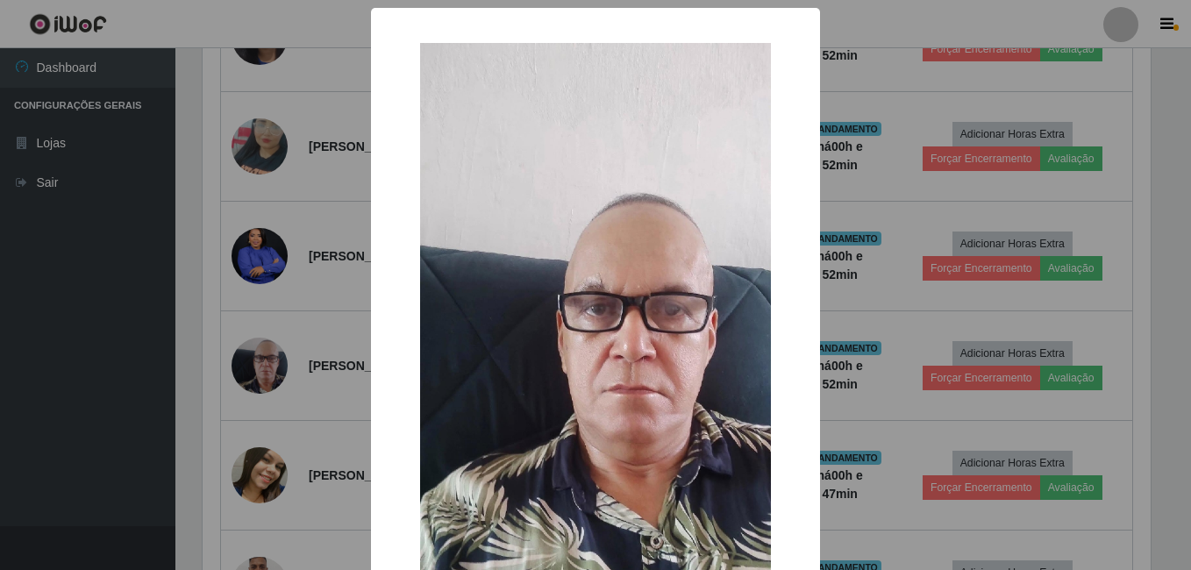
click at [291, 296] on div "× OK Cancel" at bounding box center [595, 285] width 1191 height 570
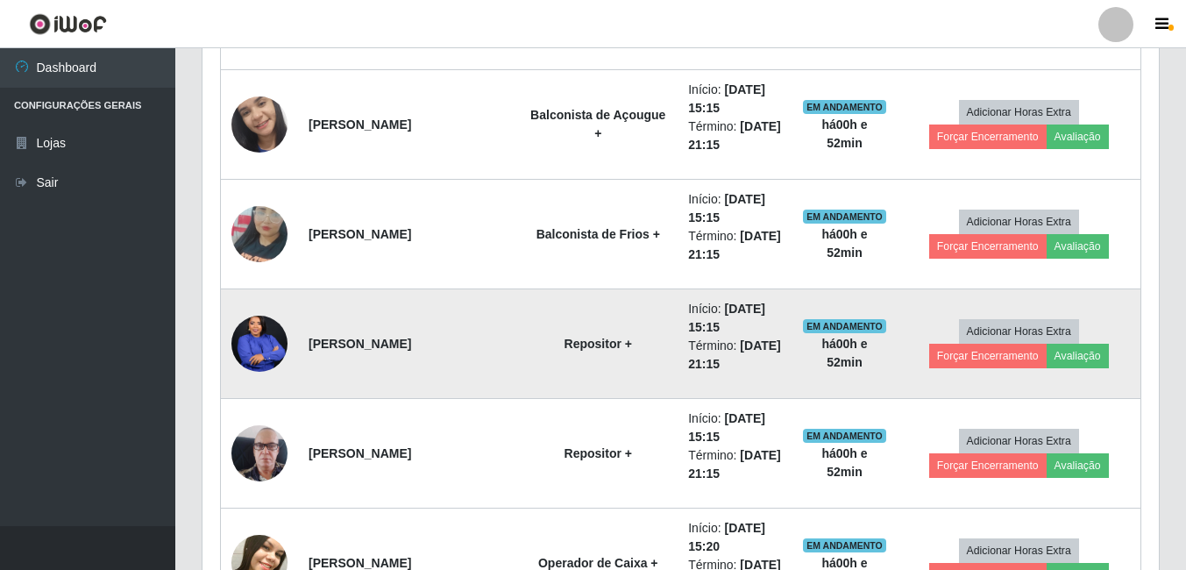
click at [274, 338] on img at bounding box center [259, 344] width 56 height 70
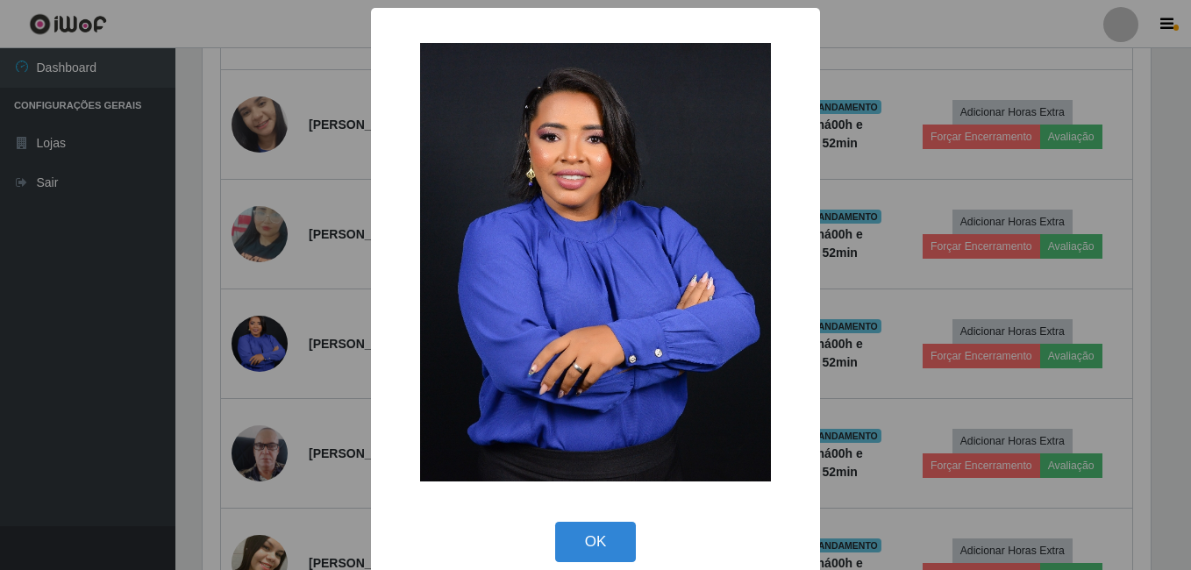
click at [310, 331] on div "× OK Cancel" at bounding box center [595, 285] width 1191 height 570
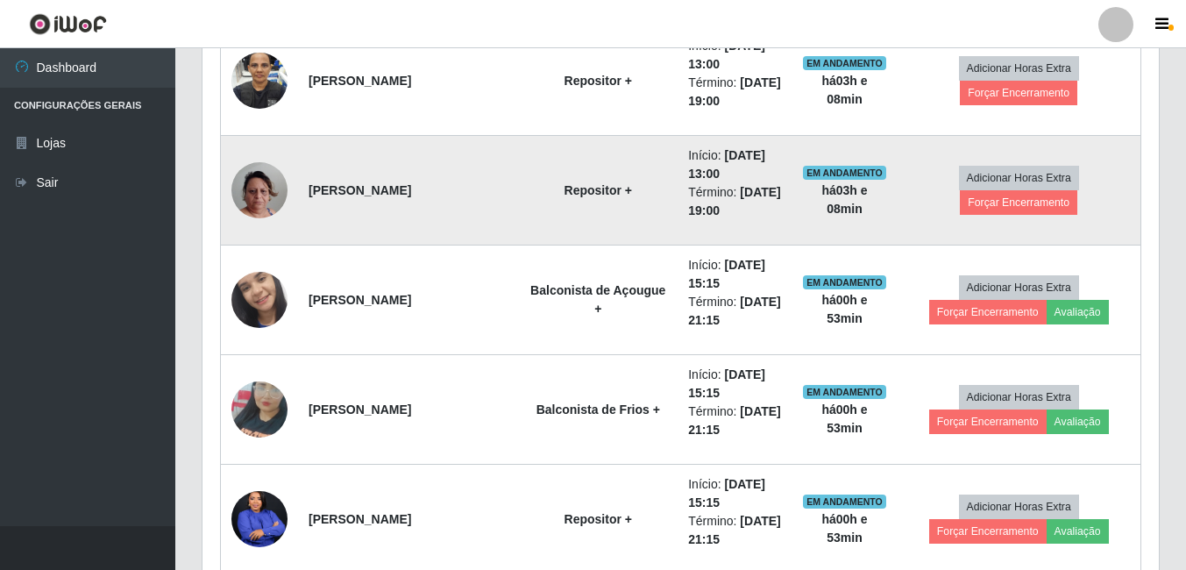
click at [265, 192] on img at bounding box center [259, 190] width 56 height 100
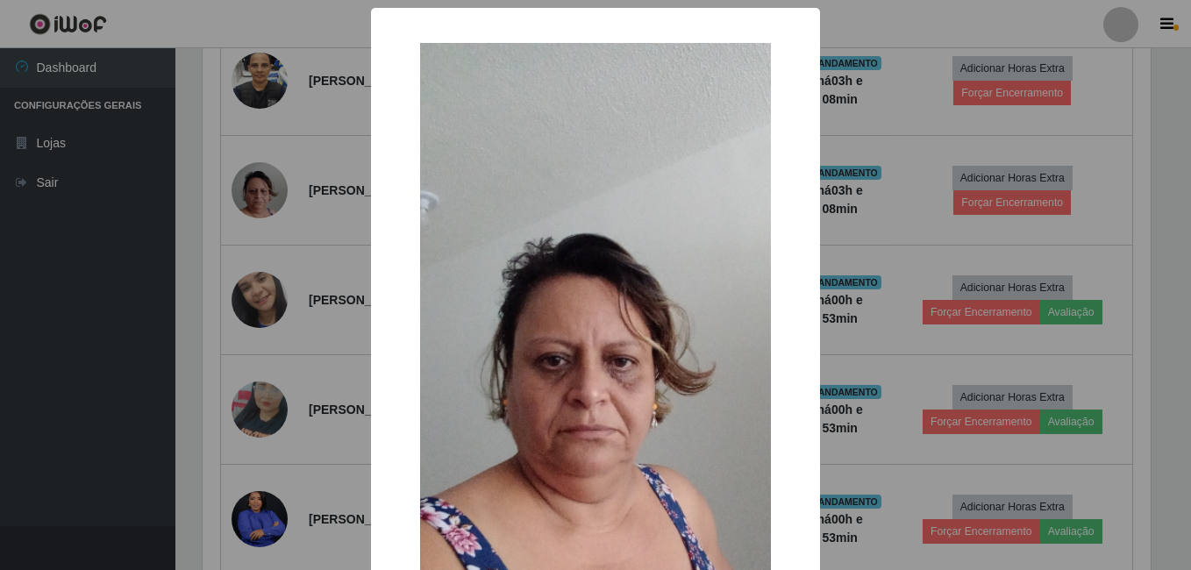
click at [317, 209] on div "× OK Cancel" at bounding box center [595, 285] width 1191 height 570
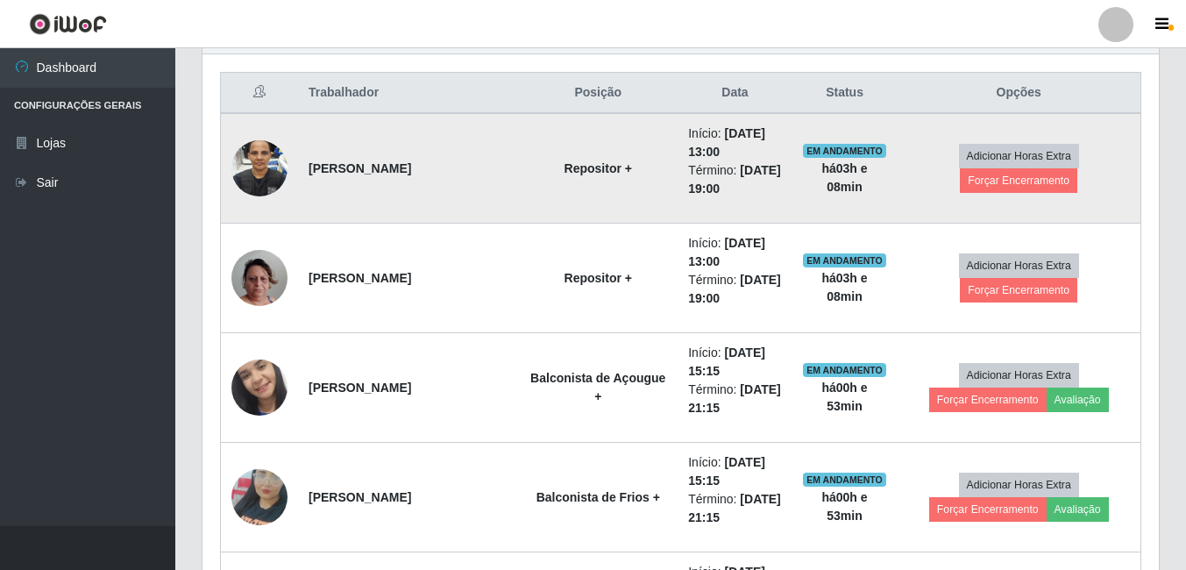
click at [246, 157] on img at bounding box center [259, 168] width 56 height 100
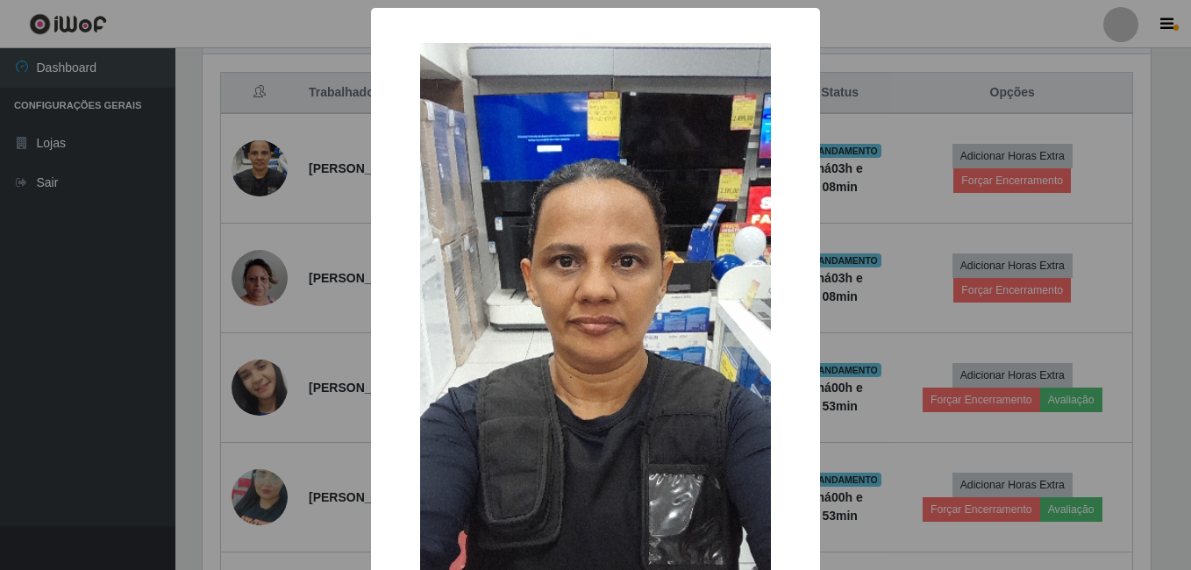
click at [219, 227] on div "× OK Cancel" at bounding box center [595, 285] width 1191 height 570
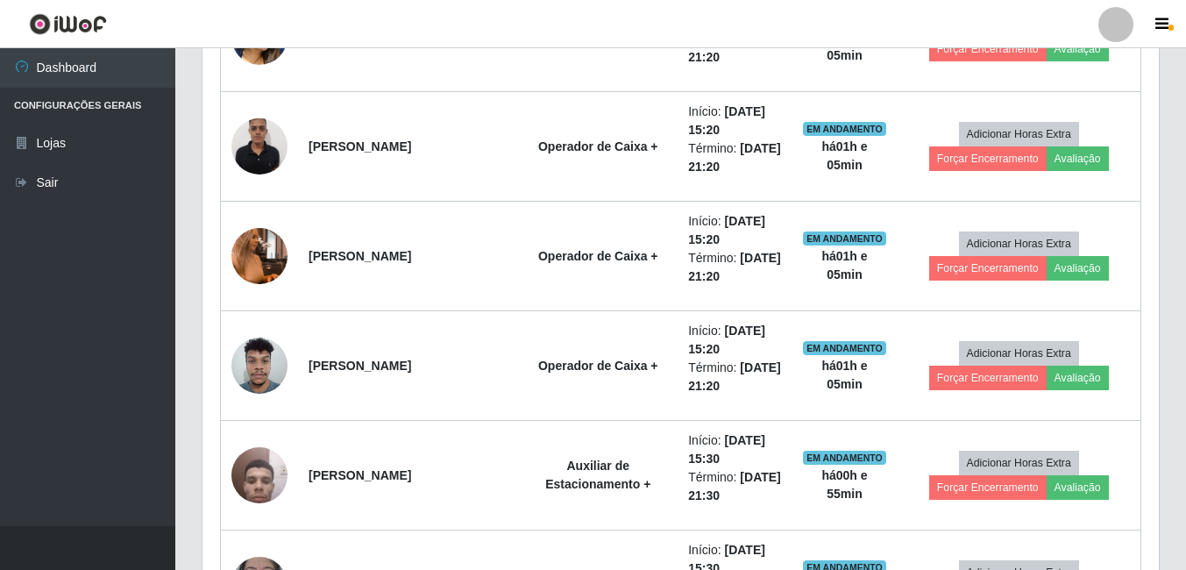
scroll to position [1356, 0]
